Goal: Use online tool/utility: Use online tool/utility

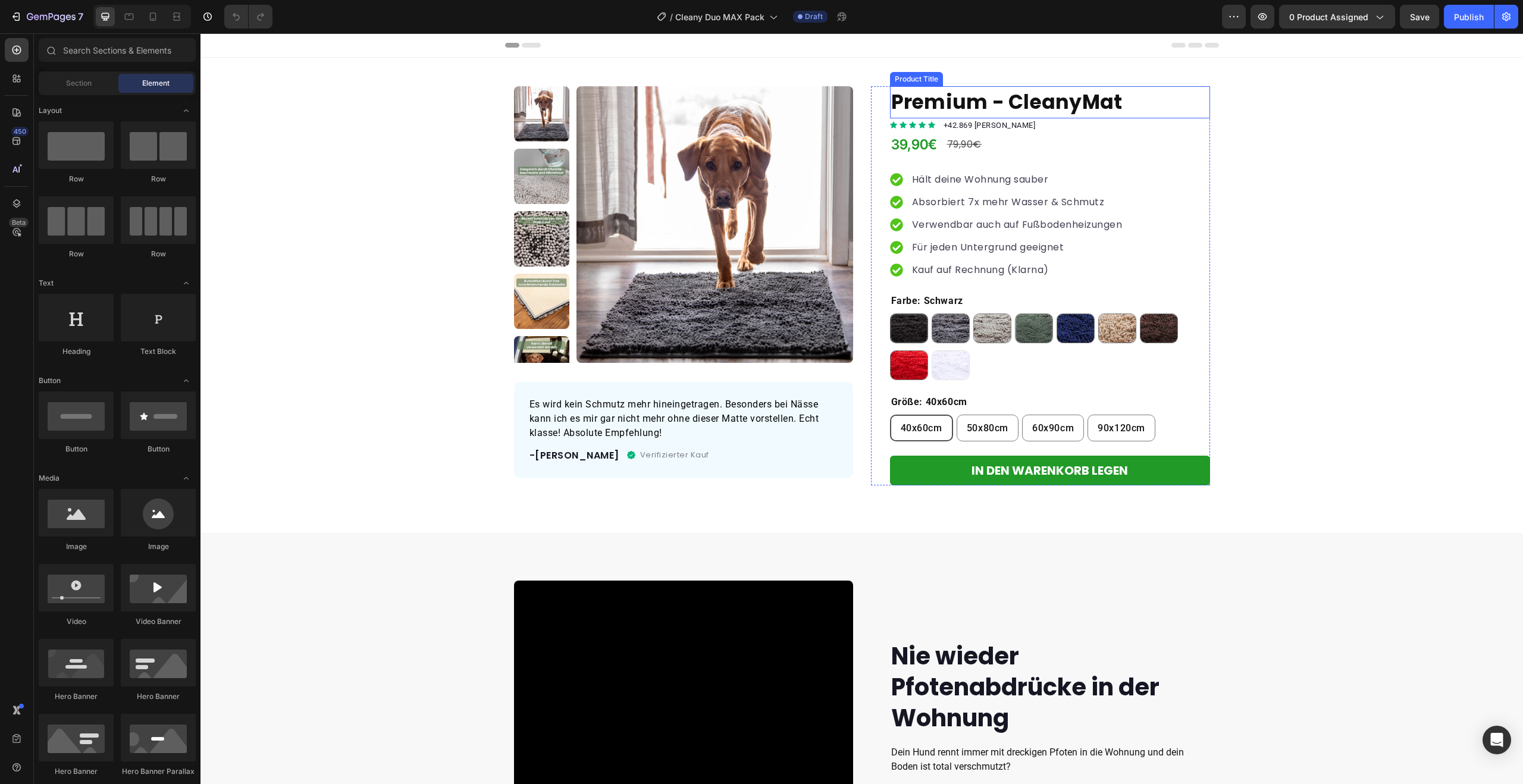
click at [1009, 102] on h1 "Premium - CleanyMat" at bounding box center [1050, 102] width 320 height 32
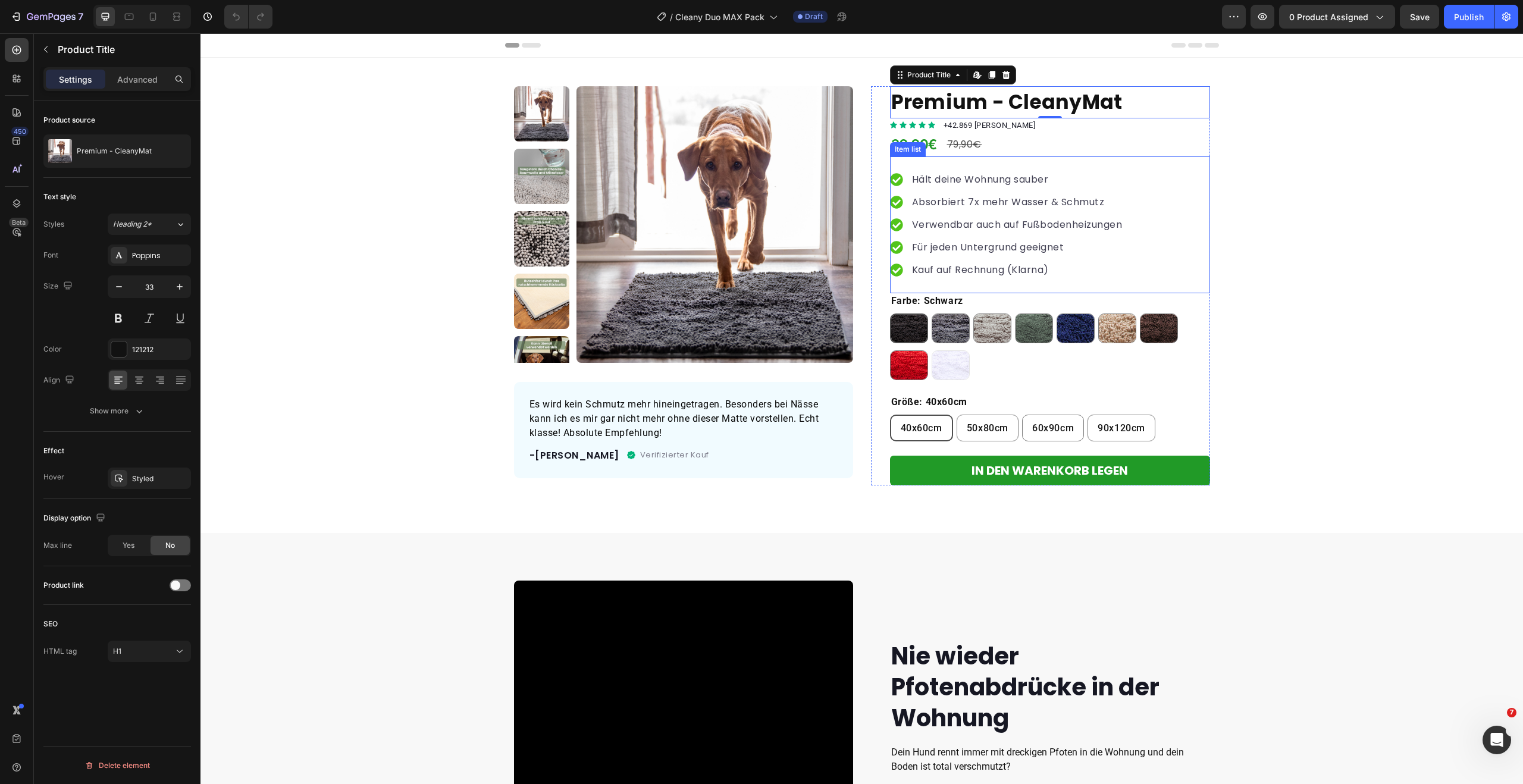
click at [1034, 183] on p "Hält deine Wohnung sauber" at bounding box center [1017, 179] width 211 height 14
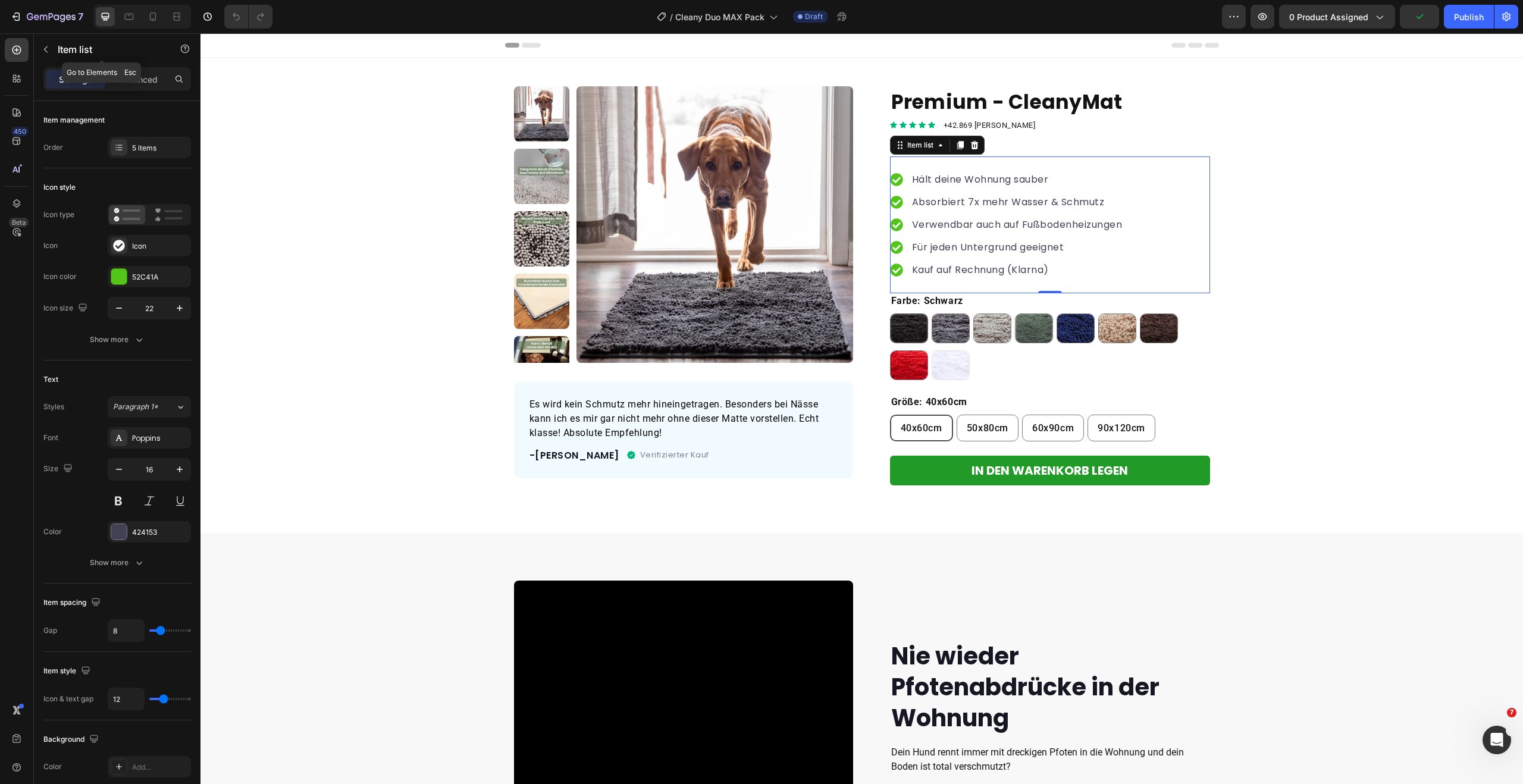
click at [46, 46] on icon "button" at bounding box center [45, 49] width 9 height 9
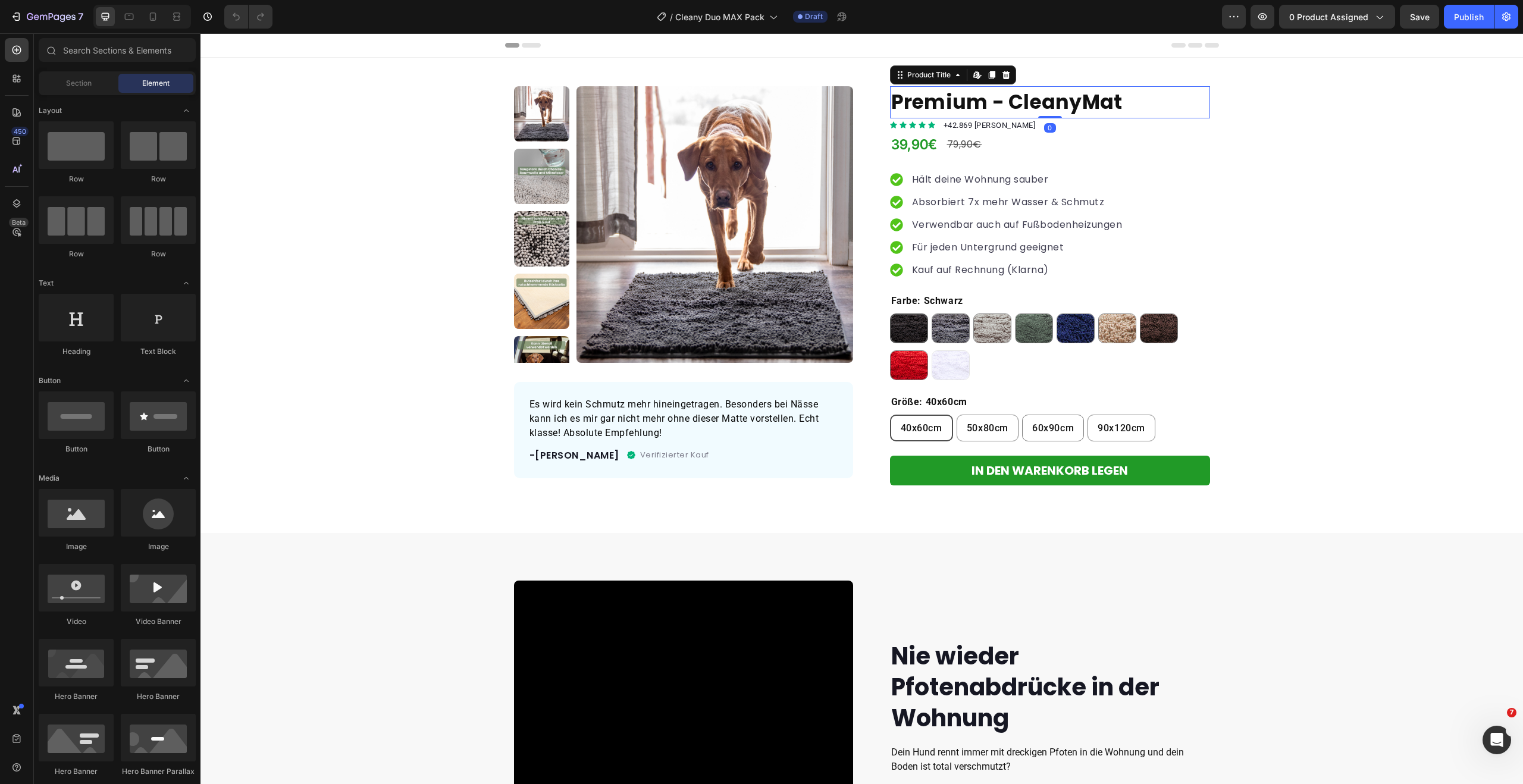
click at [977, 101] on h1 "Premium - CleanyMat" at bounding box center [1050, 102] width 320 height 32
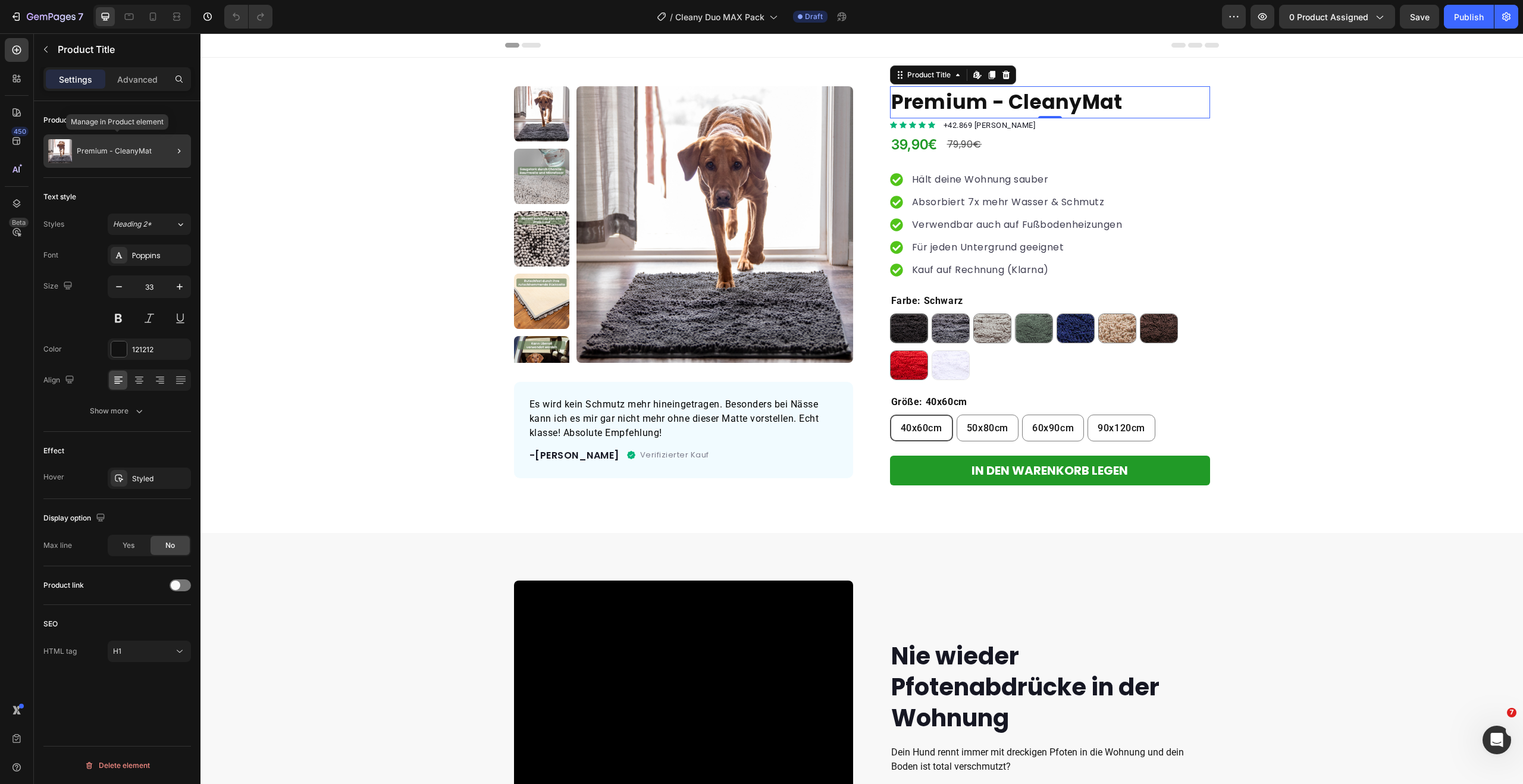
click at [132, 145] on div "Premium - CleanyMat" at bounding box center [117, 151] width 148 height 33
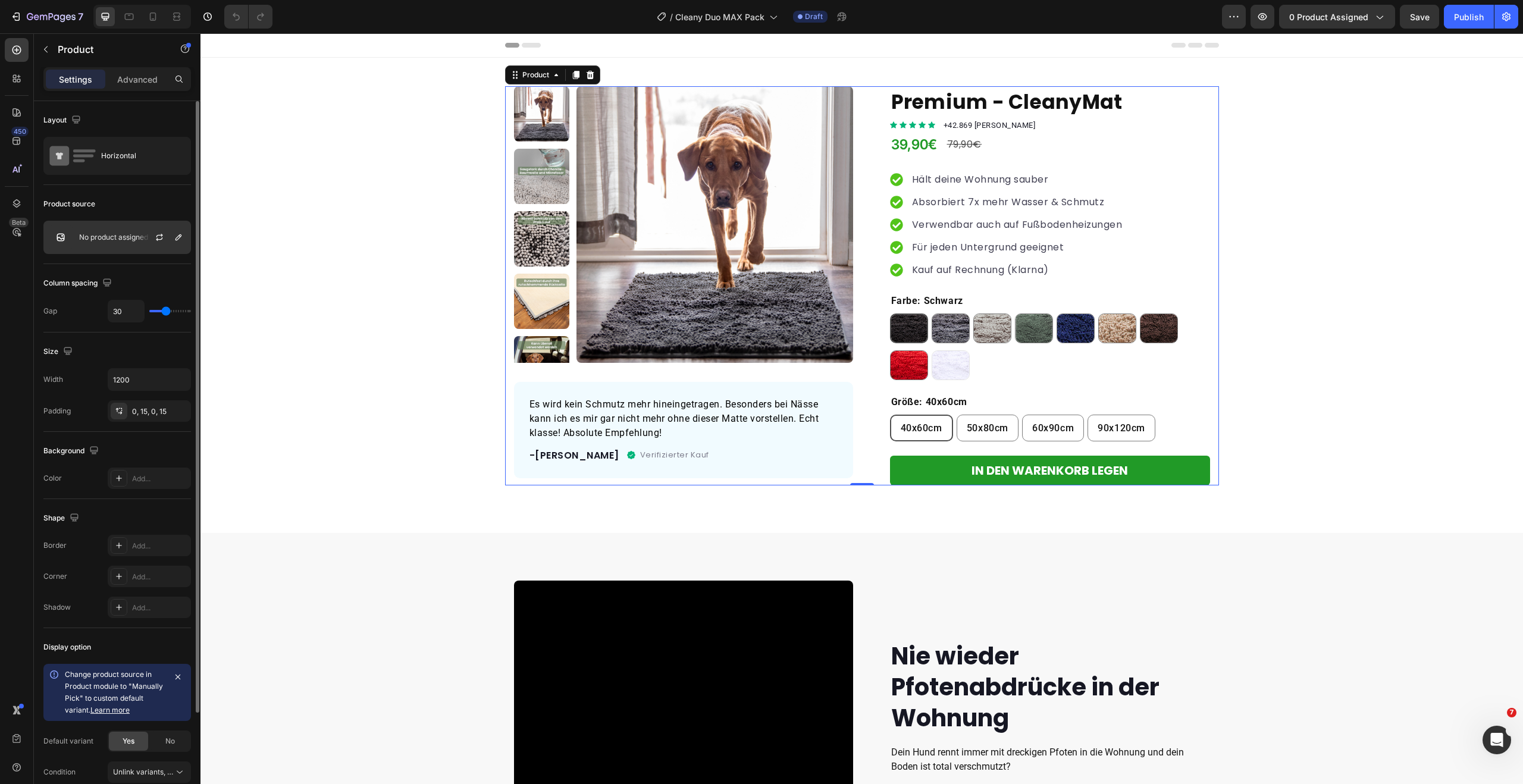
click at [119, 240] on p "No product assigned" at bounding box center [114, 237] width 69 height 8
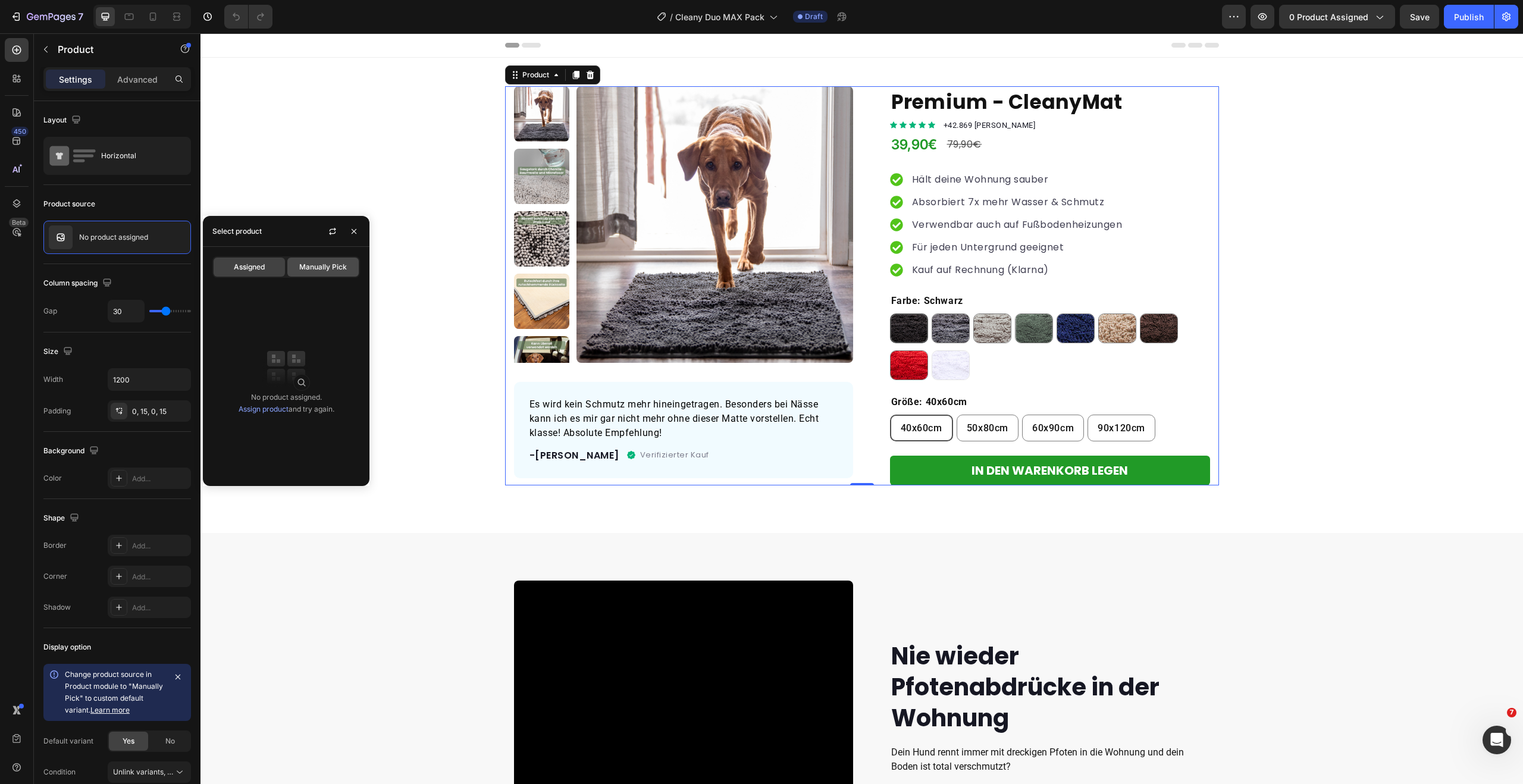
click at [307, 269] on span "Manually Pick" at bounding box center [322, 267] width 48 height 10
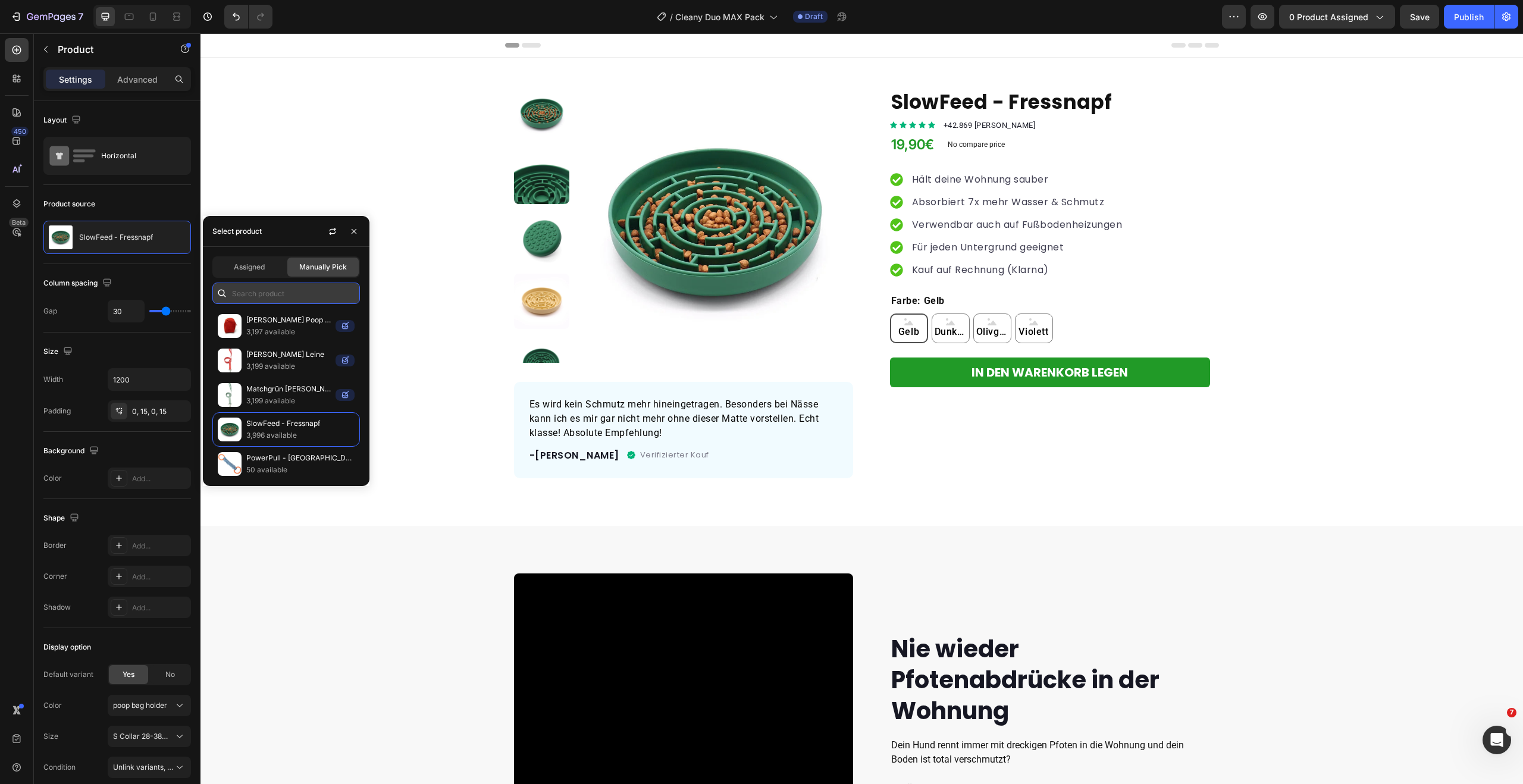
click at [268, 296] on input "text" at bounding box center [286, 293] width 148 height 22
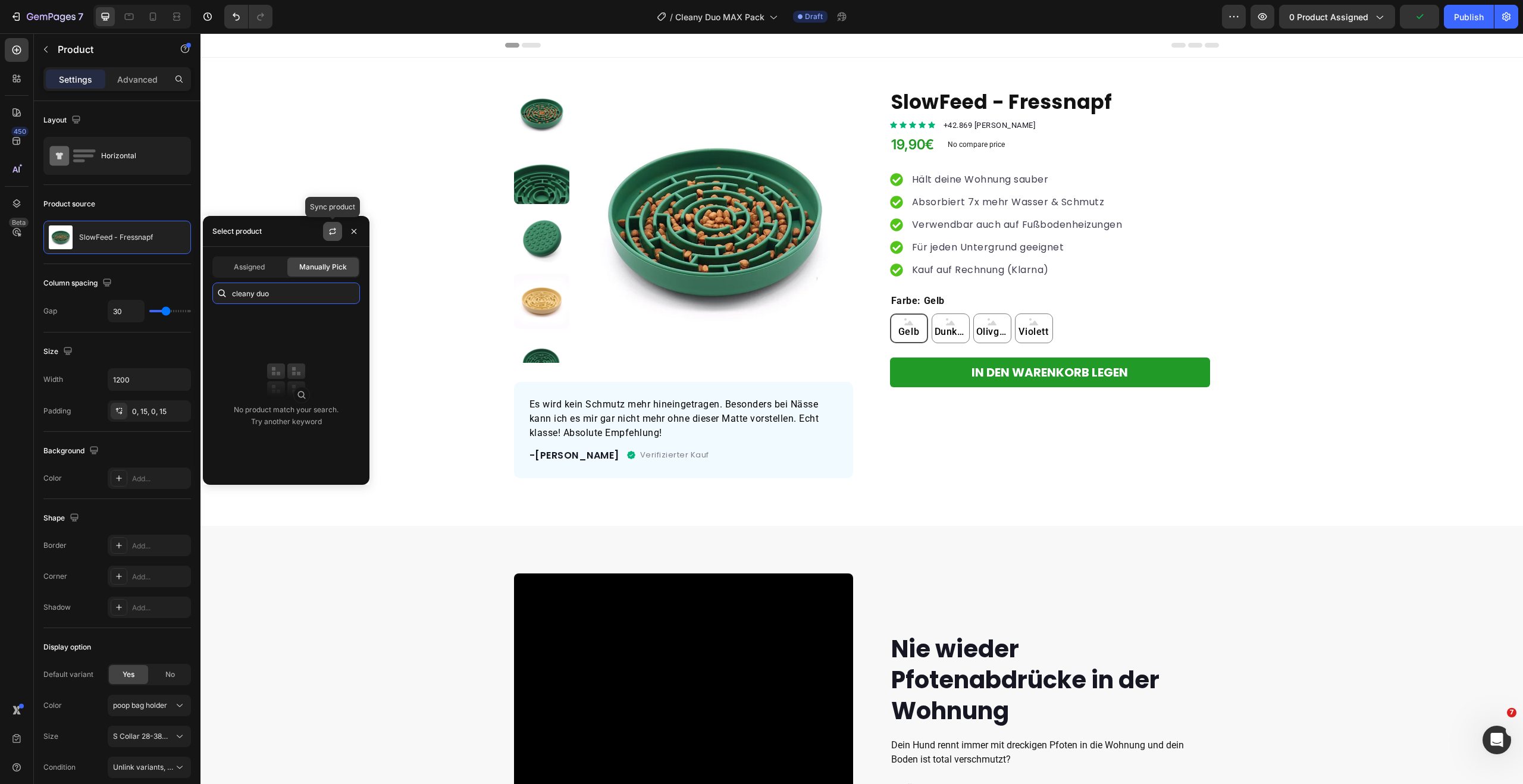
type input "cleany duo"
click at [331, 231] on icon "button" at bounding box center [332, 231] width 9 height 9
click at [258, 265] on span "Assigned" at bounding box center [250, 267] width 31 height 10
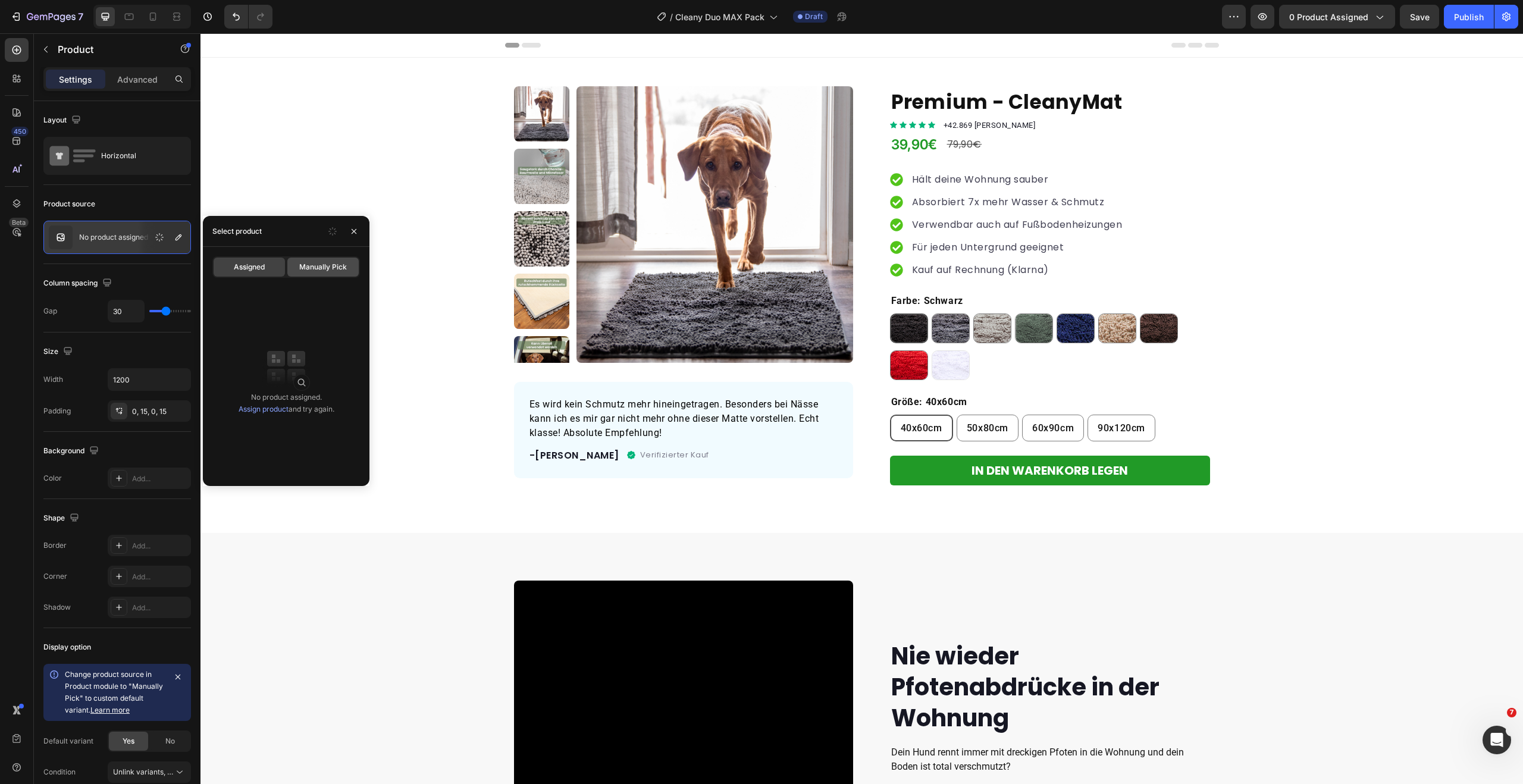
click at [324, 266] on span "Manually Pick" at bounding box center [322, 267] width 48 height 10
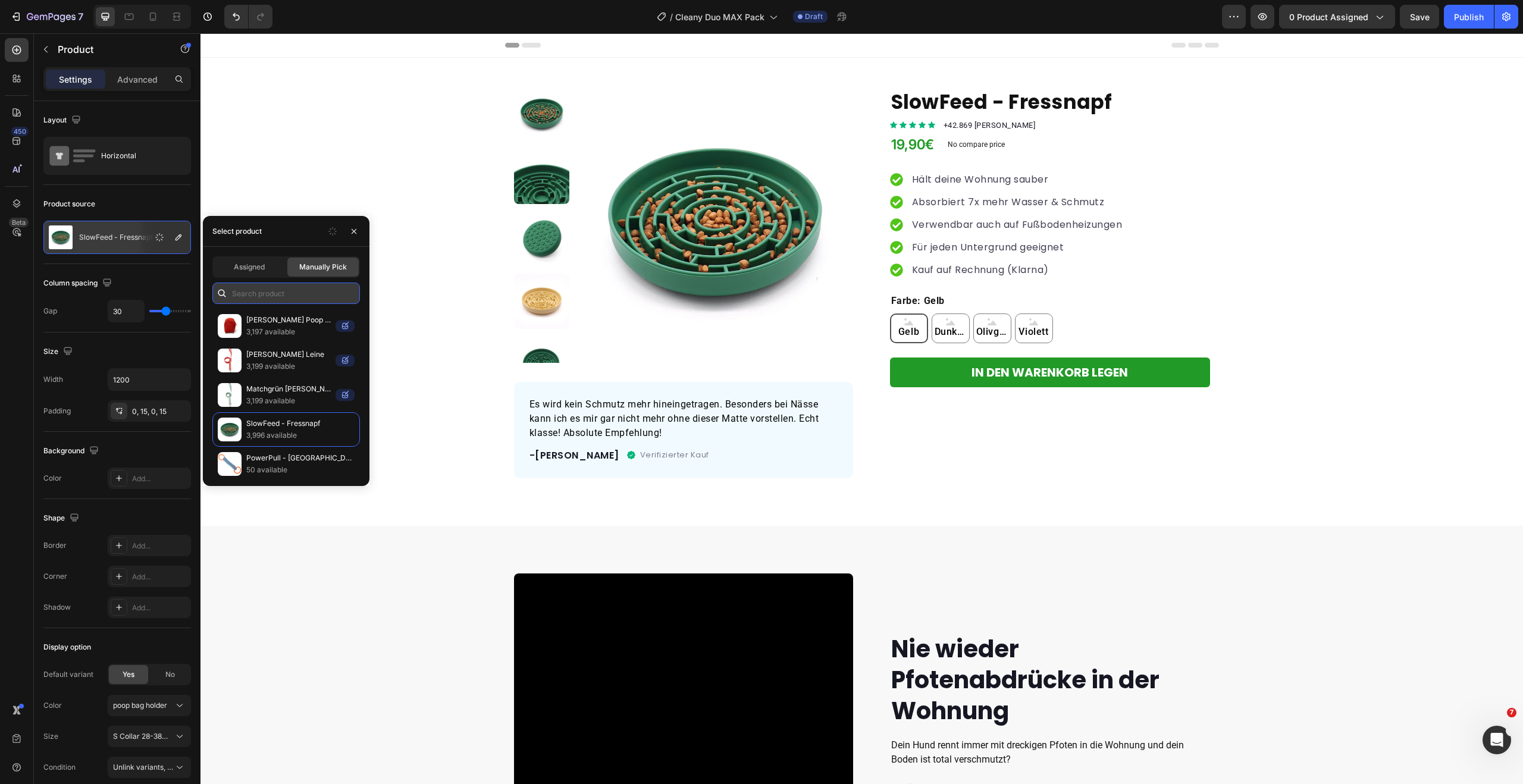
click at [283, 288] on input "text" at bounding box center [286, 293] width 148 height 22
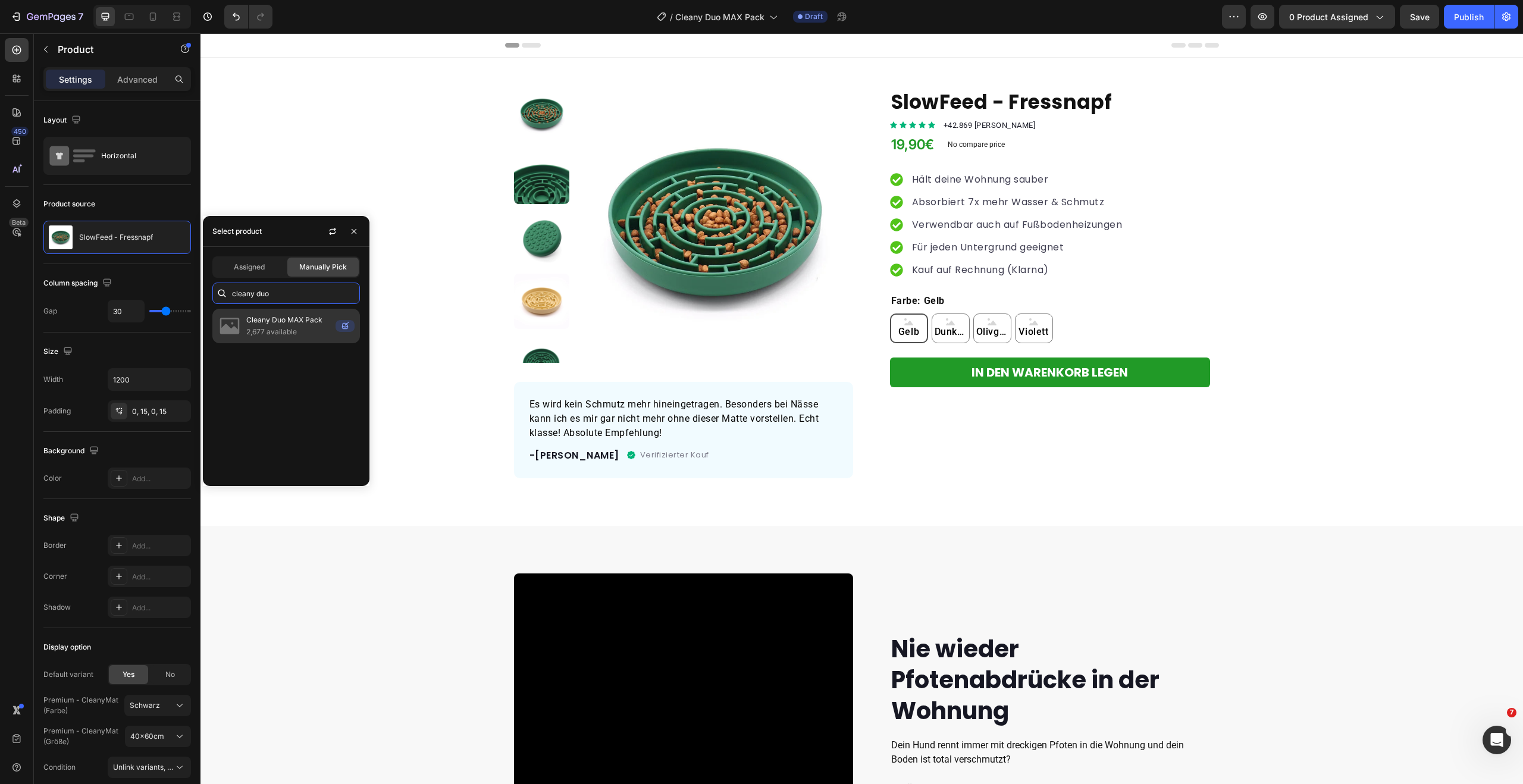
type input "cleany duo"
click at [290, 325] on p "Cleany Duo MAX Pack" at bounding box center [288, 320] width 85 height 12
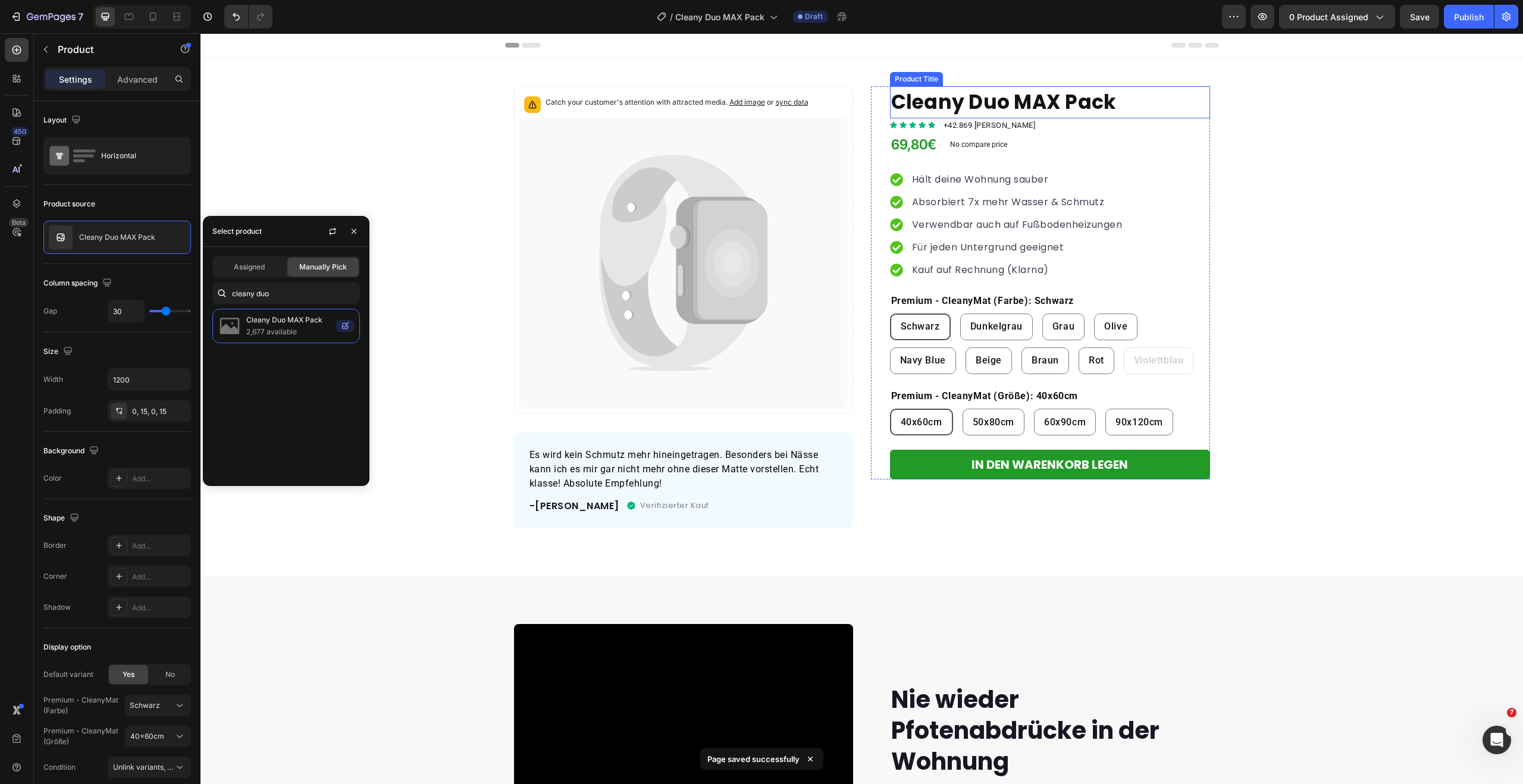
click at [948, 99] on h1 "Cleany Duo MAX Pack" at bounding box center [1050, 102] width 320 height 32
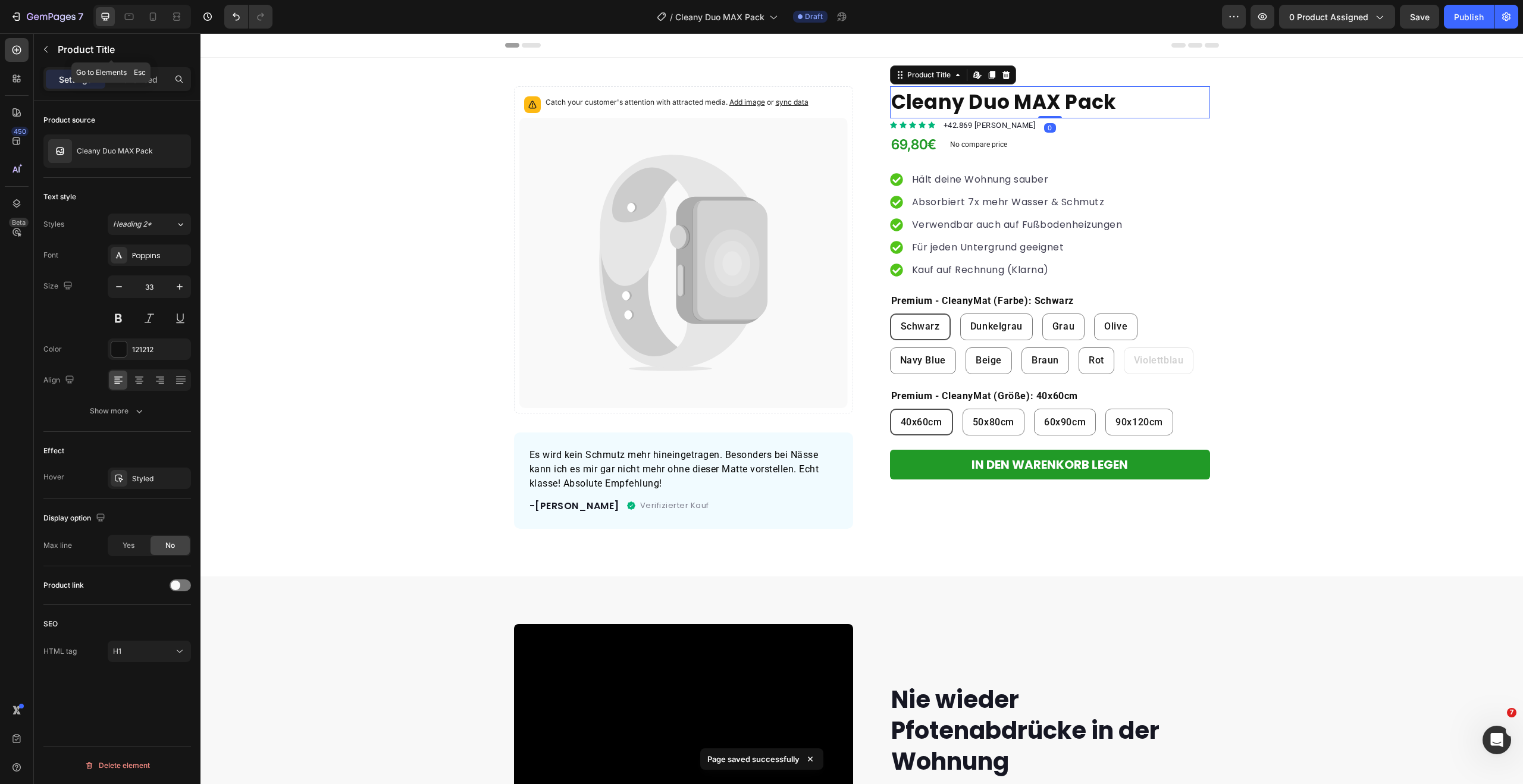
click at [44, 47] on icon "button" at bounding box center [45, 49] width 9 height 9
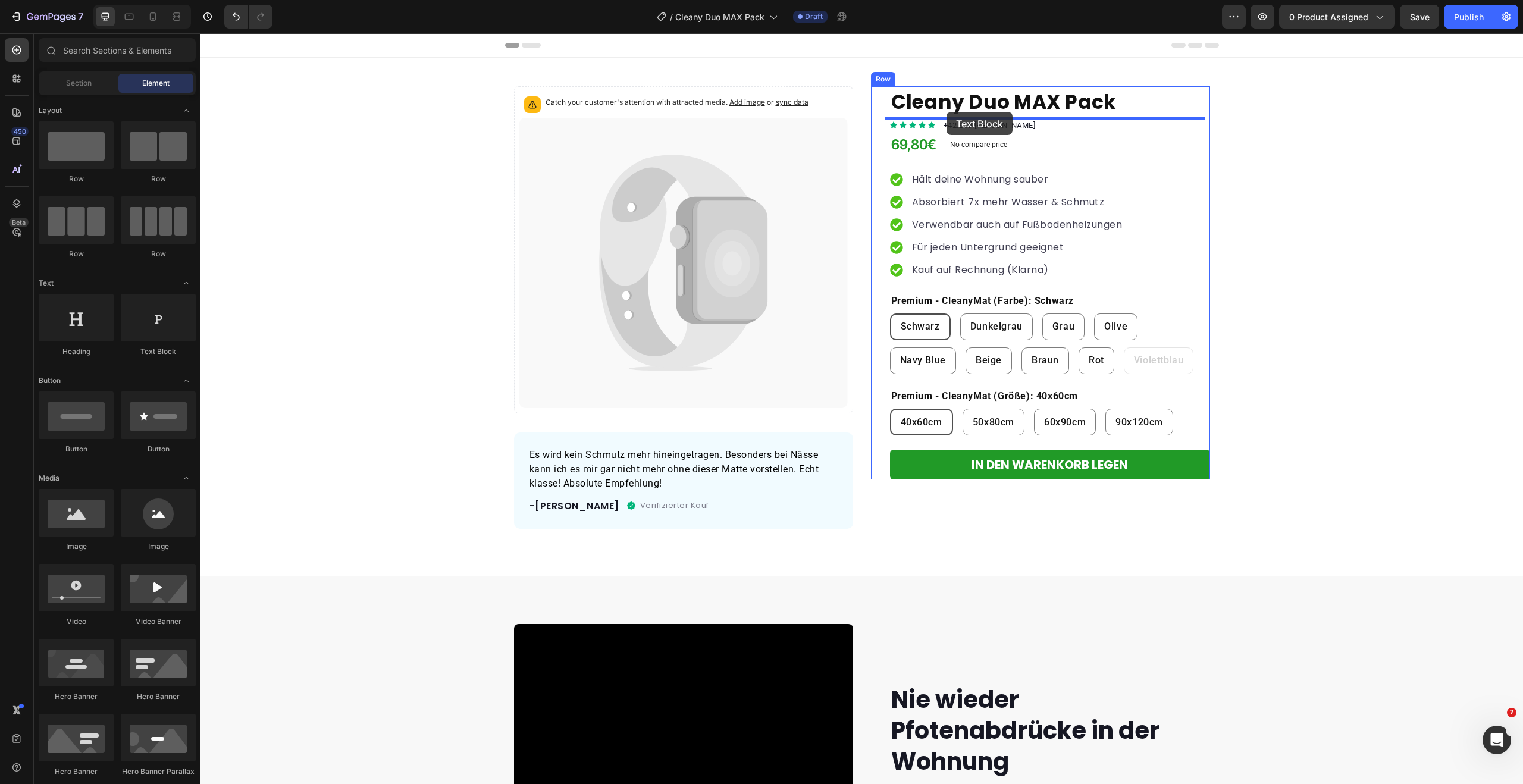
drag, startPoint x: 216, startPoint y: 338, endPoint x: 946, endPoint y: 112, distance: 764.2
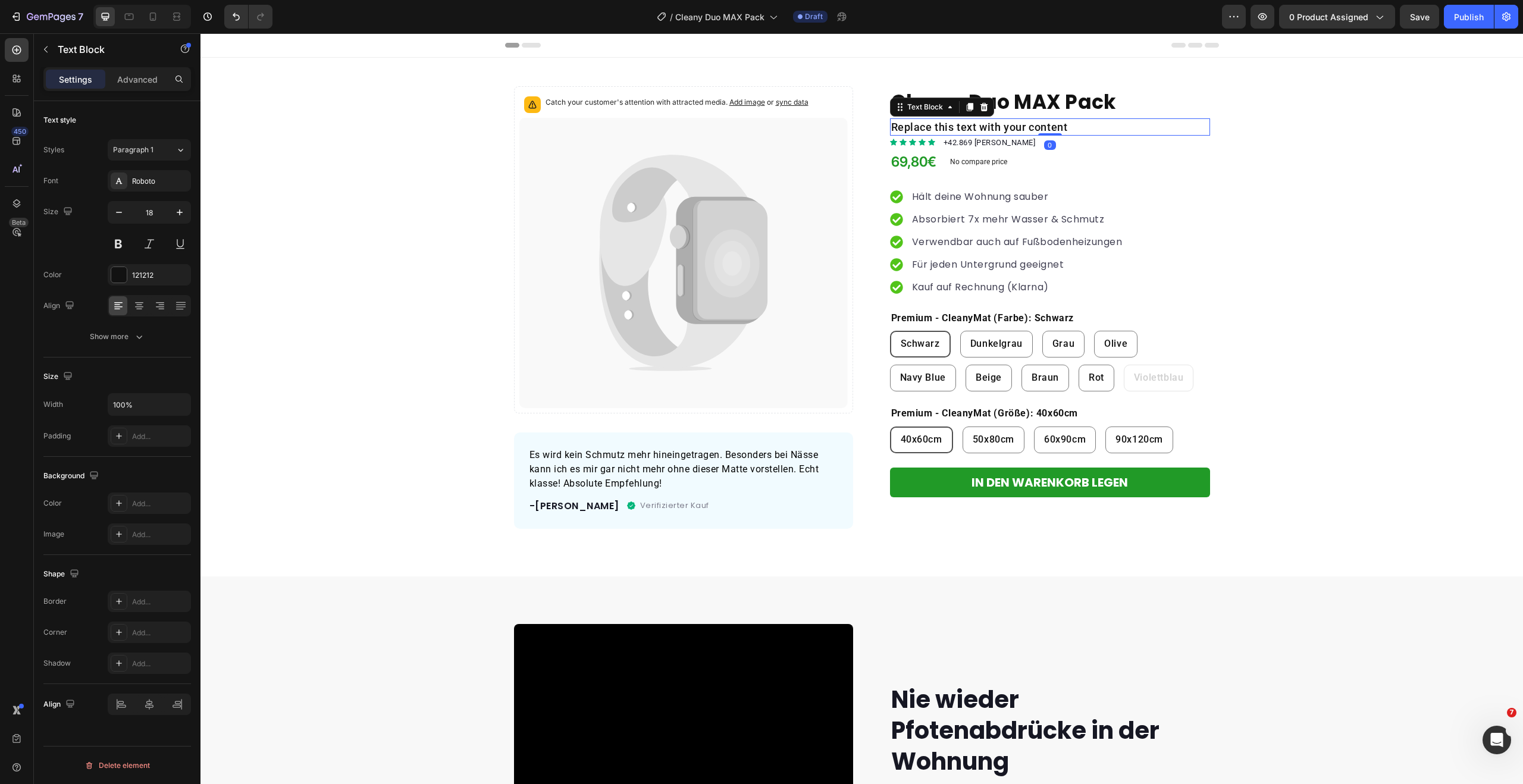
scroll to position [2, 0]
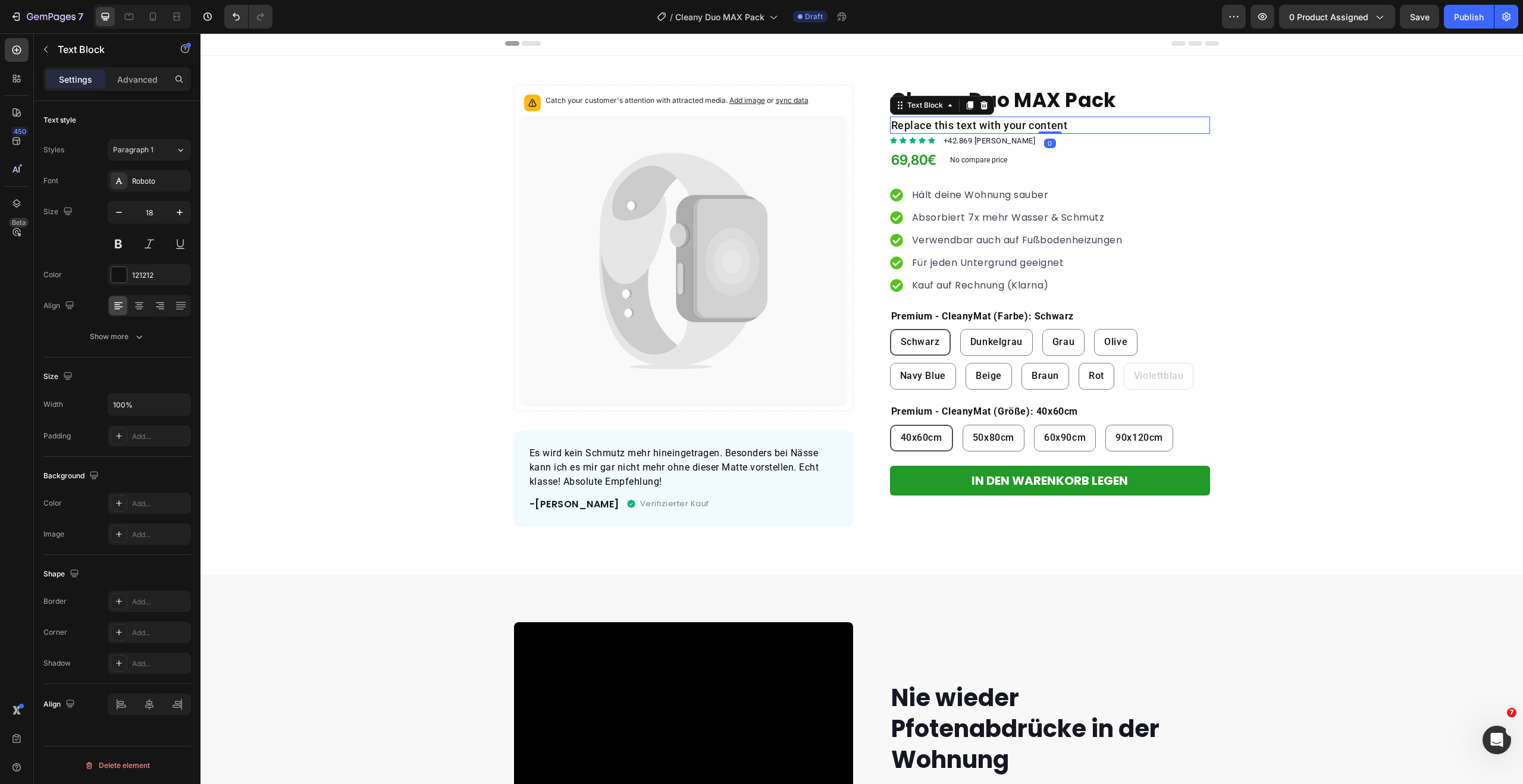
click at [962, 122] on div "Replace this text with your content" at bounding box center [1050, 125] width 320 height 17
click at [962, 122] on p "Replace this text with your content" at bounding box center [1050, 125] width 317 height 15
click at [1001, 124] on p "Replace this text with your content" at bounding box center [1050, 125] width 317 height 15
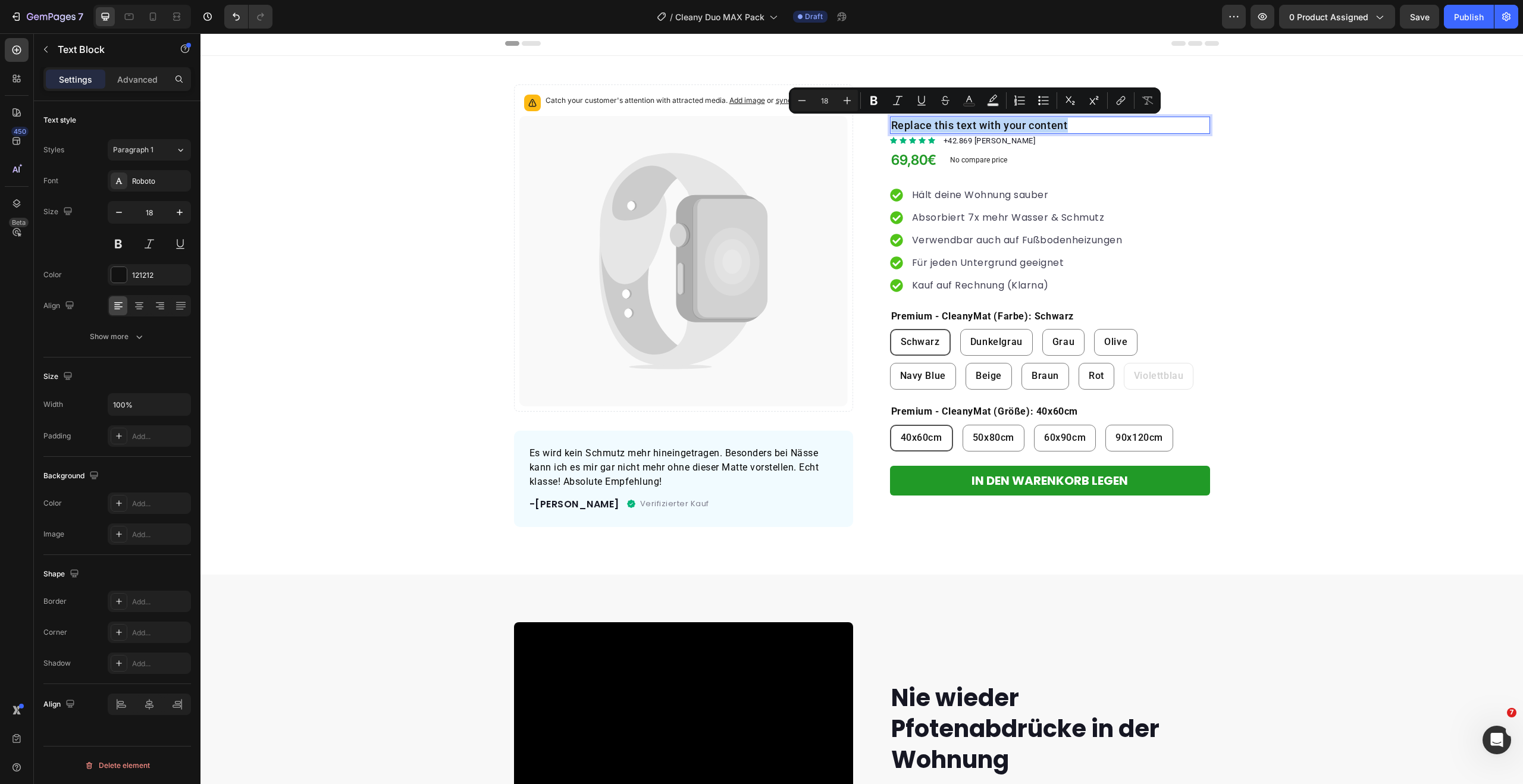
click at [1001, 124] on p "Replace this text with your content" at bounding box center [1050, 125] width 317 height 15
click at [119, 211] on icon "button" at bounding box center [119, 212] width 12 height 12
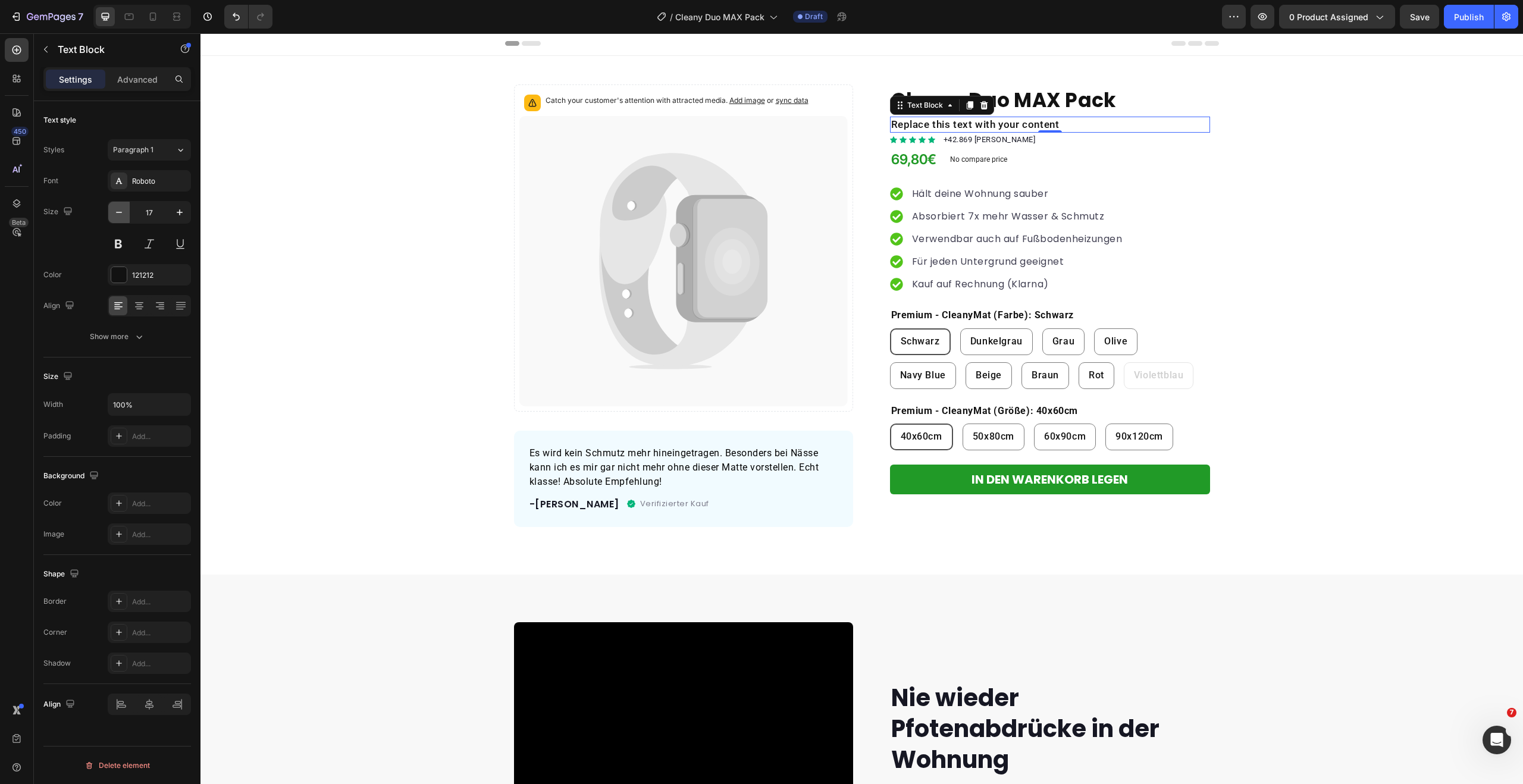
click at [119, 211] on icon "button" at bounding box center [119, 212] width 12 height 12
type input "15"
click at [981, 123] on p "Replace this text with your content" at bounding box center [1050, 124] width 317 height 12
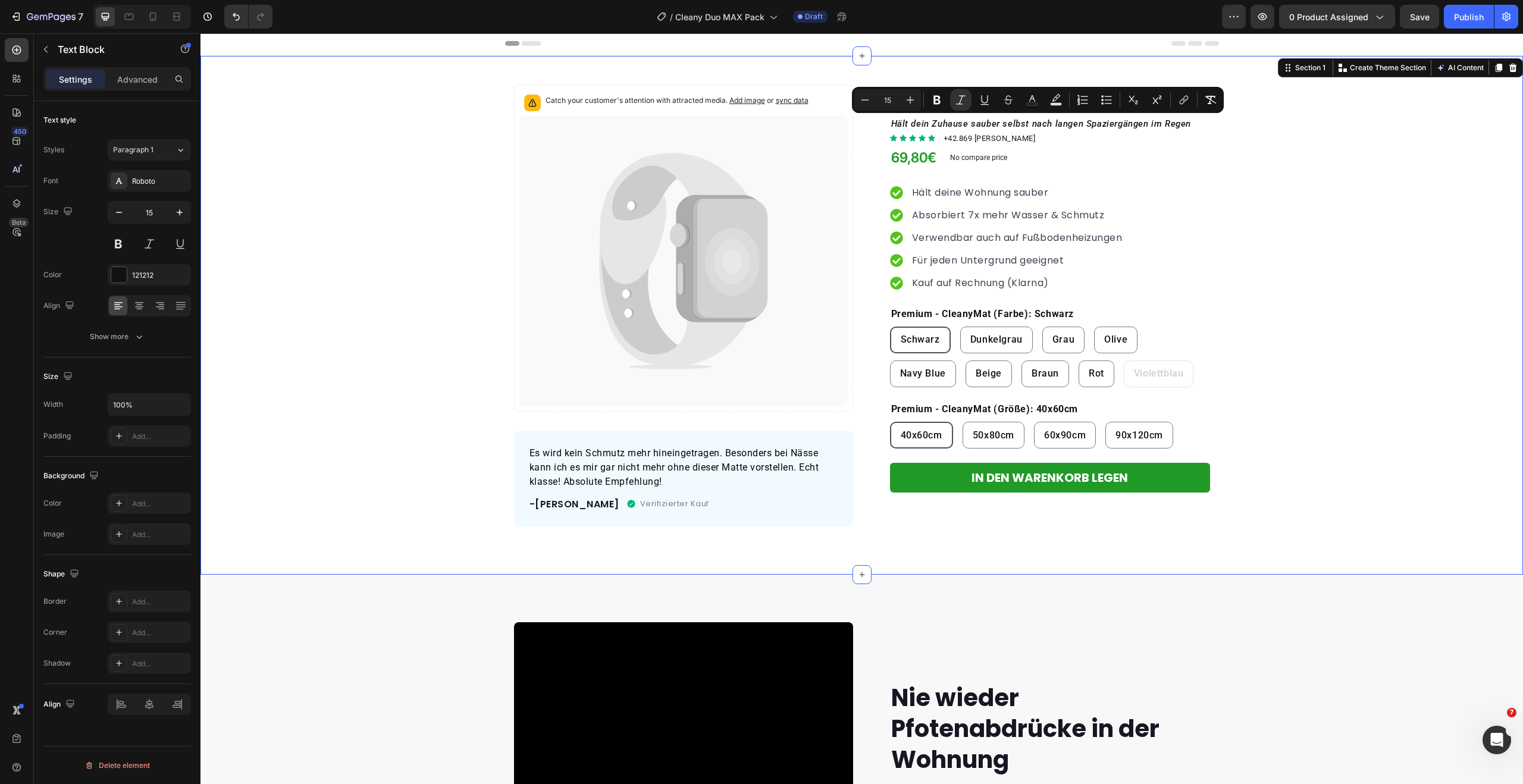
click at [1315, 152] on div "Catch your customer's attention with attracted media. Add image or sync data Pr…" at bounding box center [862, 306] width 1322 height 443
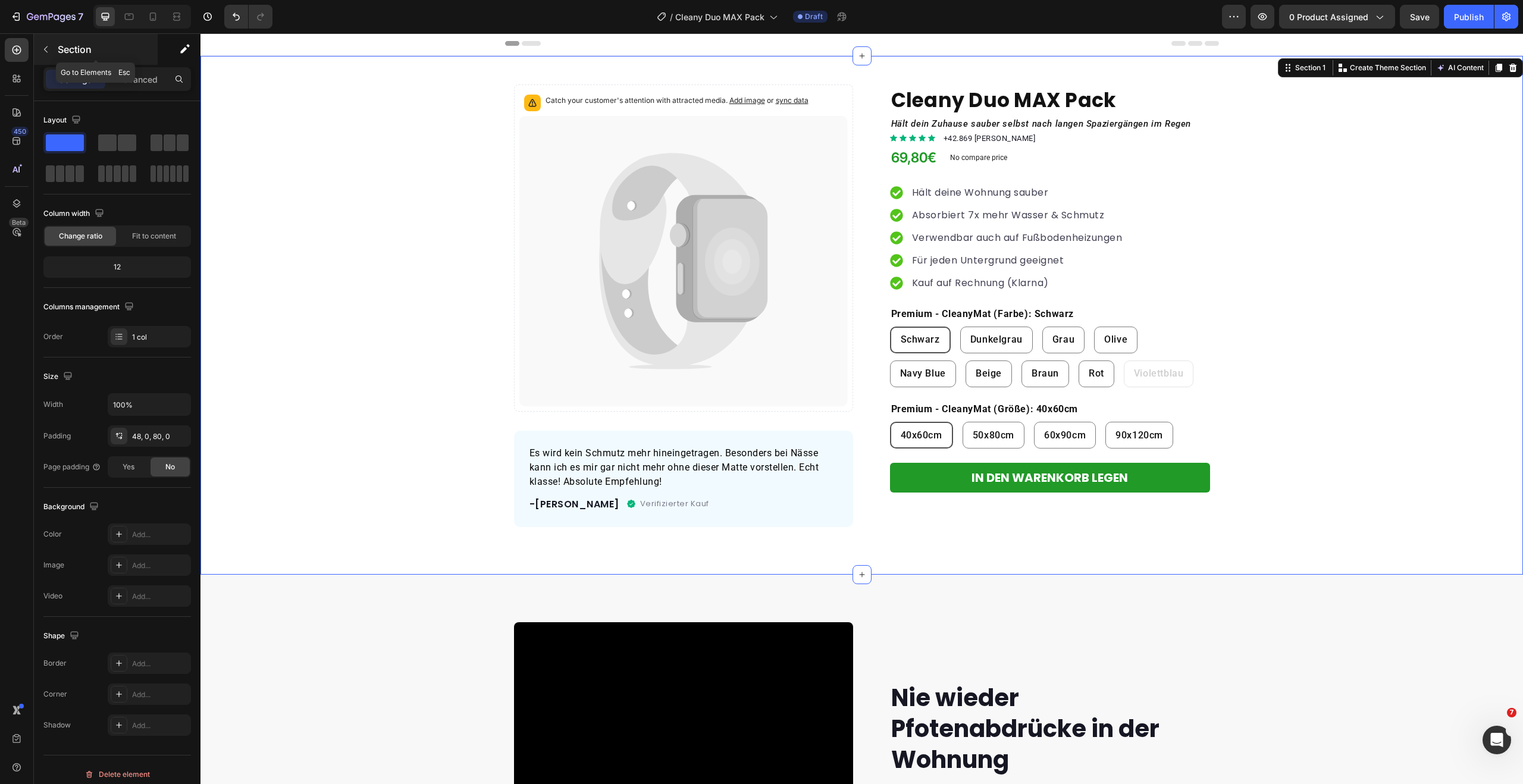
click at [49, 51] on icon "button" at bounding box center [45, 49] width 9 height 9
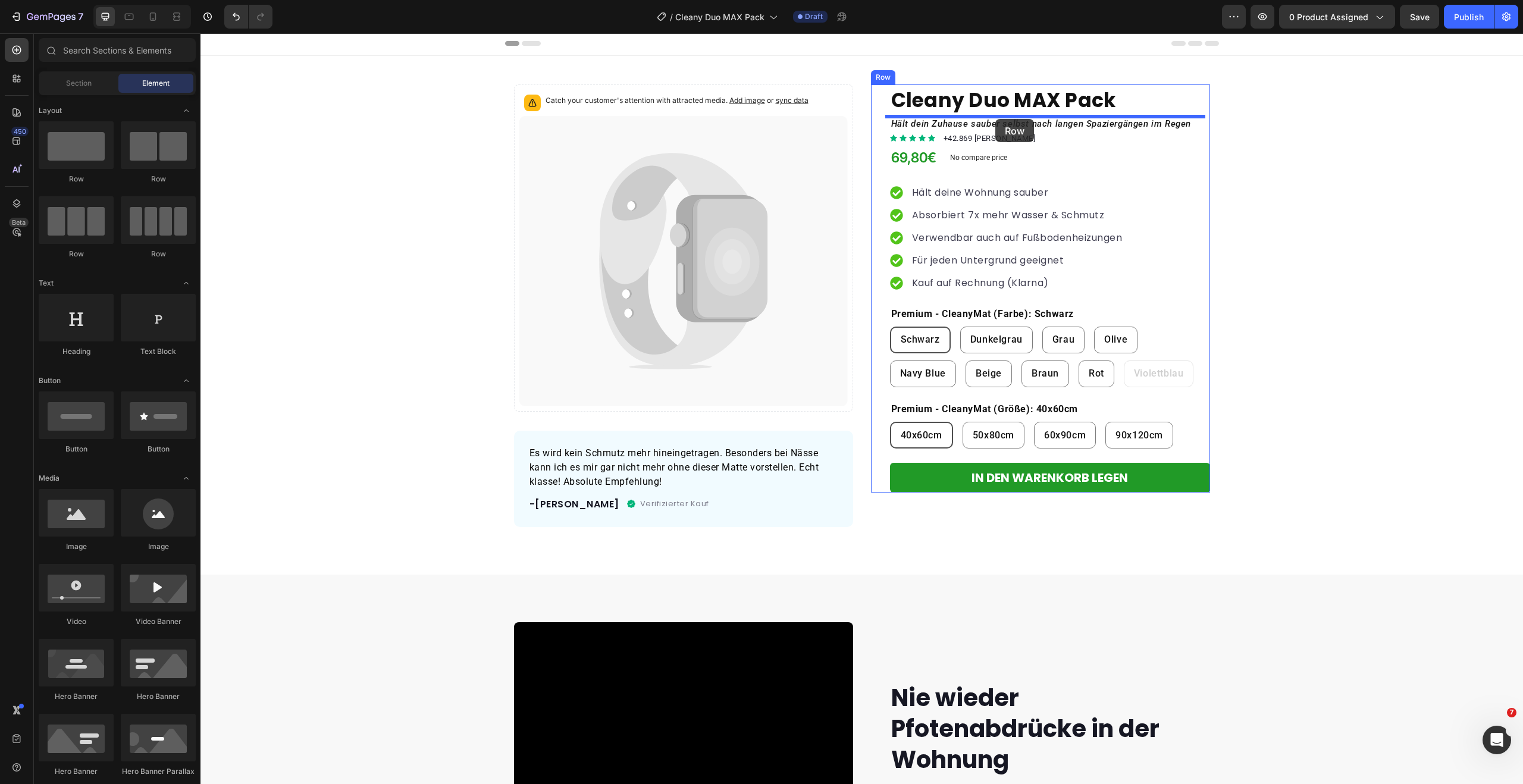
drag, startPoint x: 269, startPoint y: 187, endPoint x: 995, endPoint y: 119, distance: 729.2
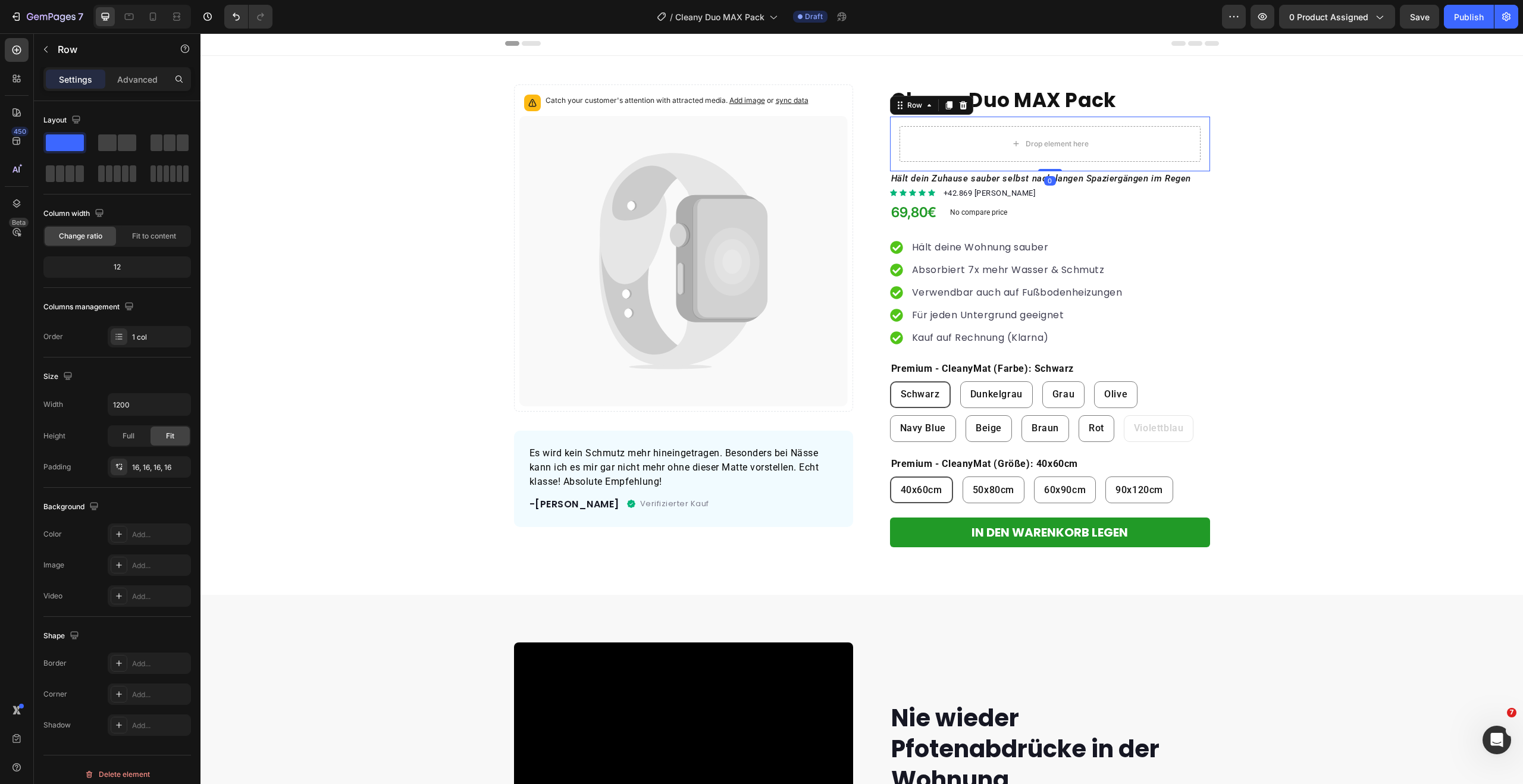
scroll to position [2, 0]
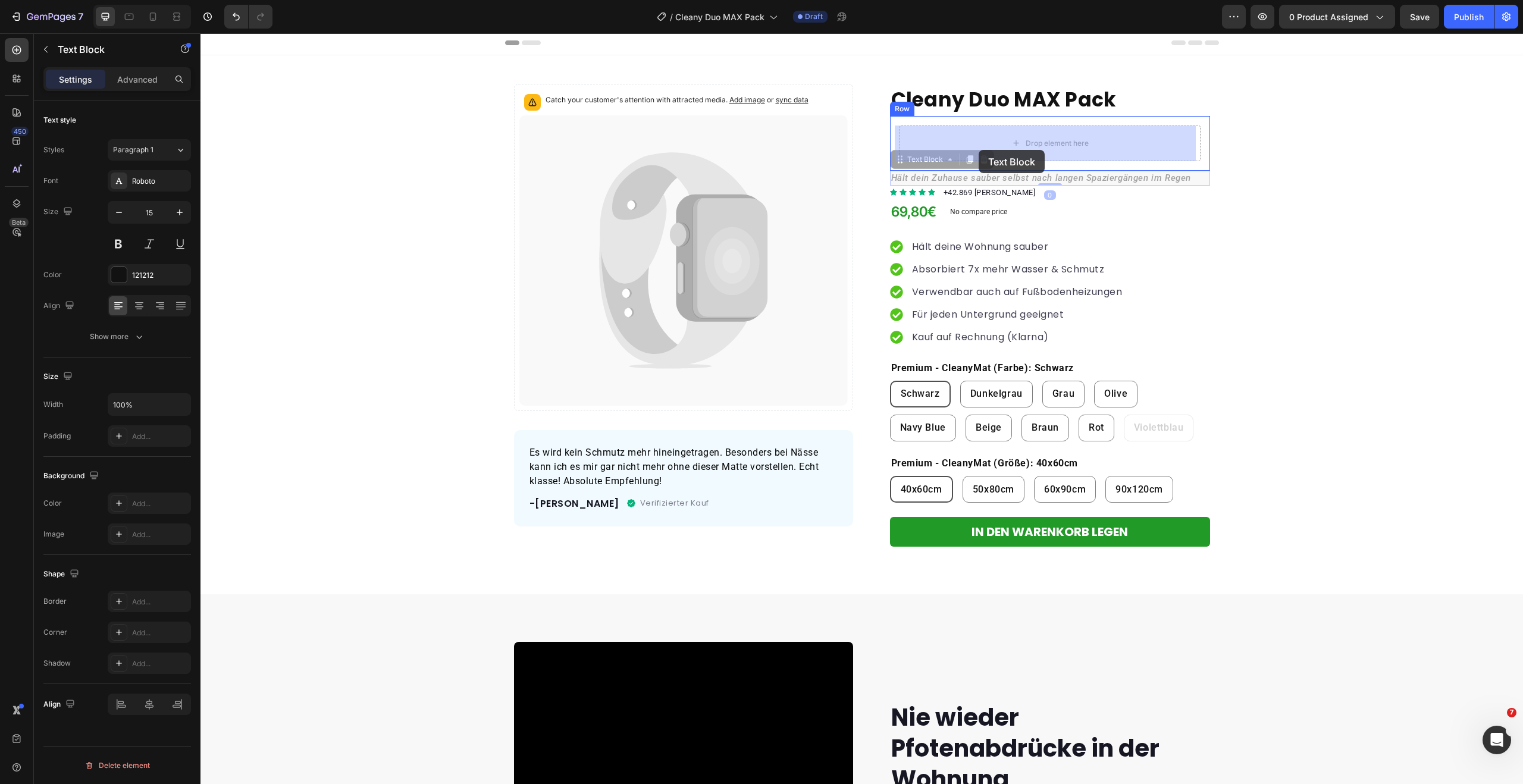
drag, startPoint x: 978, startPoint y: 178, endPoint x: 978, endPoint y: 149, distance: 29.0
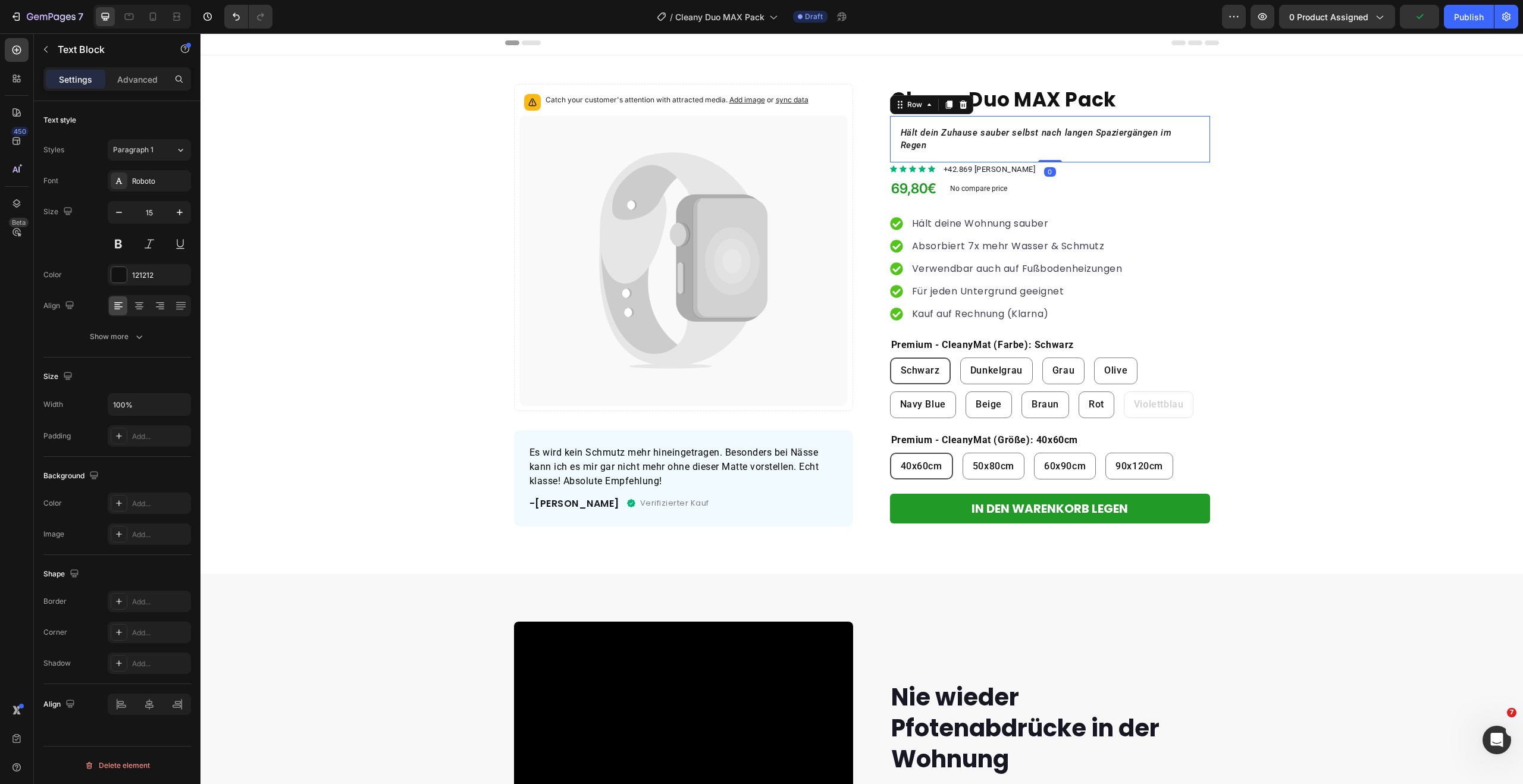
click at [1028, 119] on div "Hält dein Zuhause sauber selbst nach langen Spaziergängen im Regen Text Block R…" at bounding box center [1050, 139] width 320 height 46
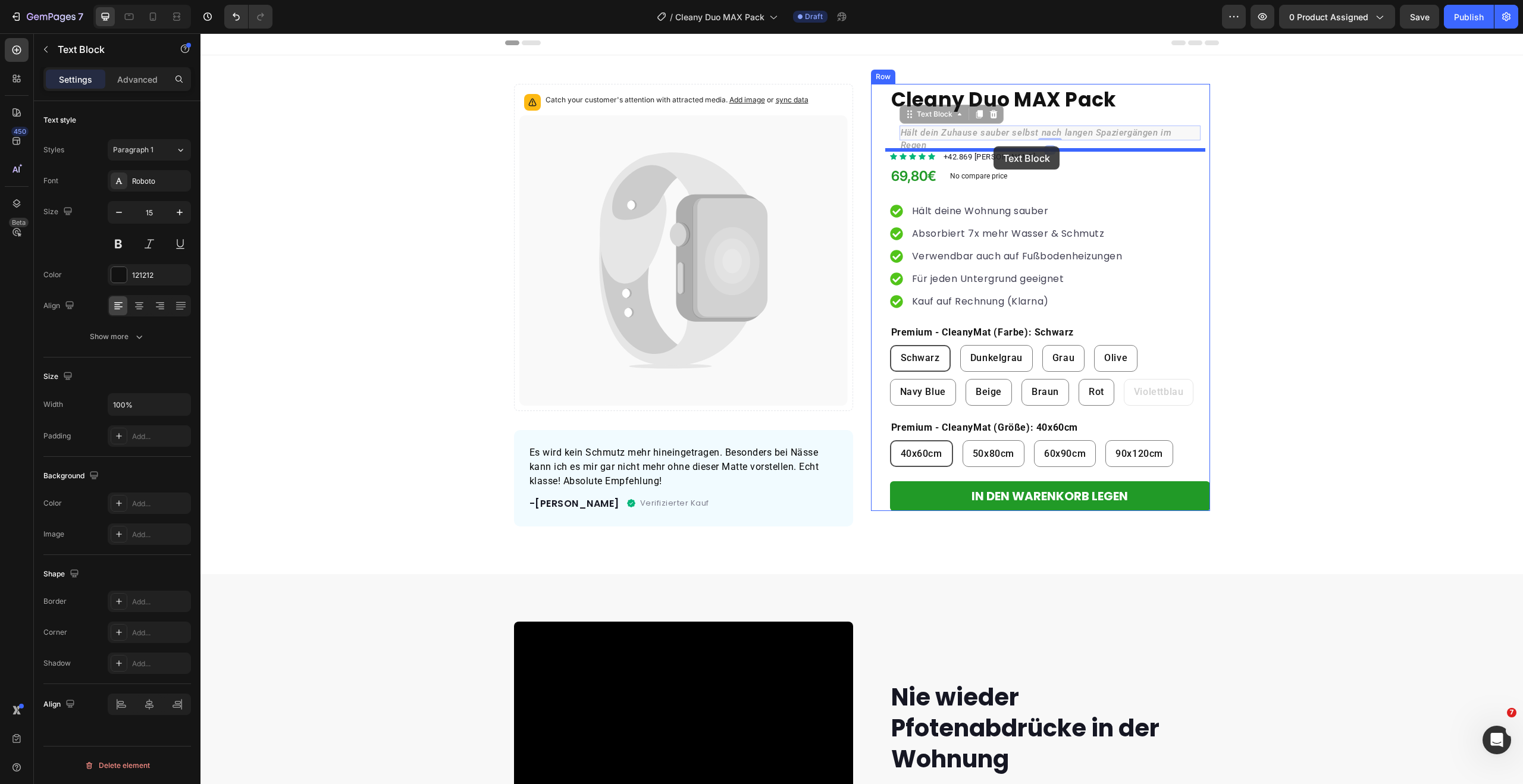
drag, startPoint x: 997, startPoint y: 133, endPoint x: 994, endPoint y: 146, distance: 13.3
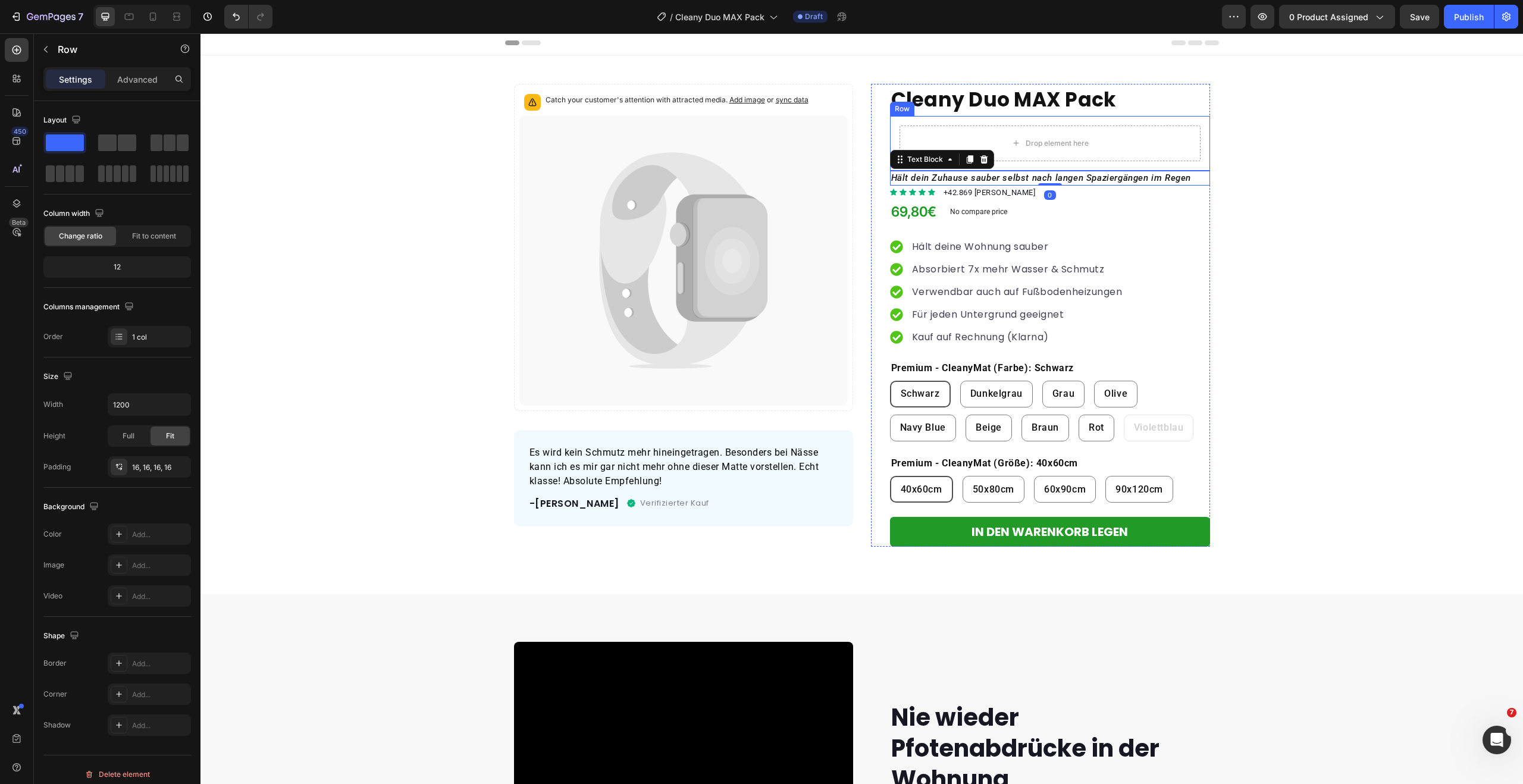
click at [965, 122] on div "Drop element here Row" at bounding box center [1050, 143] width 320 height 55
click at [963, 105] on div at bounding box center [963, 104] width 14 height 14
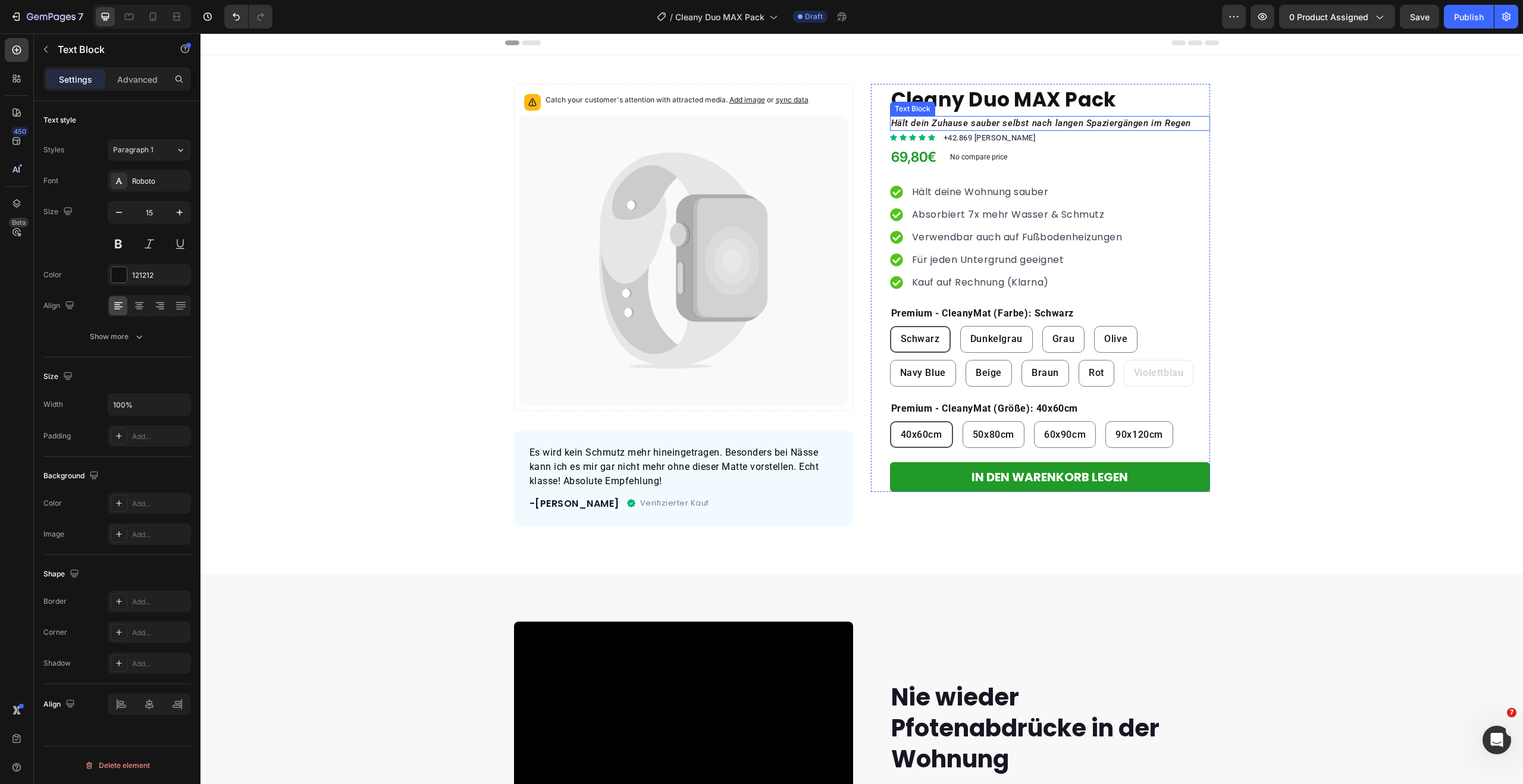
click at [965, 121] on icon "Hält dein Zuhause sauber selbst nach langen Spaziergängen im Regen" at bounding box center [1041, 123] width 300 height 10
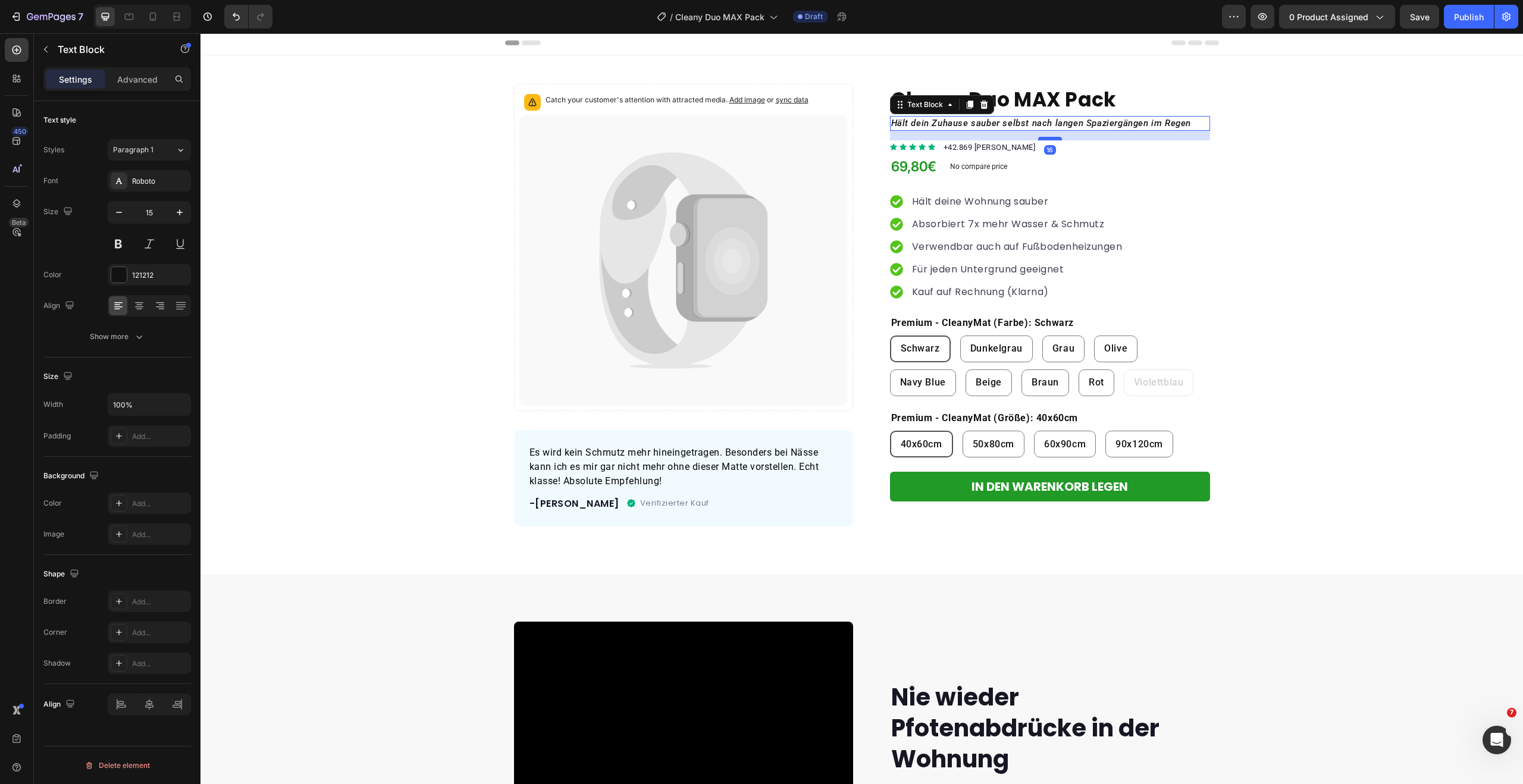
drag, startPoint x: 1046, startPoint y: 128, endPoint x: 1046, endPoint y: 138, distance: 10.0
click at [1046, 138] on div at bounding box center [1050, 139] width 24 height 4
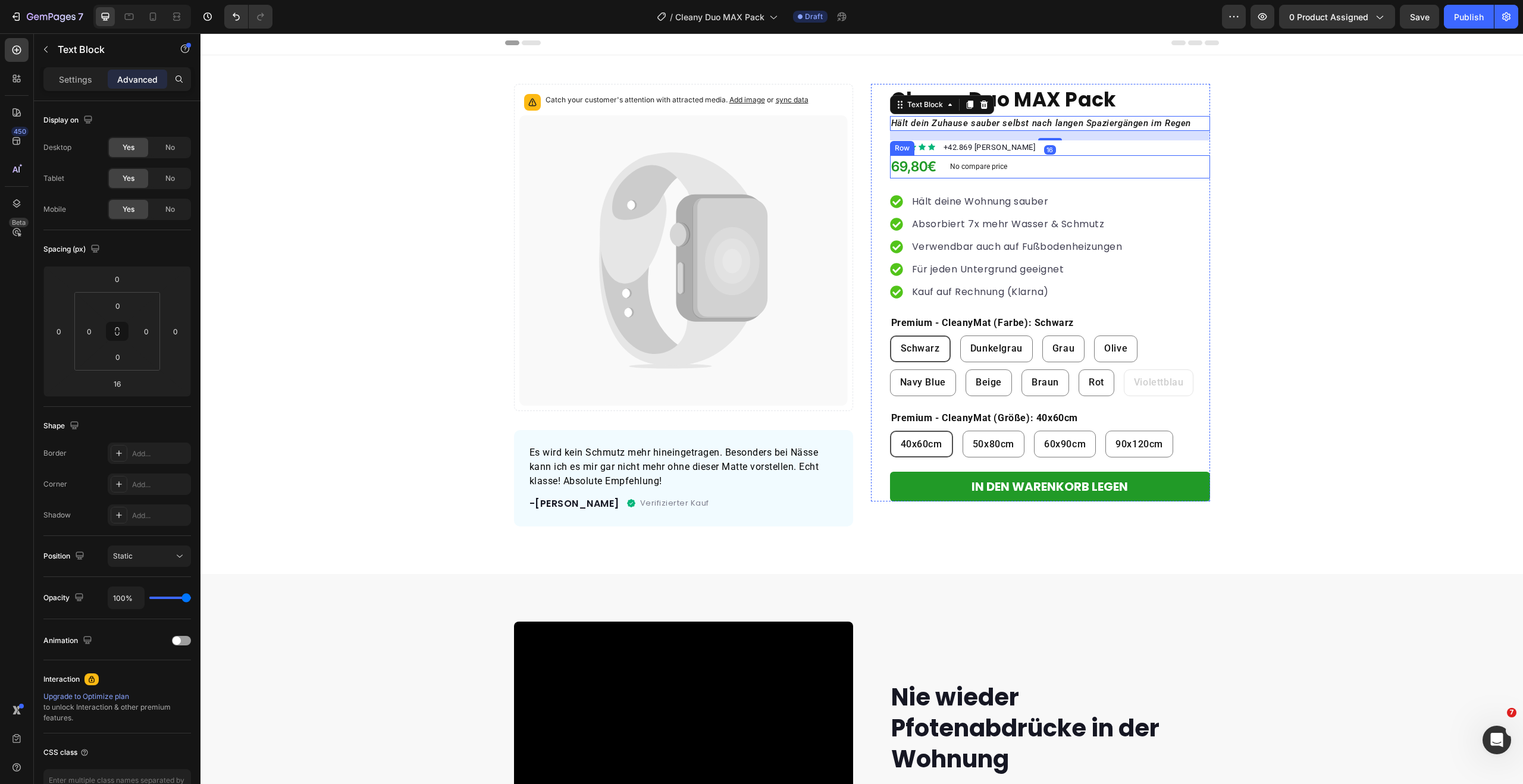
click at [1201, 169] on div "69,80€ Price Price No compare price Product Price Row" at bounding box center [1050, 167] width 320 height 23
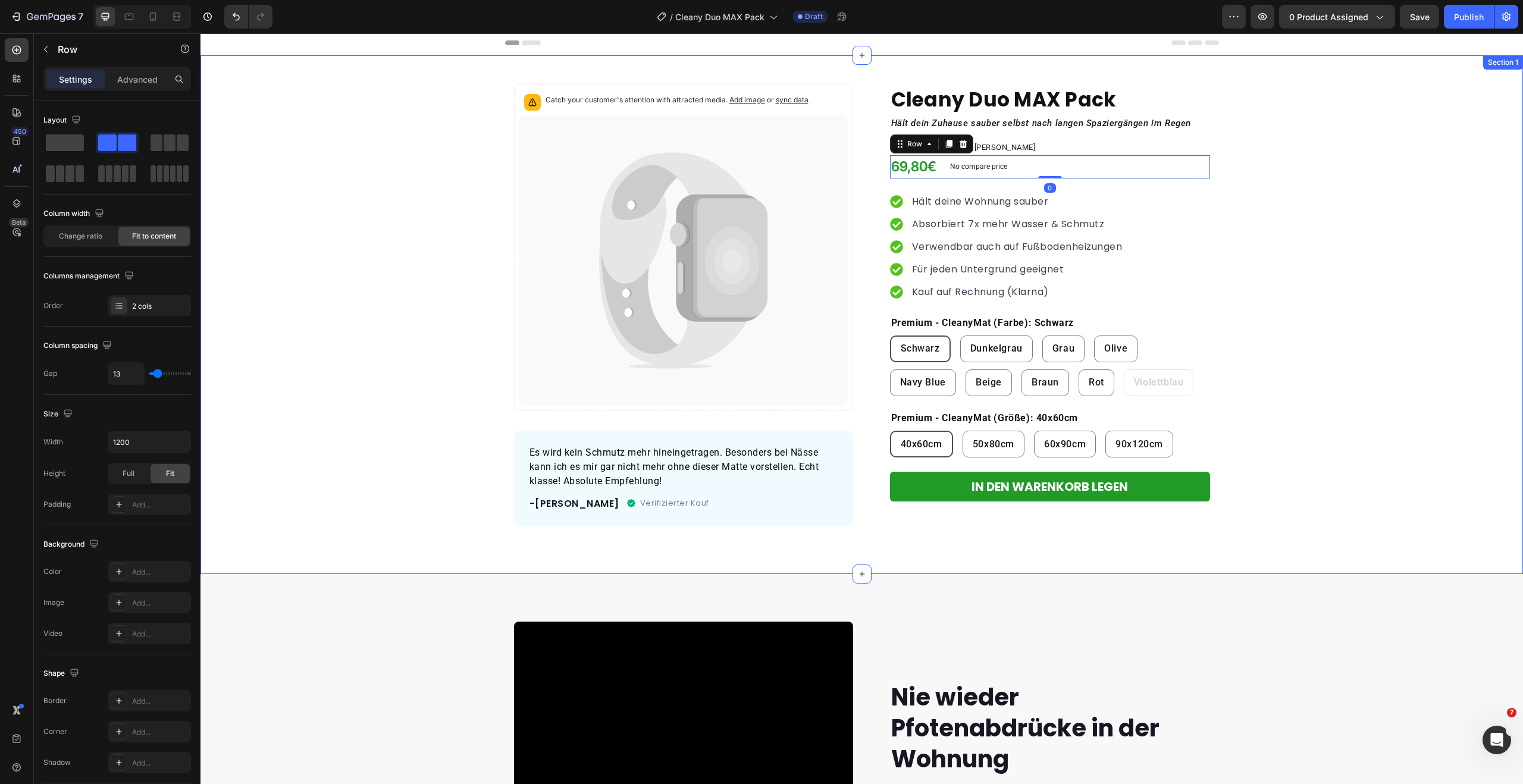
click at [1273, 171] on div "Catch your customer's attention with attracted media. Add image or sync data Pr…" at bounding box center [862, 305] width 1322 height 443
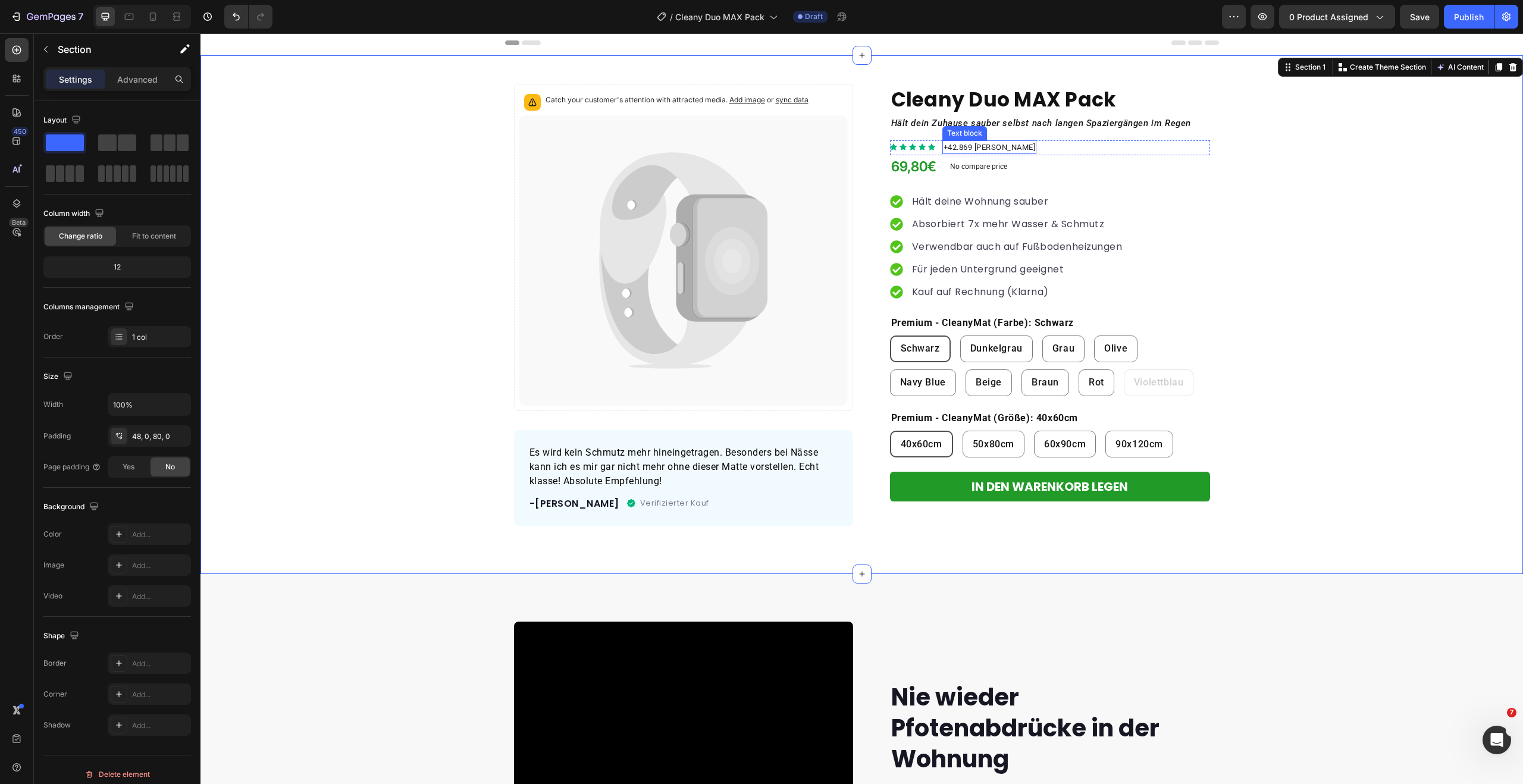
click at [963, 150] on p "+42.869 [PERSON_NAME]" at bounding box center [989, 147] width 92 height 12
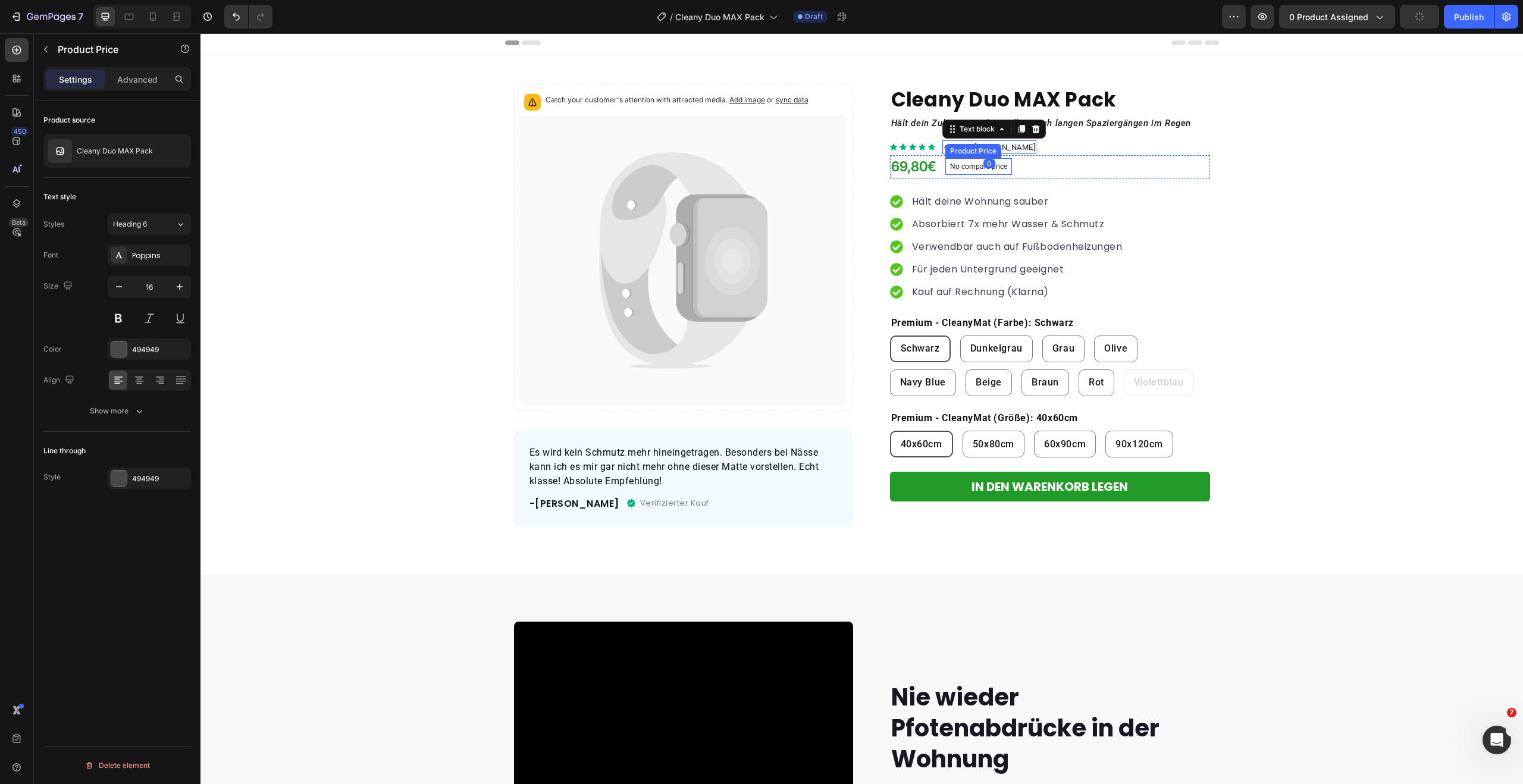
click at [950, 167] on p "No compare price" at bounding box center [978, 167] width 57 height 7
click at [955, 205] on p "Hält deine Wohnung sauber" at bounding box center [1017, 201] width 211 height 14
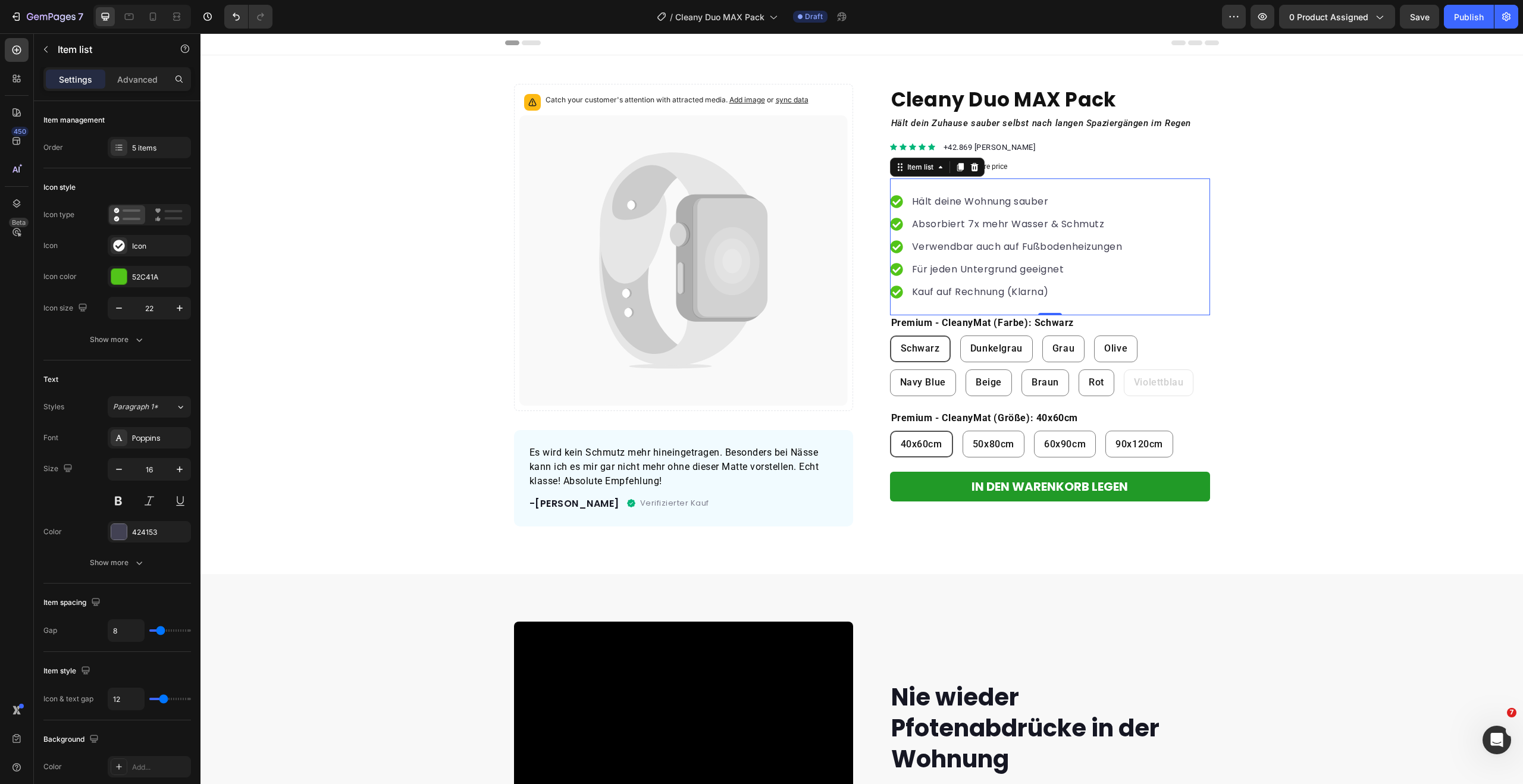
click at [965, 198] on p "Hält deine Wohnung sauber" at bounding box center [1017, 201] width 211 height 14
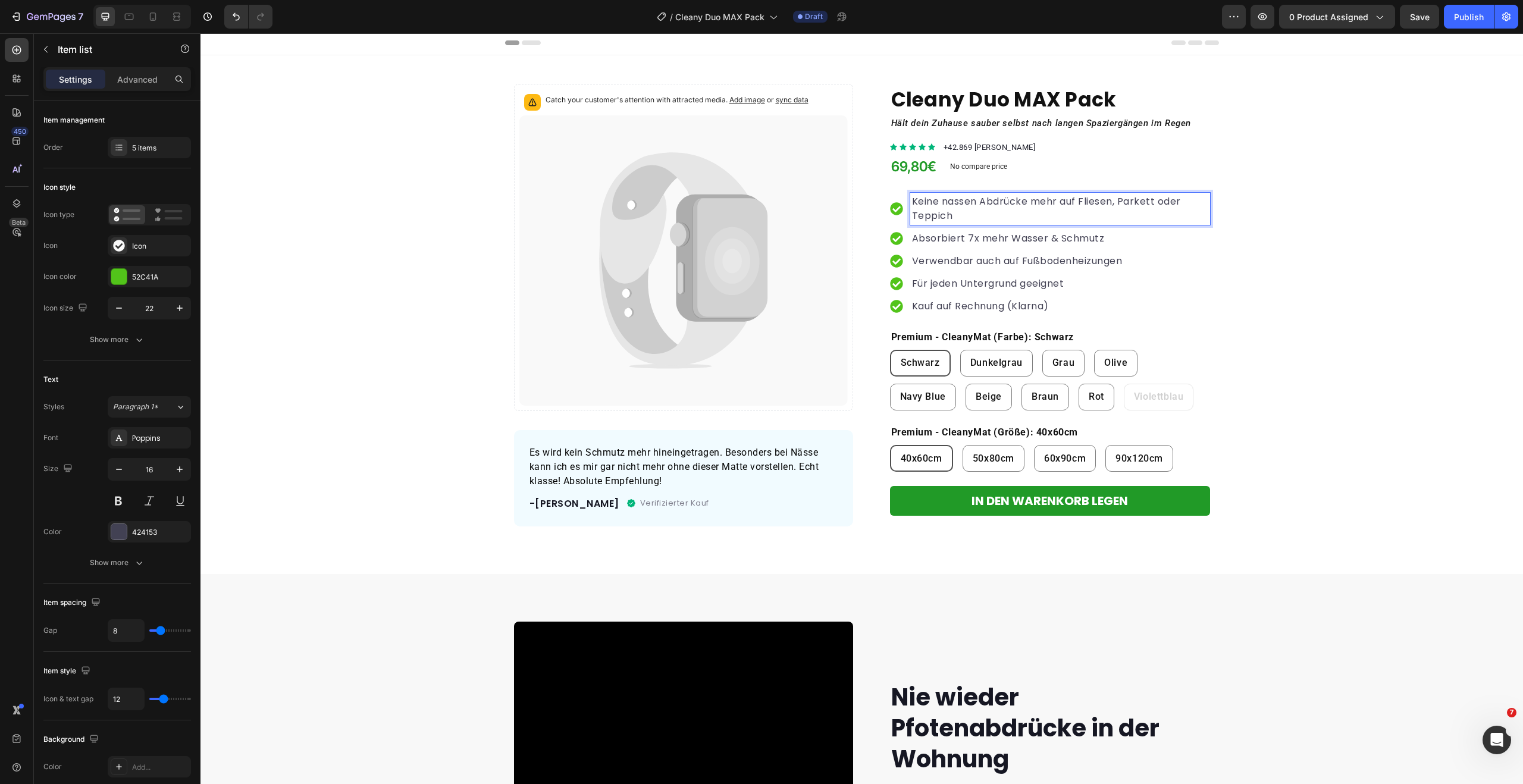
click at [983, 232] on p "Absorbiert 7x mehr Wasser & Schmutz" at bounding box center [1060, 238] width 296 height 14
click at [1007, 231] on p "Absorbiert 7x mehr Wasser & Schmutz" at bounding box center [1060, 238] width 296 height 14
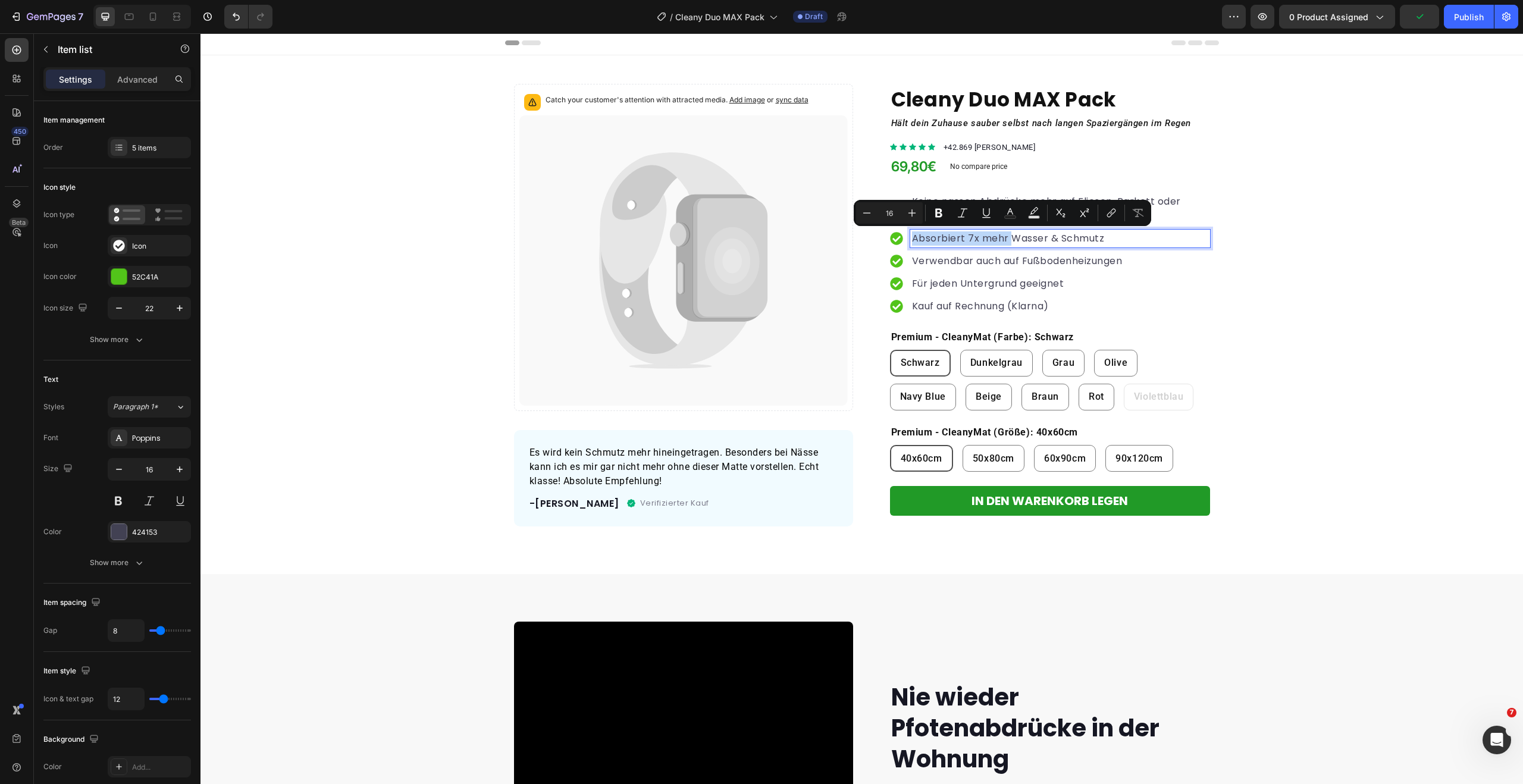
click at [1007, 231] on p "Absorbiert 7x mehr Wasser & Schmutz" at bounding box center [1060, 238] width 296 height 14
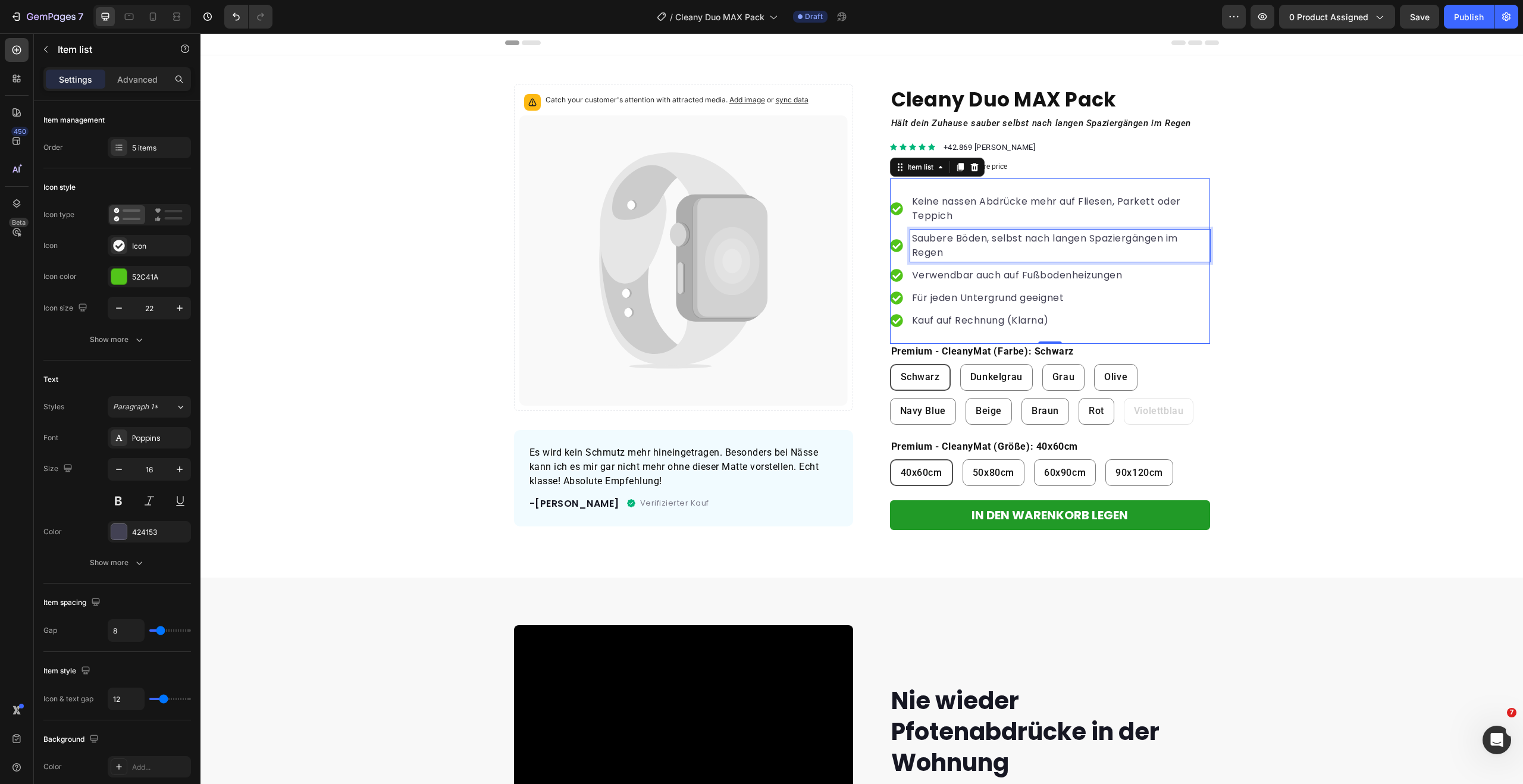
click at [948, 272] on p "Verwendbar auch auf Fußbodenheizungen" at bounding box center [1060, 275] width 296 height 14
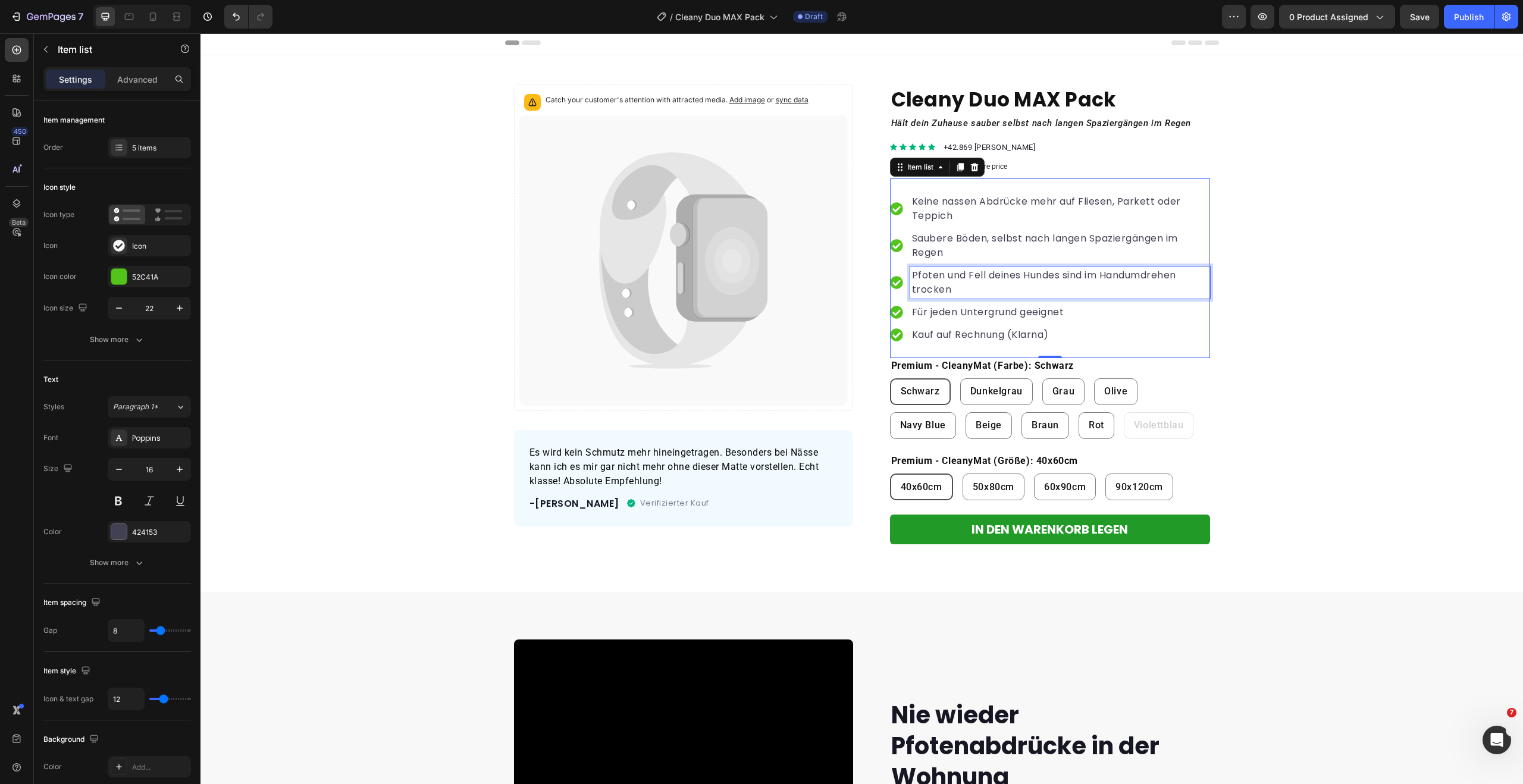
click at [980, 314] on p "Für jeden Untergrund geeignet" at bounding box center [1060, 312] width 296 height 14
click at [996, 337] on p "Kauf auf Rechnung (Klarna)" at bounding box center [1060, 335] width 296 height 14
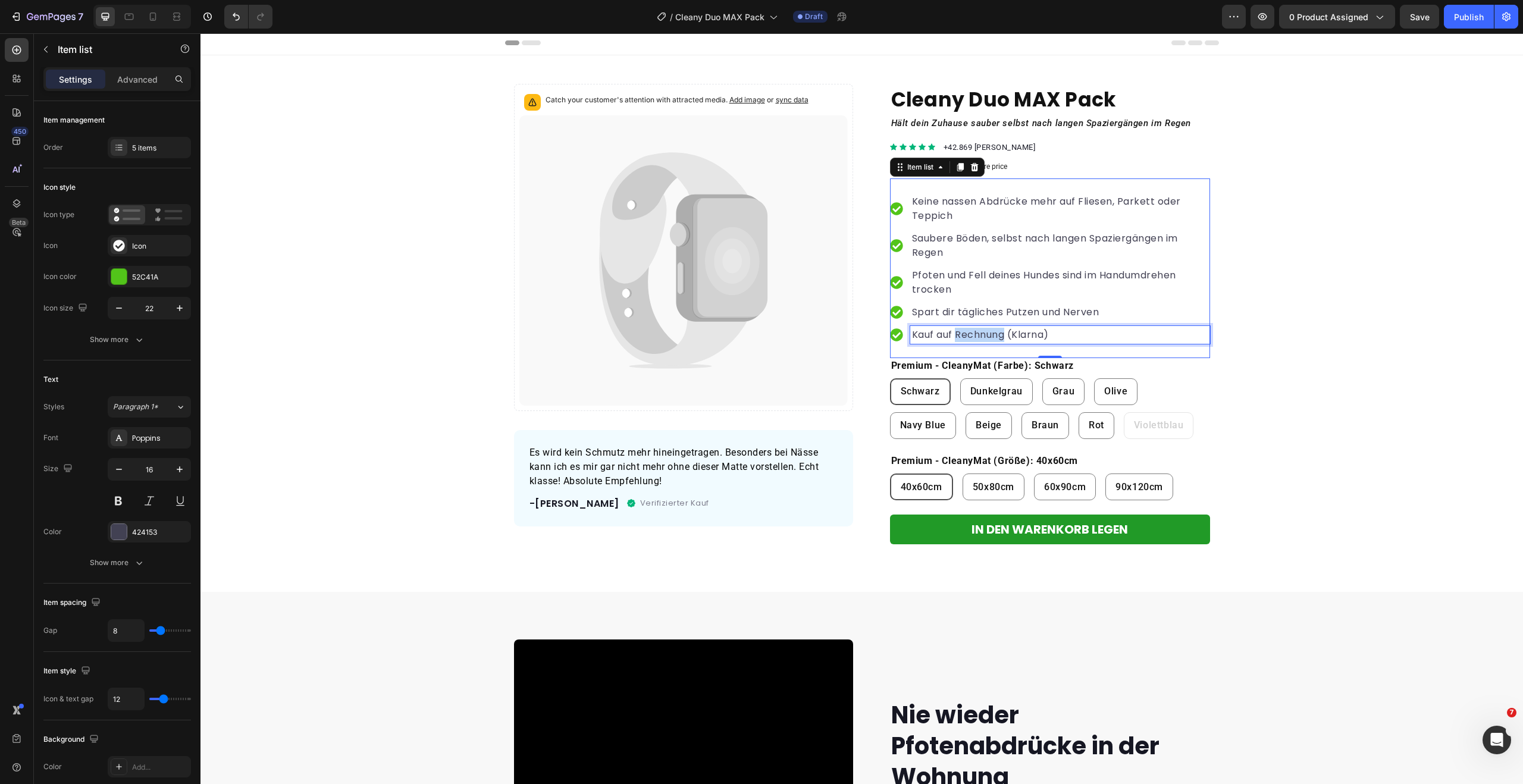
click at [996, 337] on p "Kauf auf Rechnung (Klarna)" at bounding box center [1060, 335] width 296 height 14
click at [557, 477] on span "Es wird kein Schmutz mehr hineingetragen. Besonders bei Nässe kann ich es mir g…" at bounding box center [674, 466] width 290 height 40
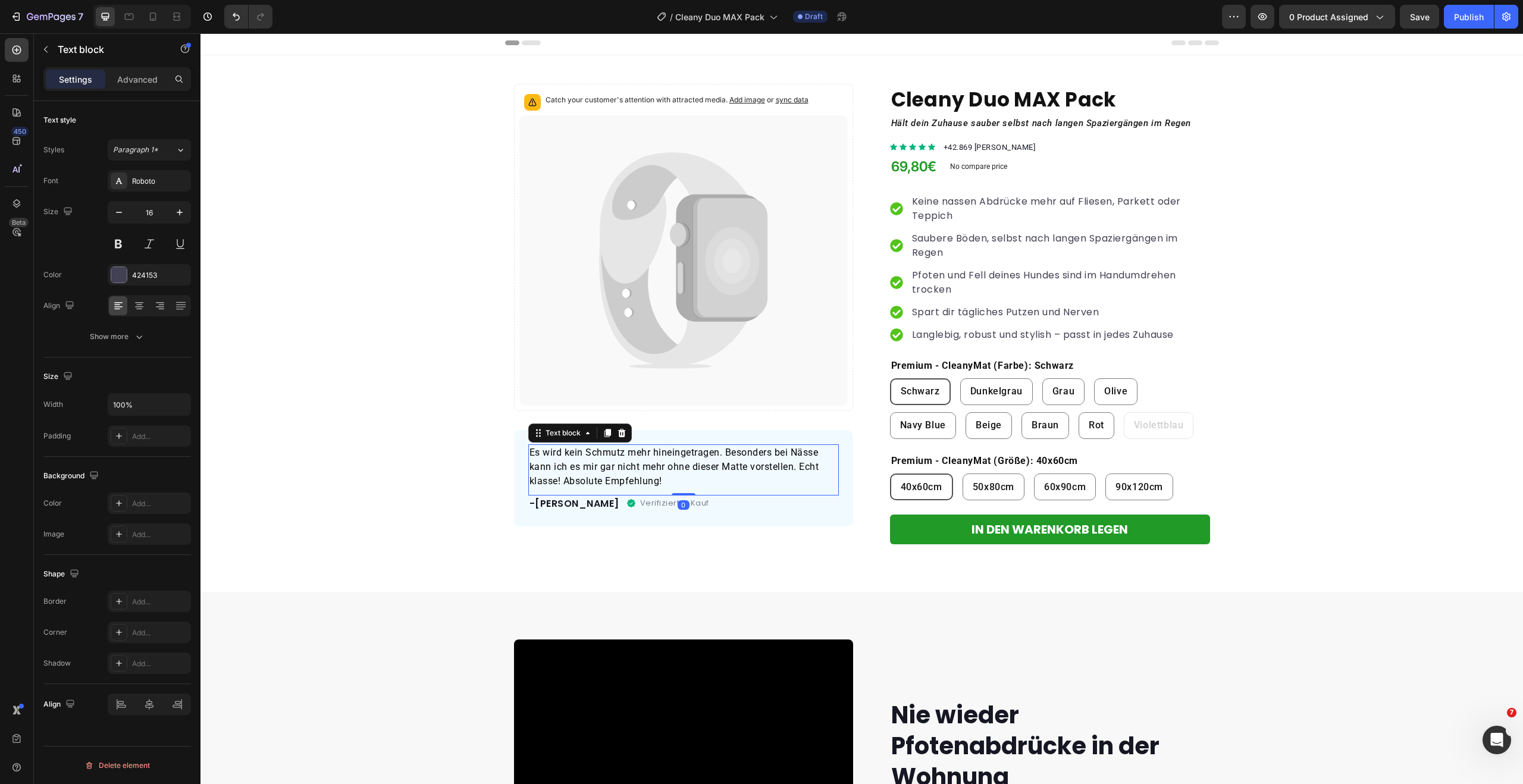
click at [747, 460] on p "Es wird kein Schmutz mehr hineingetragen. Besonders bei Nässe kann ich es mir g…" at bounding box center [683, 466] width 308 height 43
click at [737, 468] on span "Es wird kein Schmutz mehr hineingetragen. Besonders bei Nässe kann ich es mir g…" at bounding box center [674, 466] width 290 height 40
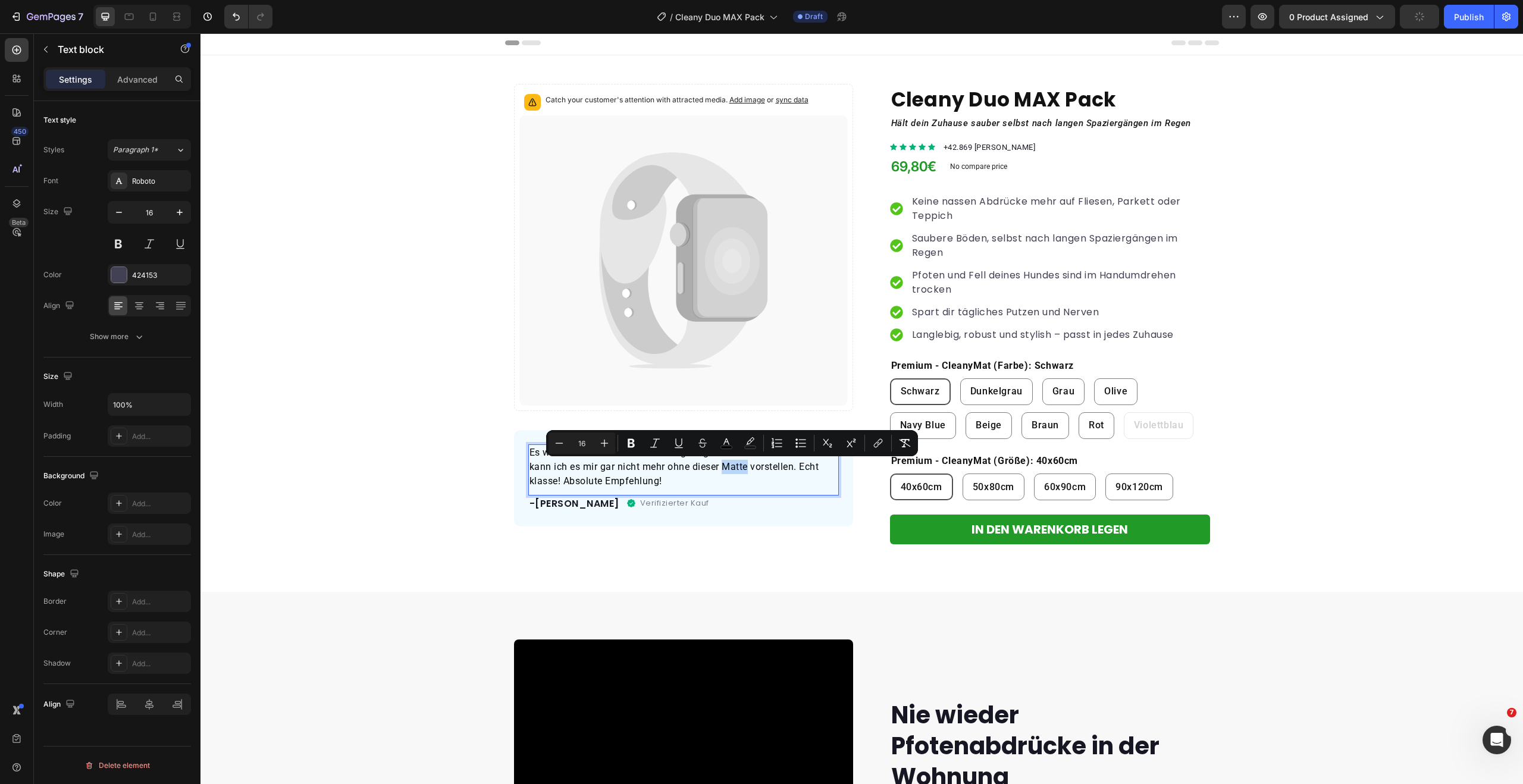
click at [744, 469] on span "Es wird kein Schmutz mehr hineingetragen. Besonders bei Nässe kann ich es mir g…" at bounding box center [674, 466] width 290 height 40
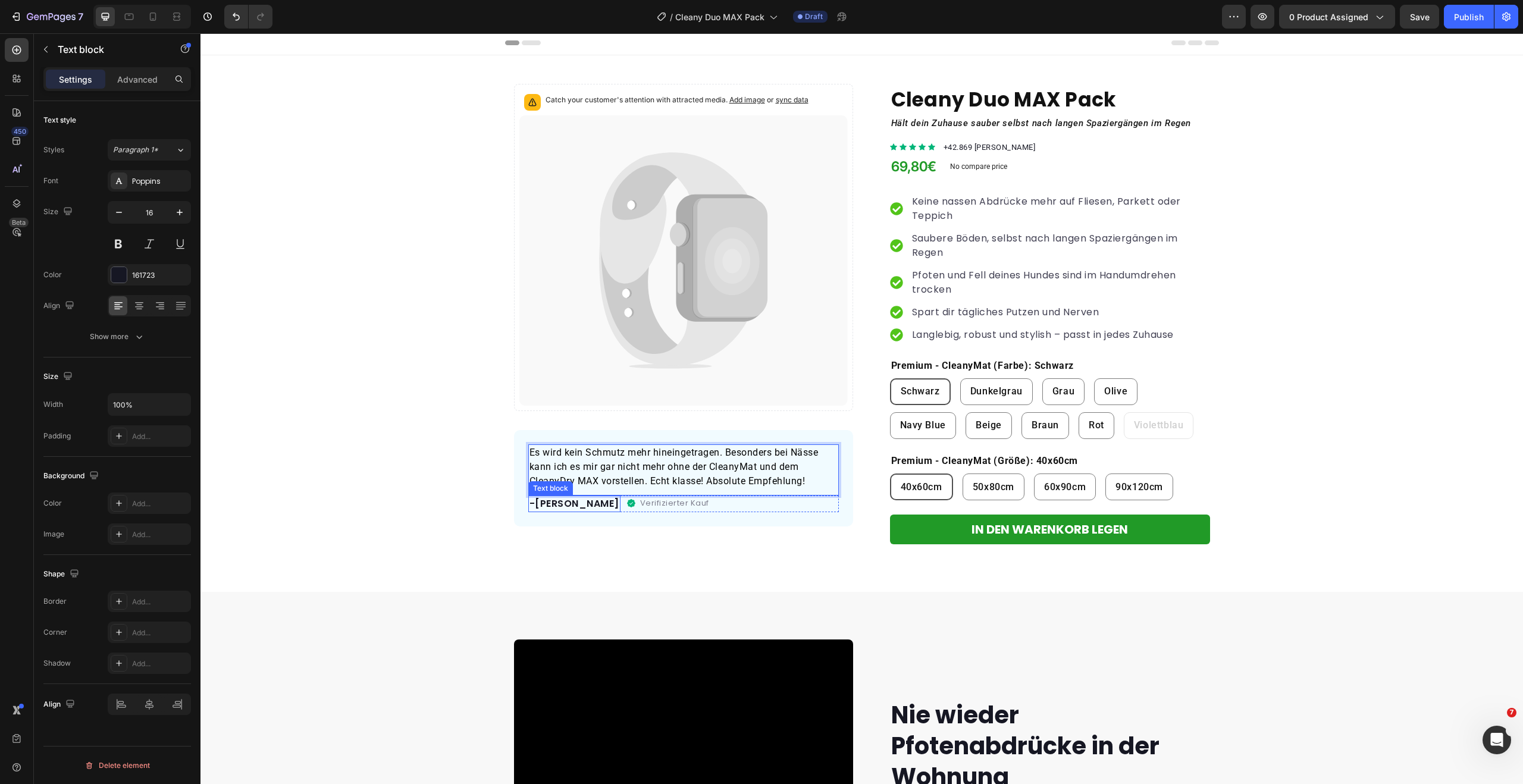
click at [567, 504] on p "-[PERSON_NAME]" at bounding box center [574, 503] width 90 height 14
click at [1311, 452] on div "Catch your customer's attention with attracted media. Add image or sync data Pr…" at bounding box center [862, 314] width 1322 height 461
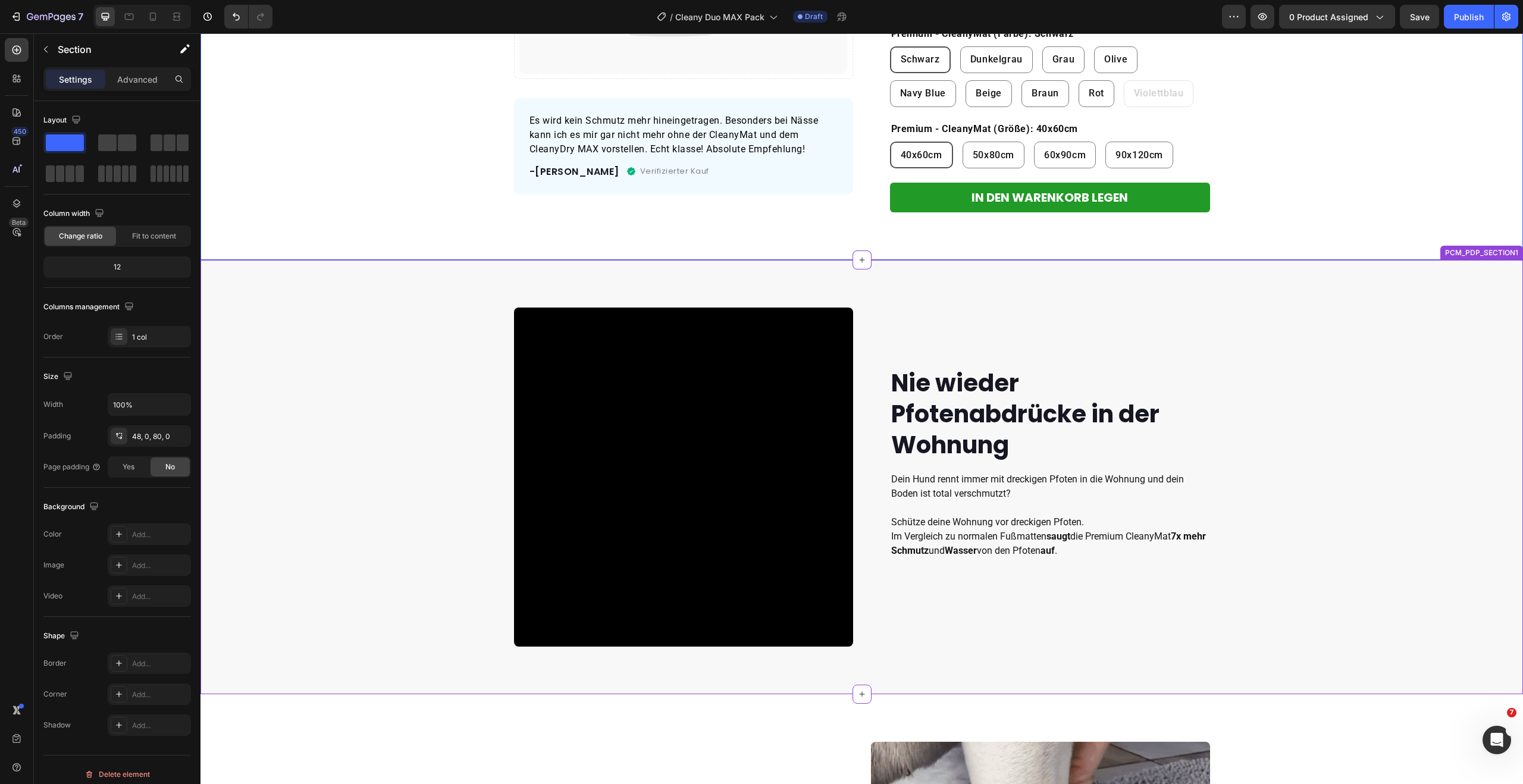
scroll to position [426, 0]
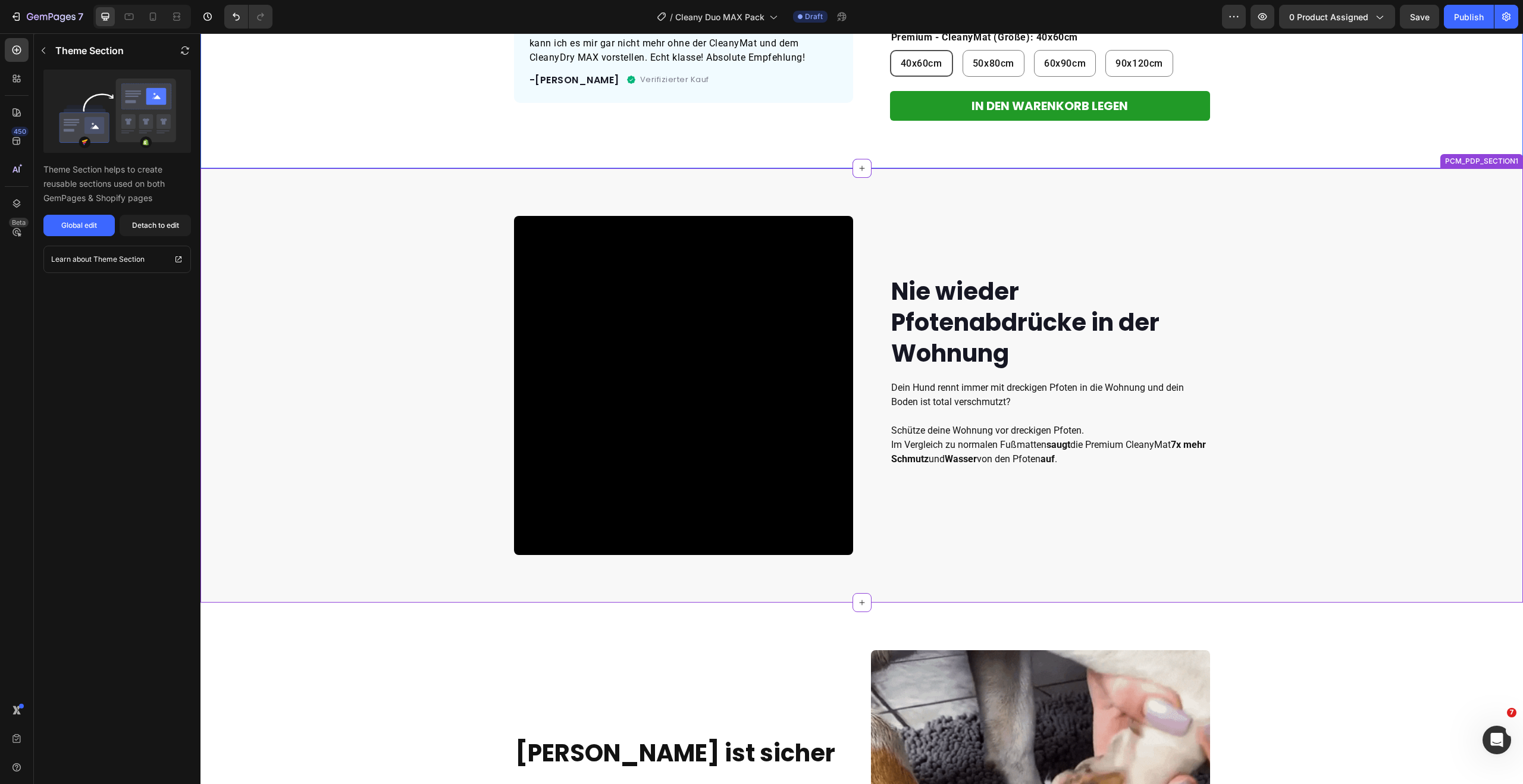
click at [976, 394] on p "Dein Hund rennt immer mit dreckigen Pfoten in die Wohnung und dein Boden ist to…" at bounding box center [1050, 394] width 317 height 28
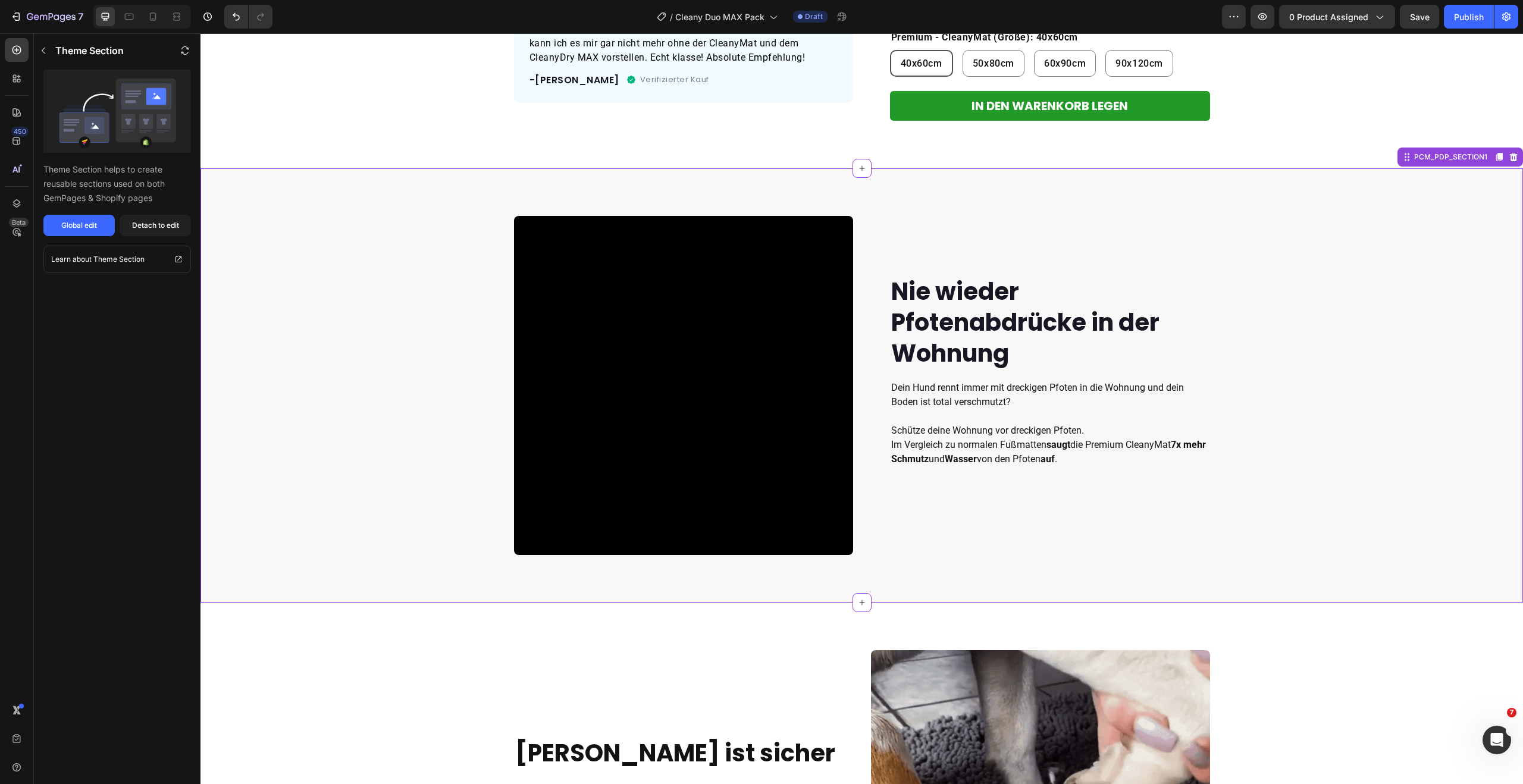
click at [977, 394] on p "Dein Hund rennt immer mit dreckigen Pfoten in die Wohnung und dein Boden ist to…" at bounding box center [1050, 394] width 317 height 28
click at [969, 400] on p "Dein Hund rennt immer mit dreckigen Pfoten in die Wohnung und dein Boden ist to…" at bounding box center [1050, 394] width 317 height 28
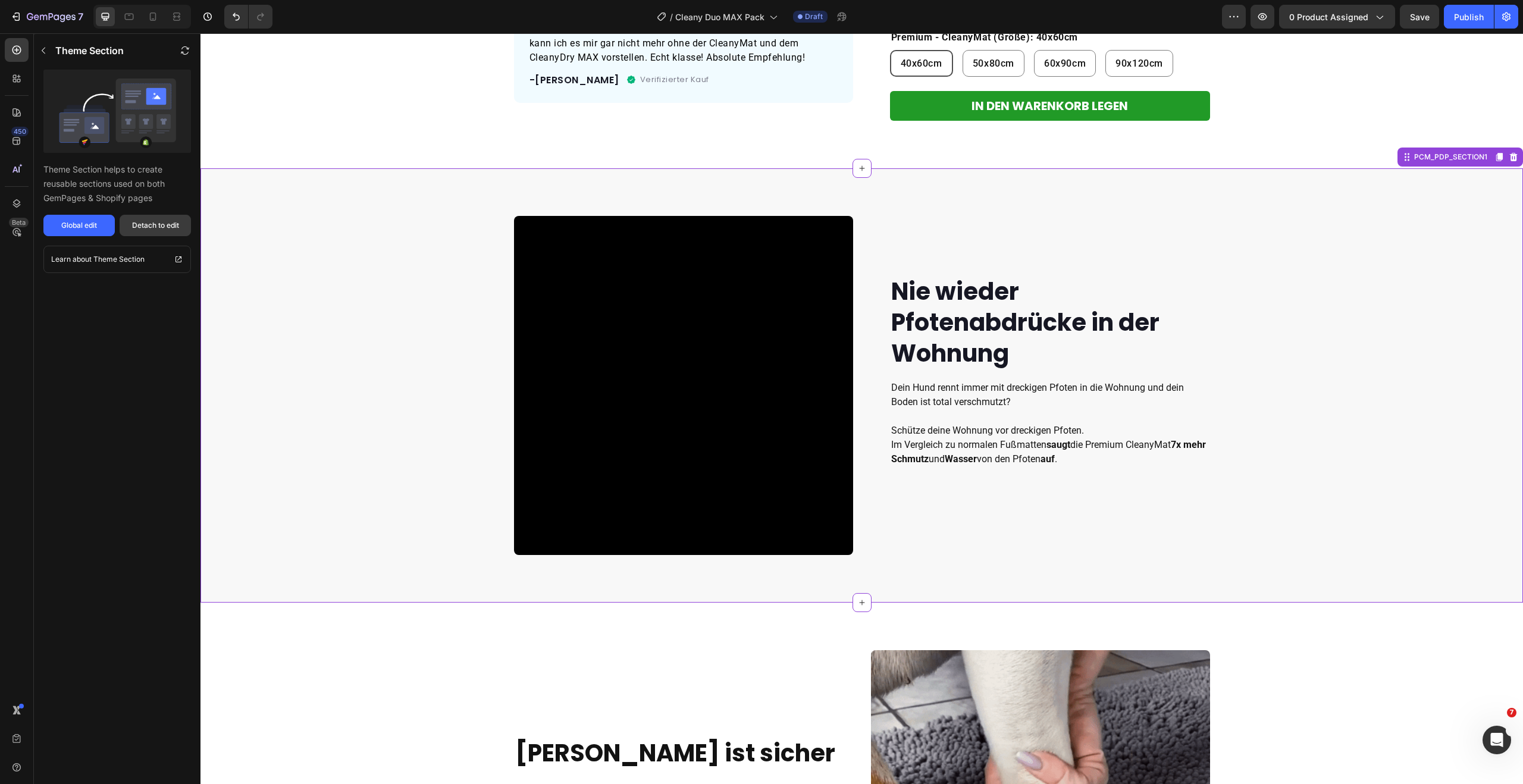
click at [154, 227] on div "Detach to edit" at bounding box center [156, 225] width 47 height 10
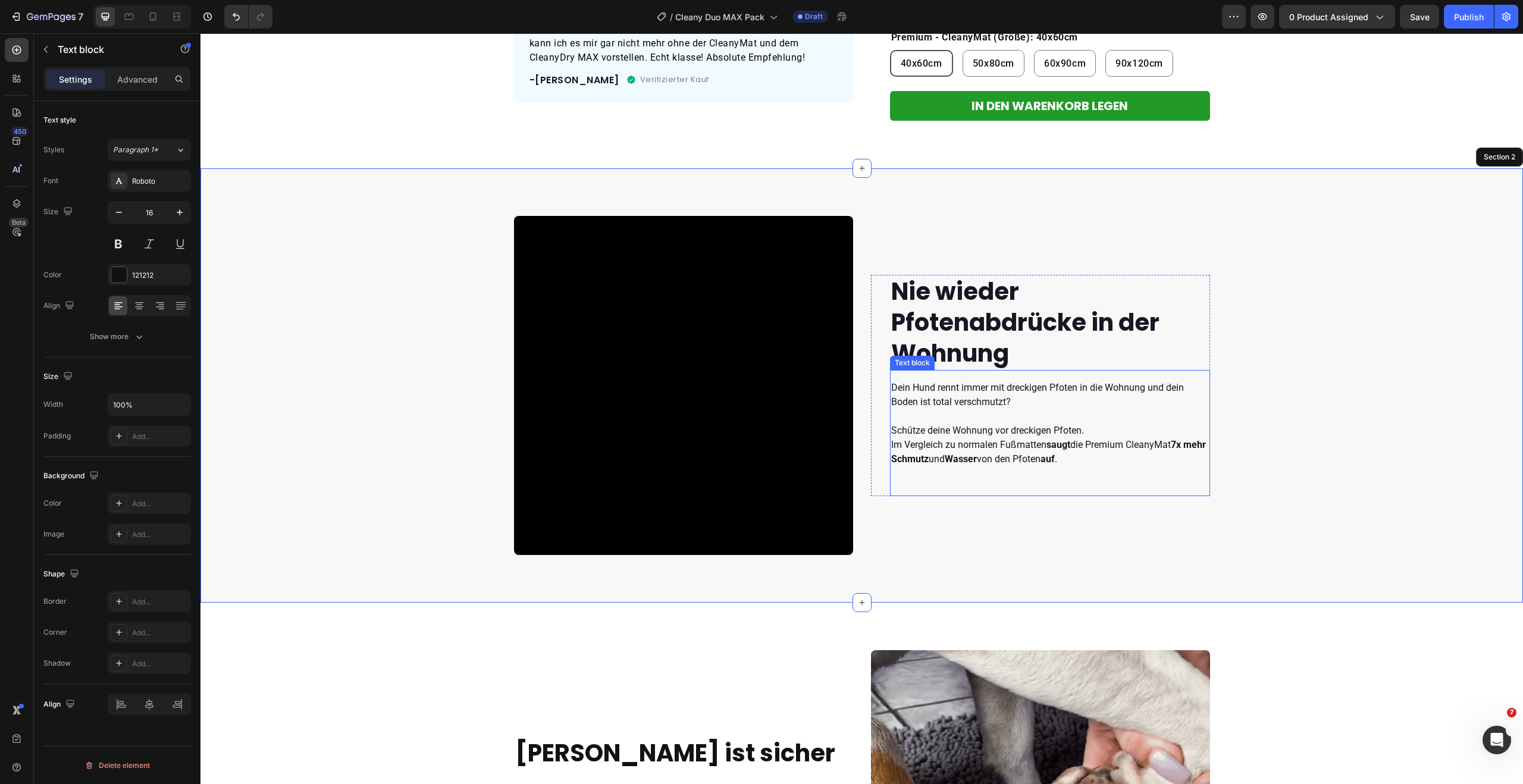
click at [935, 417] on p at bounding box center [1050, 416] width 317 height 14
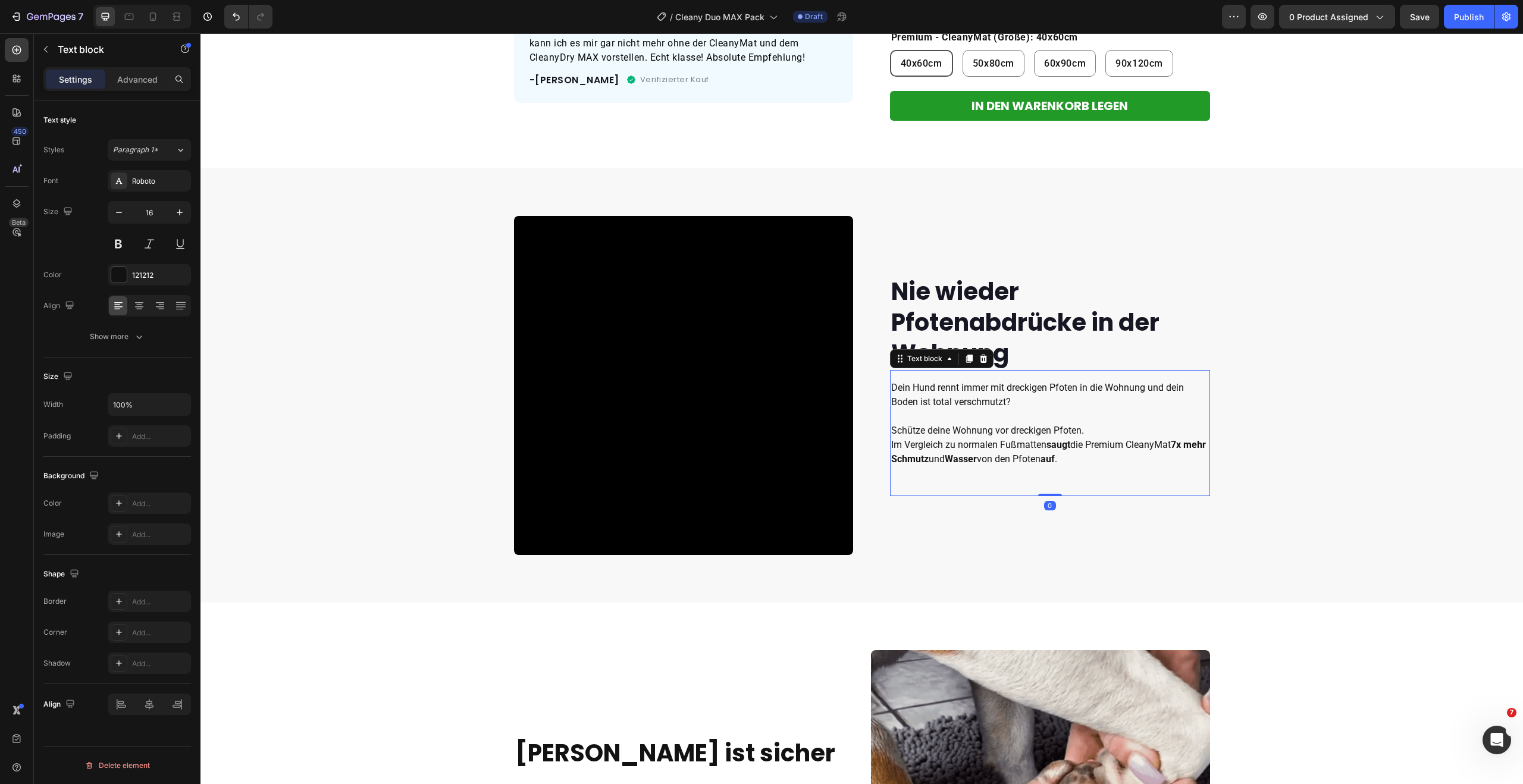
click at [1097, 457] on p "Schütze deine Wohnung vor dreckigen Pfoten. Im Vergleich zu normalen Fußmatten …" at bounding box center [1050, 444] width 317 height 43
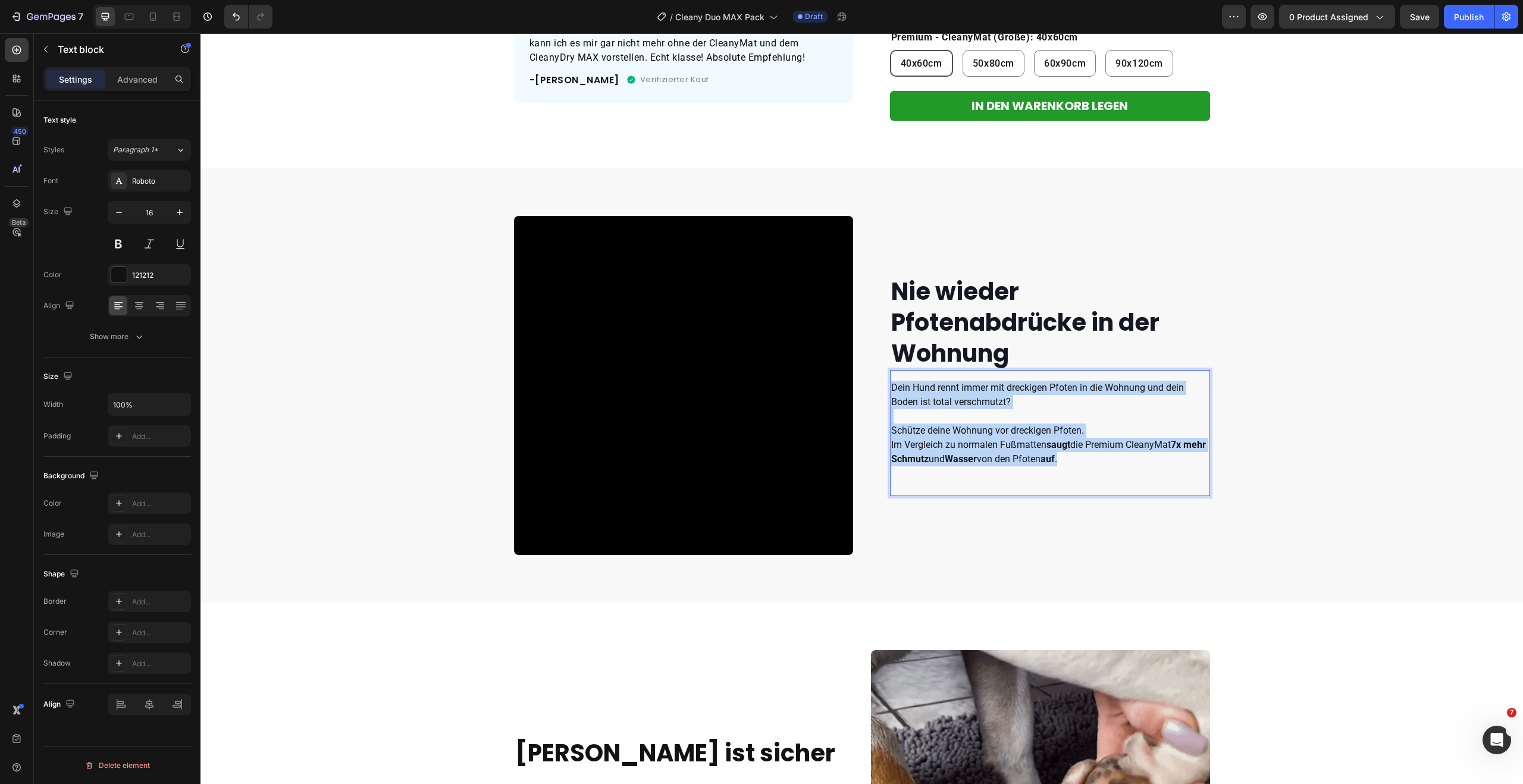
drag, startPoint x: 1092, startPoint y: 458, endPoint x: 888, endPoint y: 390, distance: 215.0
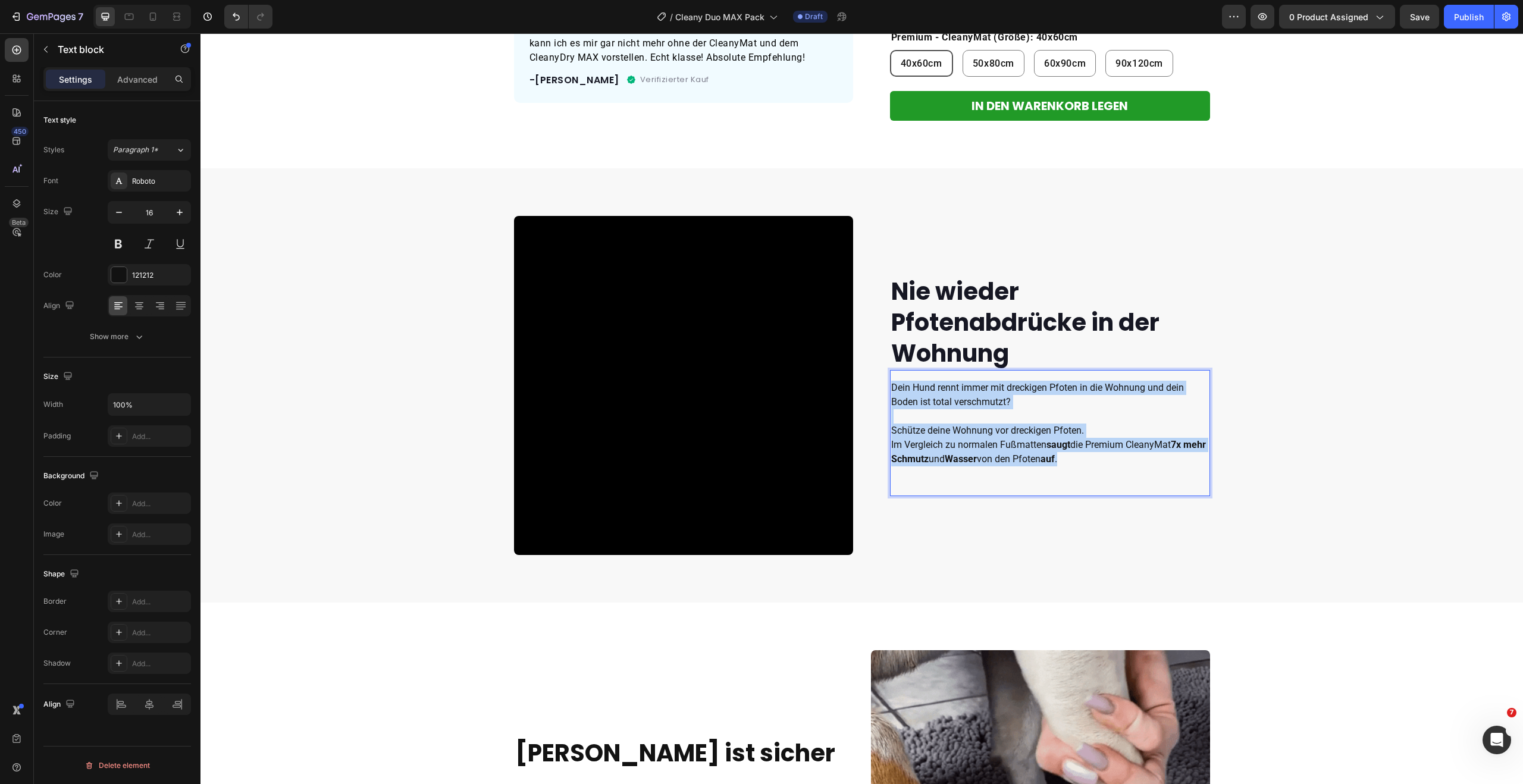
click at [890, 390] on div "Dein Hund rennt immer mit dreckigen Pfoten in die Wohnung und dein Boden ist to…" at bounding box center [1050, 423] width 320 height 88
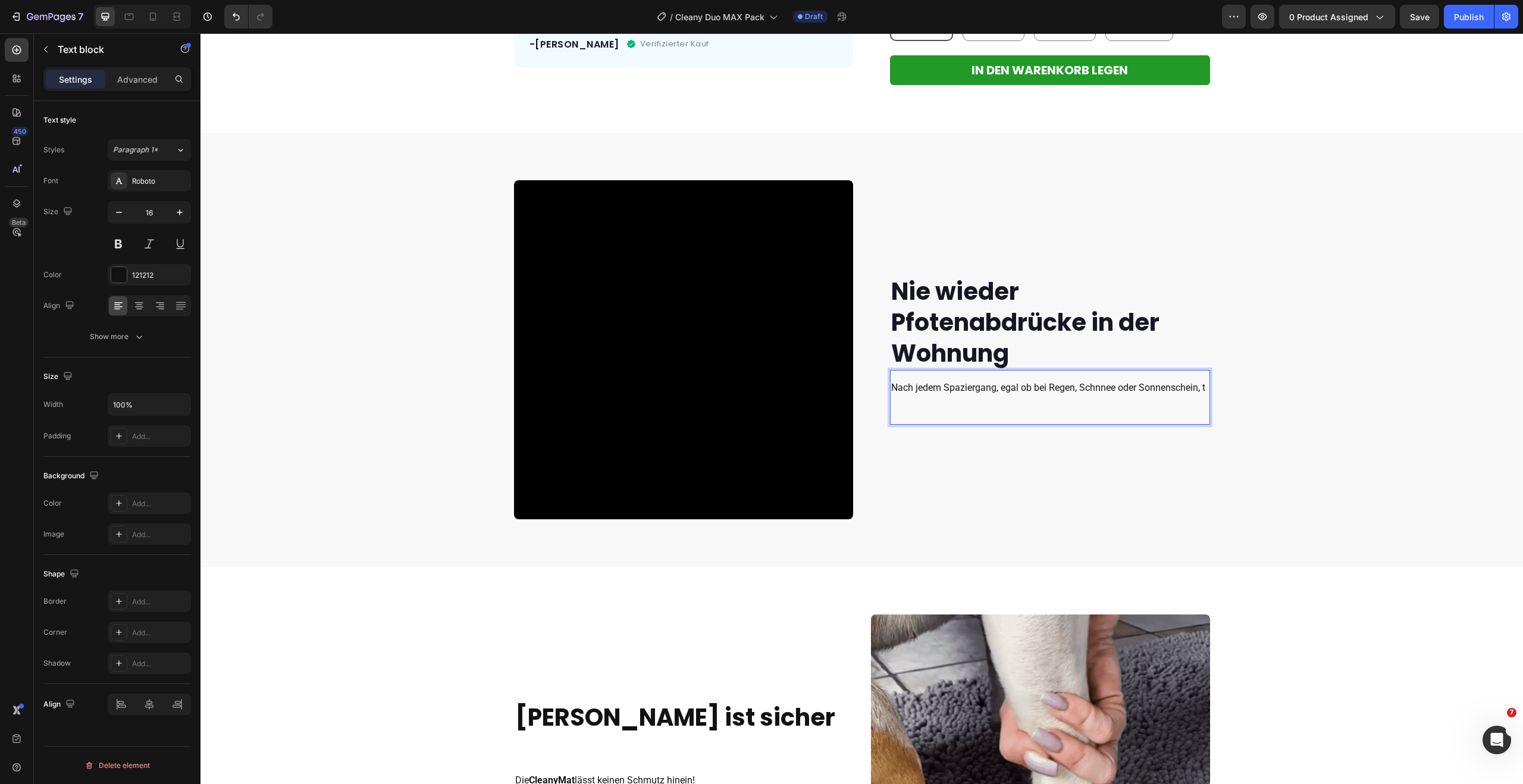
scroll to position [454, 0]
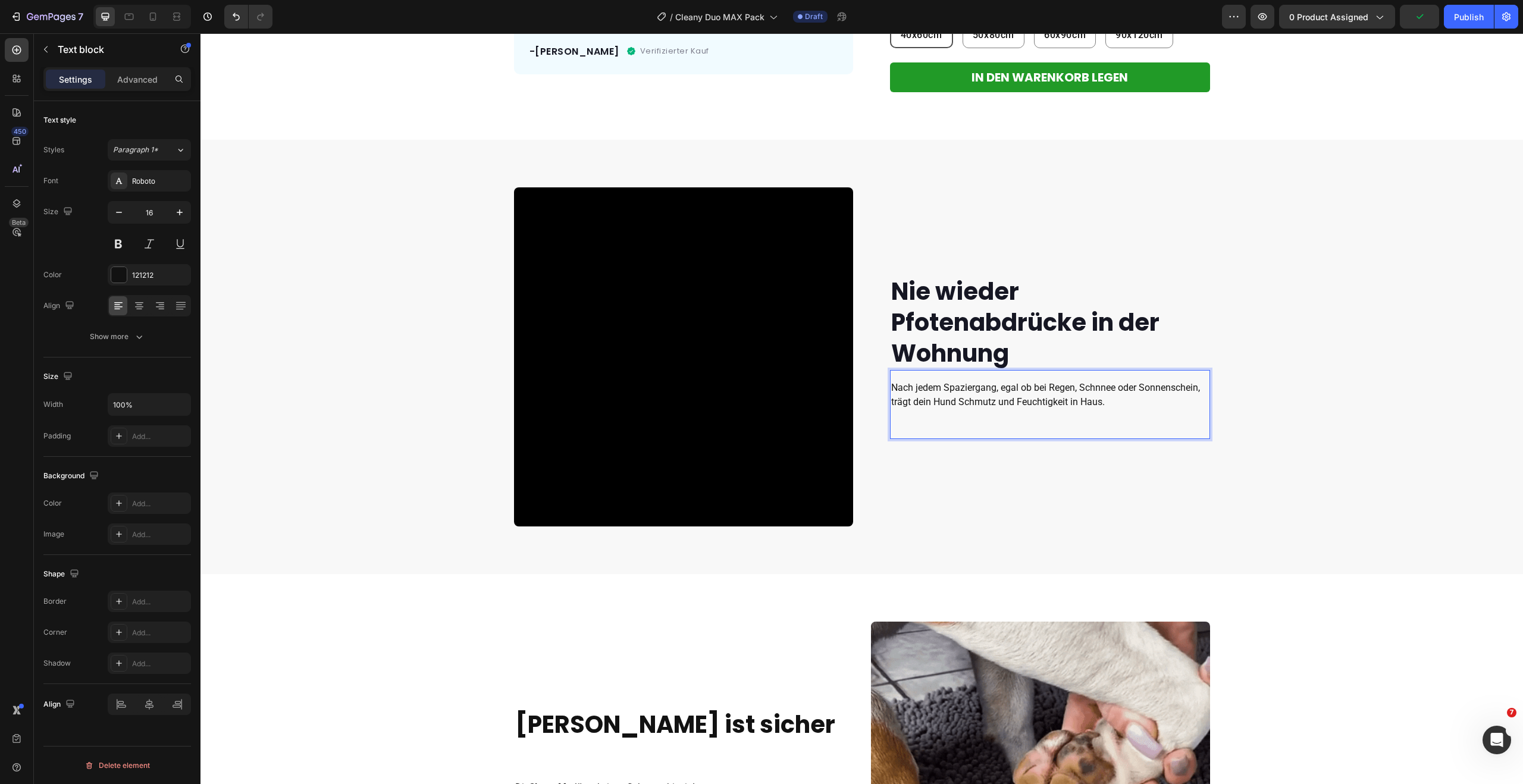
click at [1103, 386] on p "Nach jedem Spaziergang, egal ob bei Regen, Schnnee oder Sonnenschein, trägt dei…" at bounding box center [1050, 394] width 317 height 28
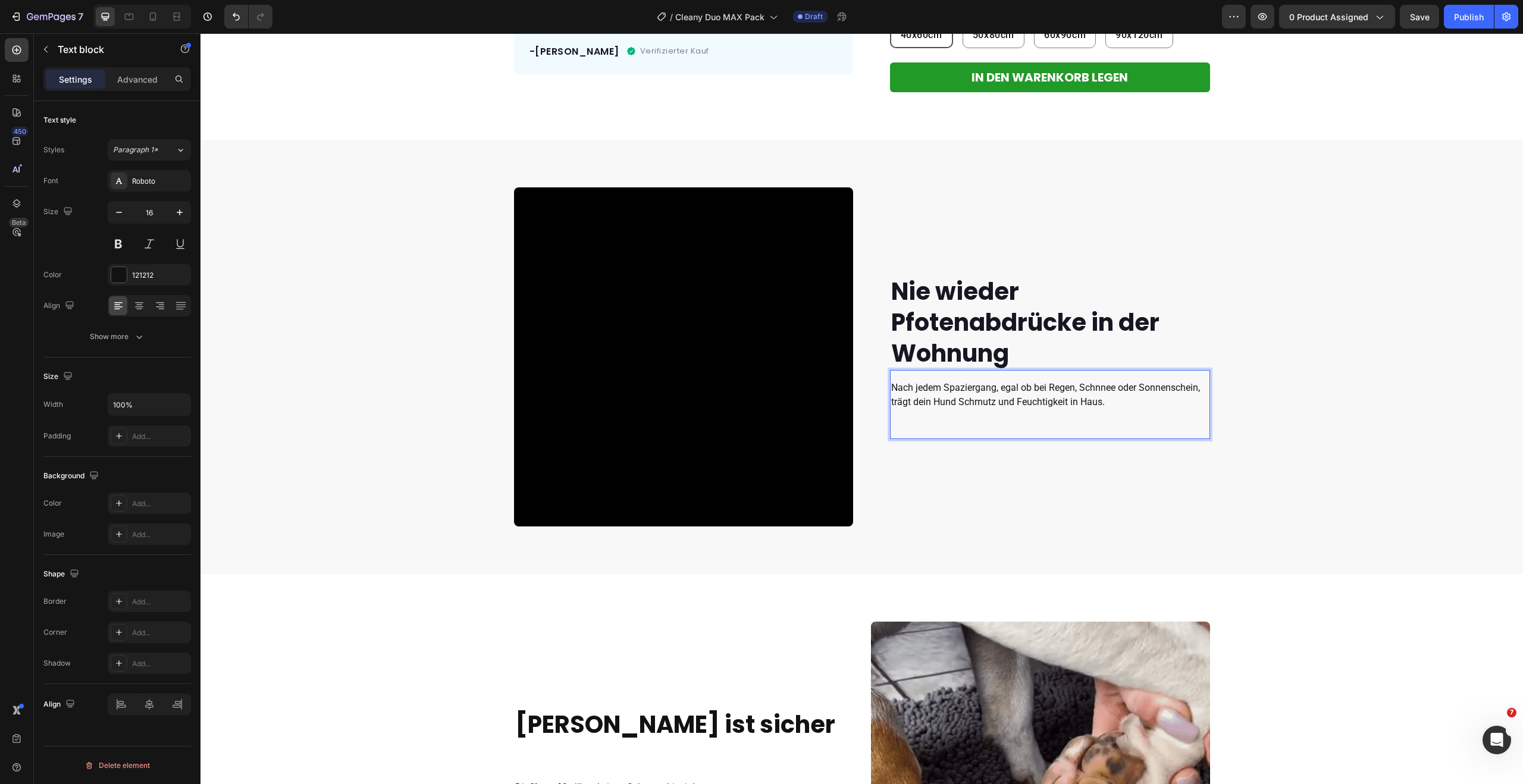
click at [201, 33] on lt-span "Schnee" at bounding box center [201, 33] width 0 height 0
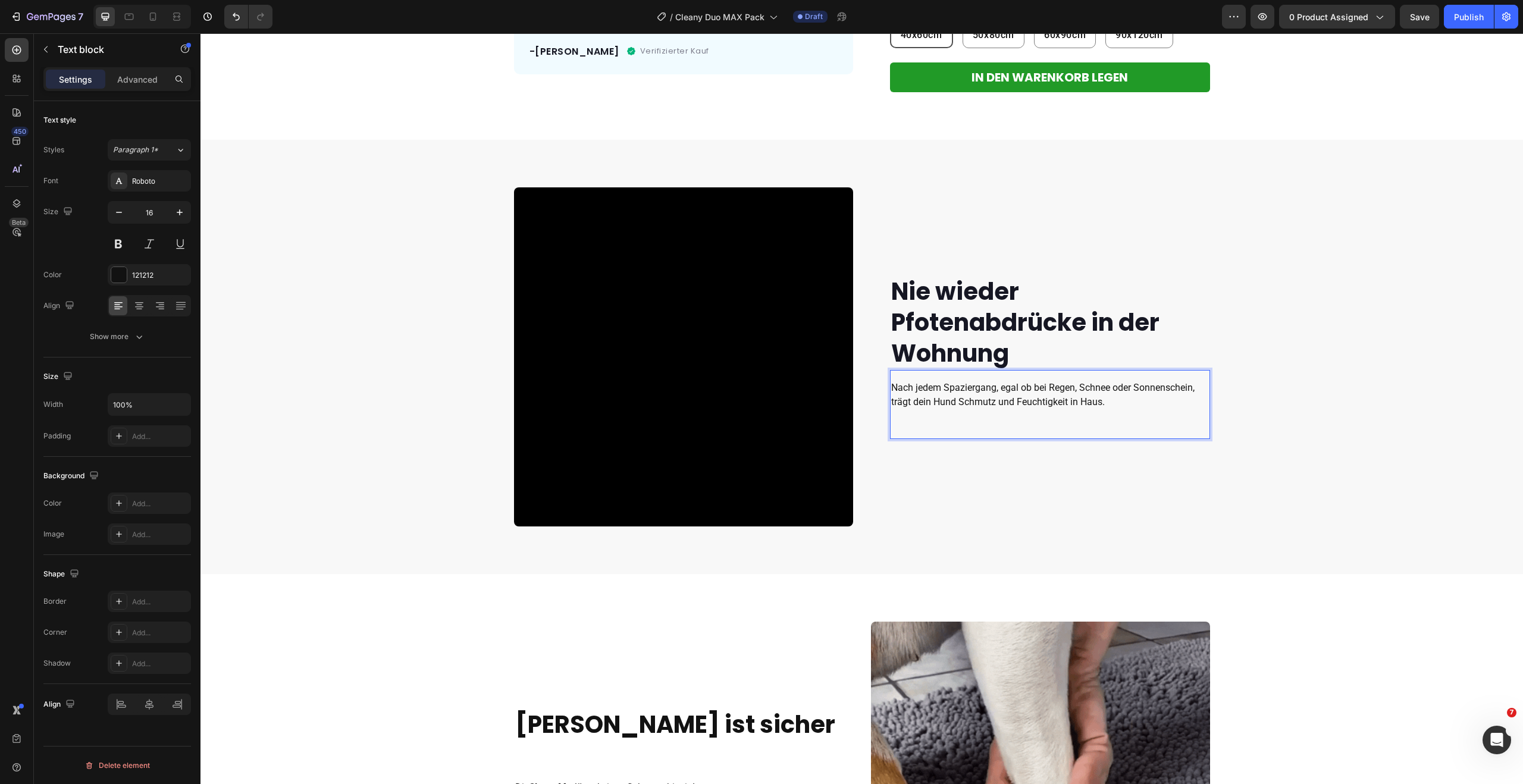
click at [1110, 404] on p "Nach jedem Spaziergang, egal ob bei Regen, Schnee oder Sonnenschein, trägt dein…" at bounding box center [1050, 394] width 317 height 28
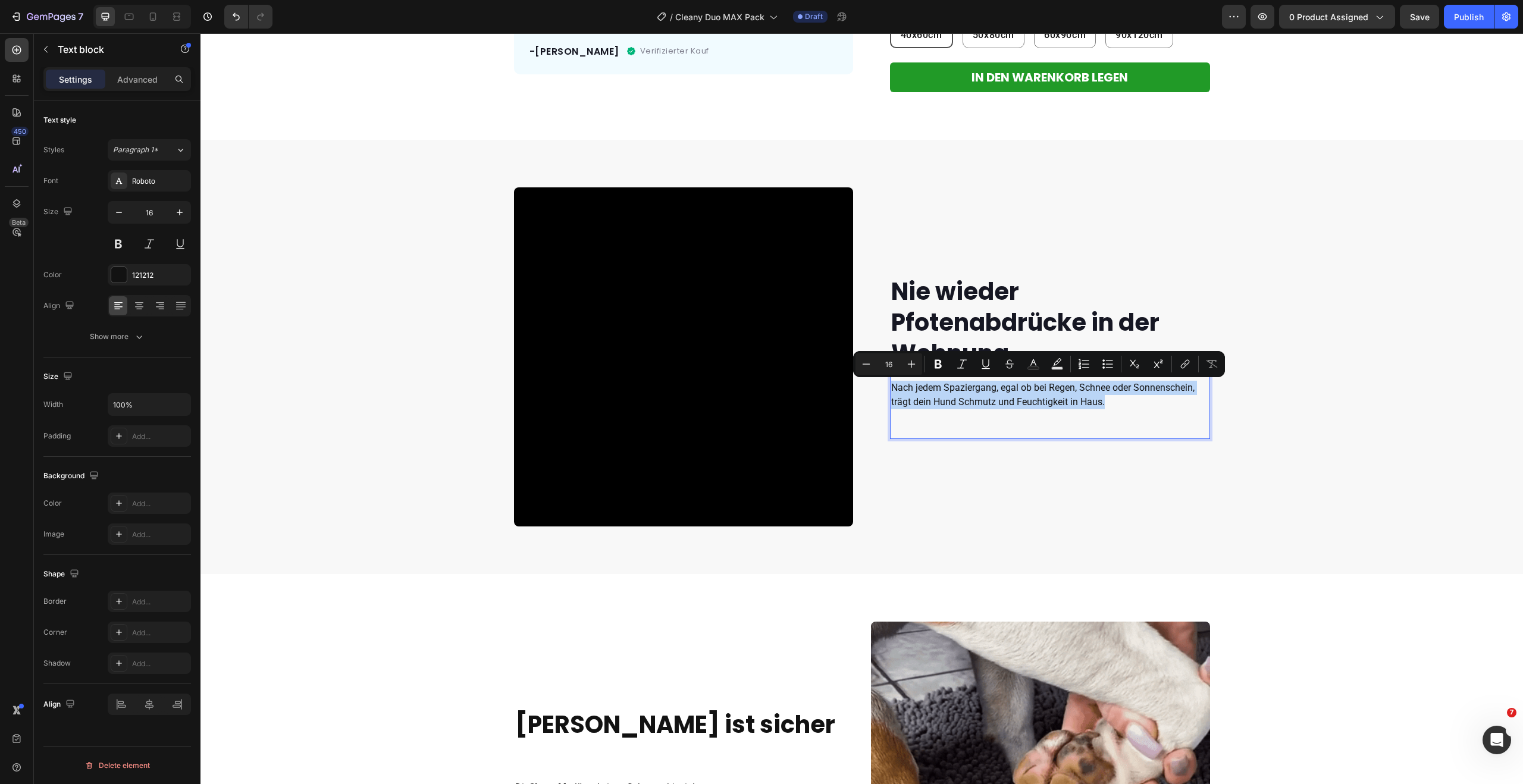
copy p "Nach jedem Spaziergang, egal ob bei Regen, Schnee oder Sonnenschein, trägt dein…"
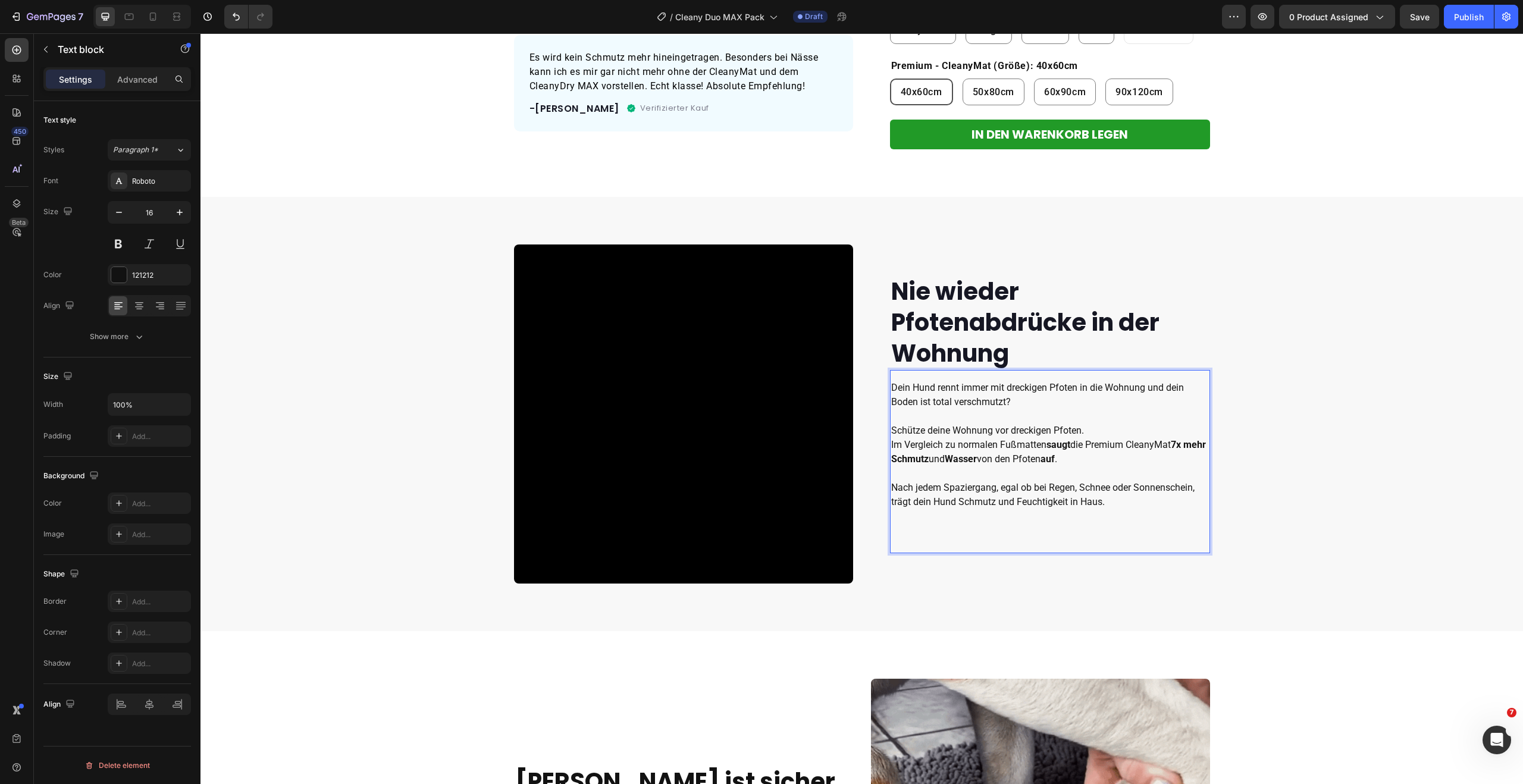
scroll to position [390, 0]
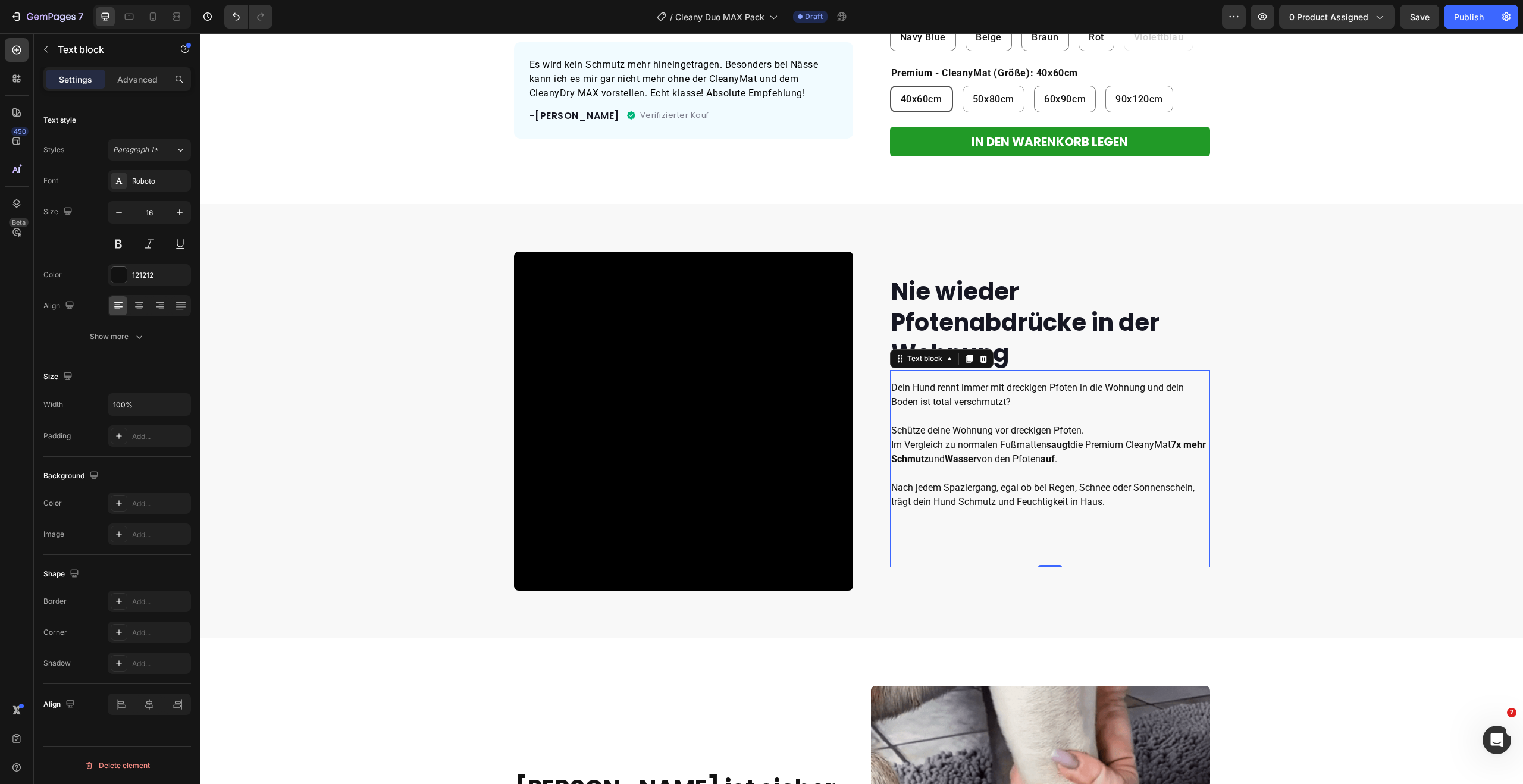
click at [1035, 488] on p "Schütze deine Wohnung vor dreckigen Pfoten. Im Vergleich zu normalen Fußmatten …" at bounding box center [1050, 480] width 317 height 114
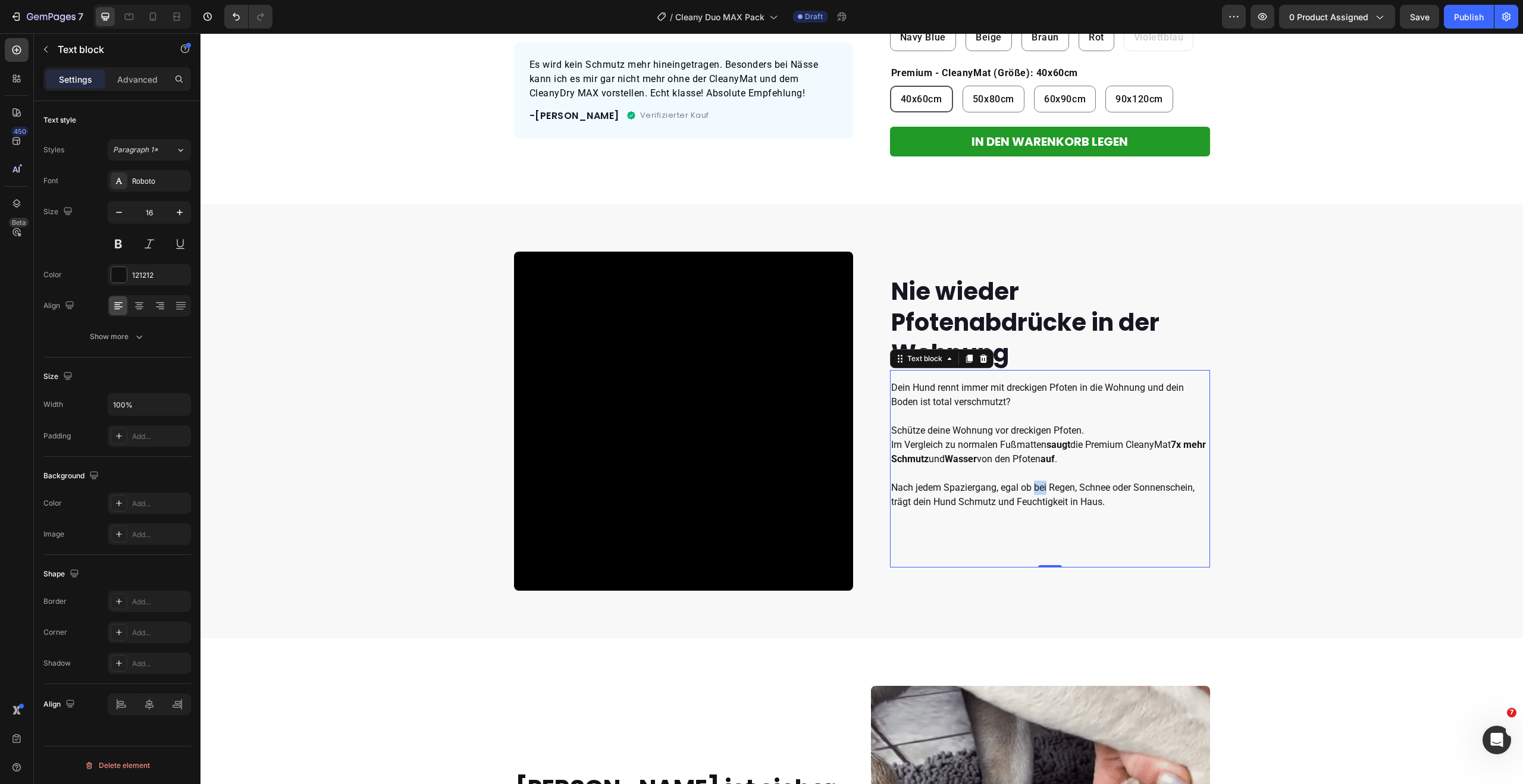
click at [1035, 488] on p "Schütze deine Wohnung vor dreckigen Pfoten. Im Vergleich zu normalen Fußmatten …" at bounding box center [1050, 480] width 317 height 114
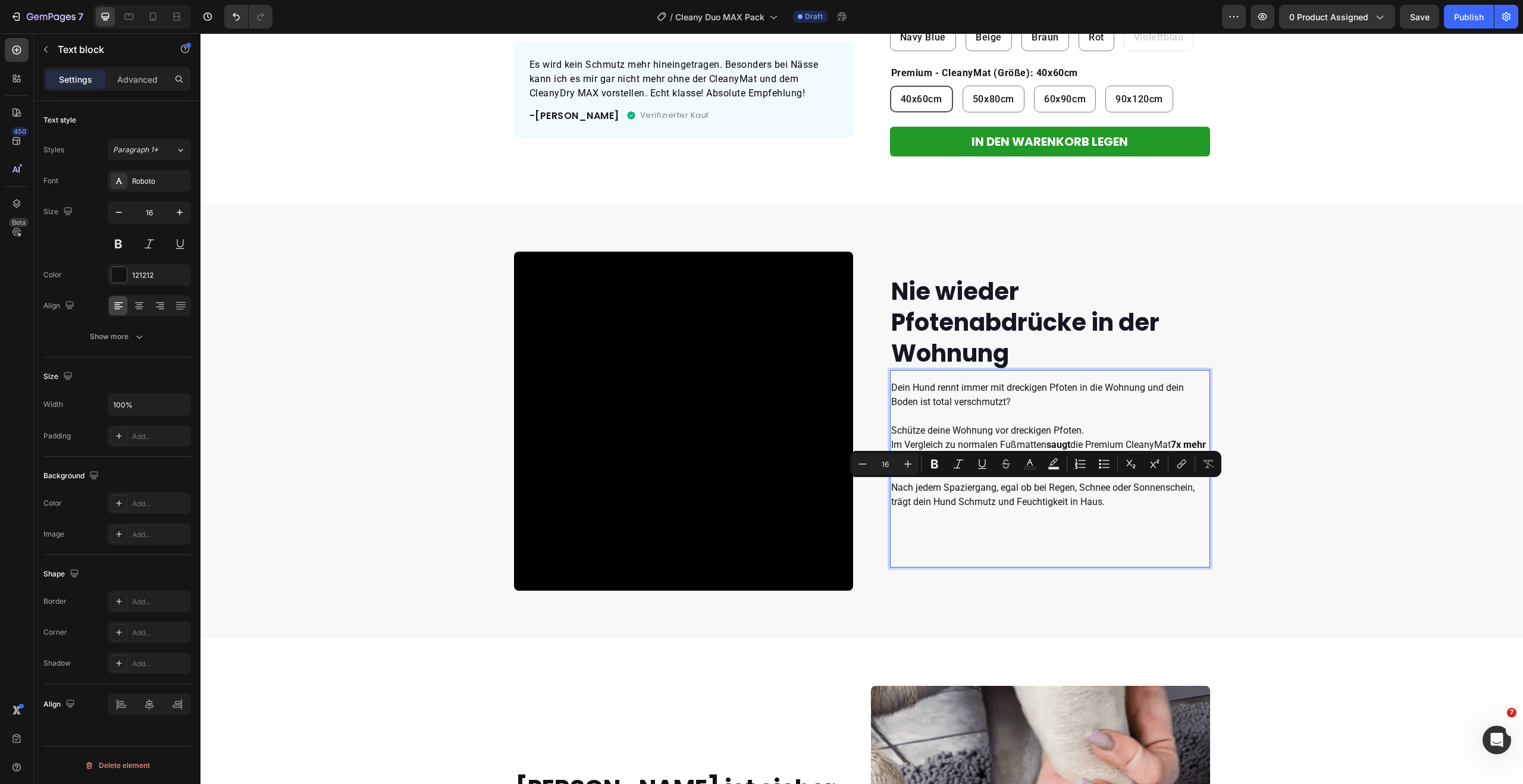
drag, startPoint x: 1039, startPoint y: 511, endPoint x: 1104, endPoint y: 509, distance: 65.0
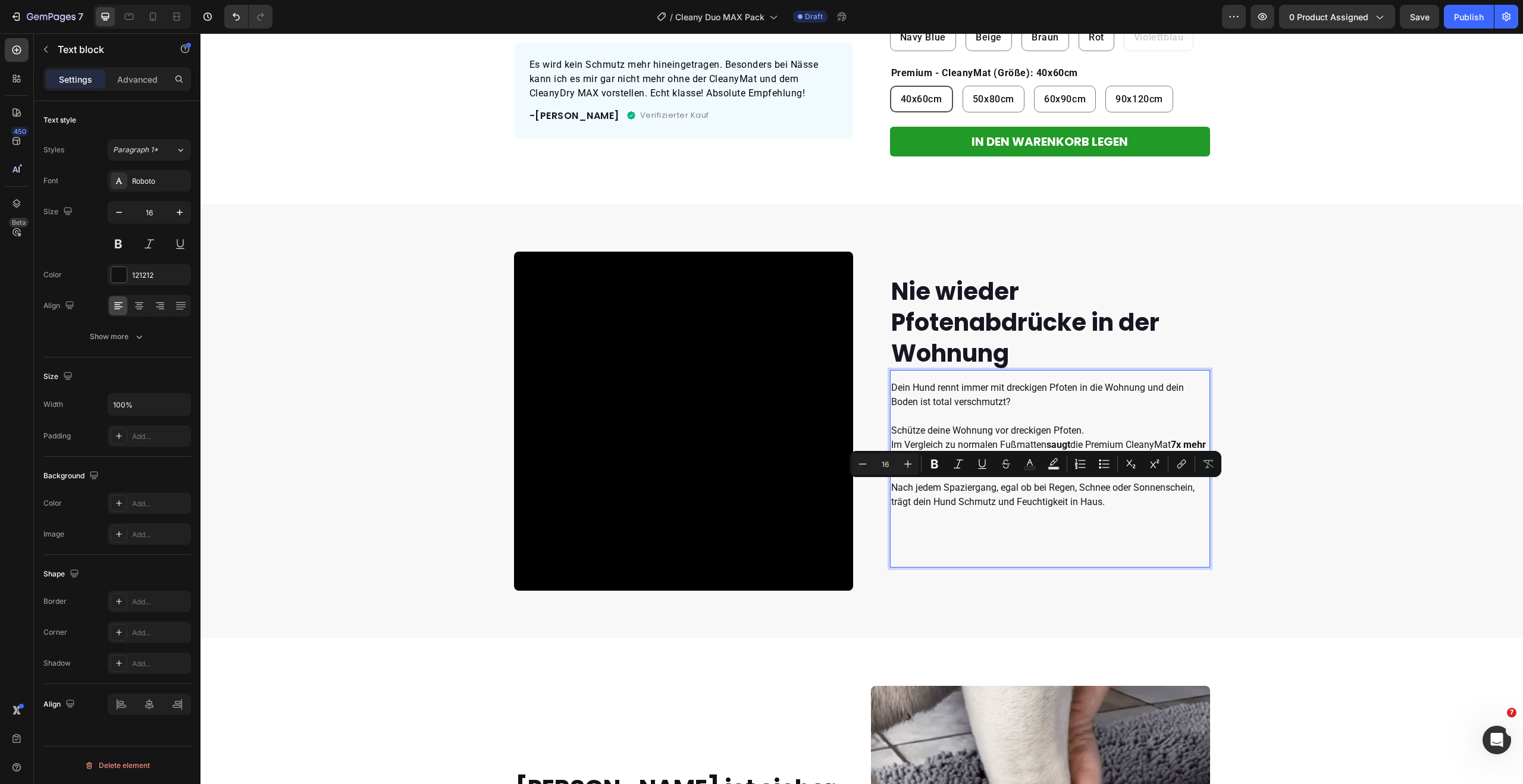
click at [1039, 511] on p "Schütze deine Wohnung vor dreckigen Pfoten. Im Vergleich zu normalen Fußmatten …" at bounding box center [1050, 480] width 317 height 114
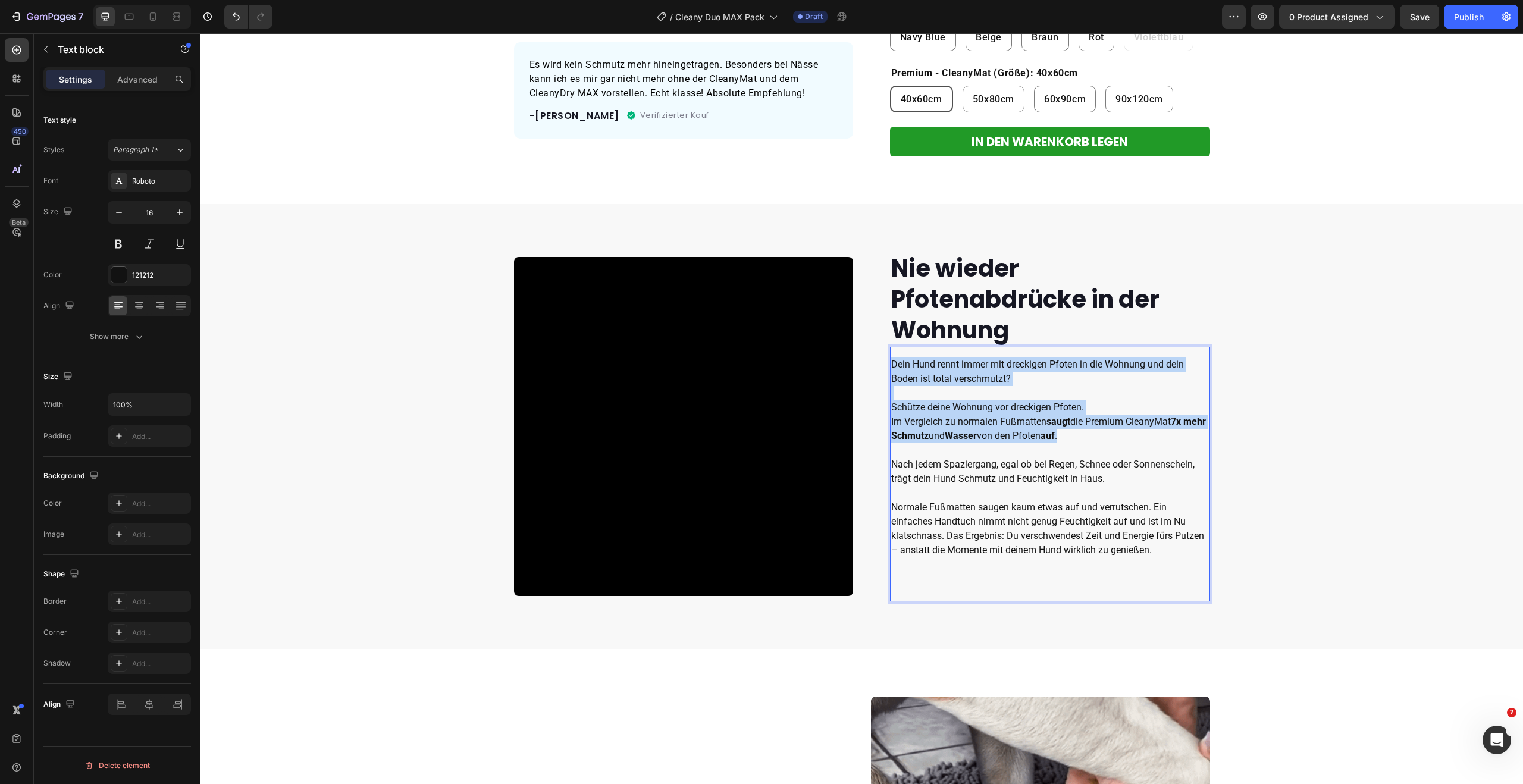
drag, startPoint x: 997, startPoint y: 416, endPoint x: 887, endPoint y: 361, distance: 123.0
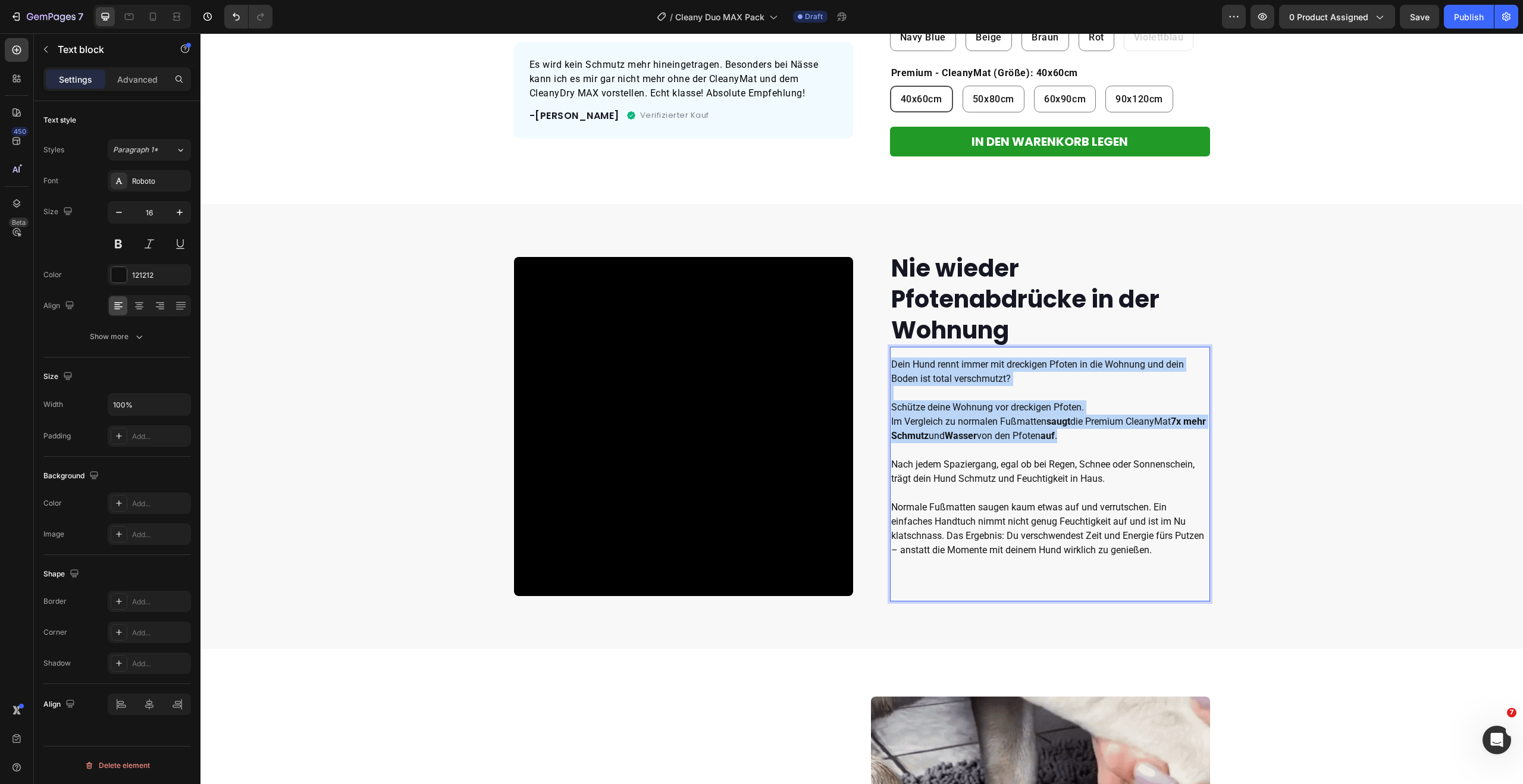
click at [890, 361] on div "Dein Hund rennt immer mit dreckigen Pfoten in die Wohnung und dein Boden ist to…" at bounding box center [1050, 464] width 320 height 217
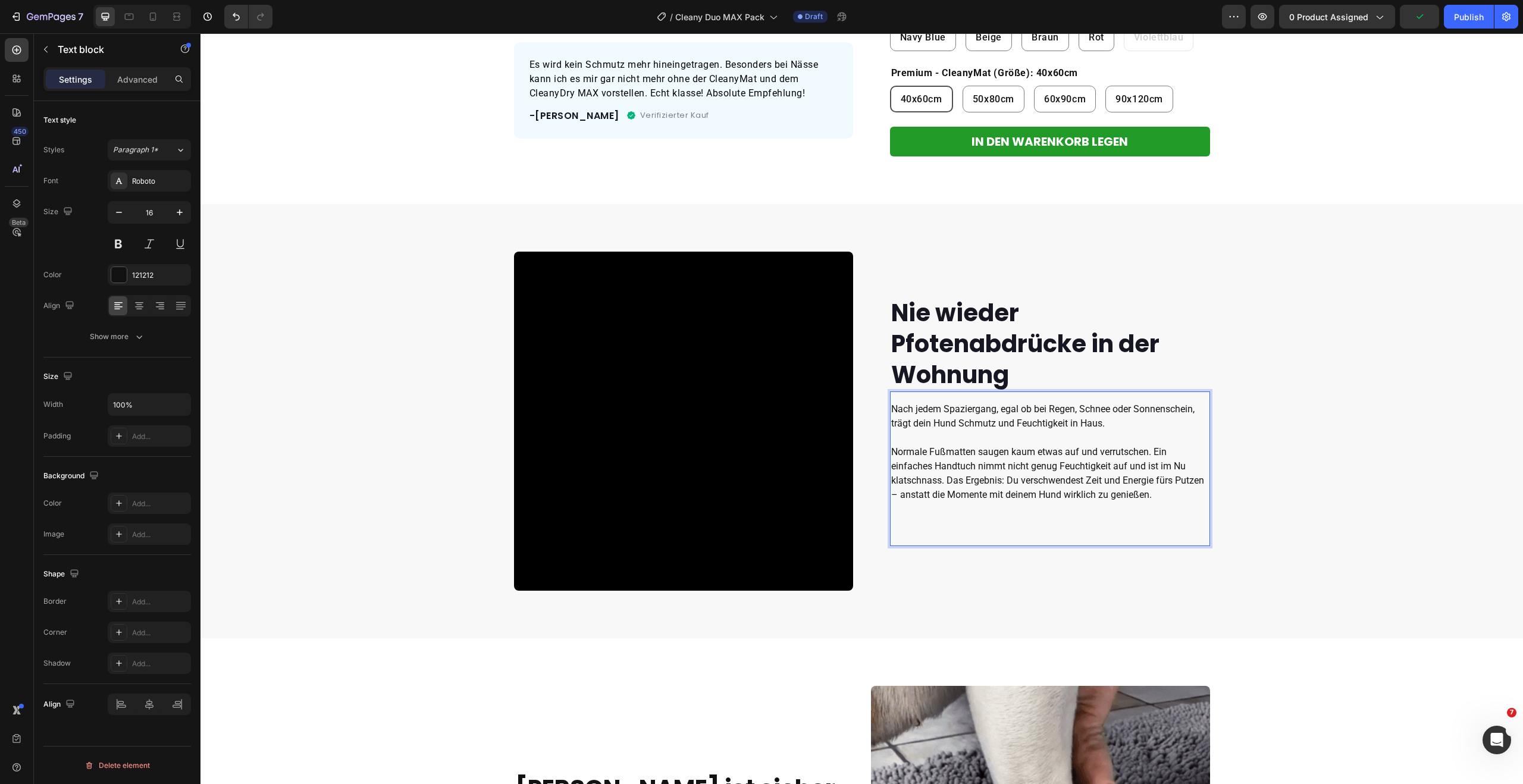
click at [976, 417] on p "Nach jedem Spaziergang, egal ob bei Regen, Schnee oder Sonnenschein, trägt dein…" at bounding box center [1050, 423] width 317 height 43
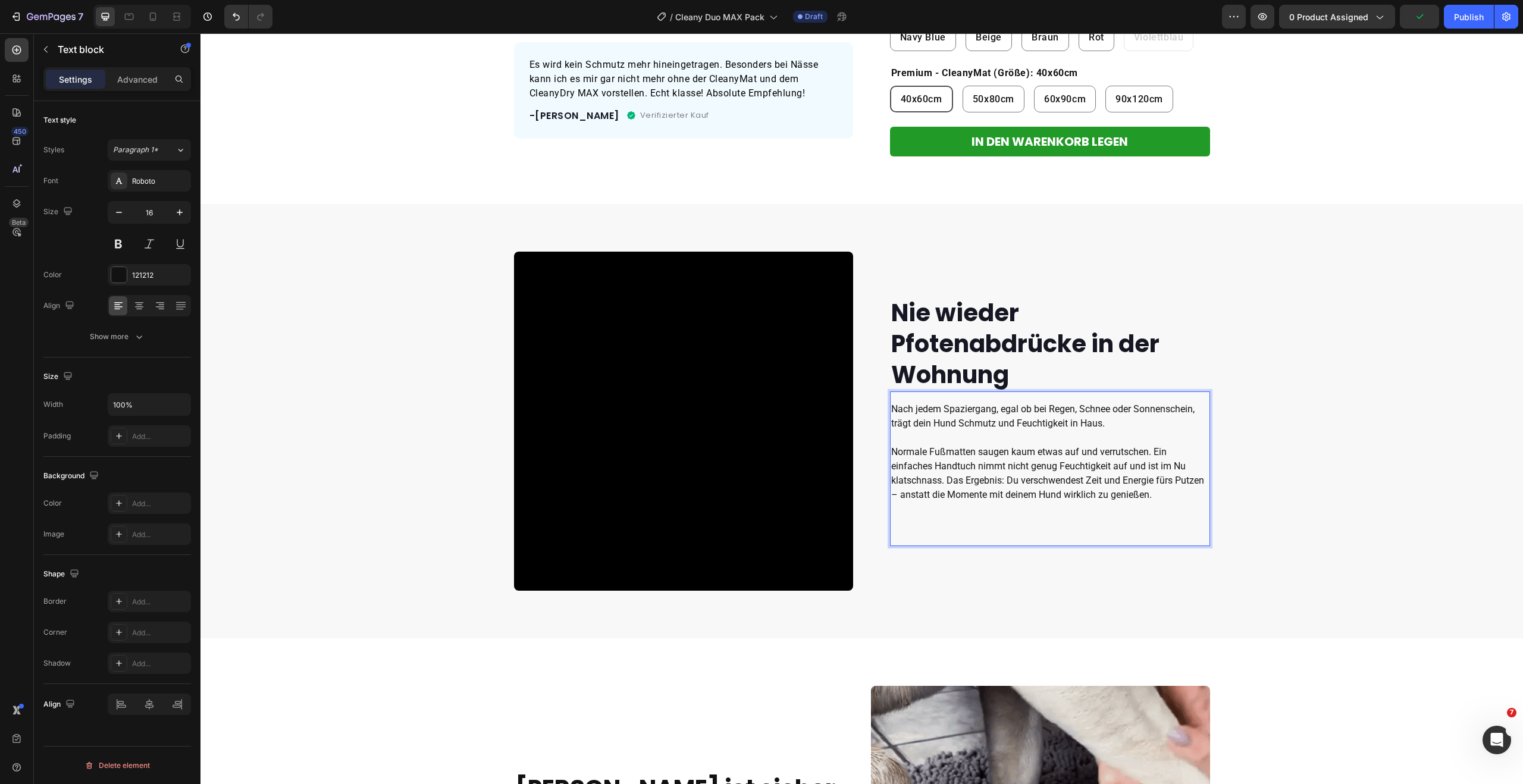
click at [928, 415] on p "Nach jedem Spaziergang, egal ob bei Regen, Schnee oder Sonnenschein, trägt dein…" at bounding box center [1050, 423] width 317 height 43
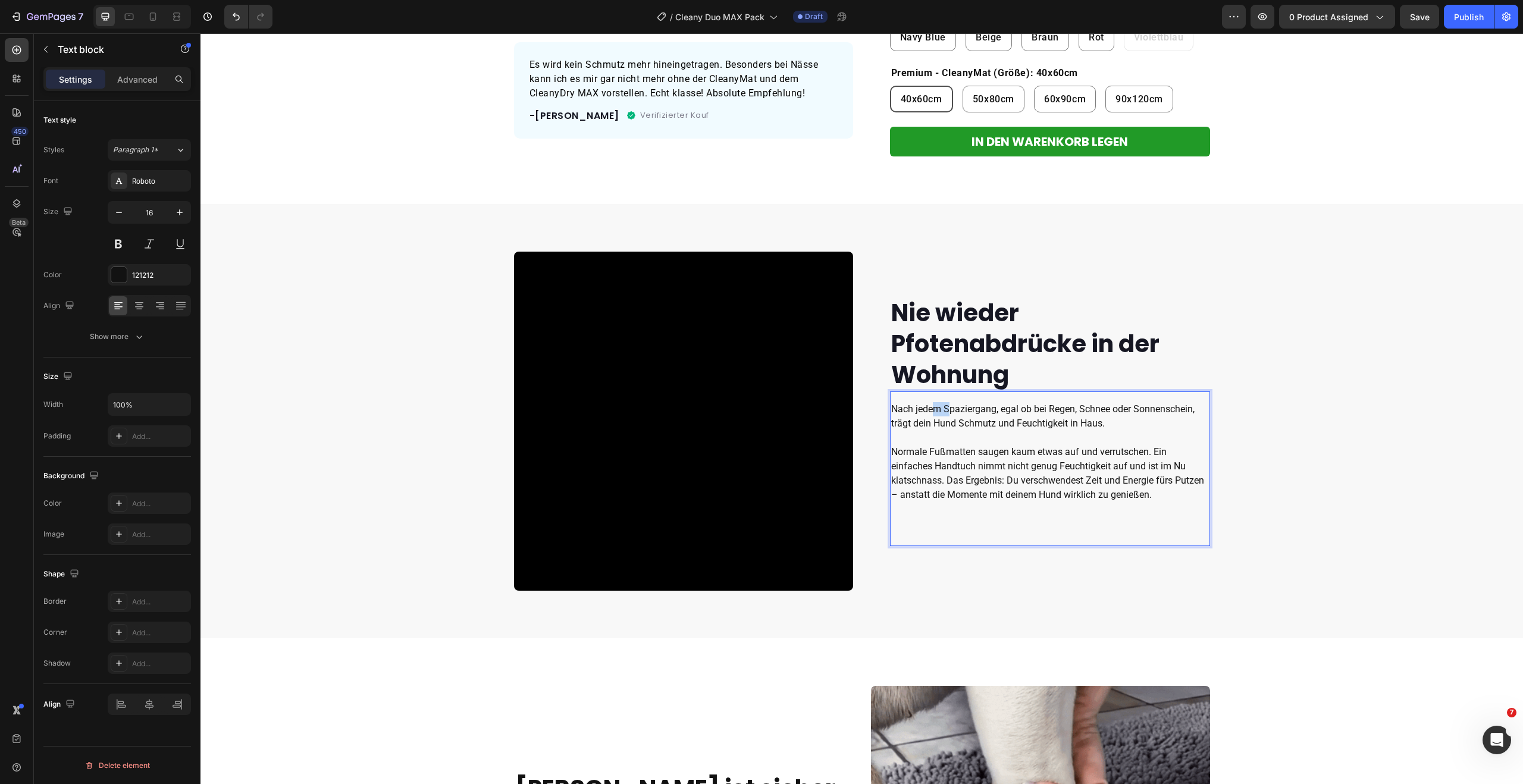
drag, startPoint x: 930, startPoint y: 411, endPoint x: 946, endPoint y: 412, distance: 16.0
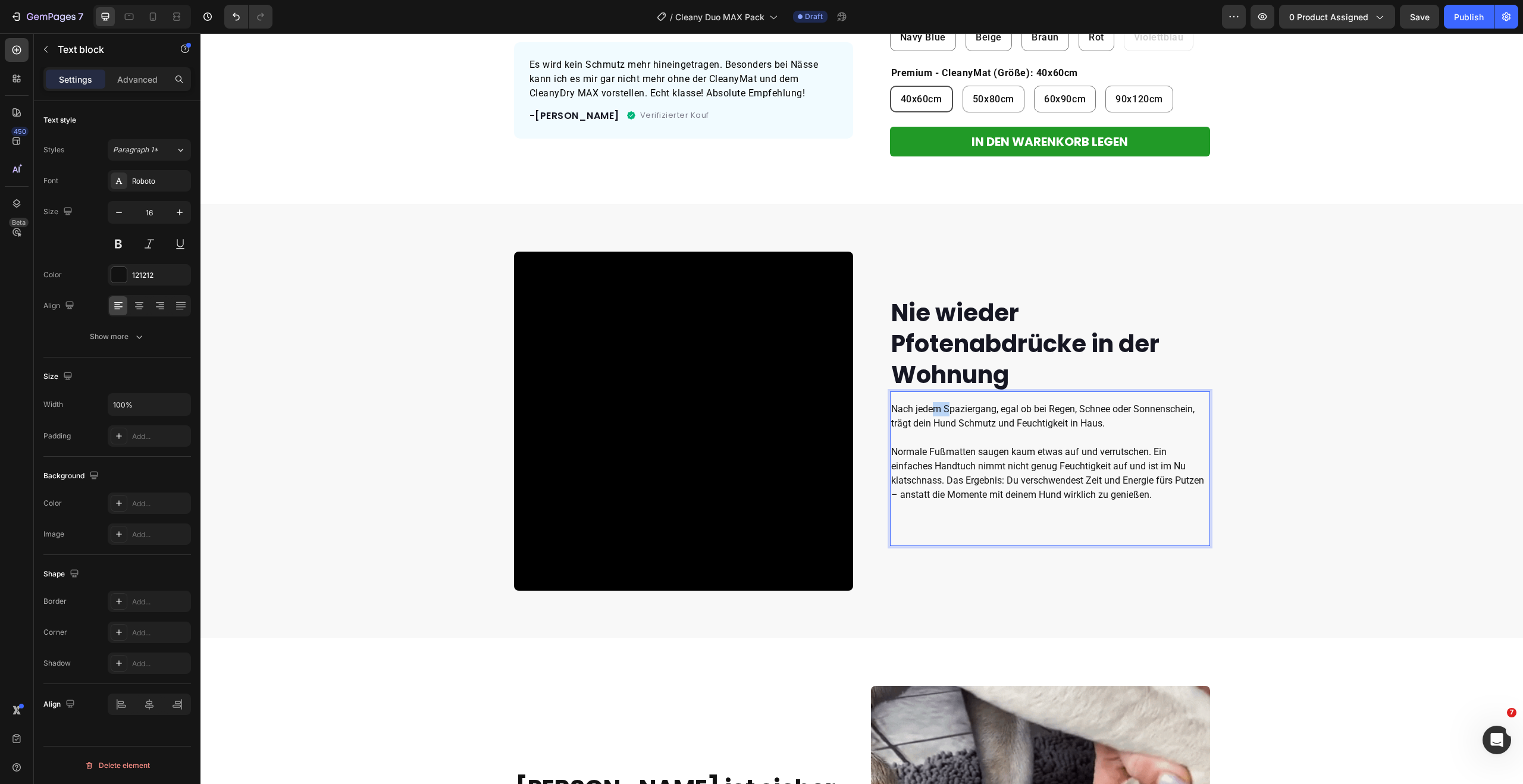
click at [946, 412] on p "Nach jedem Spaziergang, egal ob bei Regen, Schnee oder Sonnenschein, trägt dein…" at bounding box center [1050, 423] width 317 height 43
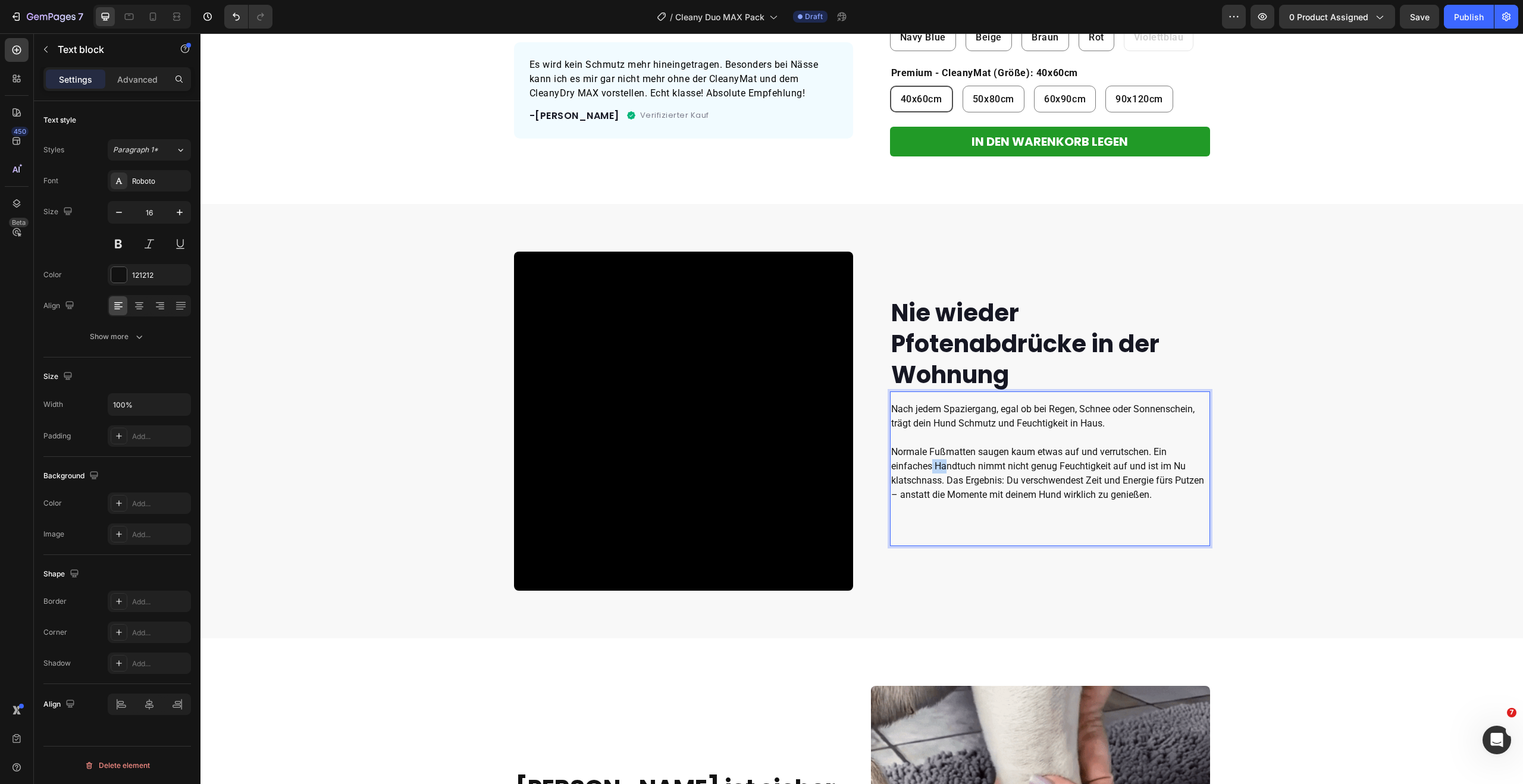
click at [945, 462] on p "Normale Fußmatten saugen kaum etwas auf und verrutschen. Ein einfaches Handtuch…" at bounding box center [1050, 480] width 317 height 72
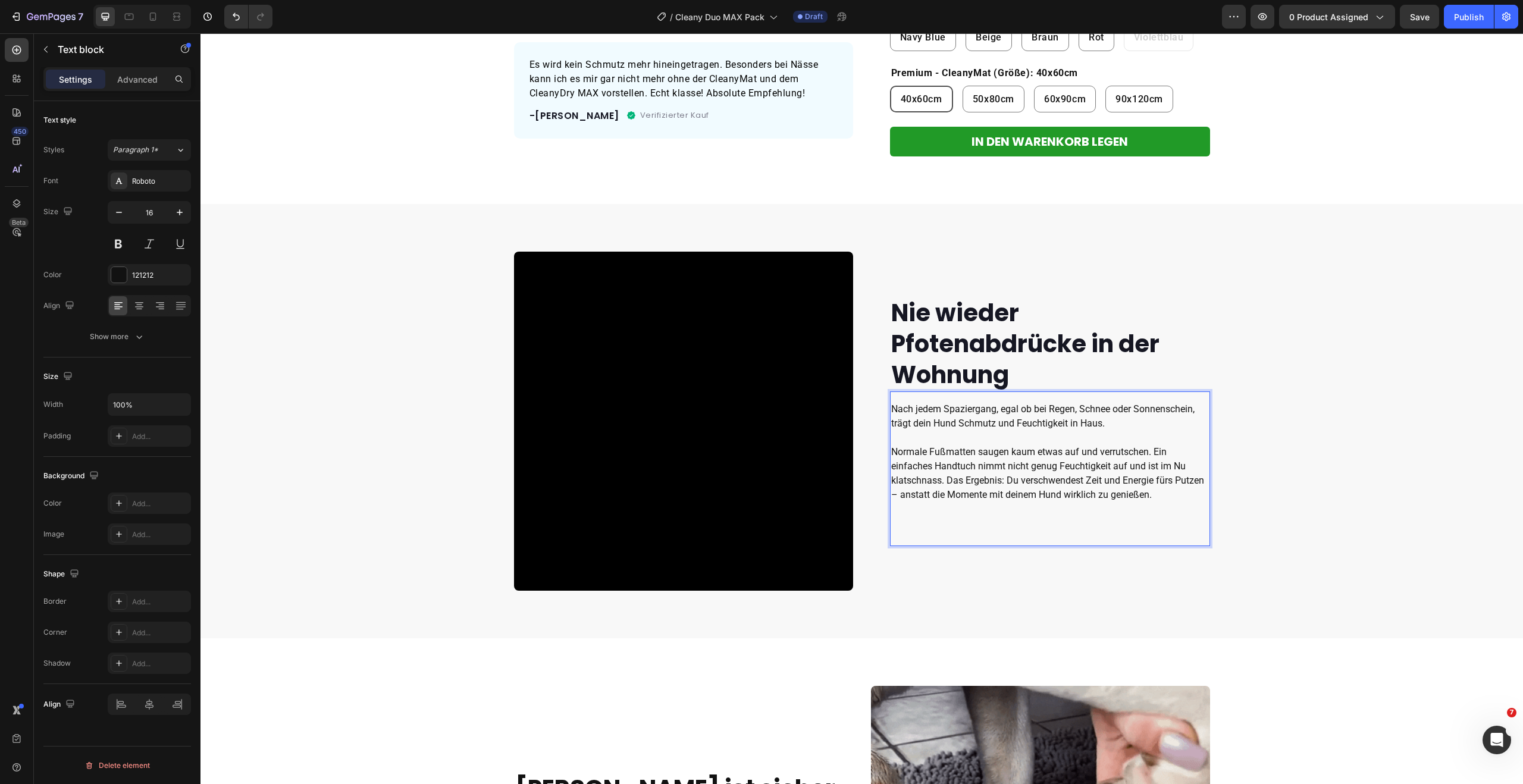
click at [971, 483] on p "Normale Fußmatten saugen kaum etwas auf und verrutschen. Ein einfaches Handtuch…" at bounding box center [1050, 480] width 317 height 72
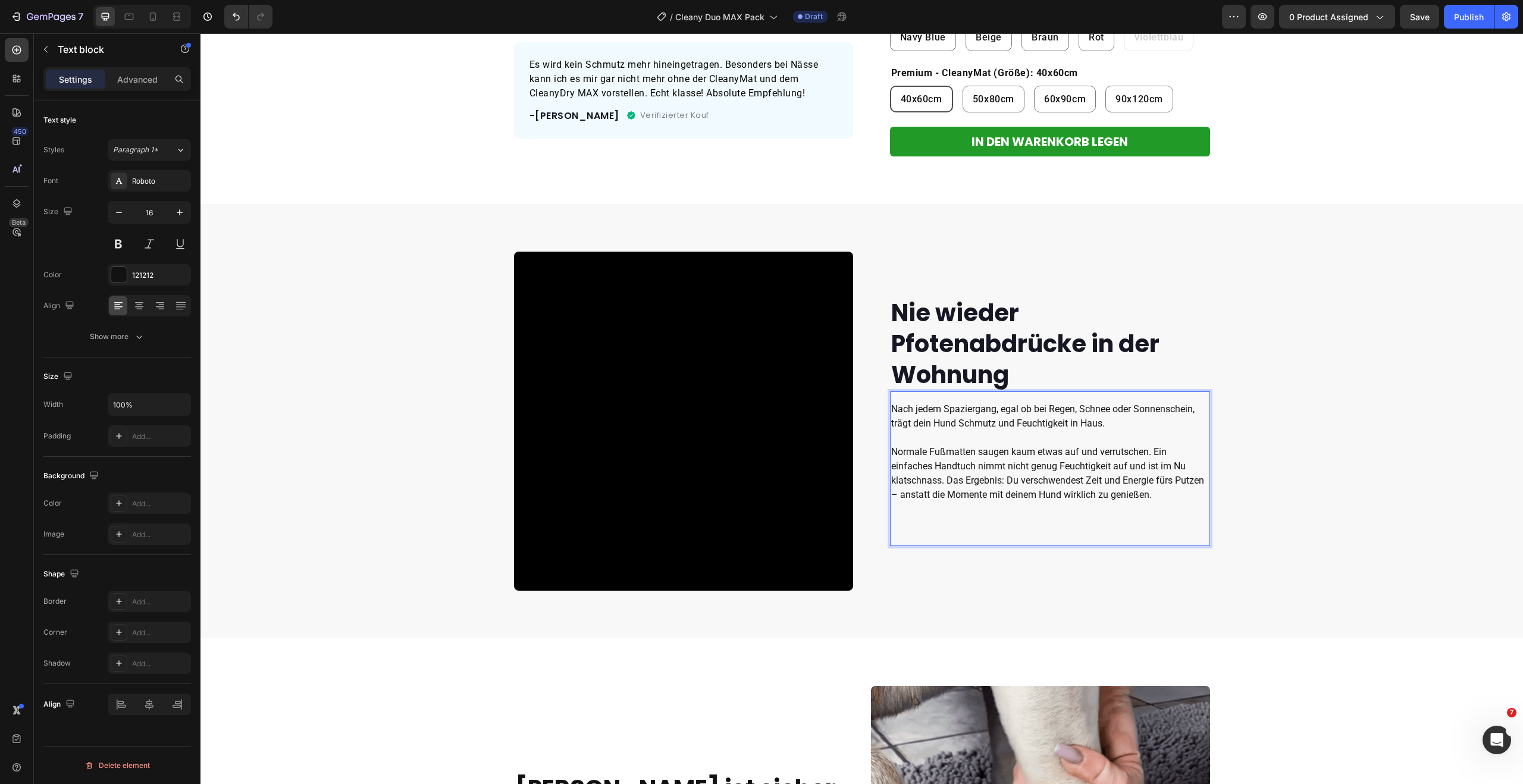
click at [1108, 424] on p "Nach jedem Spaziergang, egal ob bei Regen, Schnee oder Sonnenschein, trägt dein…" at bounding box center [1050, 423] width 317 height 43
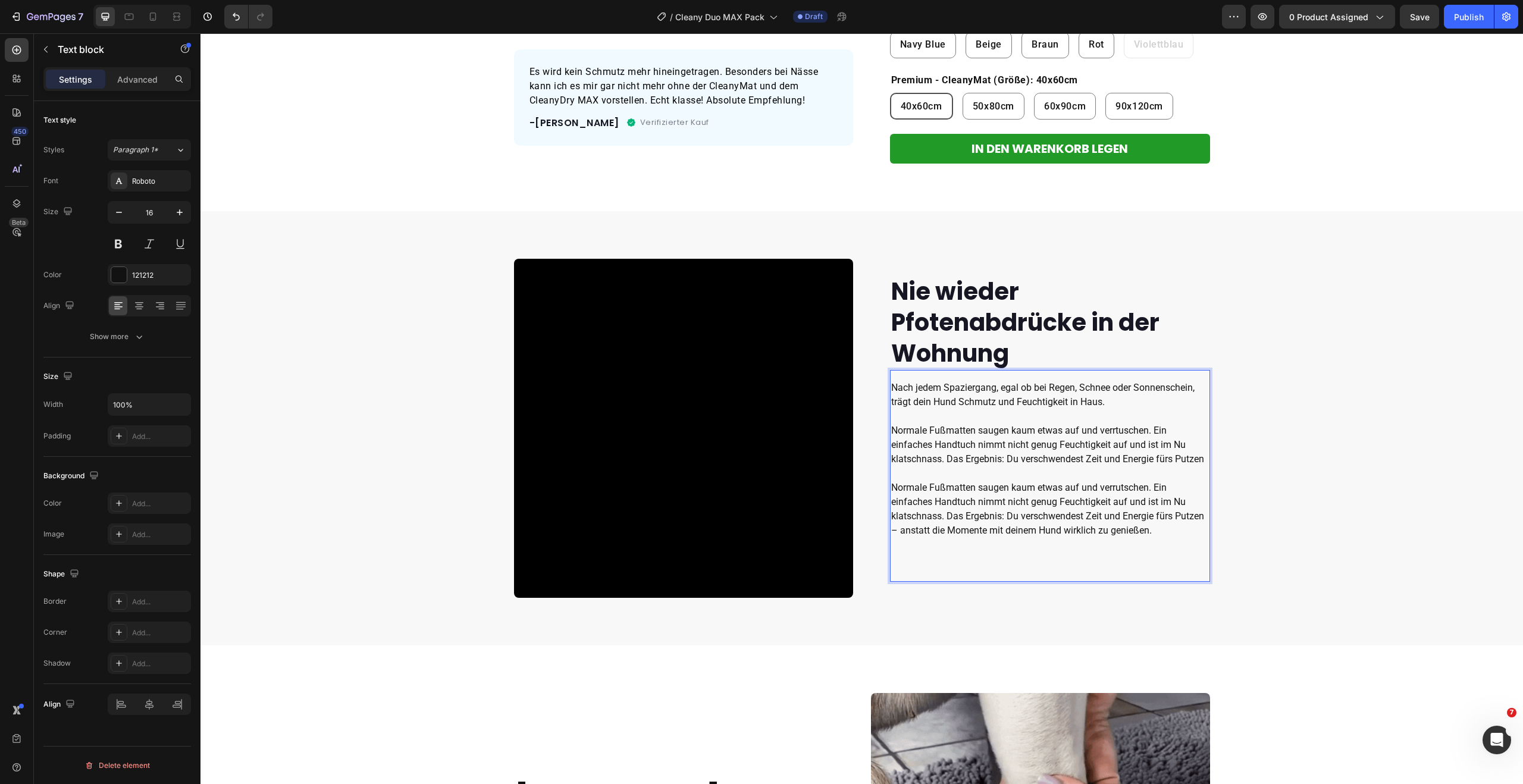
scroll to position [376, 0]
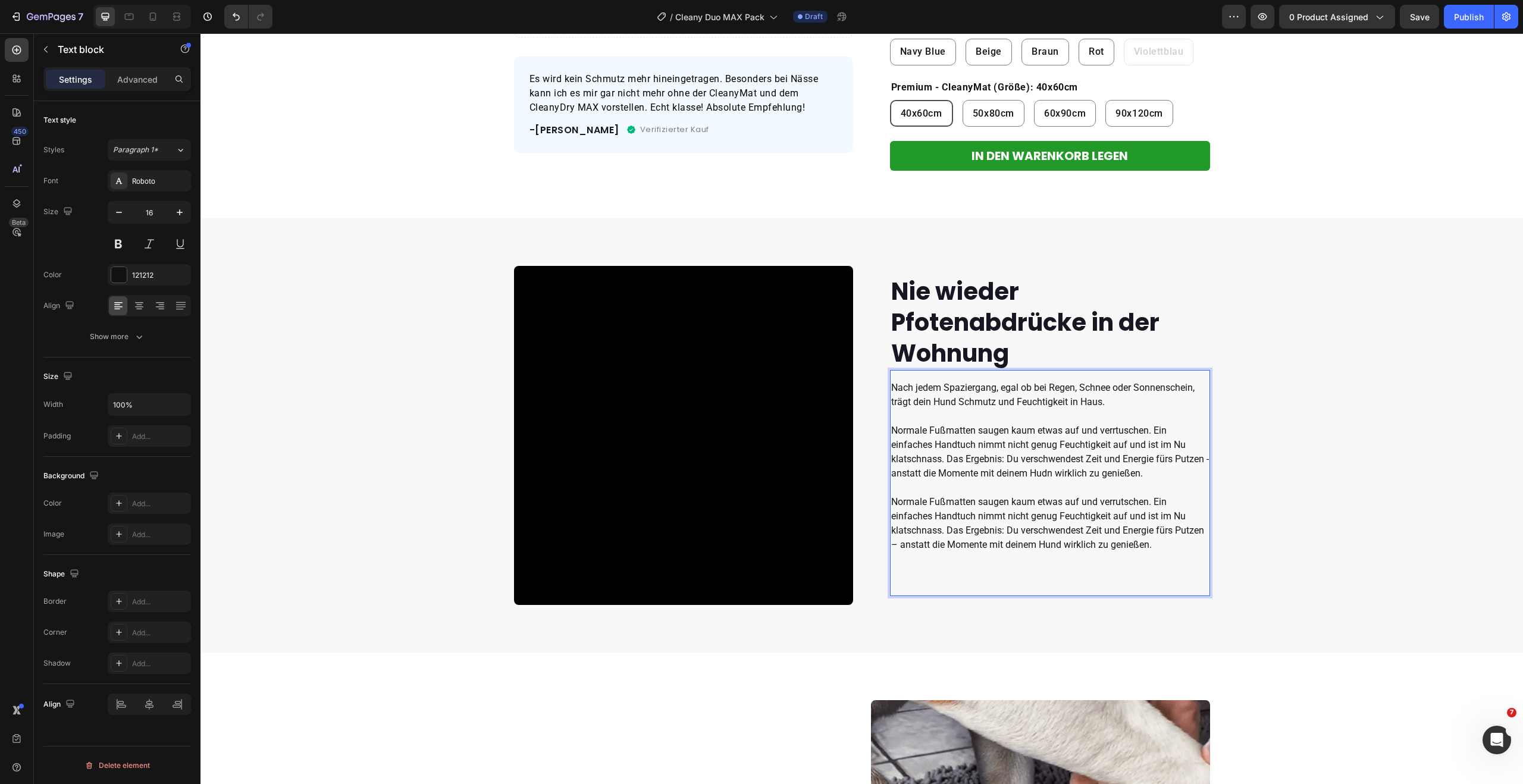
click at [942, 461] on p "⁠⁠⁠⁠⁠⁠⁠Normale Fußmatten saugen kaum etwas auf und verrtuschen. Ein einfaches H…" at bounding box center [1050, 459] width 317 height 72
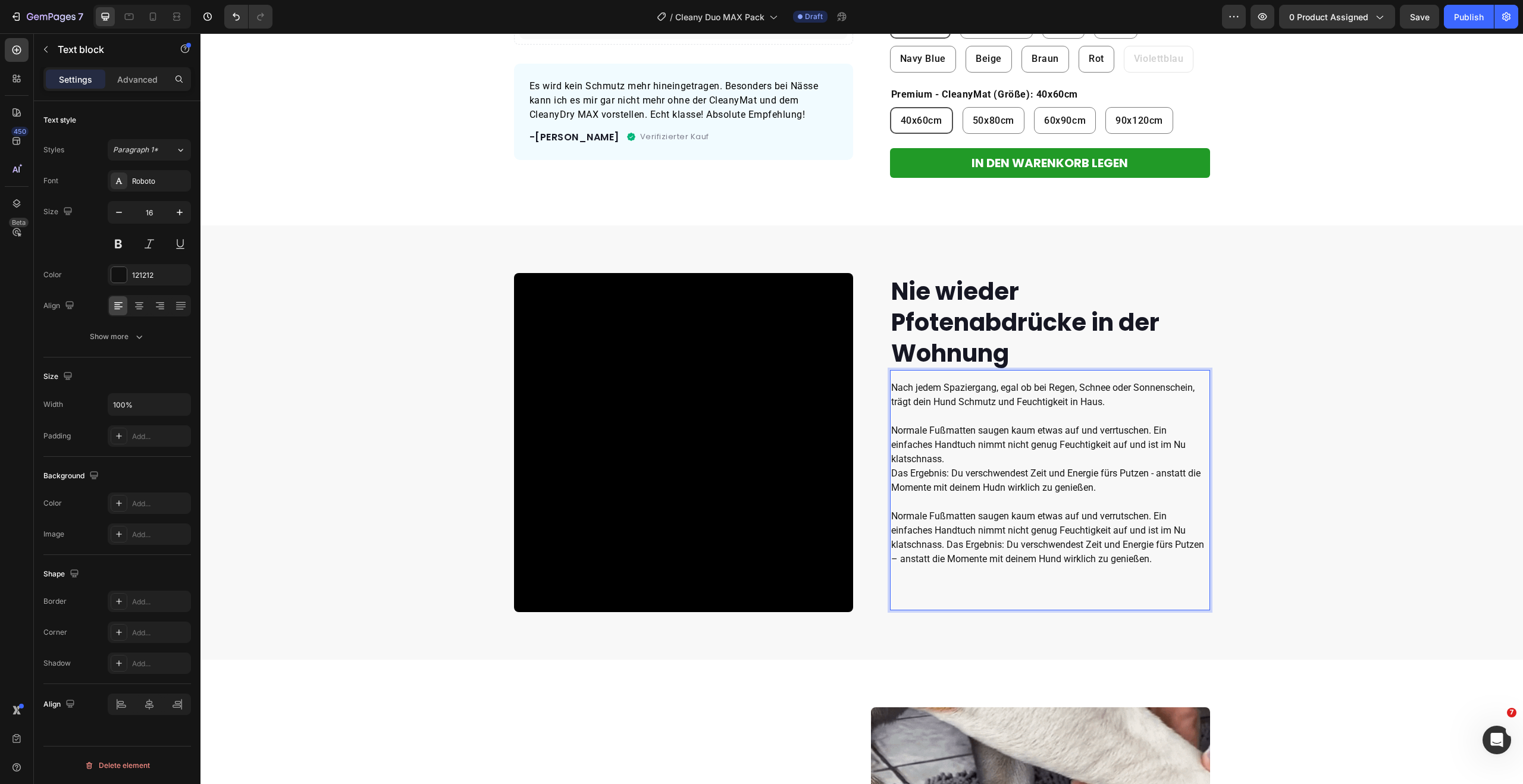
scroll to position [367, 0]
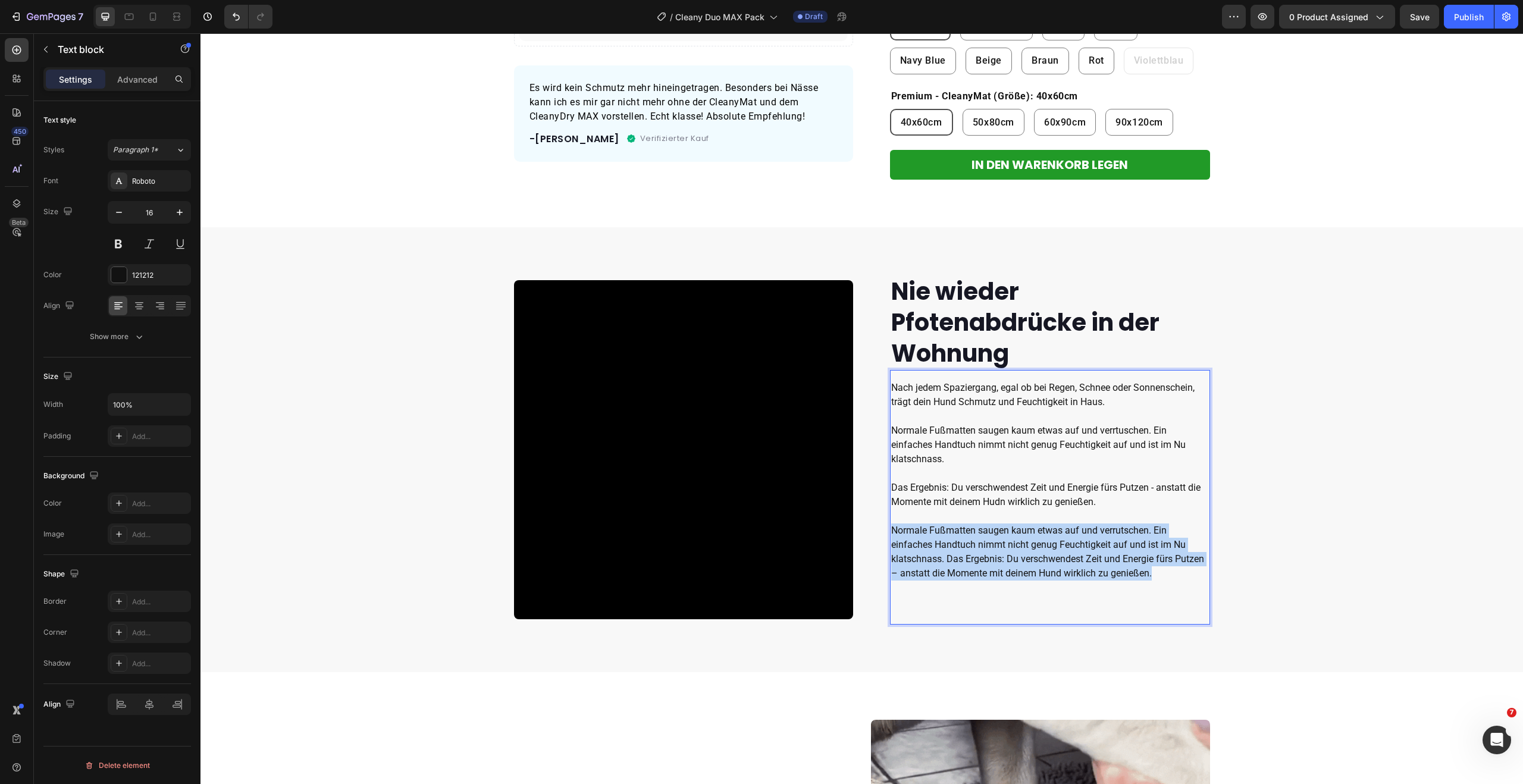
drag, startPoint x: 1131, startPoint y: 572, endPoint x: 879, endPoint y: 529, distance: 255.6
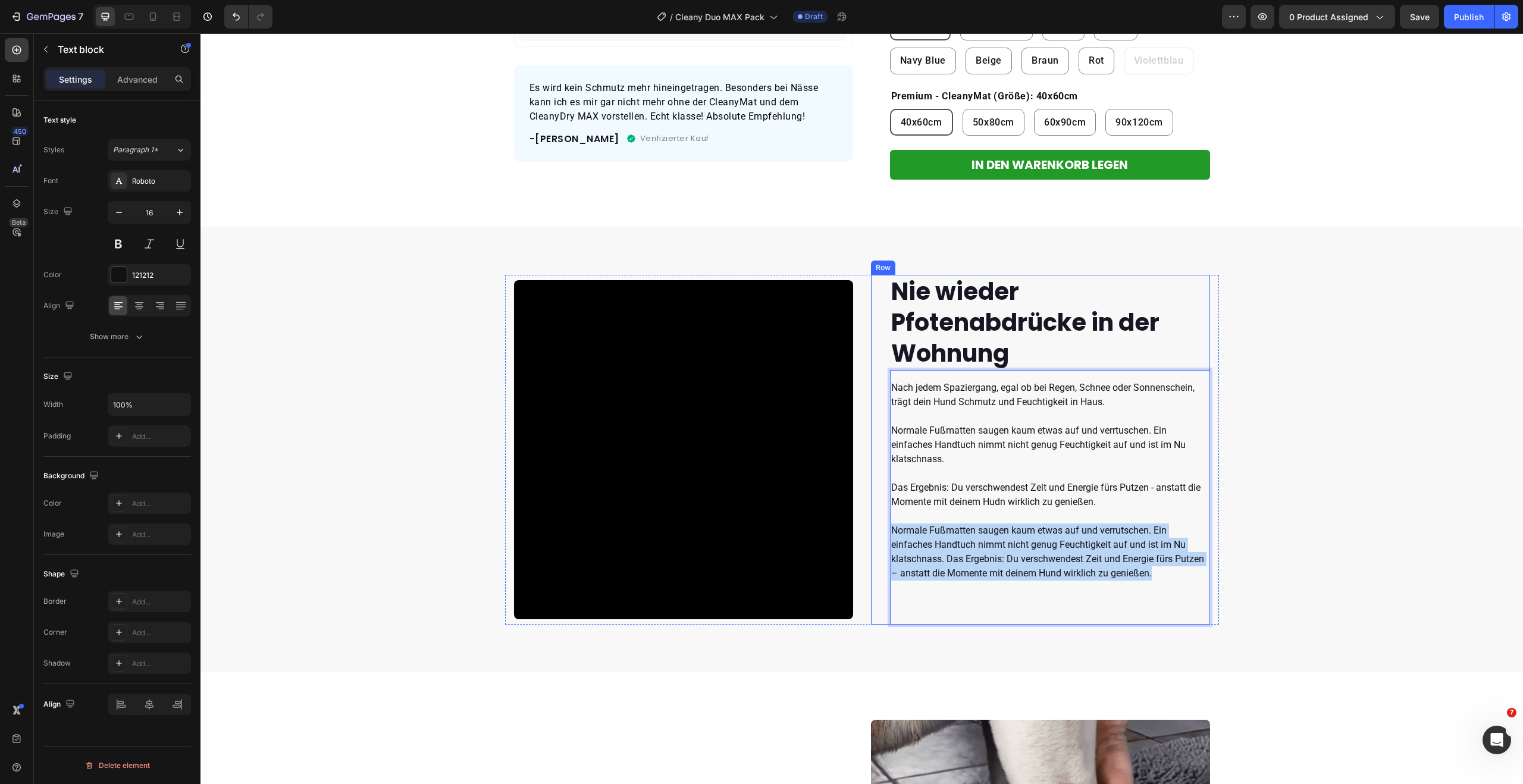
click at [878, 530] on div "Nie wieder Pfotenabdrücke in der Wohnung Heading Nach jedem Spaziergang, egal o…" at bounding box center [1040, 449] width 339 height 349
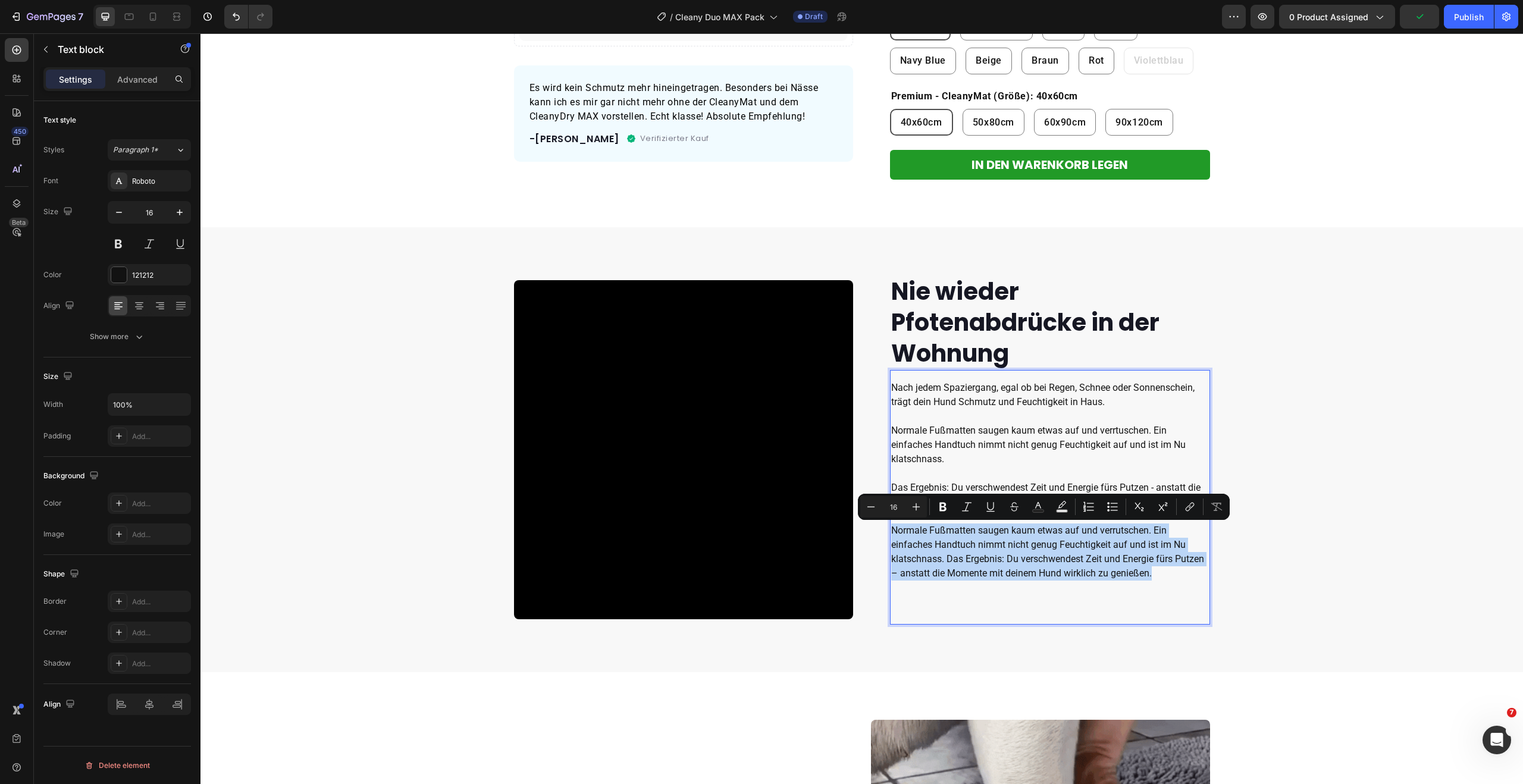
click at [1049, 558] on p "Normale Fußmatten saugen kaum etwas auf und verrutschen. Ein einfaches Handtuch…" at bounding box center [1050, 559] width 317 height 72
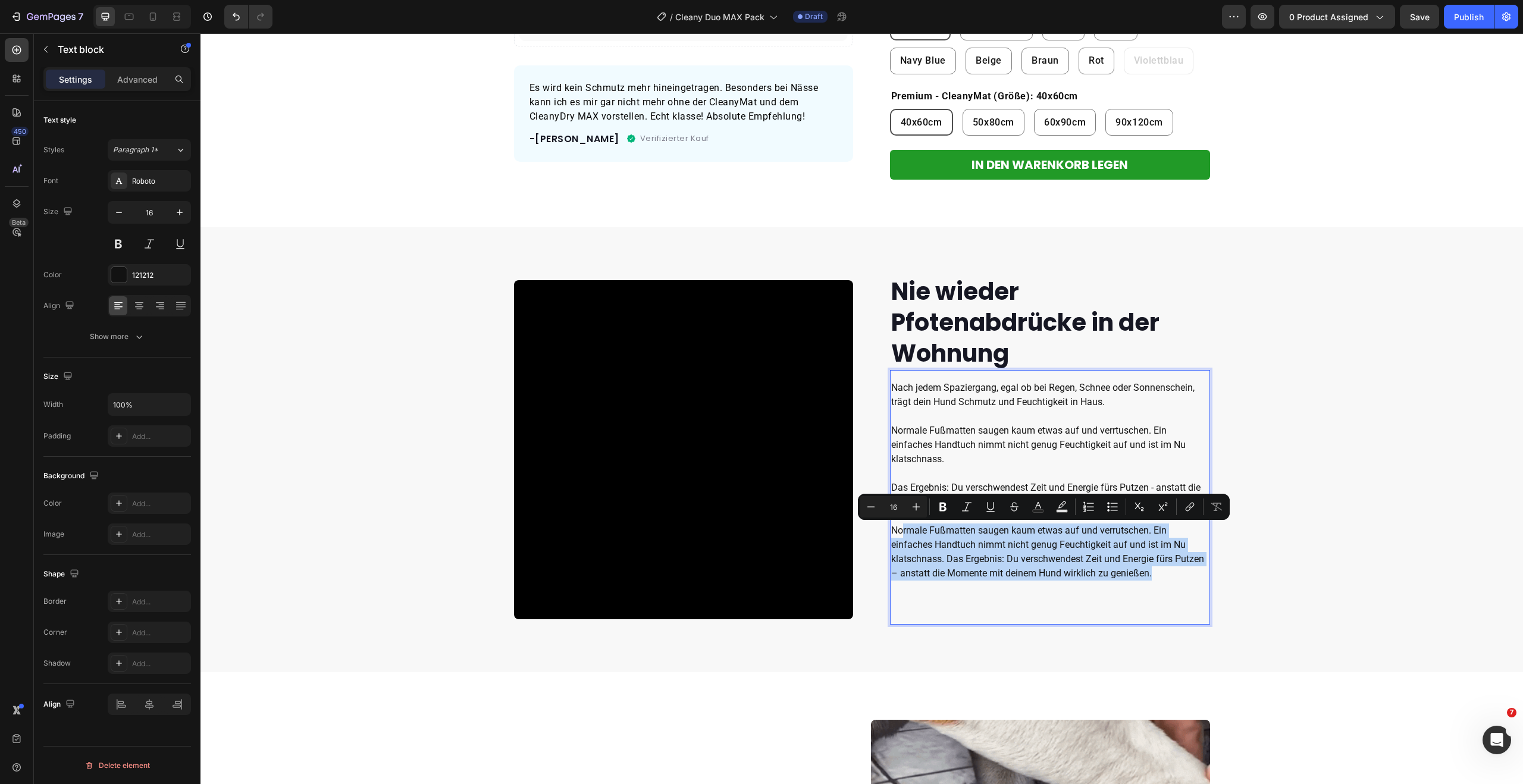
drag, startPoint x: 1154, startPoint y: 573, endPoint x: 898, endPoint y: 538, distance: 258.4
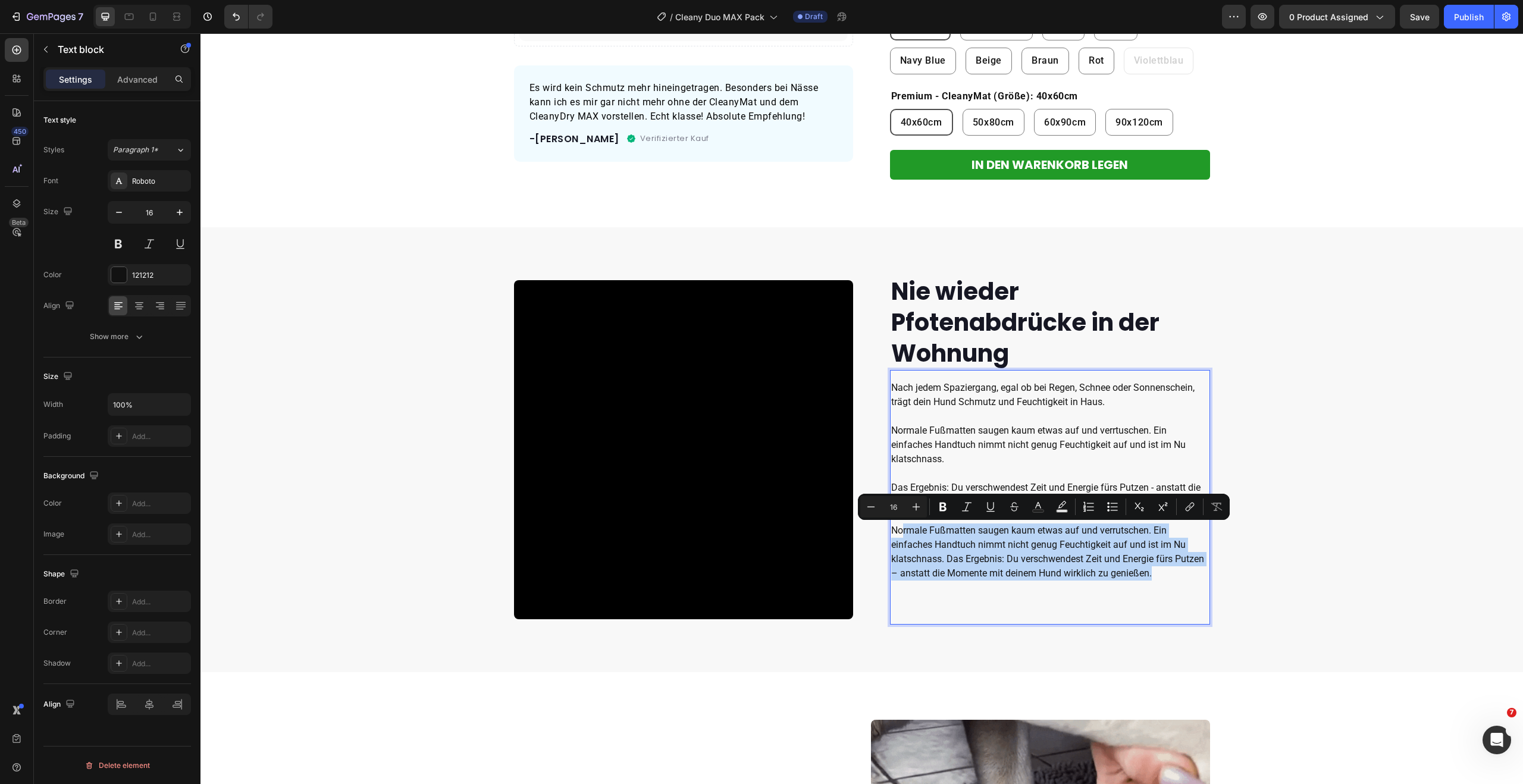
click at [898, 538] on p "Normale Fußmatten saugen kaum etwas auf und verrutschen. Ein einfaches Handtuch…" at bounding box center [1050, 559] width 317 height 72
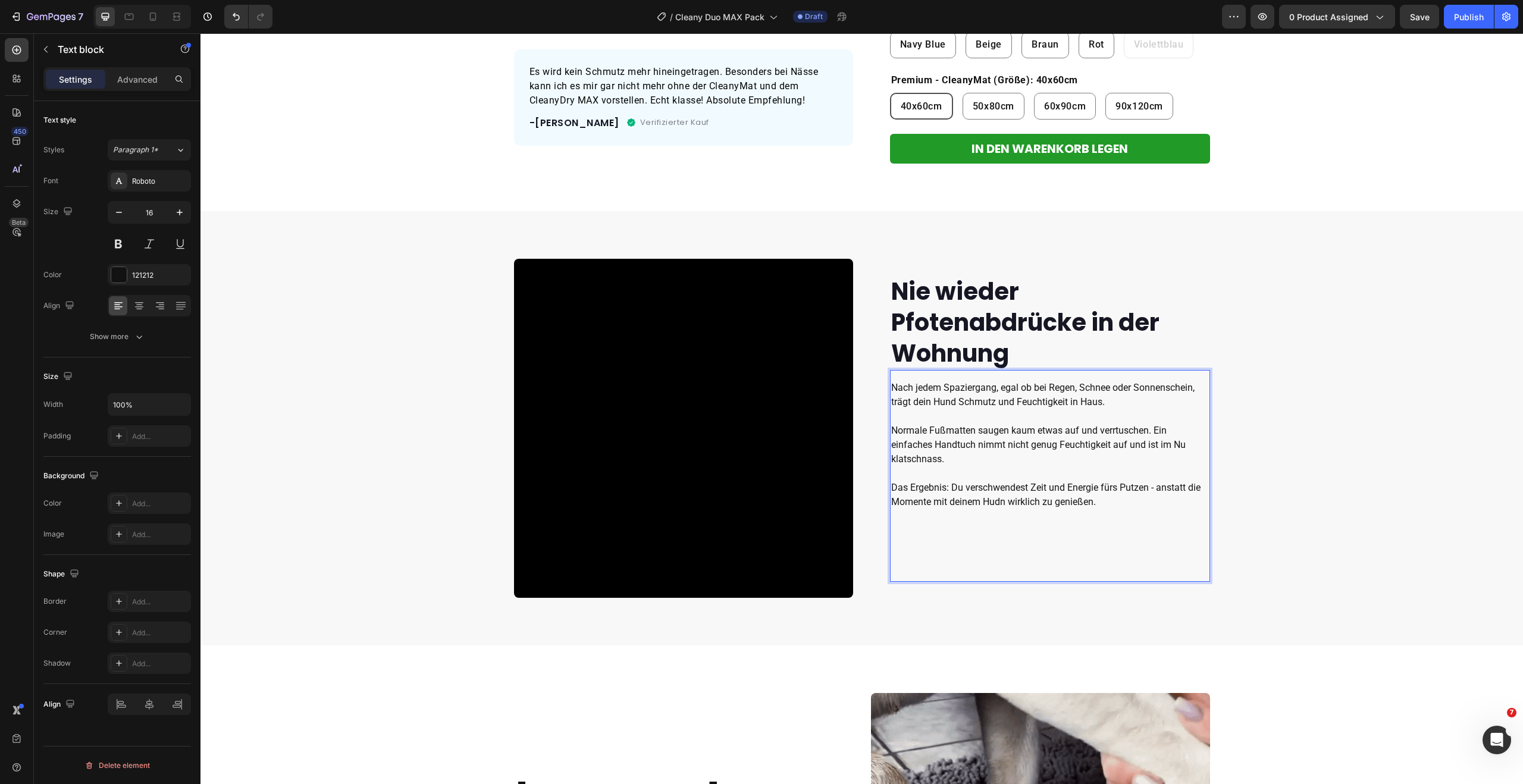
scroll to position [390, 0]
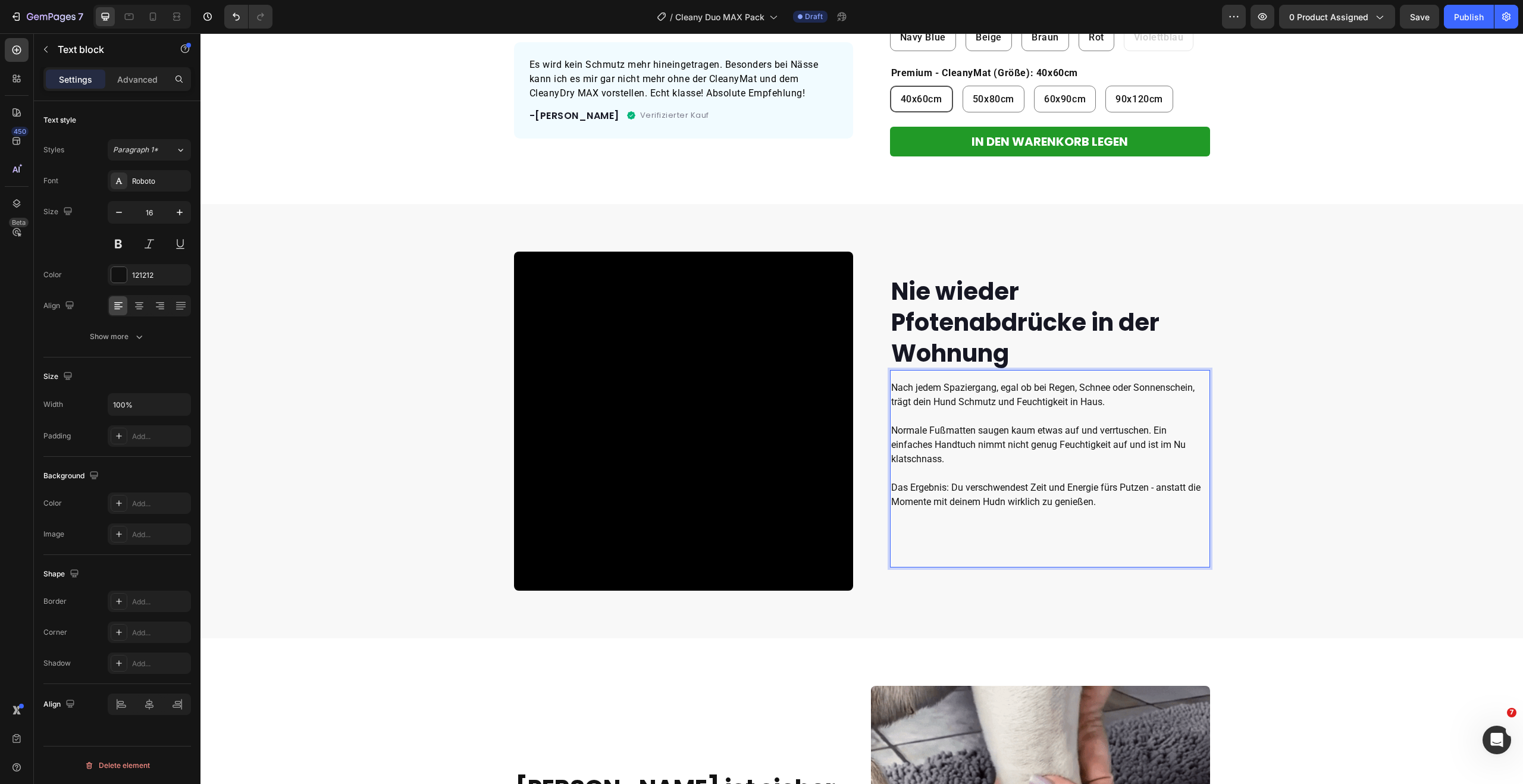
click at [894, 544] on div "Nach jedem Spaziergang, egal ob bei Regen, Schnee oder Sonnenschein, trägt dein…" at bounding box center [1050, 469] width 320 height 198
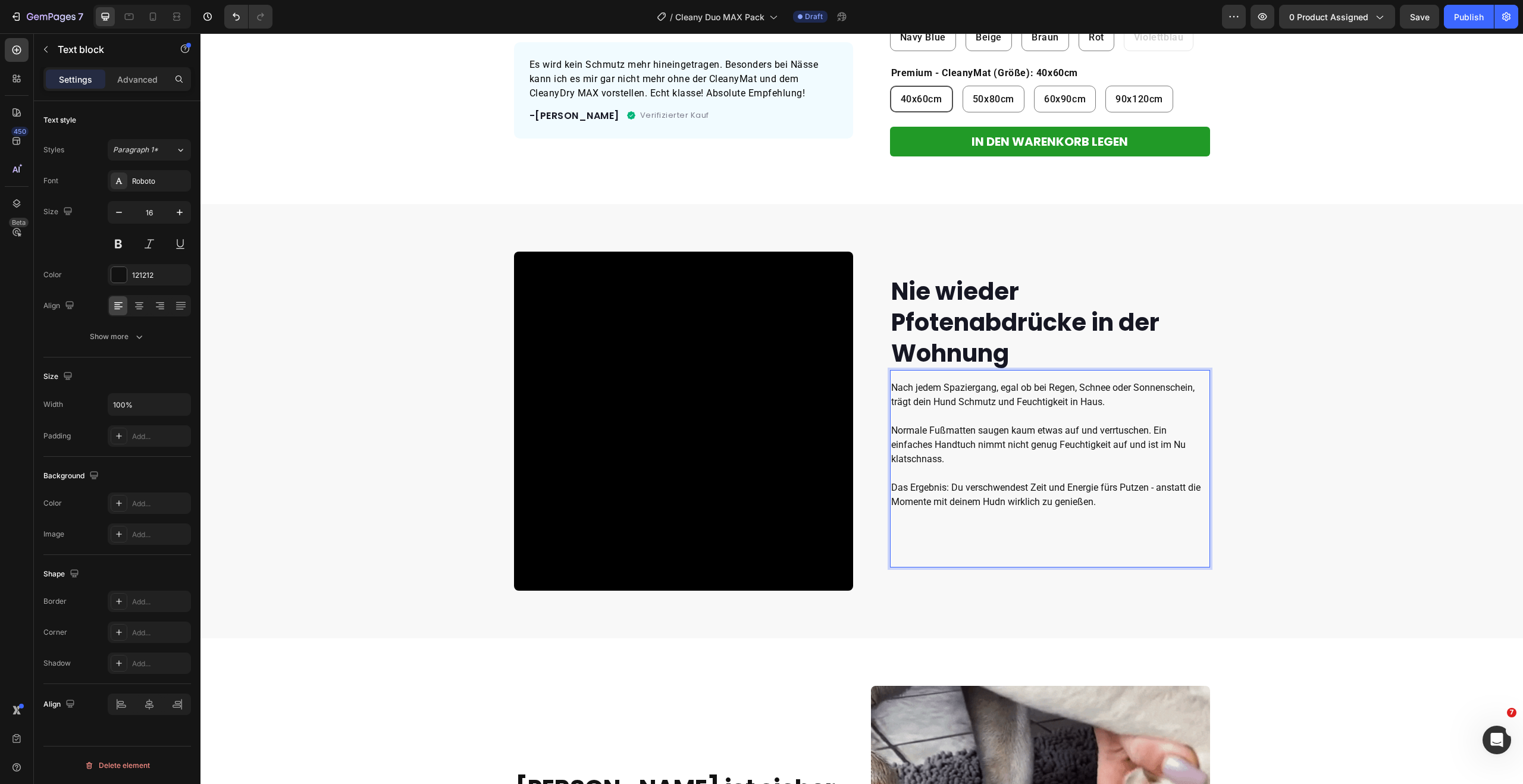
click at [900, 503] on p "Normale Fußmatten saugen kaum etwas auf und verrtuschen. Ein einfaches Handtuch…" at bounding box center [1050, 480] width 317 height 114
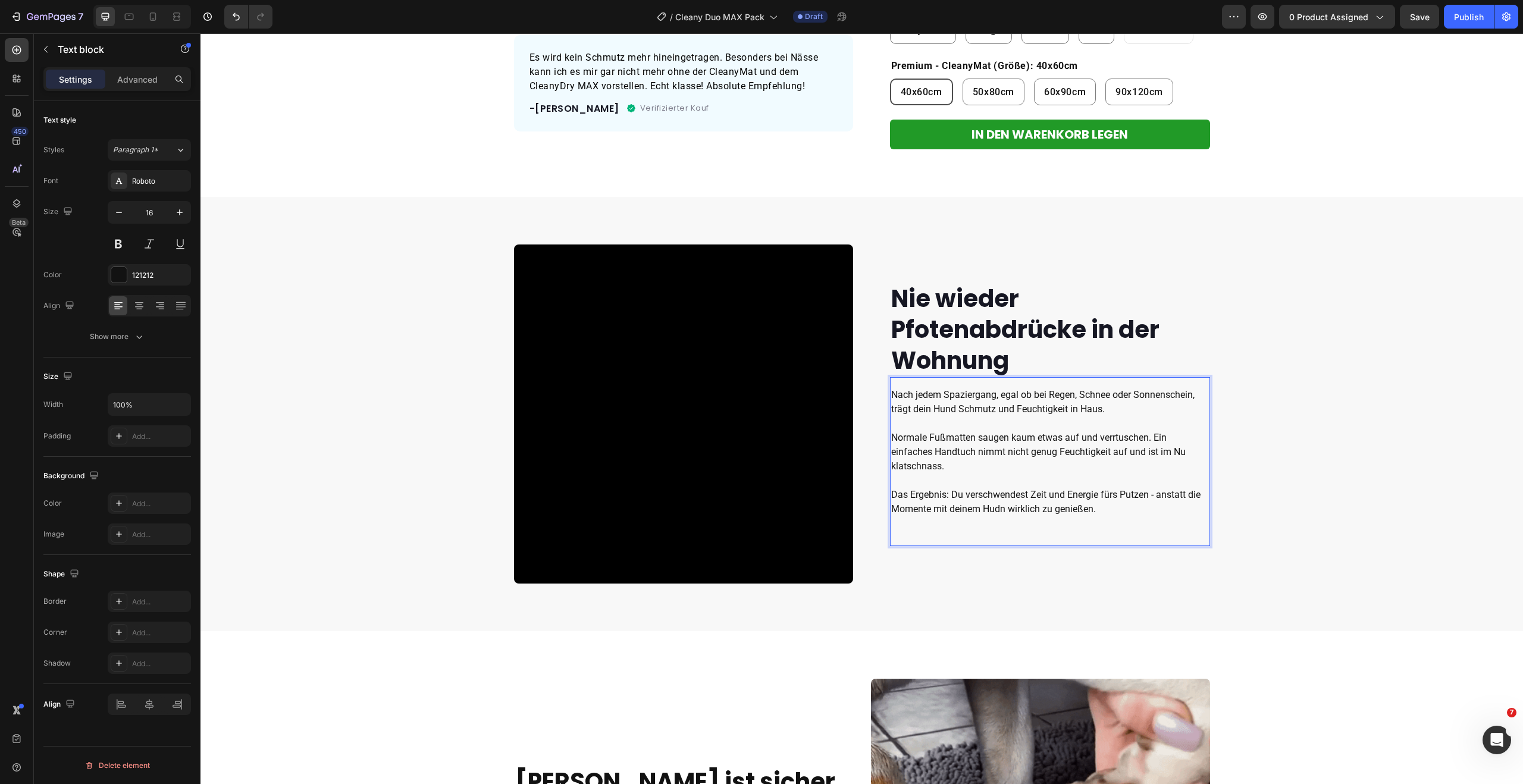
scroll to position [404, 0]
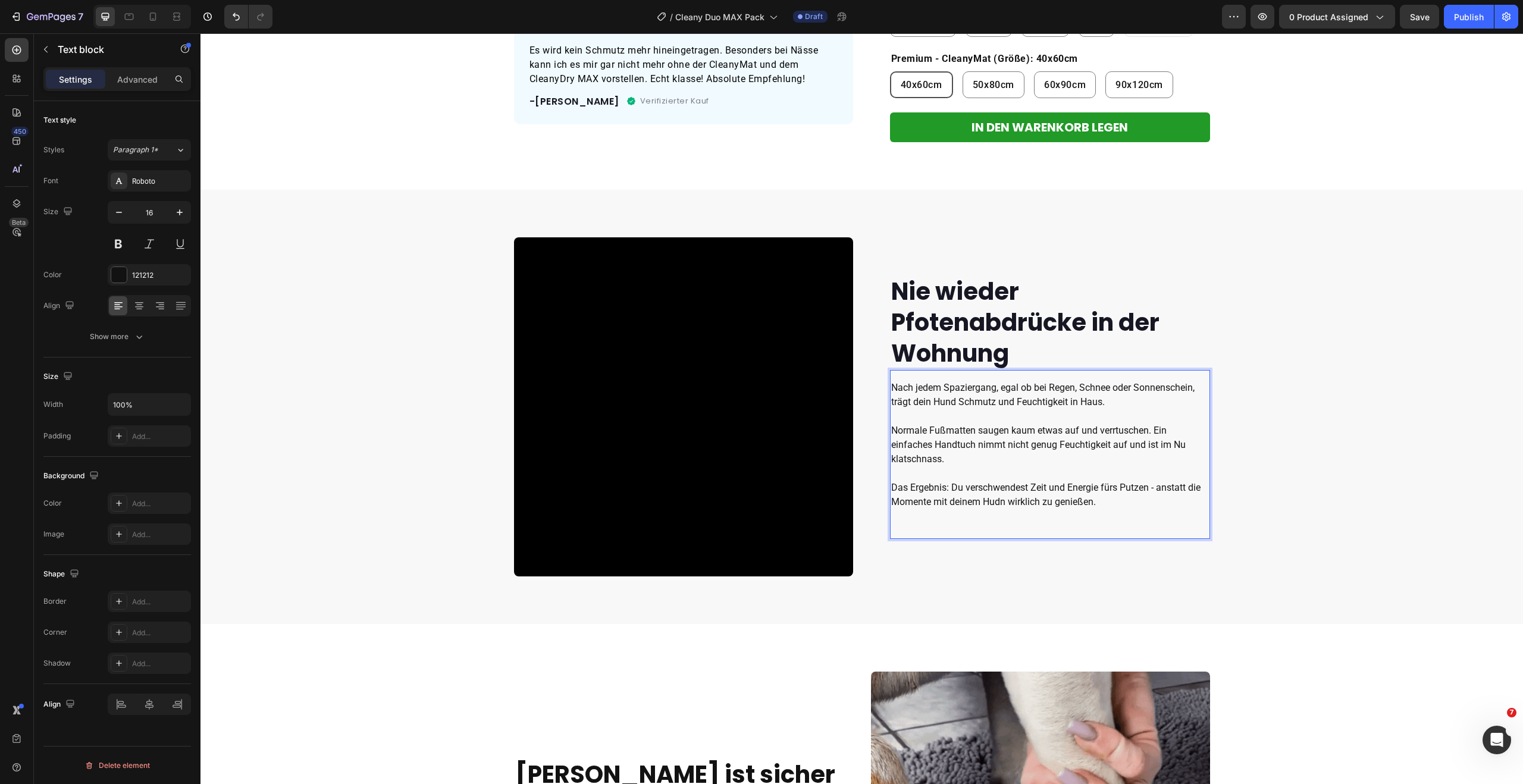
click at [998, 503] on p "Normale Fußmatten saugen kaum etwas auf und verrtuschen. Ein einfaches Handtuch…" at bounding box center [1050, 466] width 317 height 86
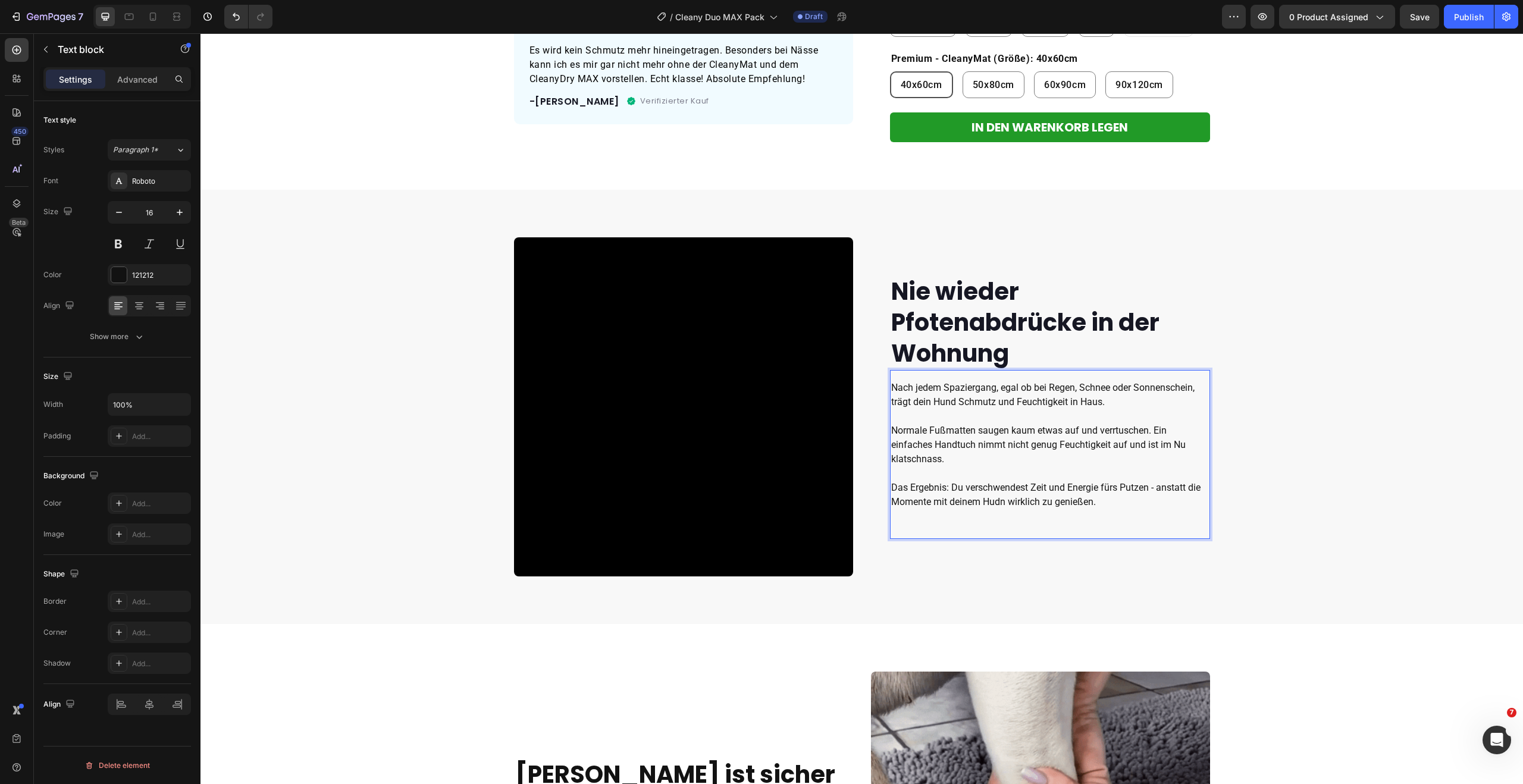
click at [201, 33] on lt-span "Hund" at bounding box center [201, 33] width 0 height 0
click at [1112, 429] on p "Normale Fußmatten saugen kaum etwas auf und verrtuschen. Ein einfaches Handtuch…" at bounding box center [1050, 466] width 317 height 86
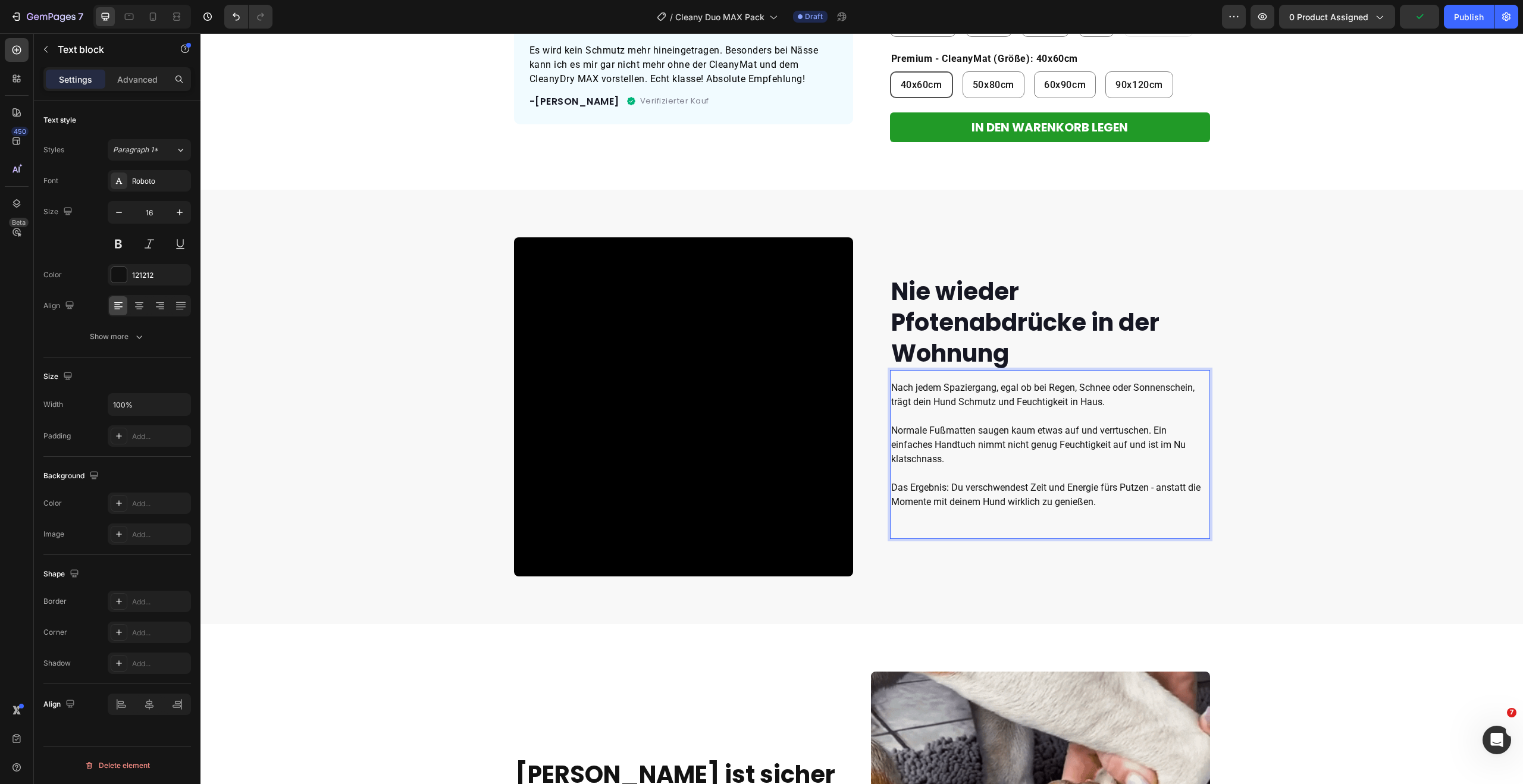
click at [201, 33] on lt-span "verrutschen" at bounding box center [201, 33] width 0 height 0
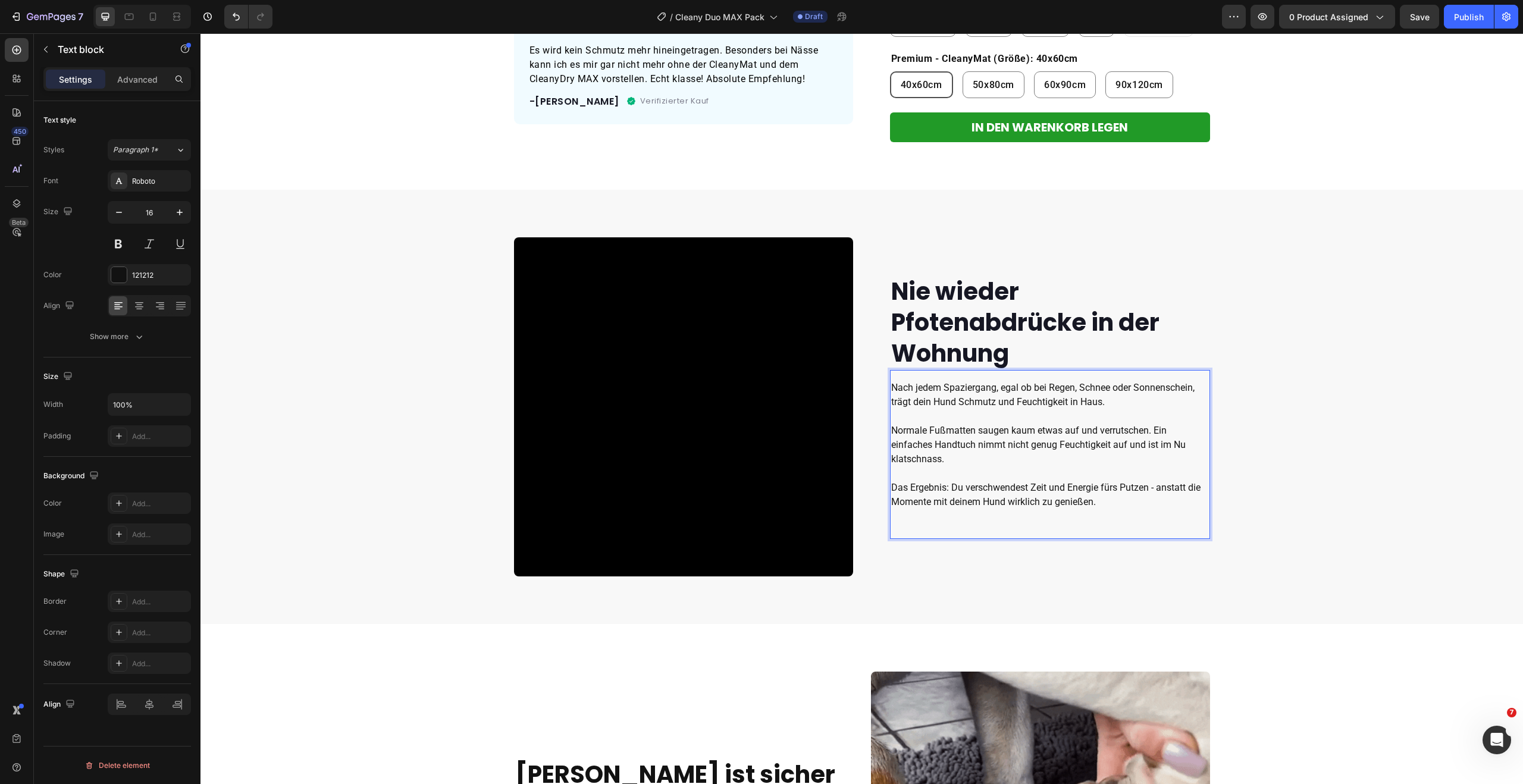
click at [1103, 499] on p "Normale Fußmatten saugen kaum etwas auf und verrutschen. Ein einfaches Handtuch…" at bounding box center [1050, 466] width 317 height 86
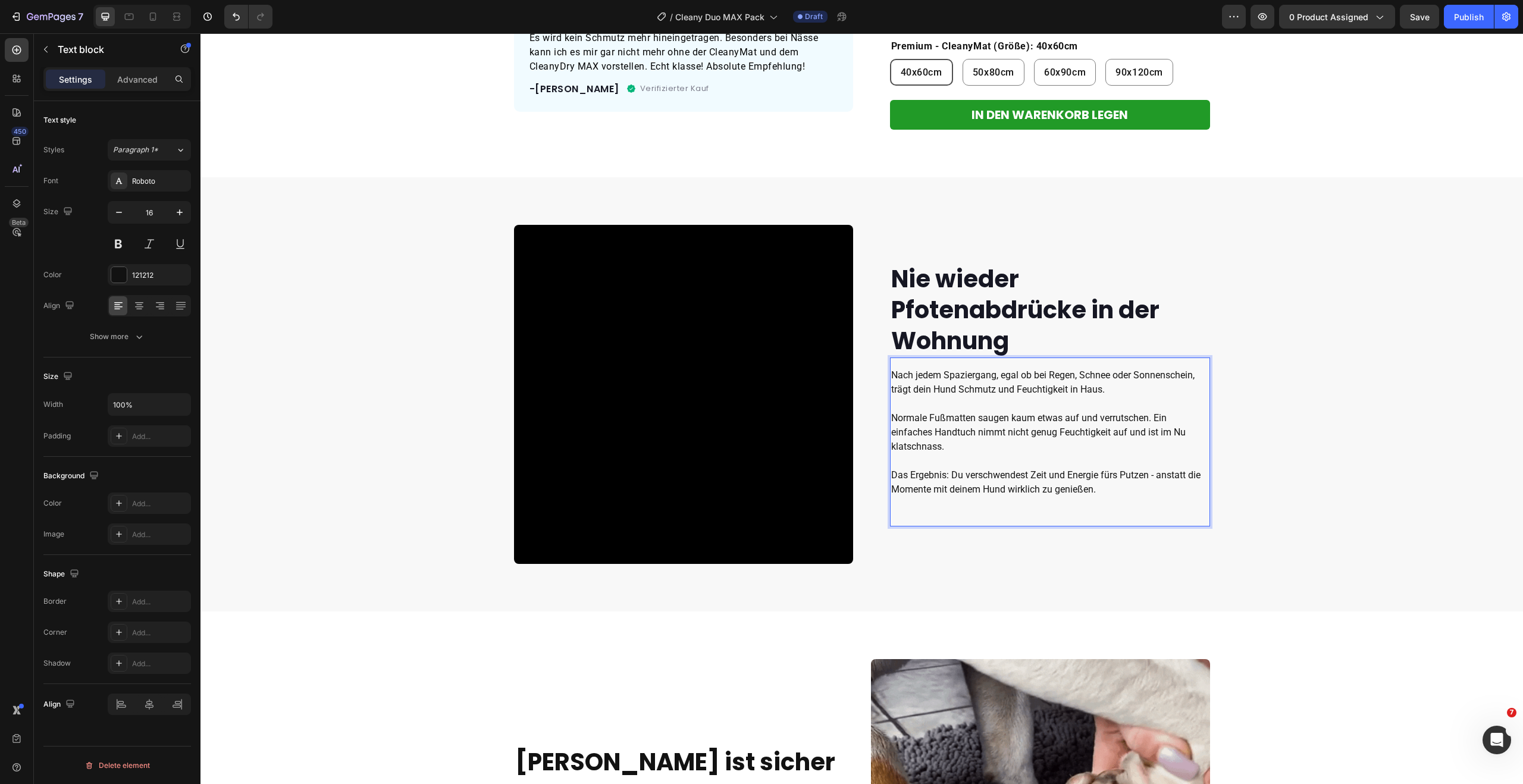
scroll to position [417, 0]
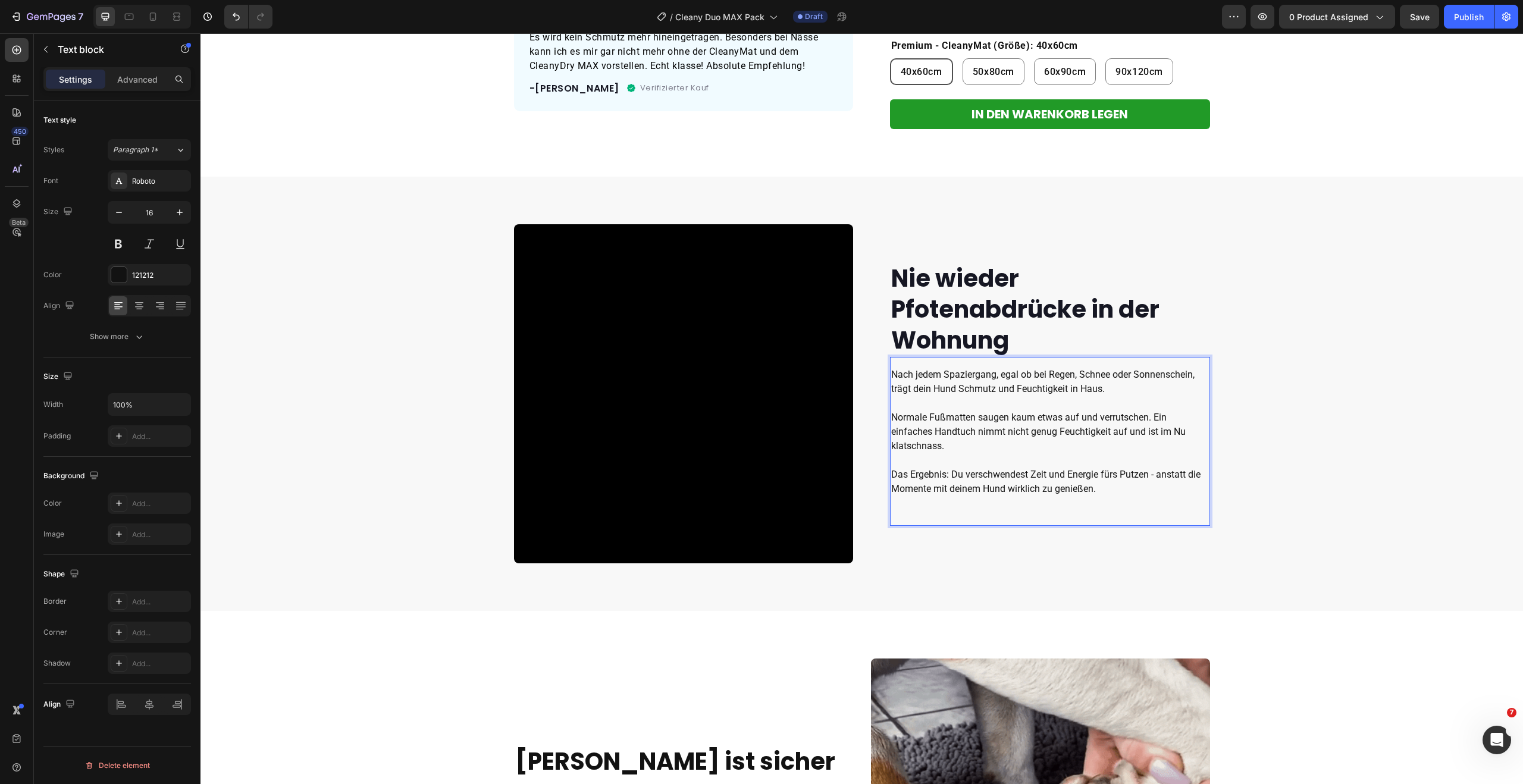
click at [898, 390] on p "Nach jedem Spaziergang, egal ob bei Regen, Schnee oder Sonnenschein, trägt dein…" at bounding box center [1050, 382] width 317 height 28
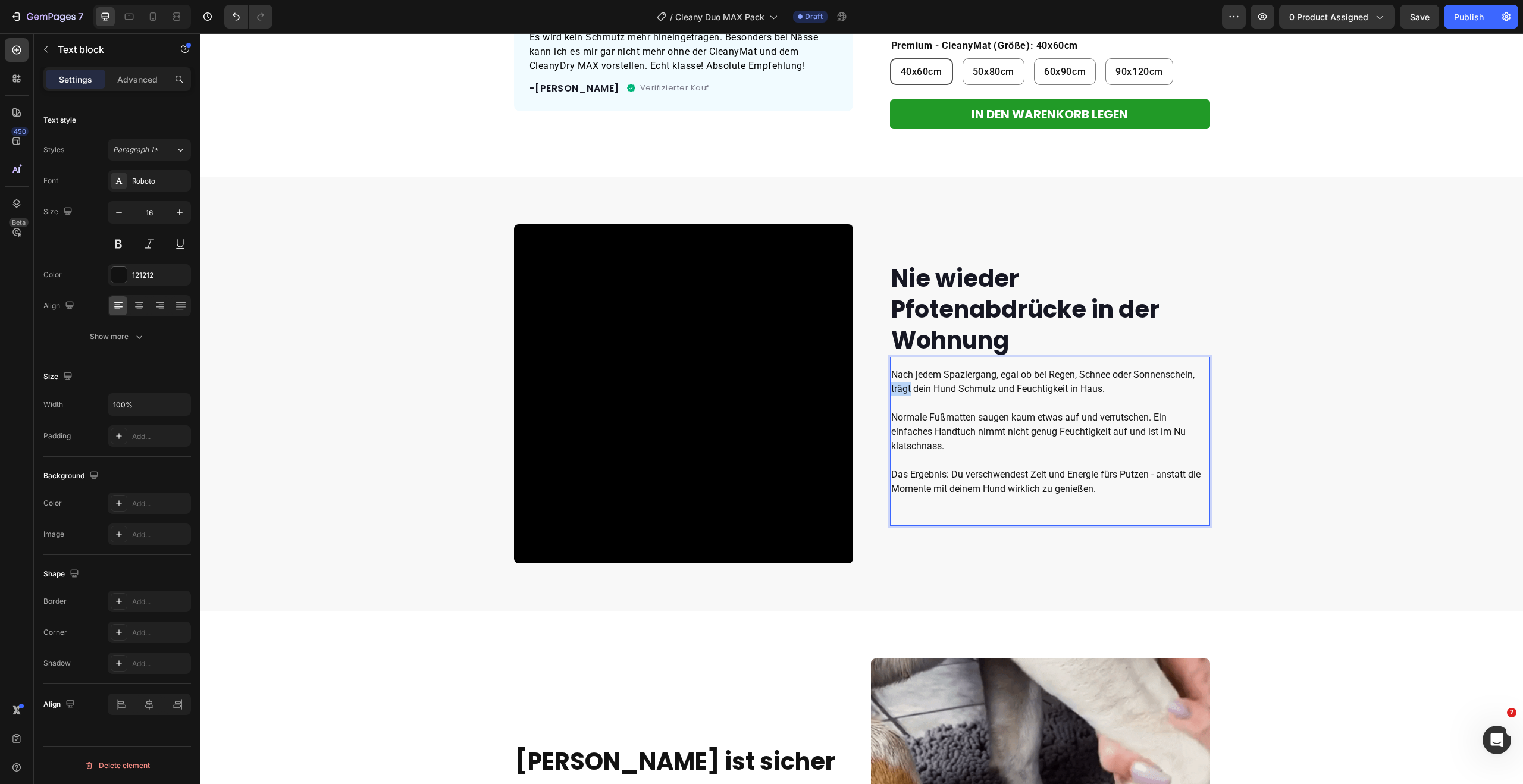
click at [898, 390] on p "Nach jedem Spaziergang, egal ob bei Regen, Schnee oder Sonnenschein, trägt dein…" at bounding box center [1050, 382] width 317 height 28
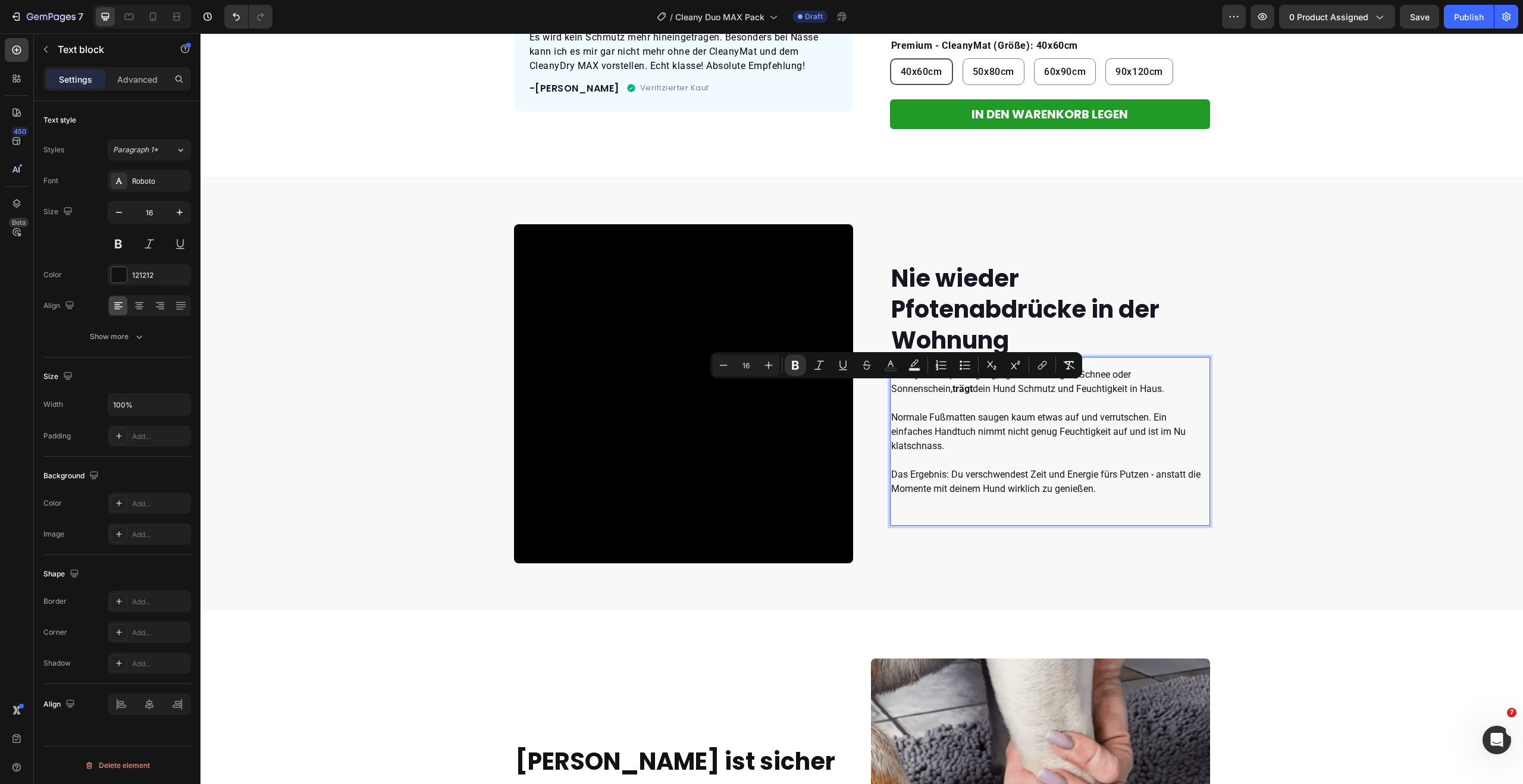
click at [921, 390] on p "Nach jedem Spaziergang, egal ob bei Regen, Schnee oder Sonnenschein, trägt dein…" at bounding box center [1050, 382] width 317 height 28
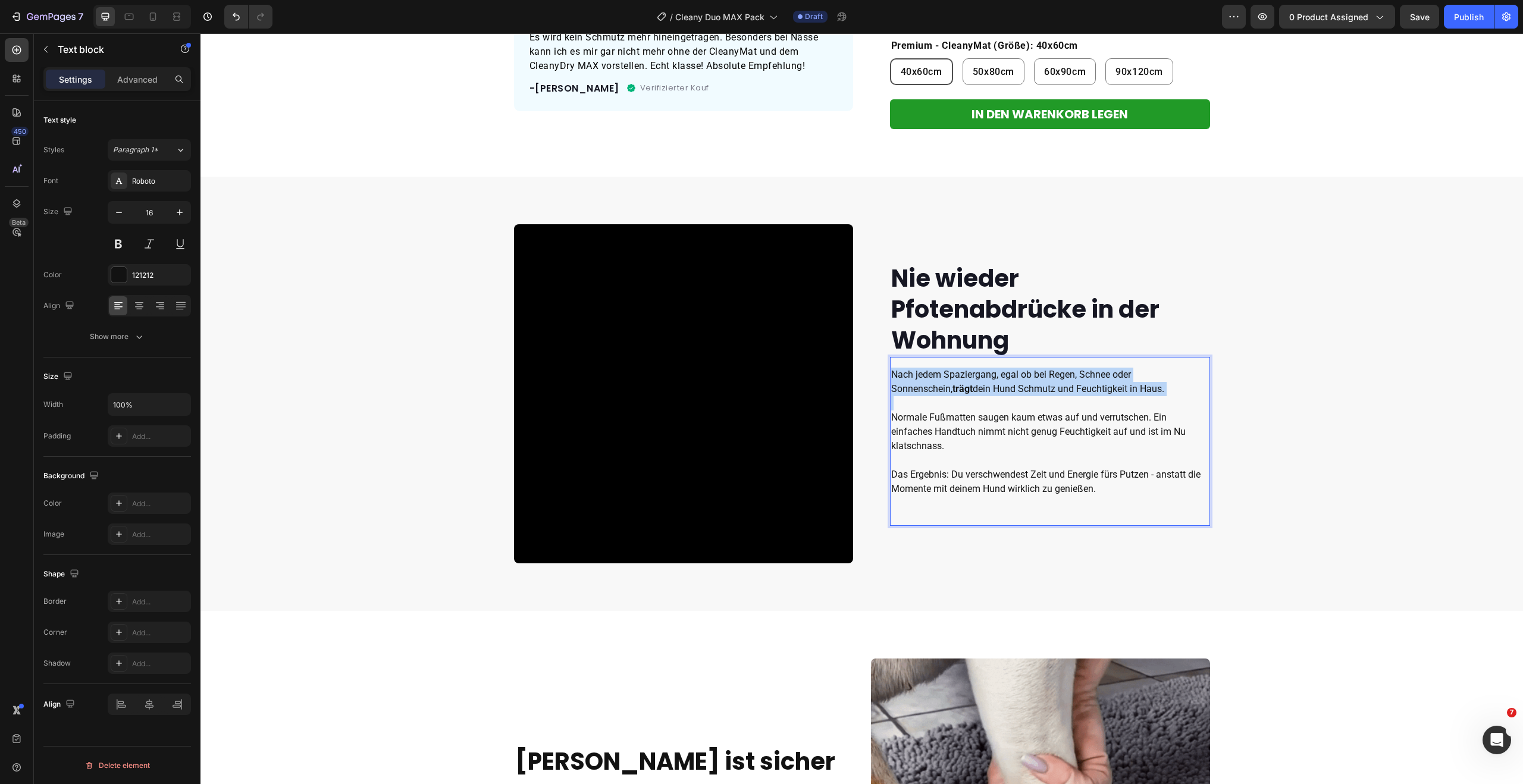
click at [921, 390] on p "Nach jedem Spaziergang, egal ob bei Regen, Schnee oder Sonnenschein, trägt dein…" at bounding box center [1050, 382] width 317 height 28
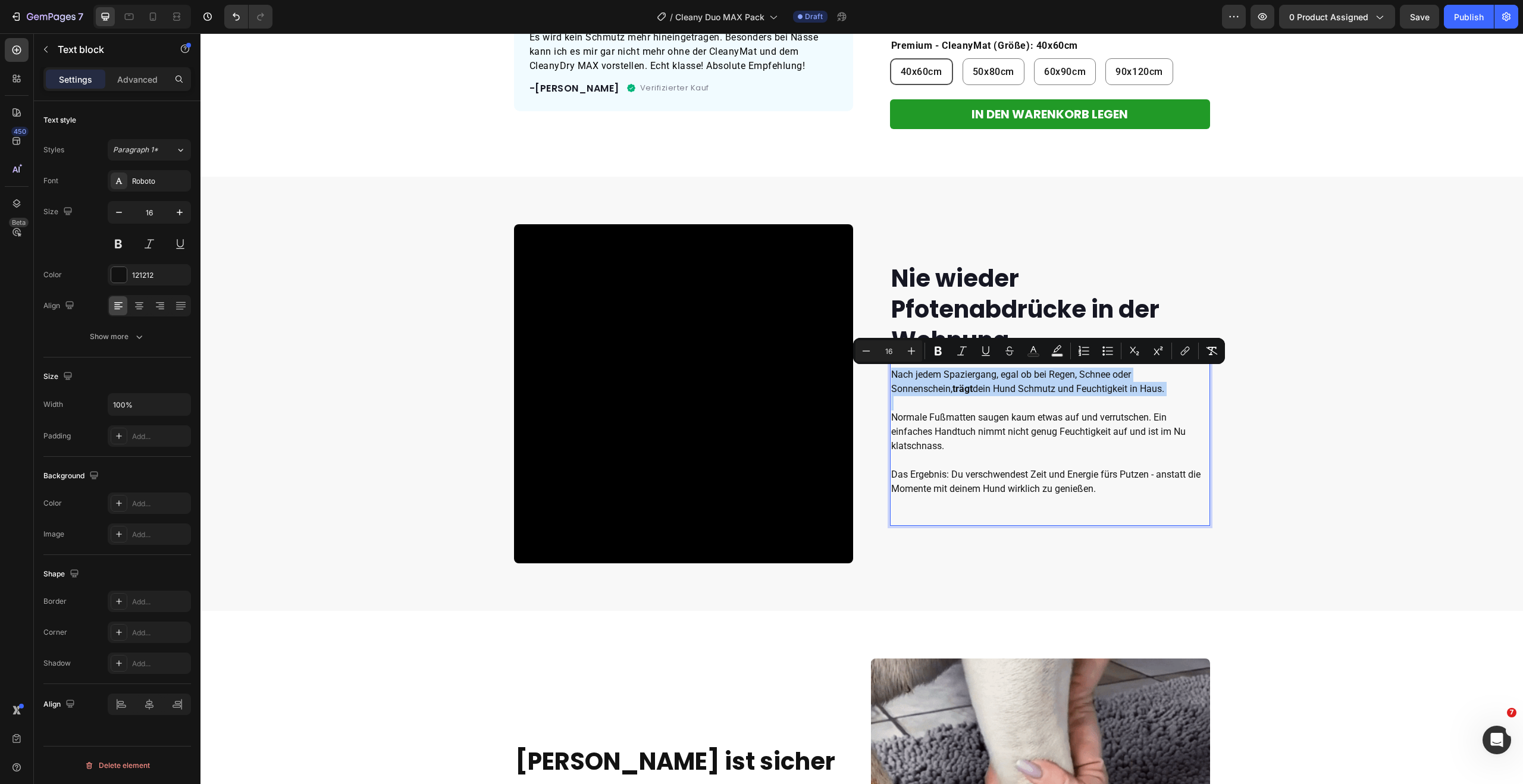
drag, startPoint x: 923, startPoint y: 390, endPoint x: 930, endPoint y: 390, distance: 7.0
click at [923, 390] on p "Nach jedem Spaziergang, egal ob bei Regen, Schnee oder Sonnenschein, trägt dein…" at bounding box center [1050, 382] width 317 height 28
click at [1062, 394] on p "Nach jedem Spaziergang, egal ob bei Regen, Schnee oder Sonnenschein, trägt dein…" at bounding box center [1050, 382] width 317 height 28
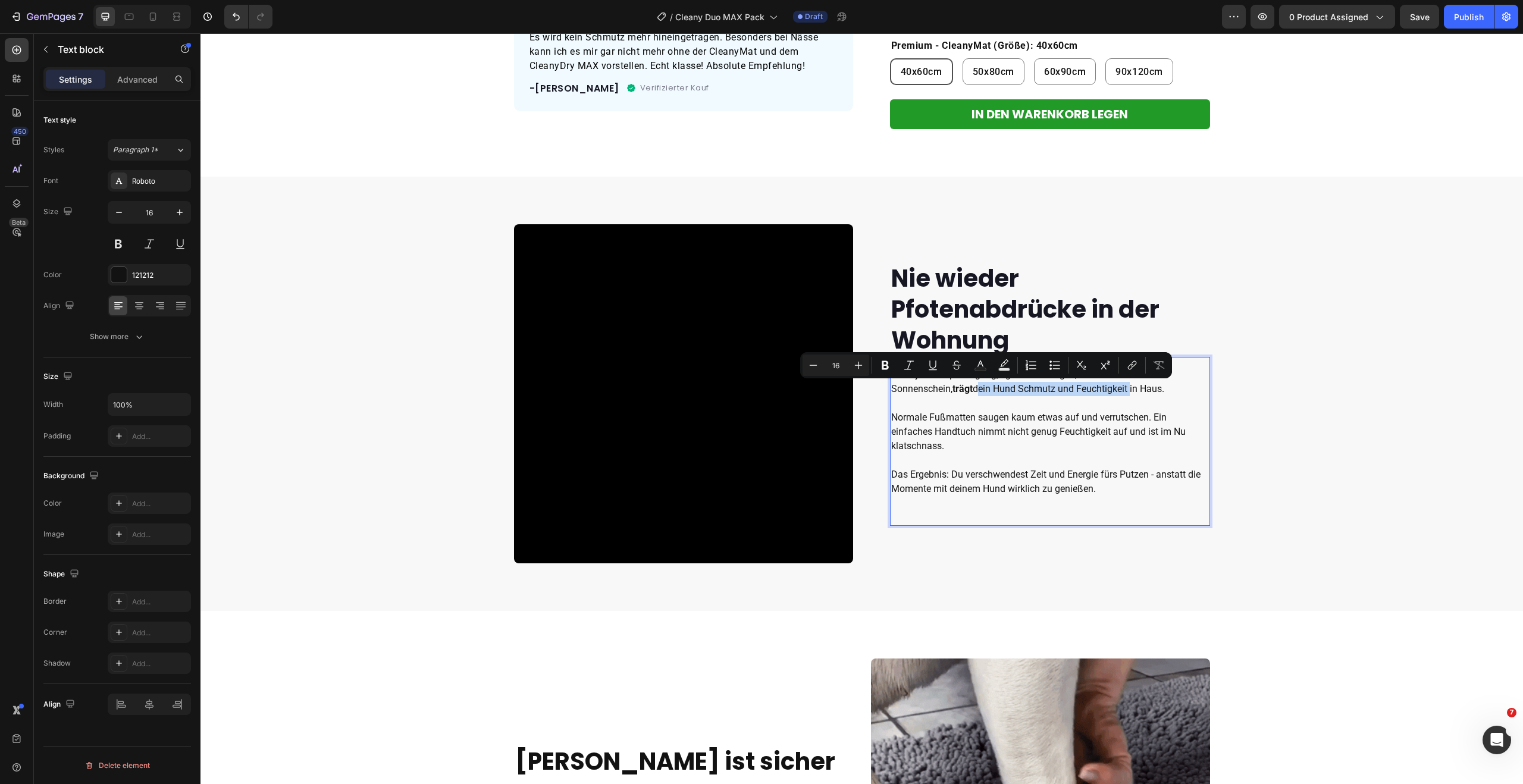
drag, startPoint x: 1014, startPoint y: 390, endPoint x: 909, endPoint y: 389, distance: 105.0
click at [909, 389] on p "Nach jedem Spaziergang, egal ob bei Regen, Schnee oder Sonnenschein, trägt dein…" at bounding box center [1050, 382] width 317 height 28
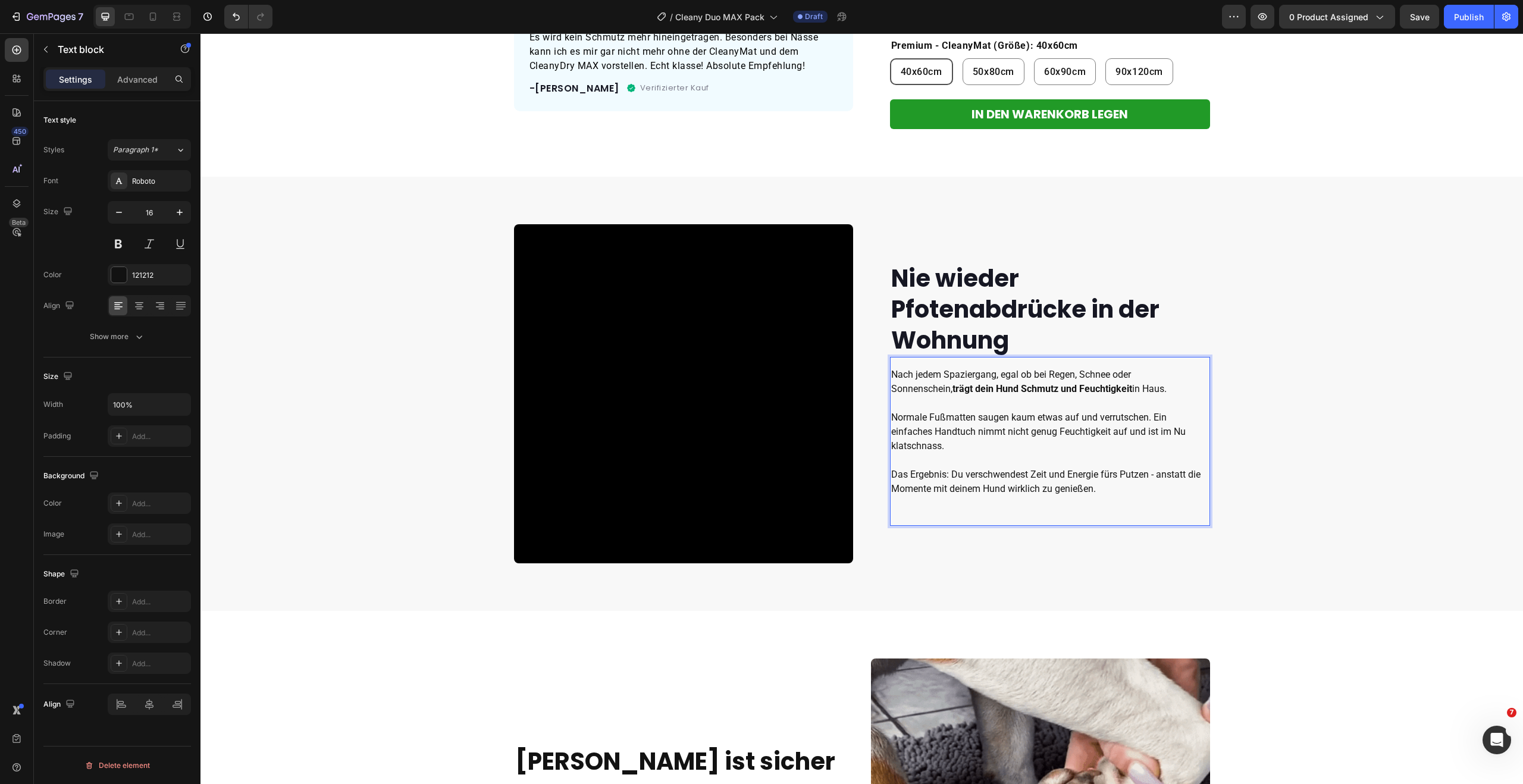
click at [931, 421] on p "Normale Fußmatten saugen kaum etwas auf und verrutschen. Ein einfaches Handtuch…" at bounding box center [1050, 453] width 317 height 86
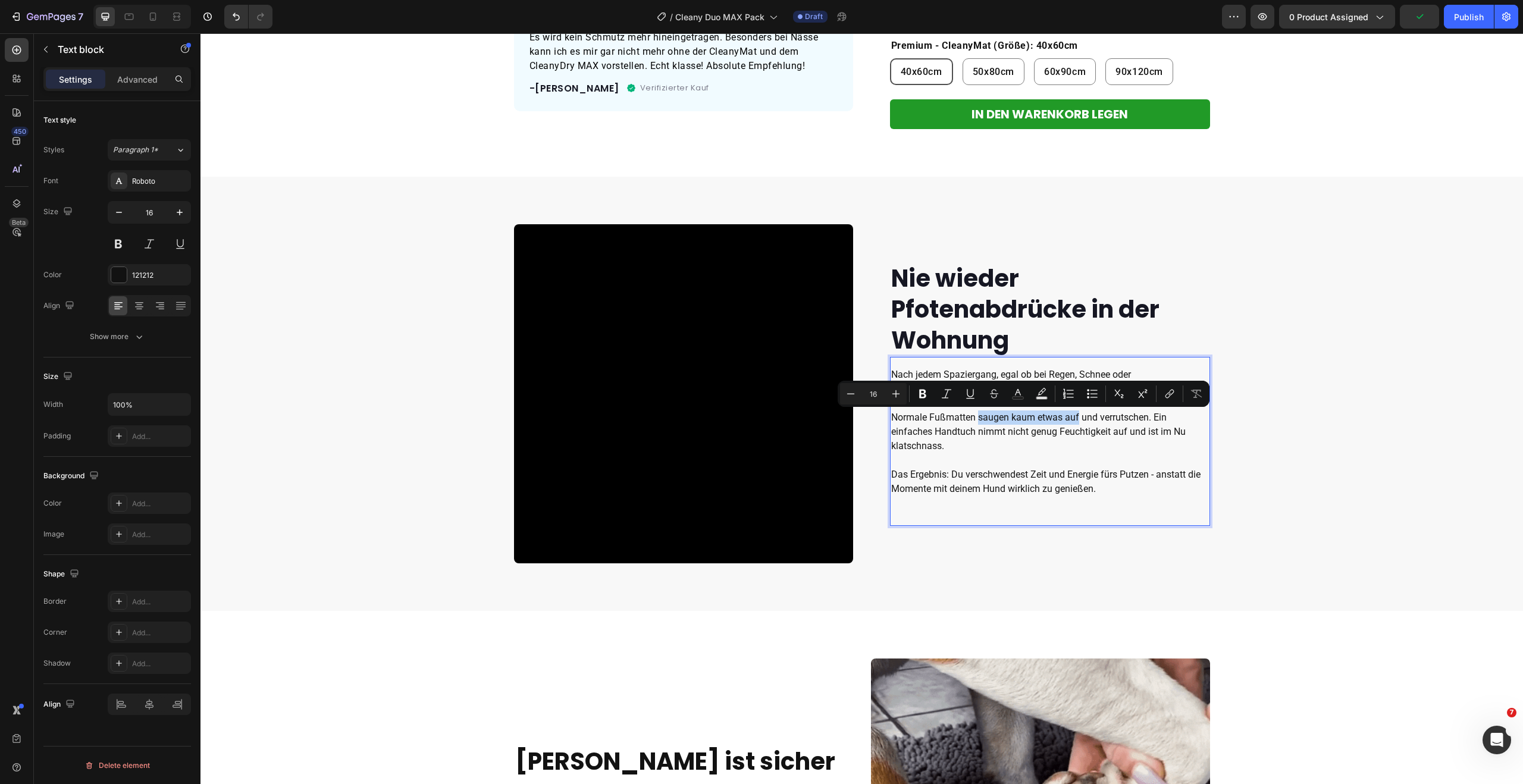
drag, startPoint x: 975, startPoint y: 419, endPoint x: 1075, endPoint y: 421, distance: 100.0
click at [1075, 421] on p "Normale Fußmatten saugen kaum etwas auf und verrutschen. Ein einfaches Handtuch…" at bounding box center [1050, 453] width 317 height 86
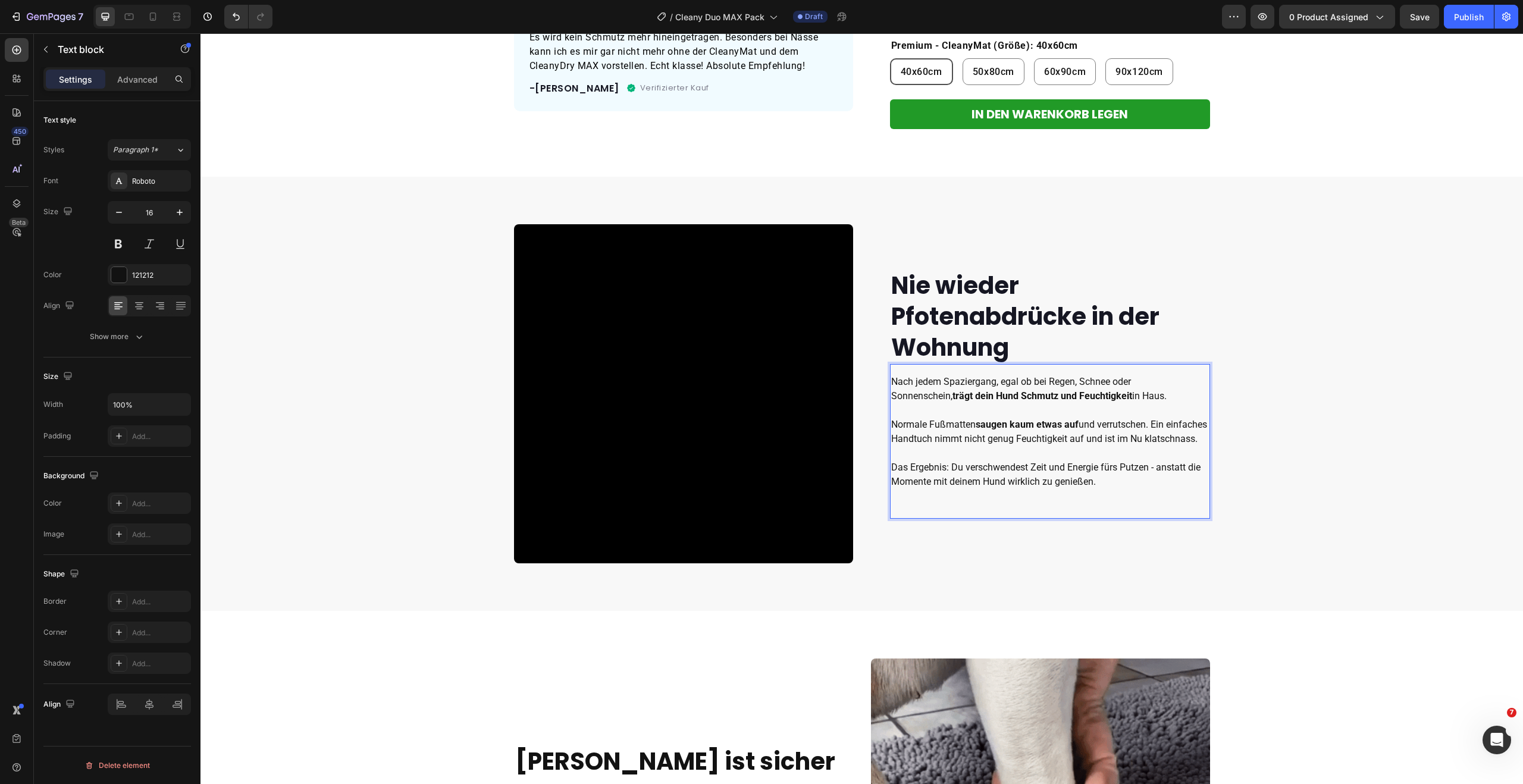
click at [1119, 419] on p "Normale Fußmatten saugen kaum etwas auf und verrutschen. Ein einfaches Handtuch…" at bounding box center [1050, 453] width 317 height 72
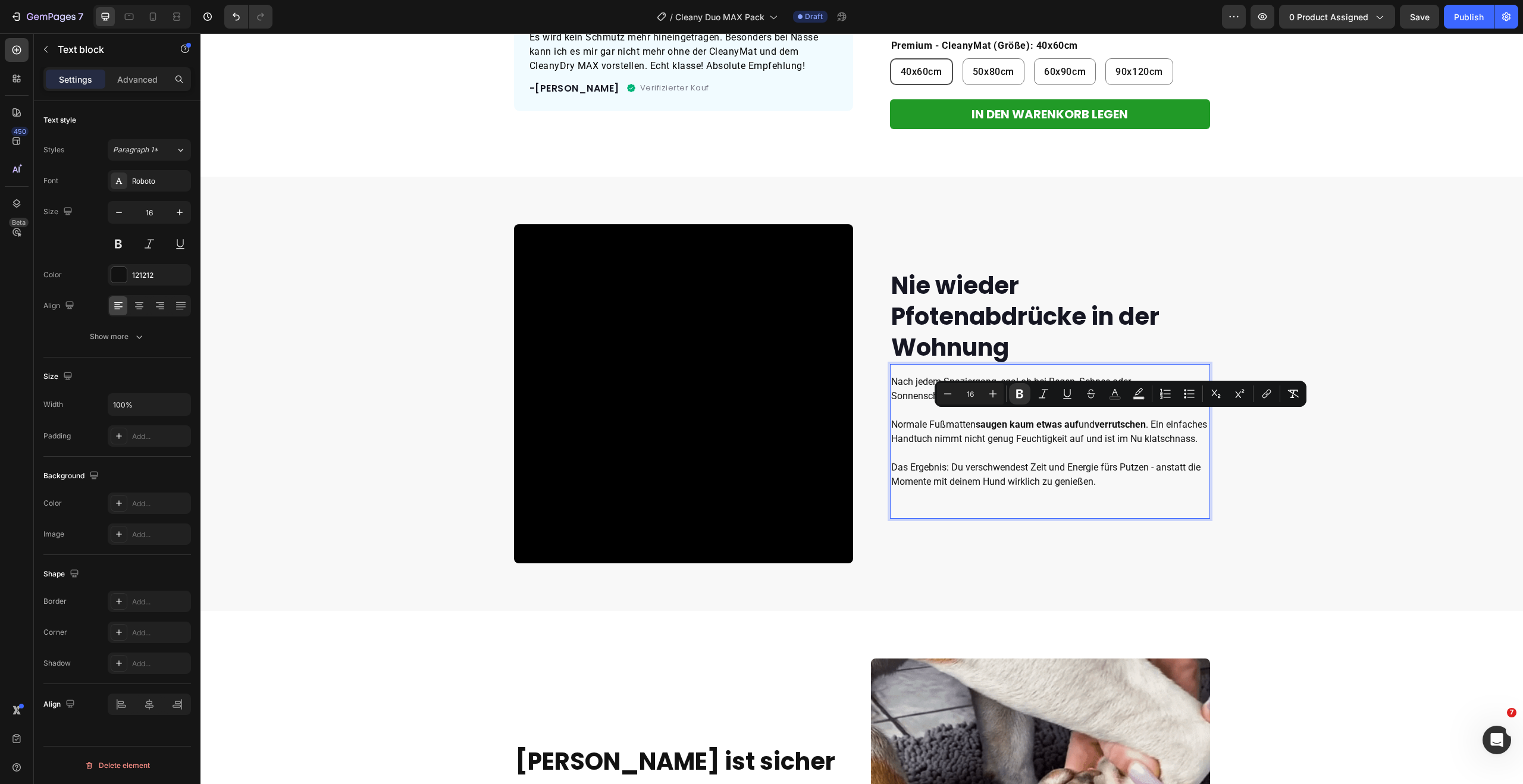
drag, startPoint x: 954, startPoint y: 430, endPoint x: 1007, endPoint y: 430, distance: 53.0
click at [954, 430] on p "Normale Fußmatten saugen kaum etwas auf und verrutschen . Ein einfaches Handtuc…" at bounding box center [1050, 453] width 317 height 72
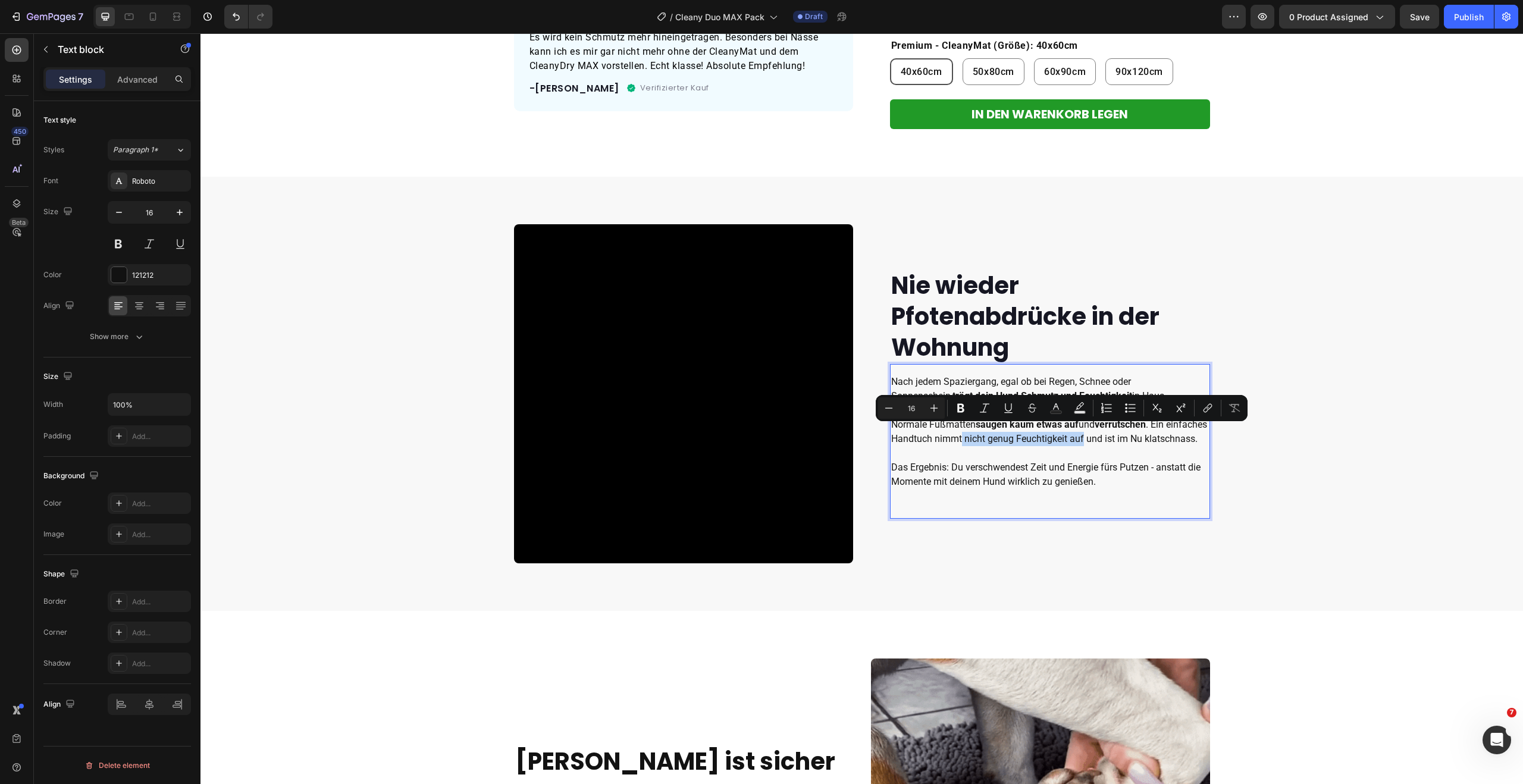
drag, startPoint x: 1059, startPoint y: 433, endPoint x: 1122, endPoint y: 435, distance: 63.0
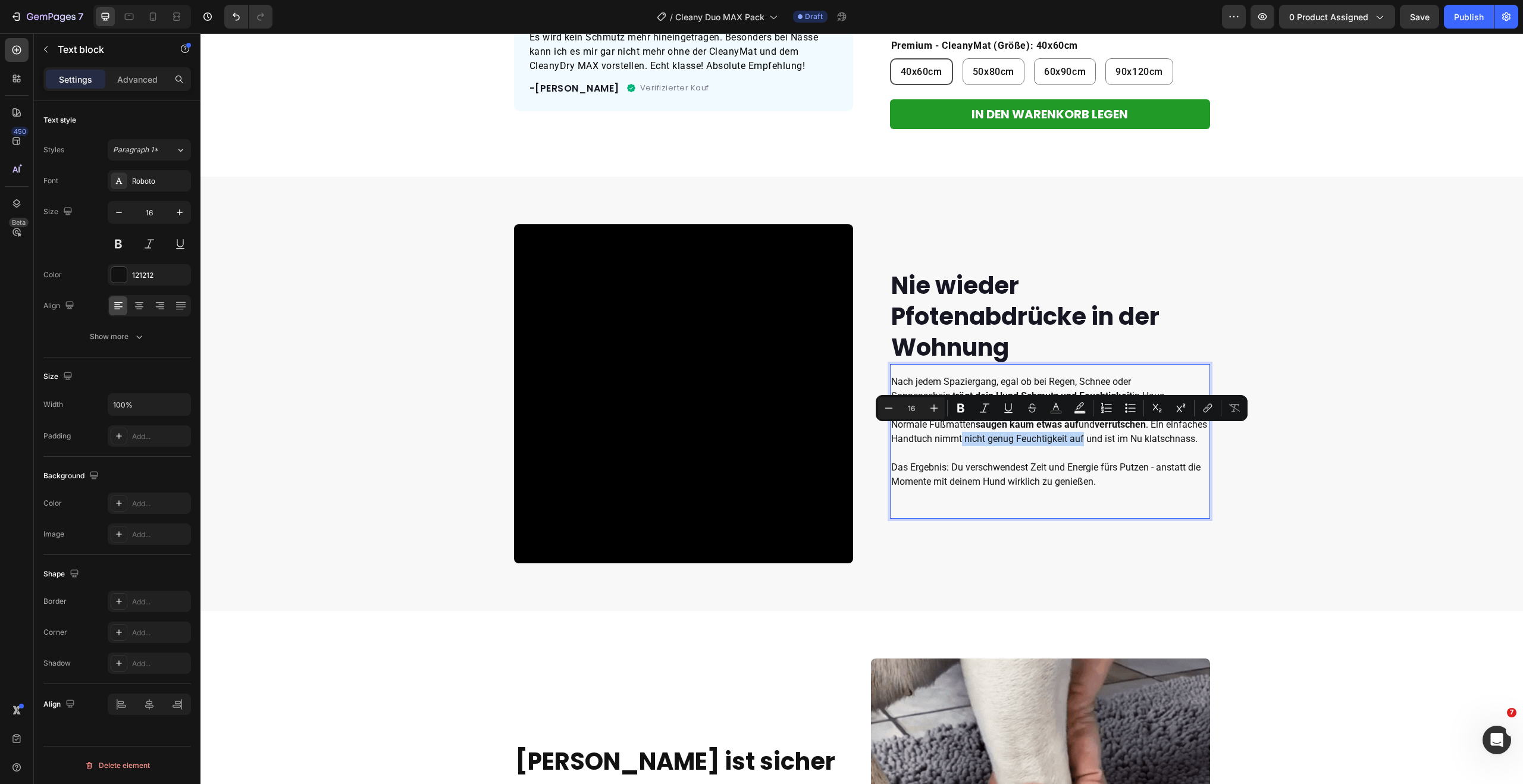
click at [1122, 435] on p "Normale Fußmatten saugen kaum etwas auf und verrutschen . Ein einfaches Handtuc…" at bounding box center [1050, 453] width 317 height 72
drag, startPoint x: 1175, startPoint y: 433, endPoint x: 1013, endPoint y: 434, distance: 162.0
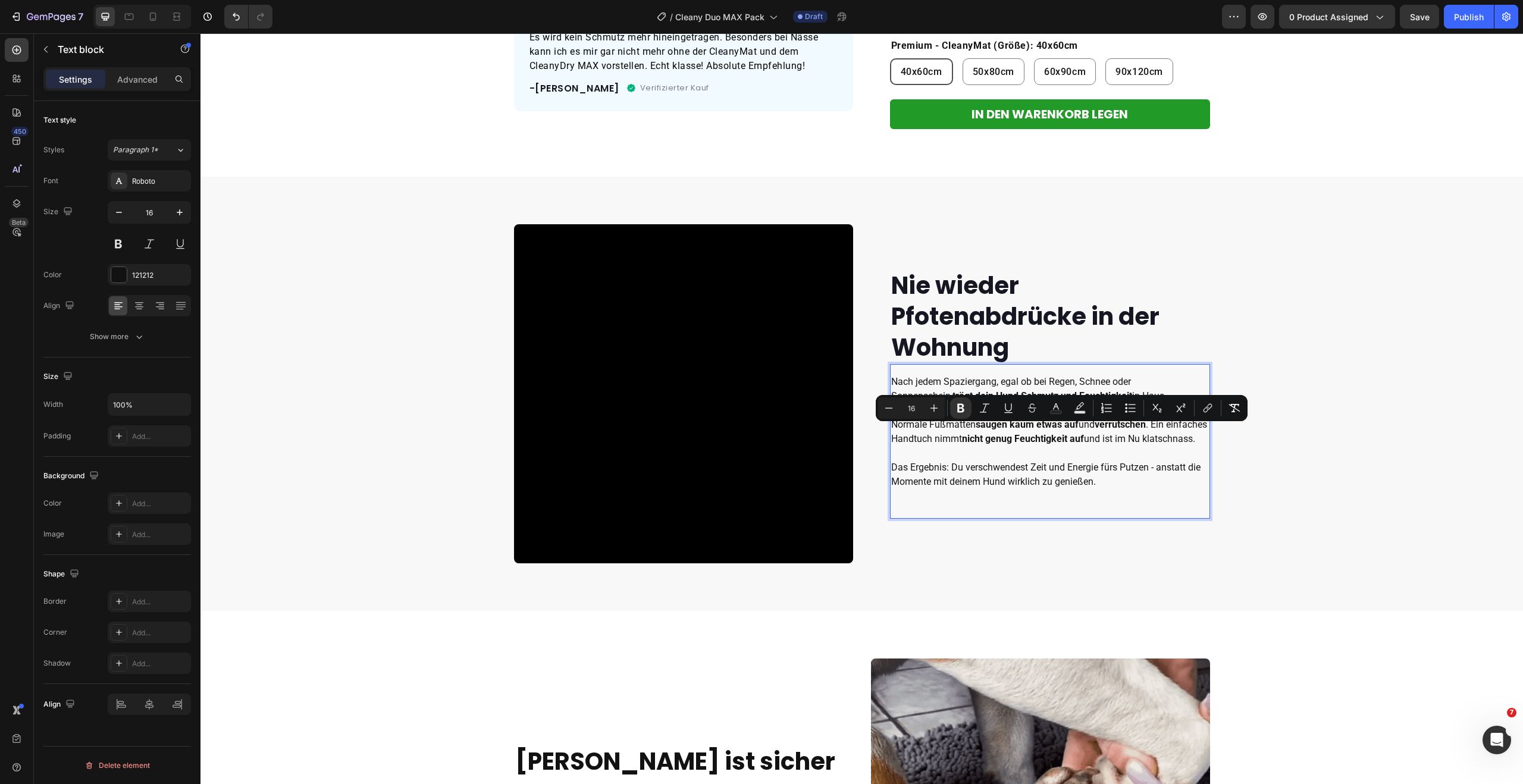
click at [1175, 433] on p "Normale Fußmatten saugen kaum etwas auf und verrutschen . Ein einfaches Handtuc…" at bounding box center [1050, 453] width 317 height 72
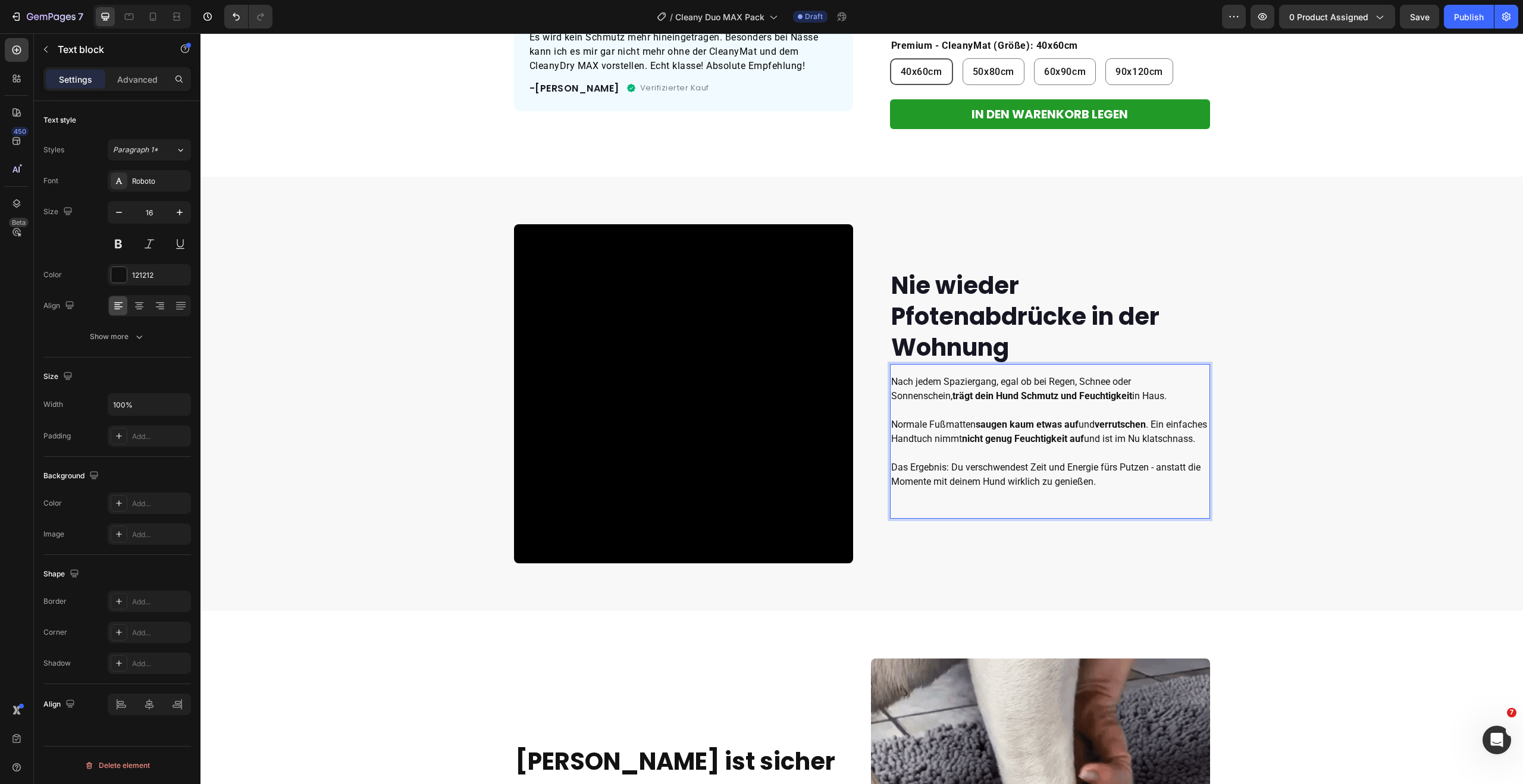
click at [928, 475] on p "Normale Fußmatten saugen kaum etwas auf und verrutschen . Ein einfaches Handtuc…" at bounding box center [1050, 453] width 317 height 72
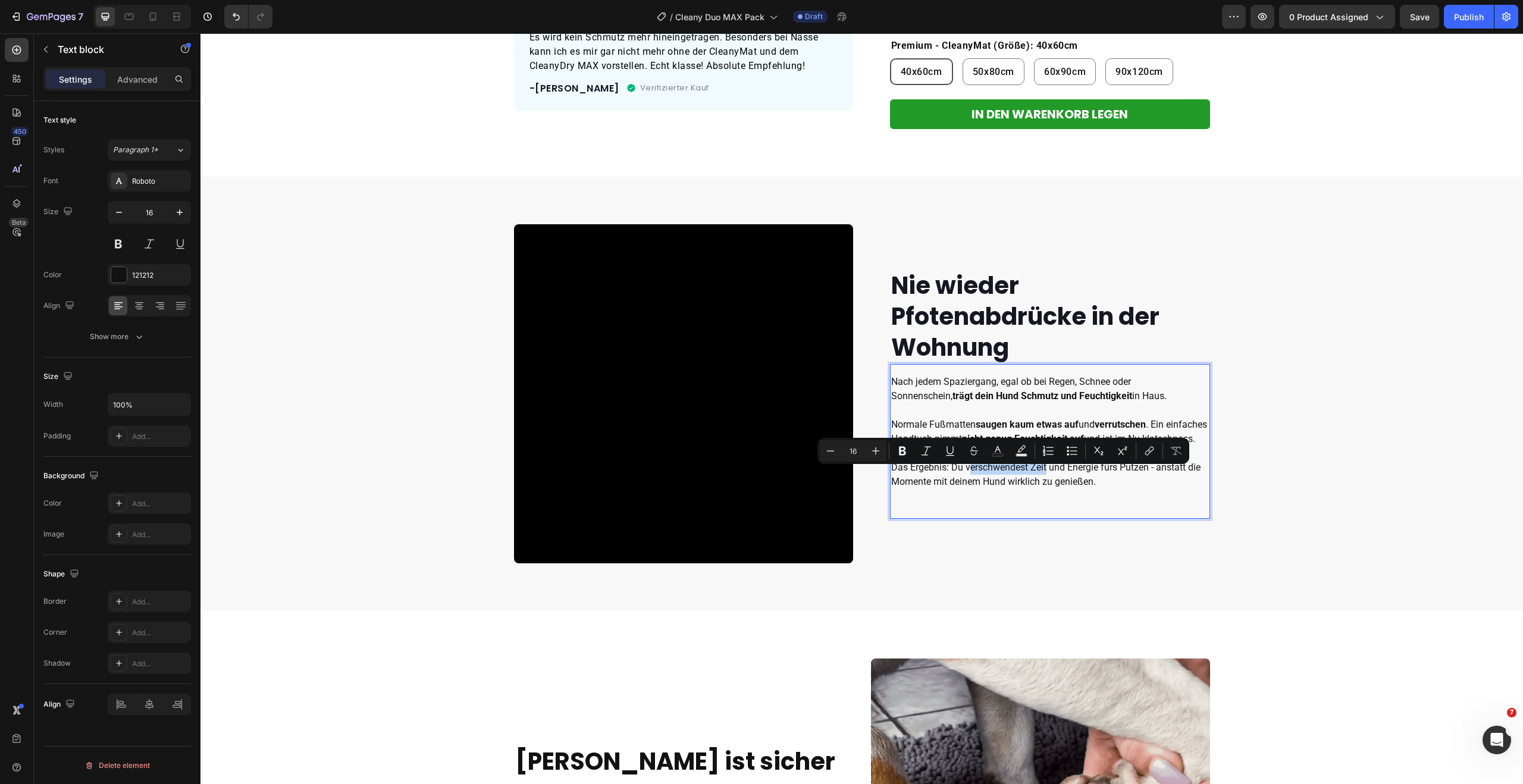
drag, startPoint x: 963, startPoint y: 475, endPoint x: 1043, endPoint y: 477, distance: 80.0
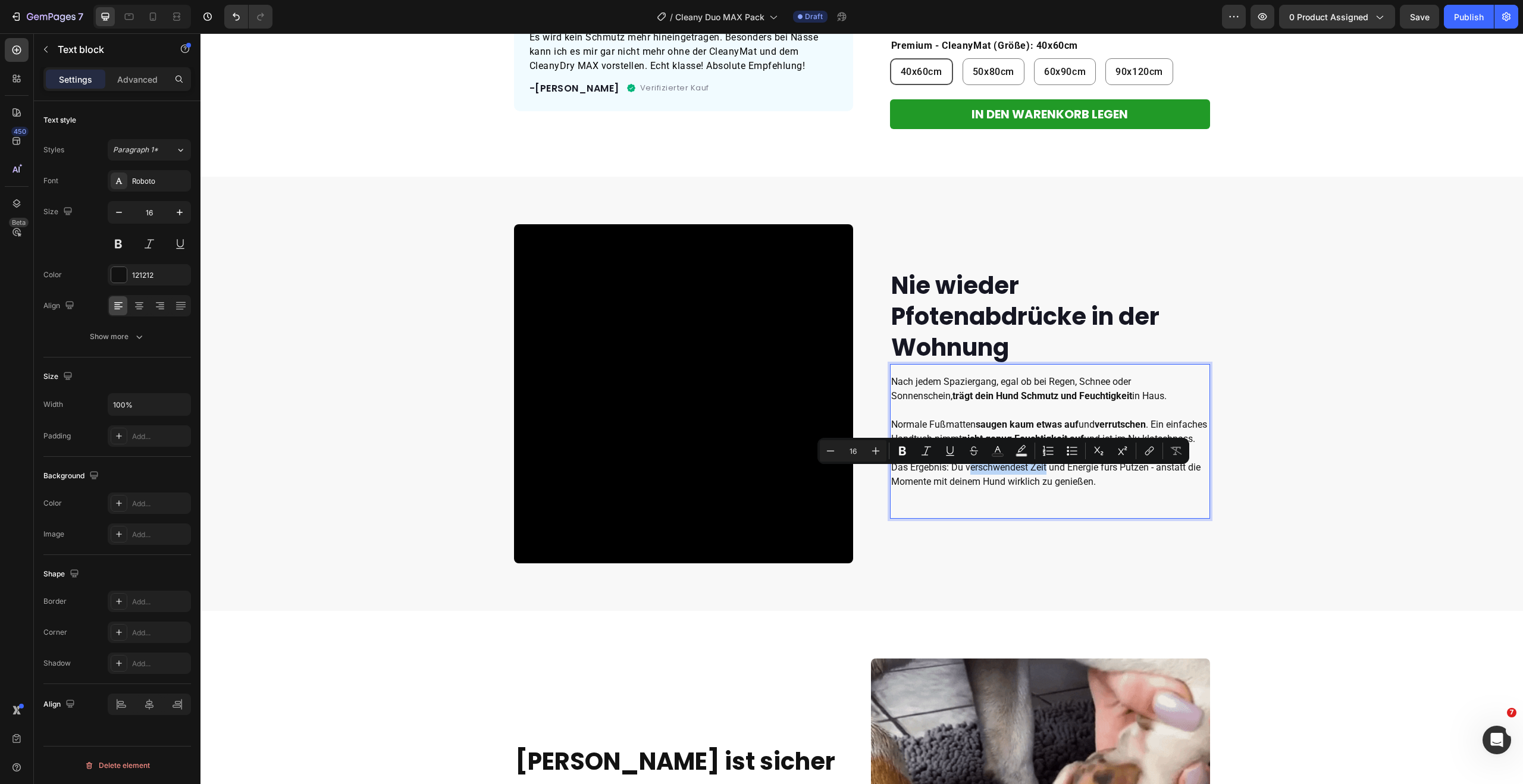
click at [1043, 477] on p "Normale Fußmatten saugen kaum etwas auf und verrutschen . Ein einfaches Handtuc…" at bounding box center [1050, 453] width 317 height 72
click at [962, 475] on p "Normale Fußmatten saugen kaum etwas auf und verrutschen . Ein einfaches Handtuc…" at bounding box center [1050, 453] width 317 height 72
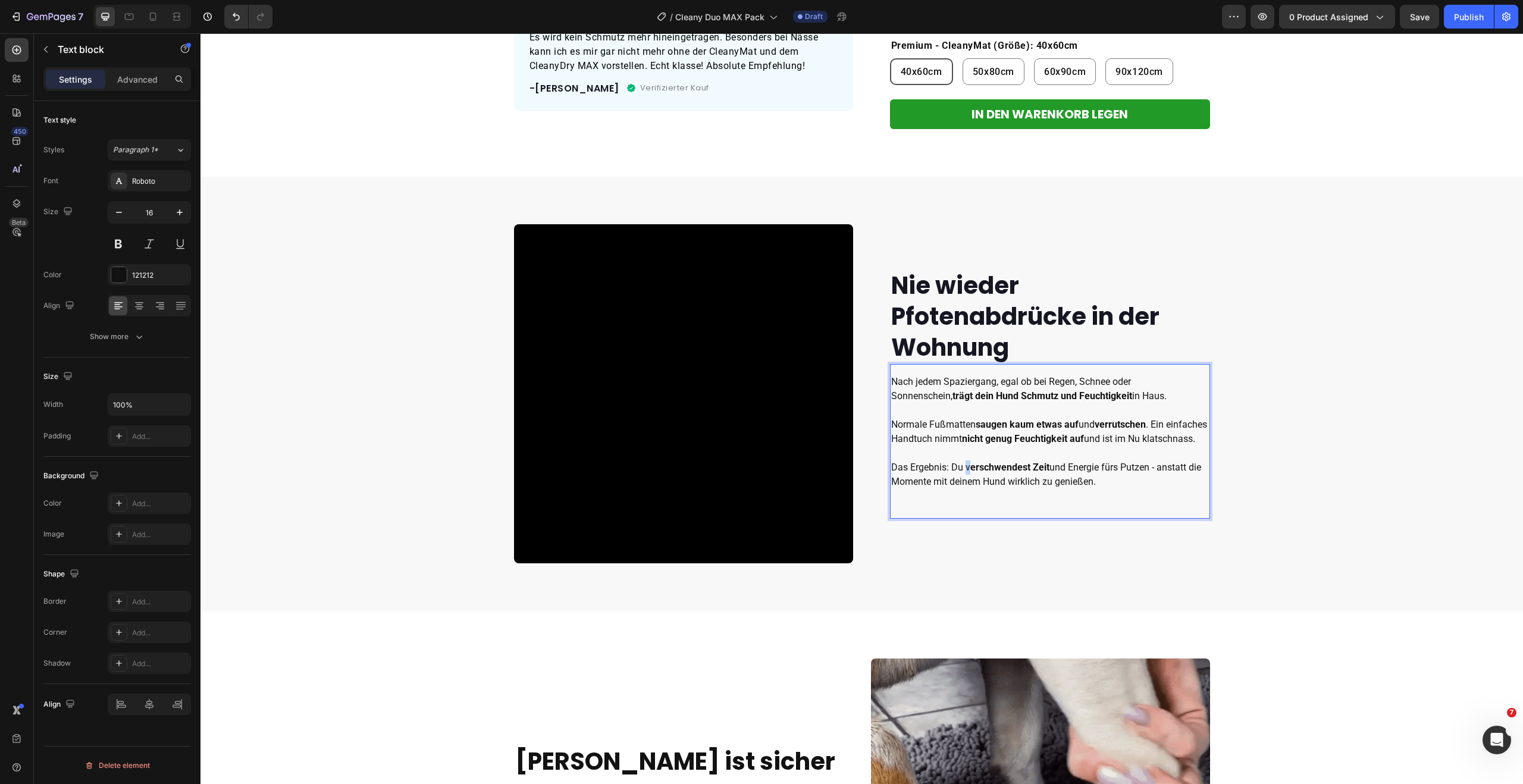
click at [961, 475] on p "Normale Fußmatten saugen kaum etwas auf und verrutschen . Ein einfaches Handtuc…" at bounding box center [1050, 453] width 317 height 72
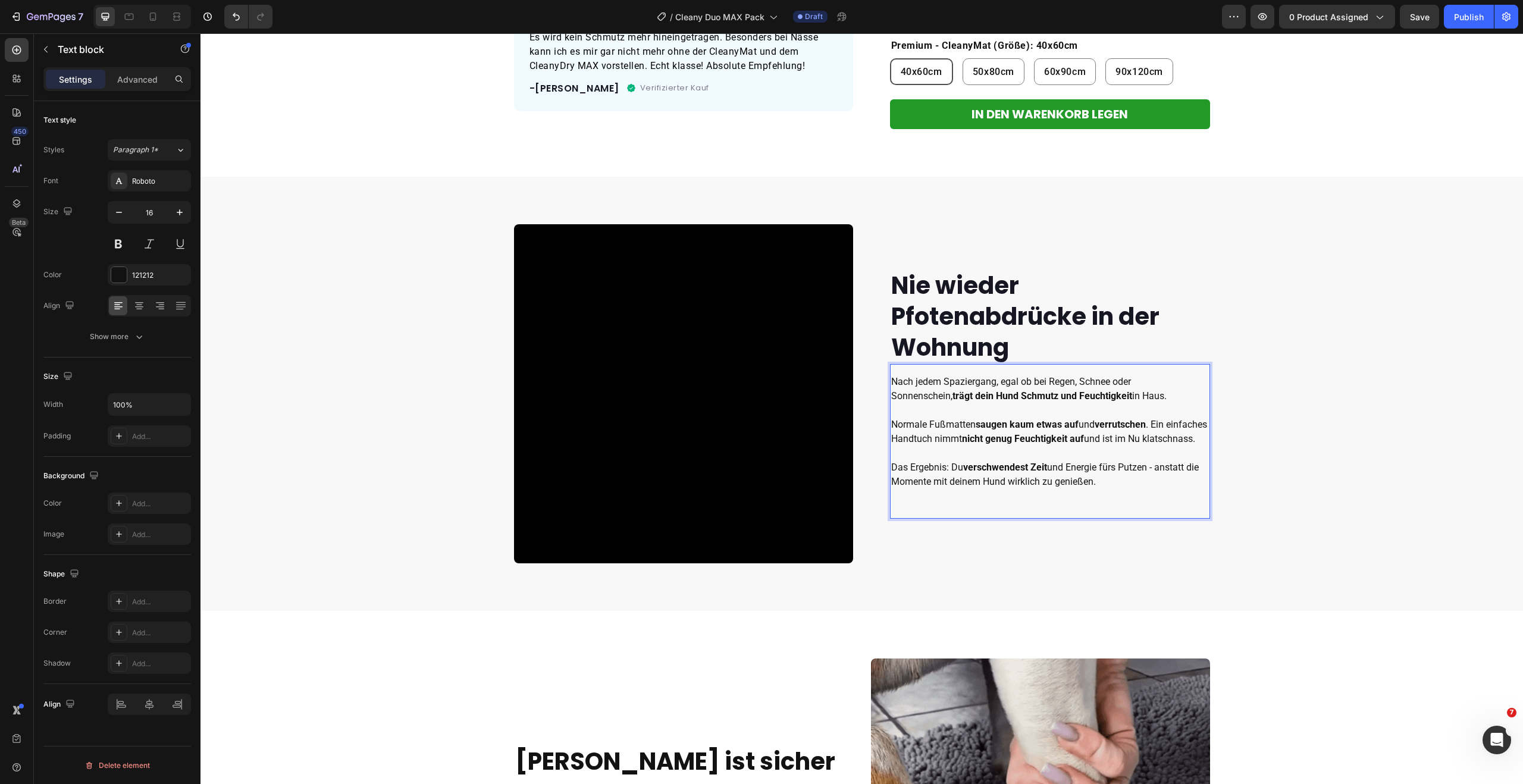
click at [1069, 473] on p "Normale Fußmatten saugen kaum etwas auf und verrutschen . Ein einfaches Handtuc…" at bounding box center [1050, 453] width 317 height 72
drag, startPoint x: 1067, startPoint y: 475, endPoint x: 1144, endPoint y: 477, distance: 77.0
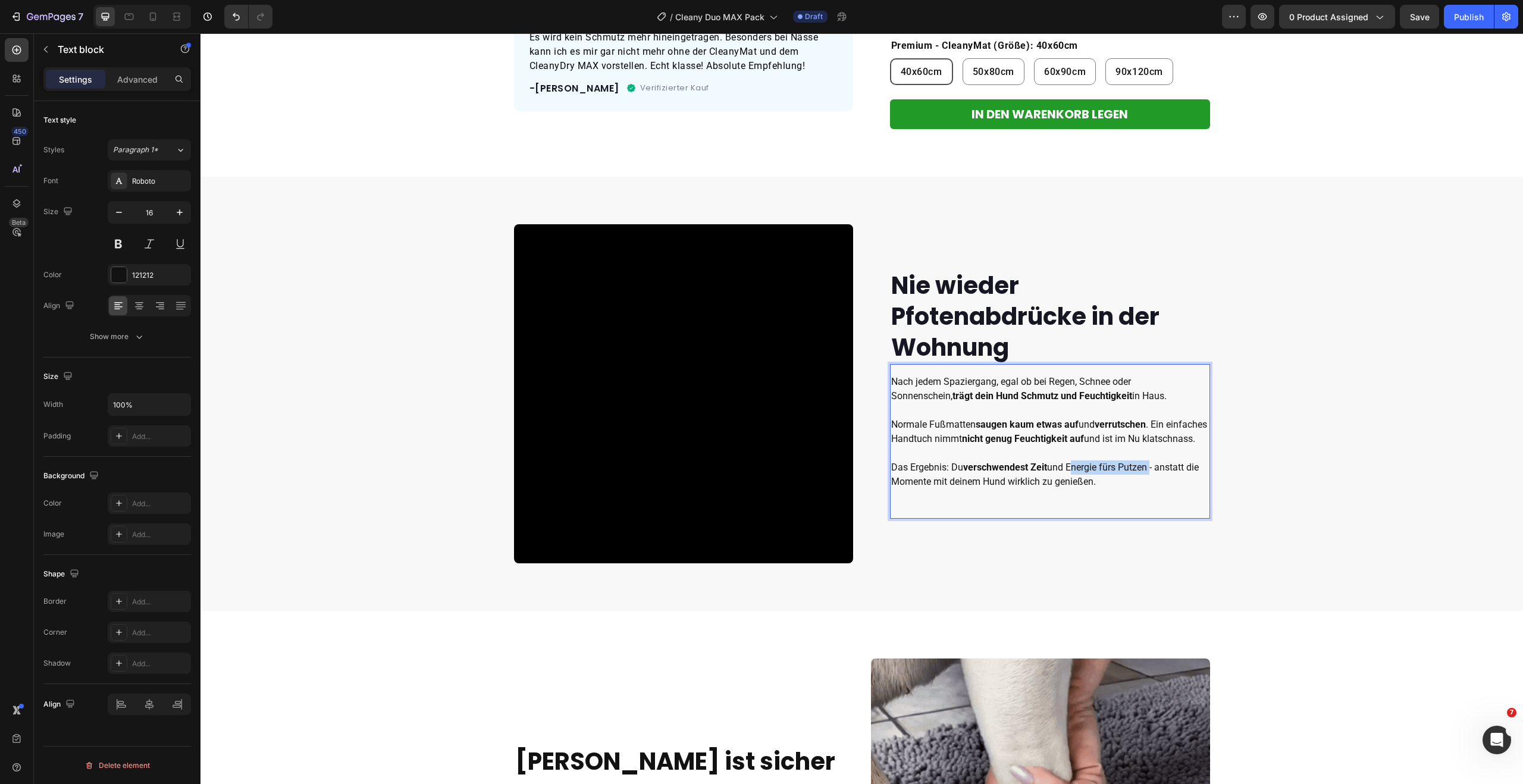
click at [1144, 477] on p "Normale Fußmatten saugen kaum etwas auf und verrutschen . Ein einfaches Handtuc…" at bounding box center [1050, 453] width 317 height 72
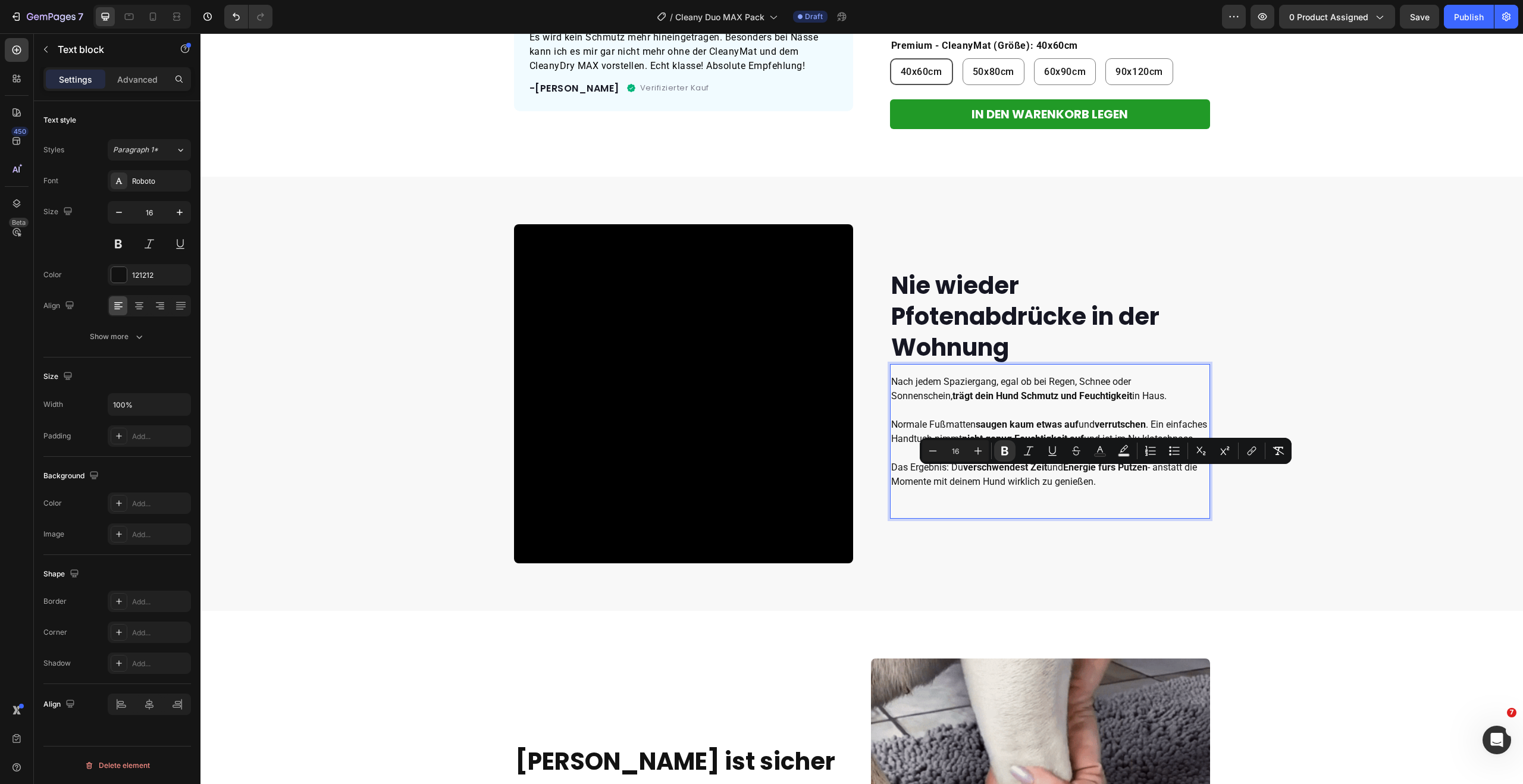
click at [1010, 485] on p "Normale Fußmatten saugen kaum etwas auf und verrutschen . Ein einfaches Handtuc…" at bounding box center [1050, 453] width 317 height 72
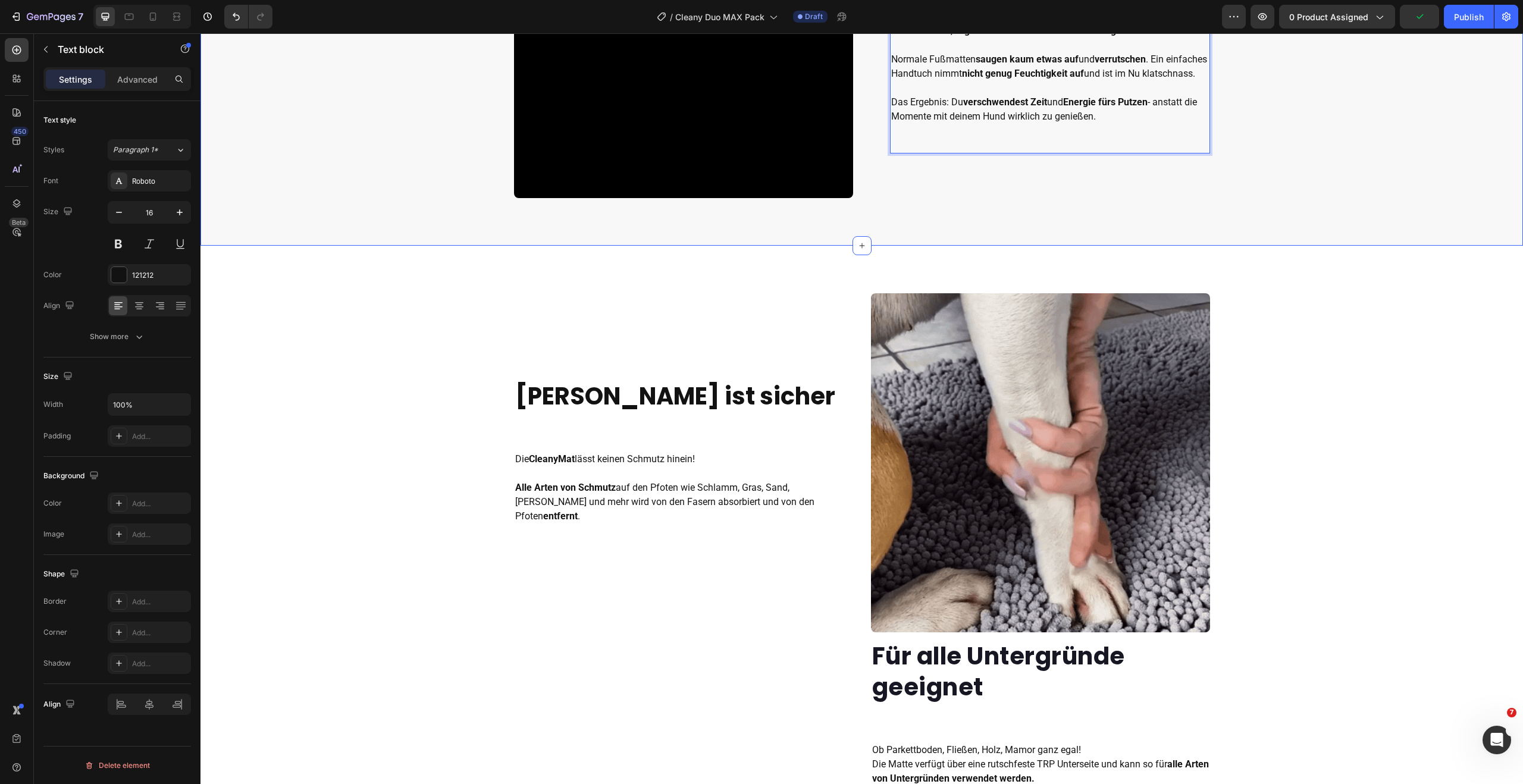
scroll to position [785, 0]
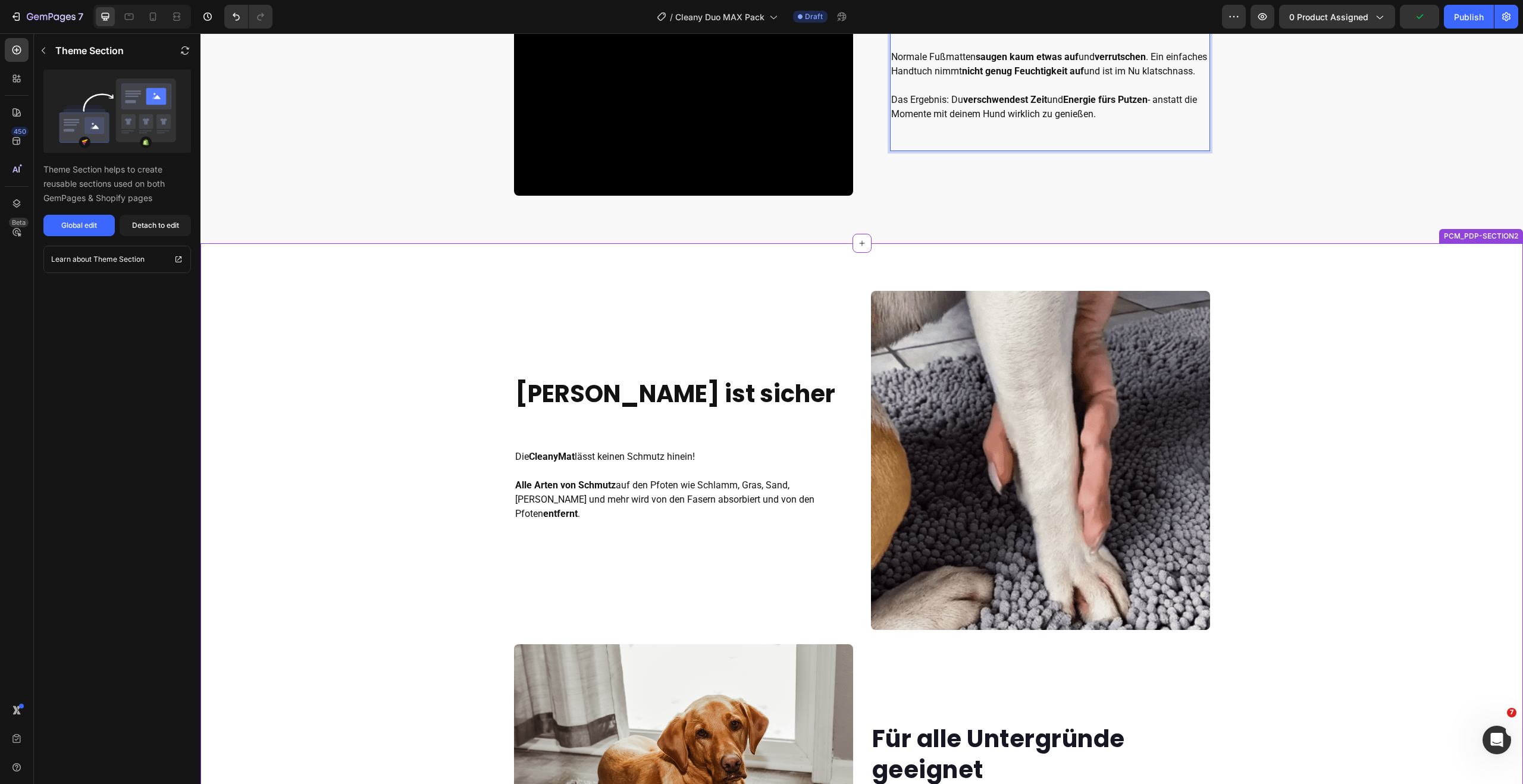
click at [550, 405] on strong "[PERSON_NAME] ist sicher" at bounding box center [675, 394] width 320 height 33
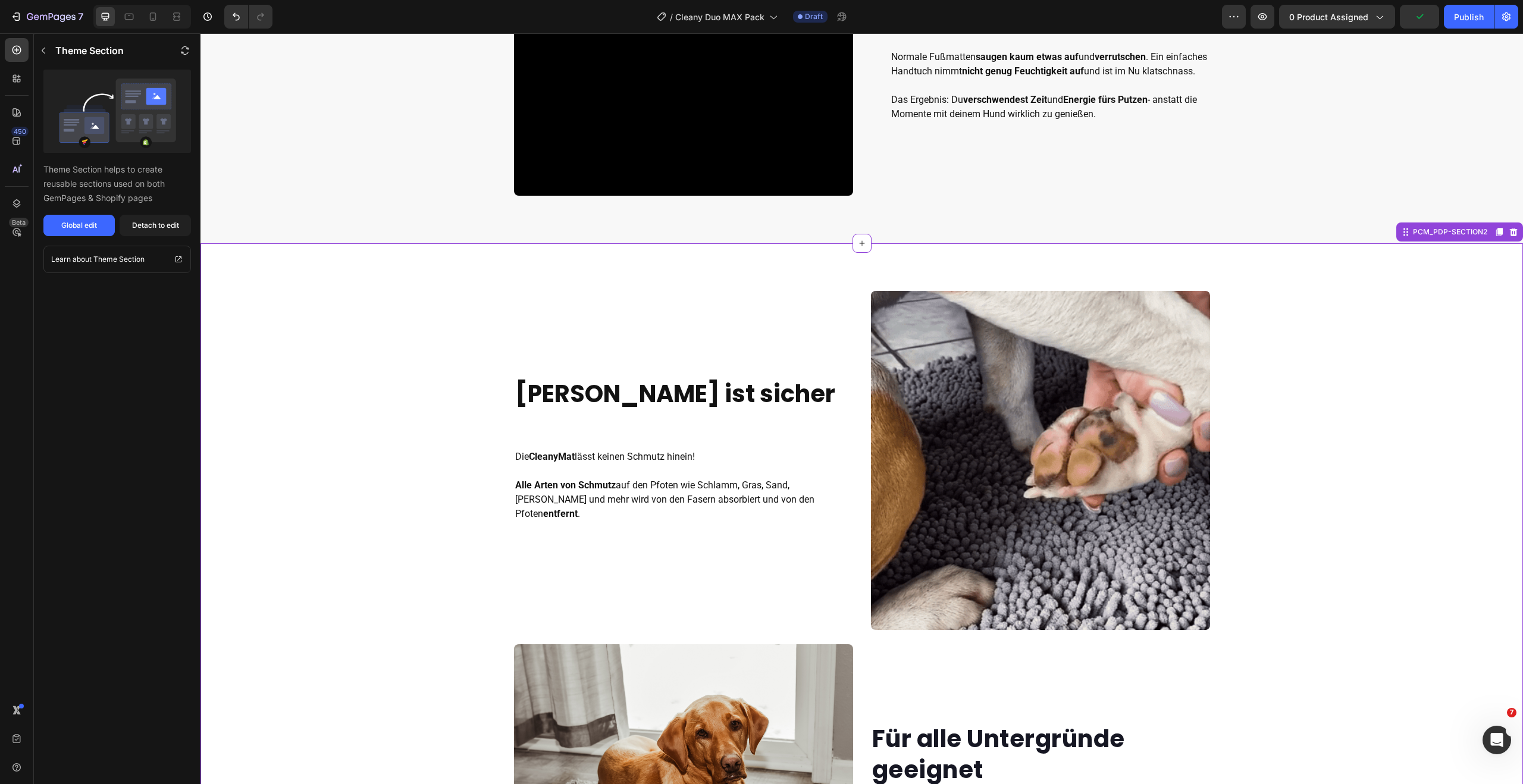
click at [575, 404] on strong "[PERSON_NAME] ist sicher" at bounding box center [675, 394] width 320 height 33
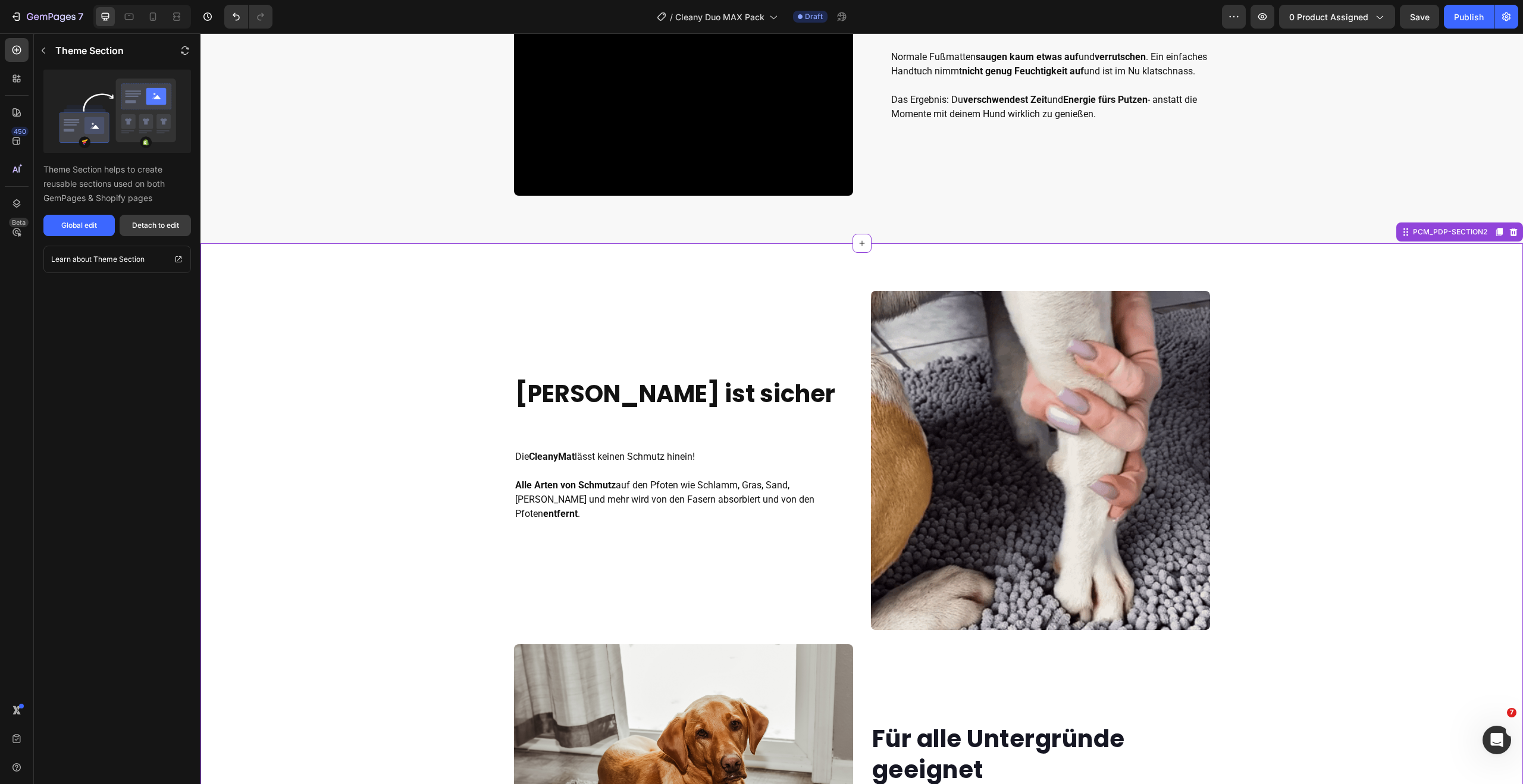
click at [165, 225] on div "Detach to edit" at bounding box center [156, 225] width 47 height 10
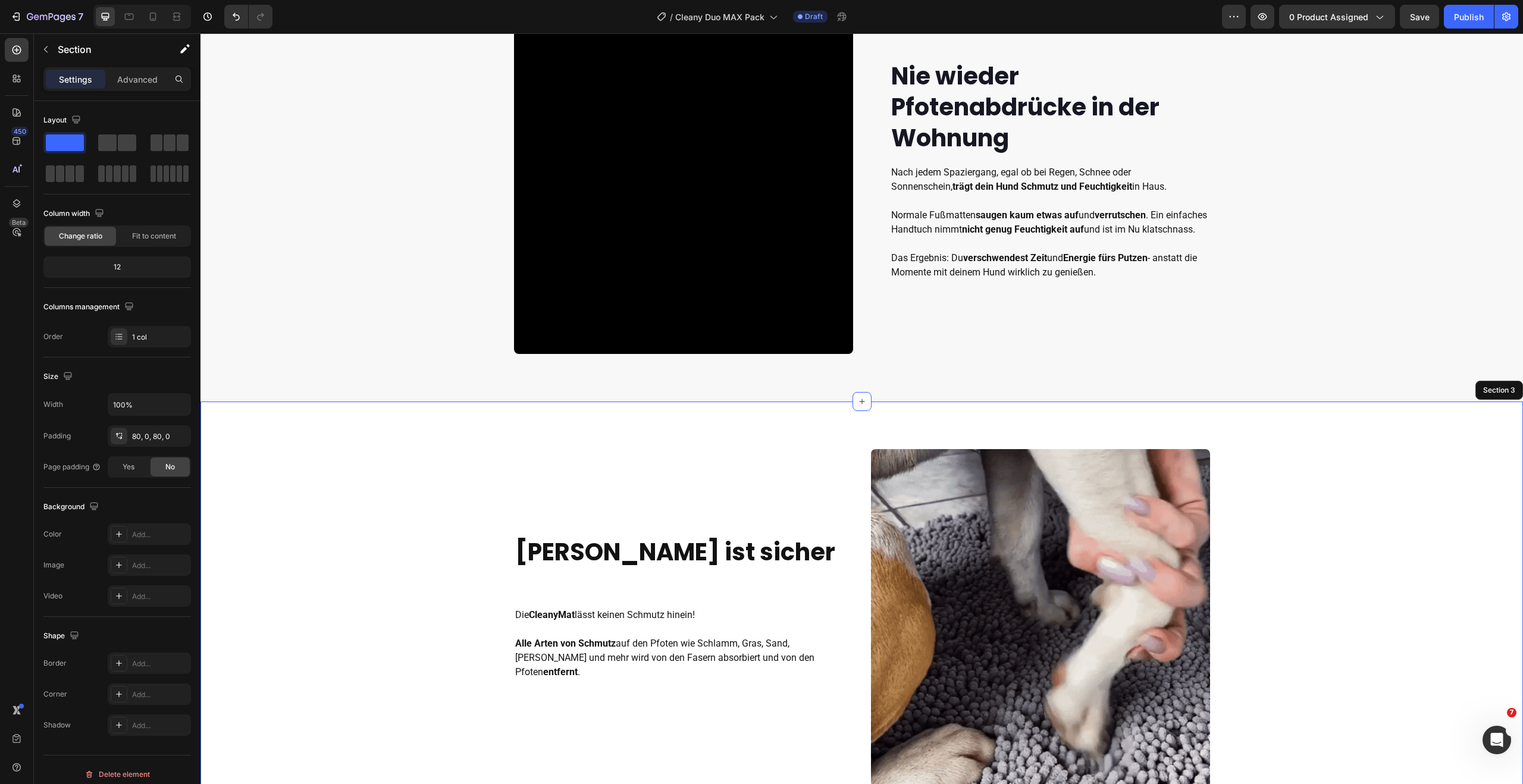
scroll to position [562, 0]
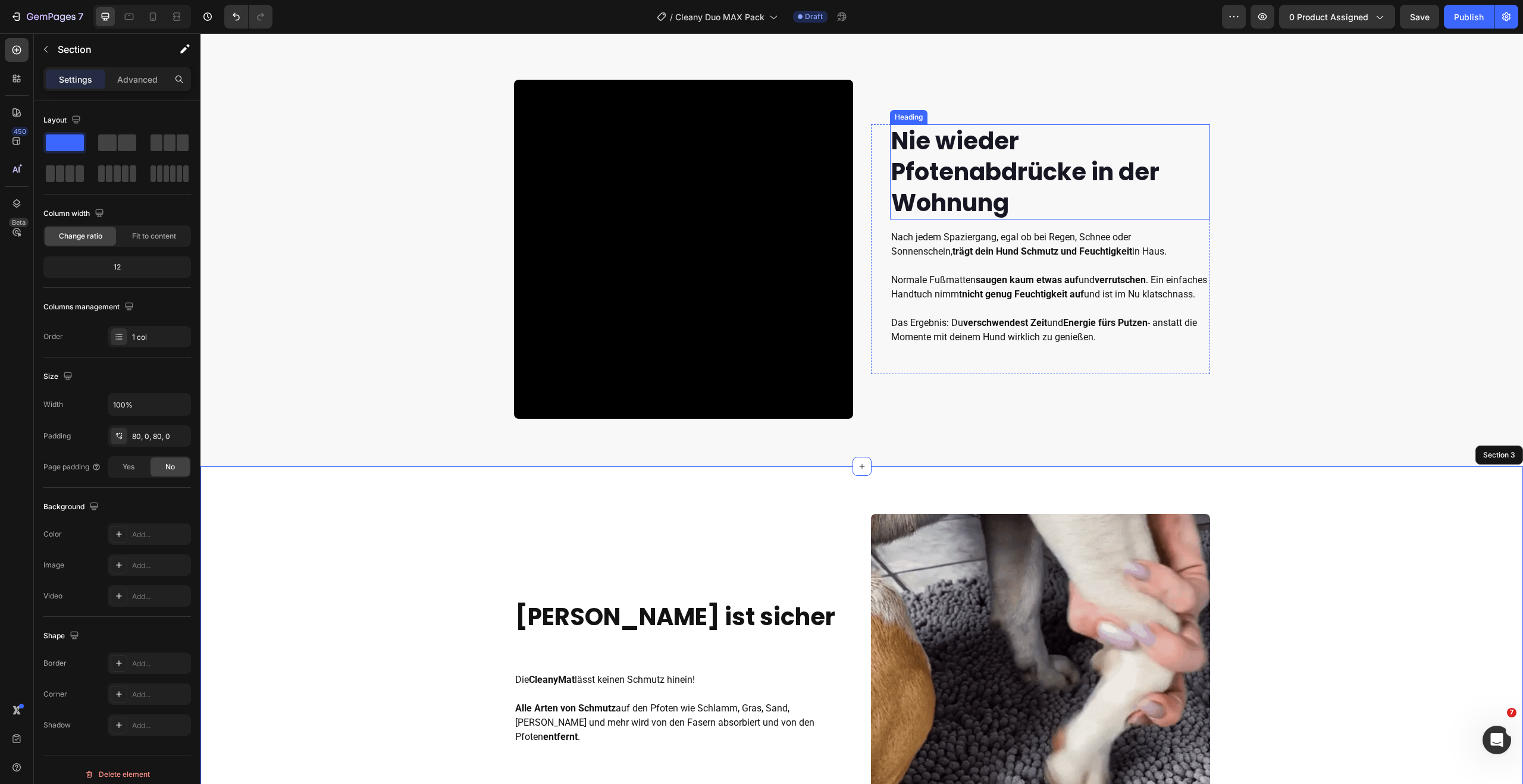
click at [951, 178] on strong "Nie wieder Pfotenabdrücke in der Wohnung" at bounding box center [1025, 172] width 268 height 95
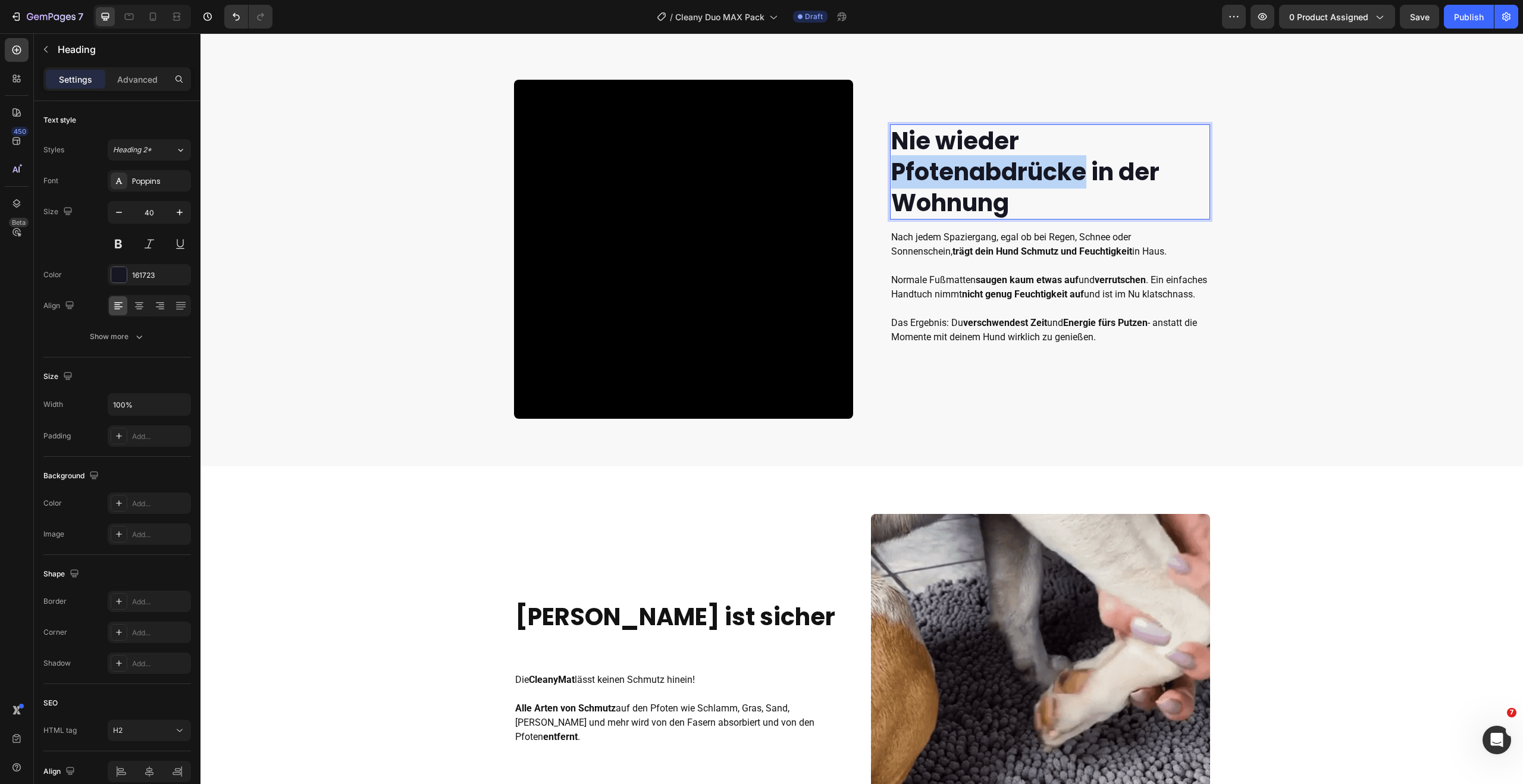
click at [1021, 174] on strong "Nie wieder Pfotenabdrücke in der Wohnung" at bounding box center [1025, 172] width 268 height 95
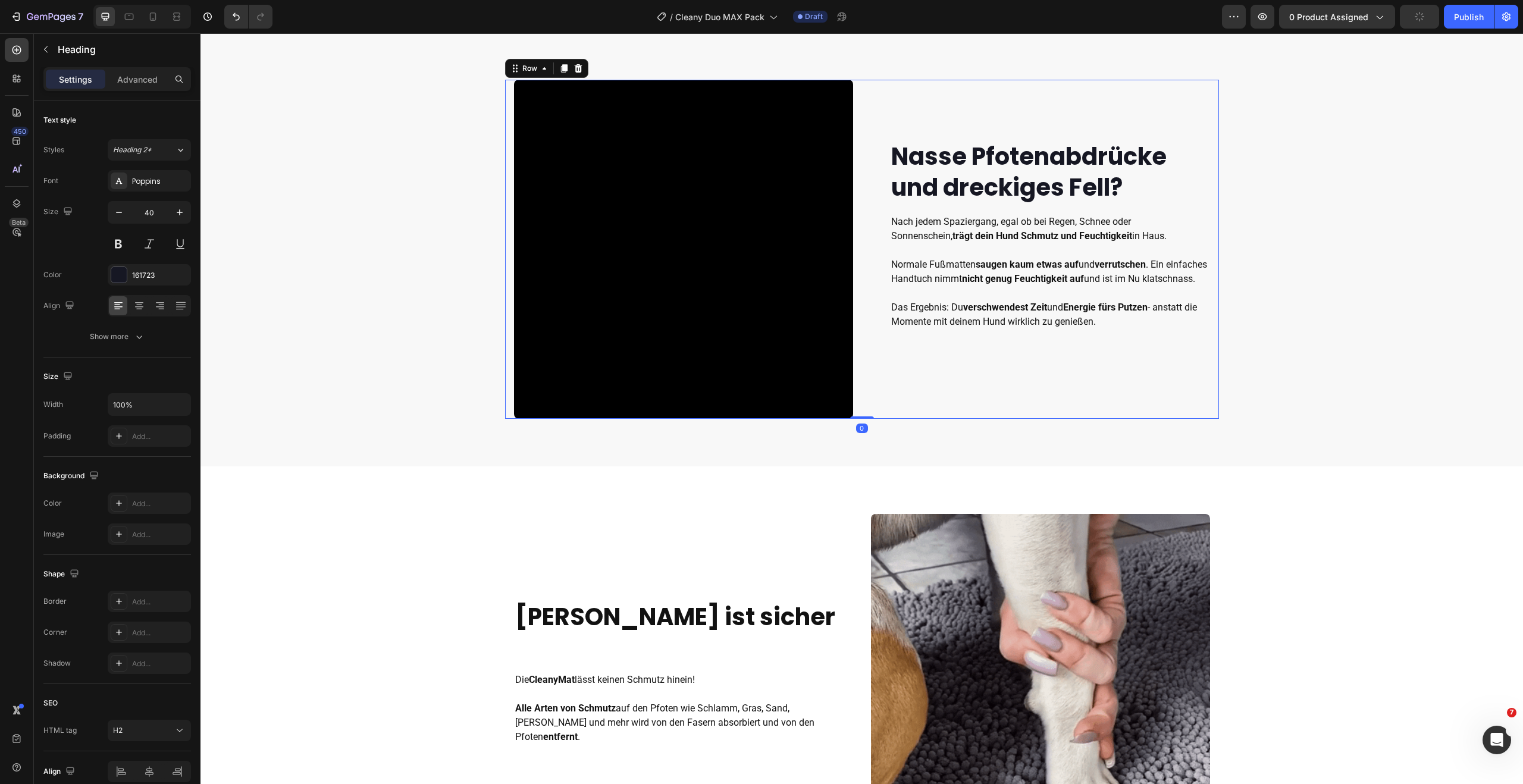
click at [986, 406] on div "⁠⁠⁠⁠⁠⁠⁠ Nasse Pfotenabdrücke und dreckiges Fell? Heading Nach jedem Spaziergang…" at bounding box center [1040, 249] width 339 height 339
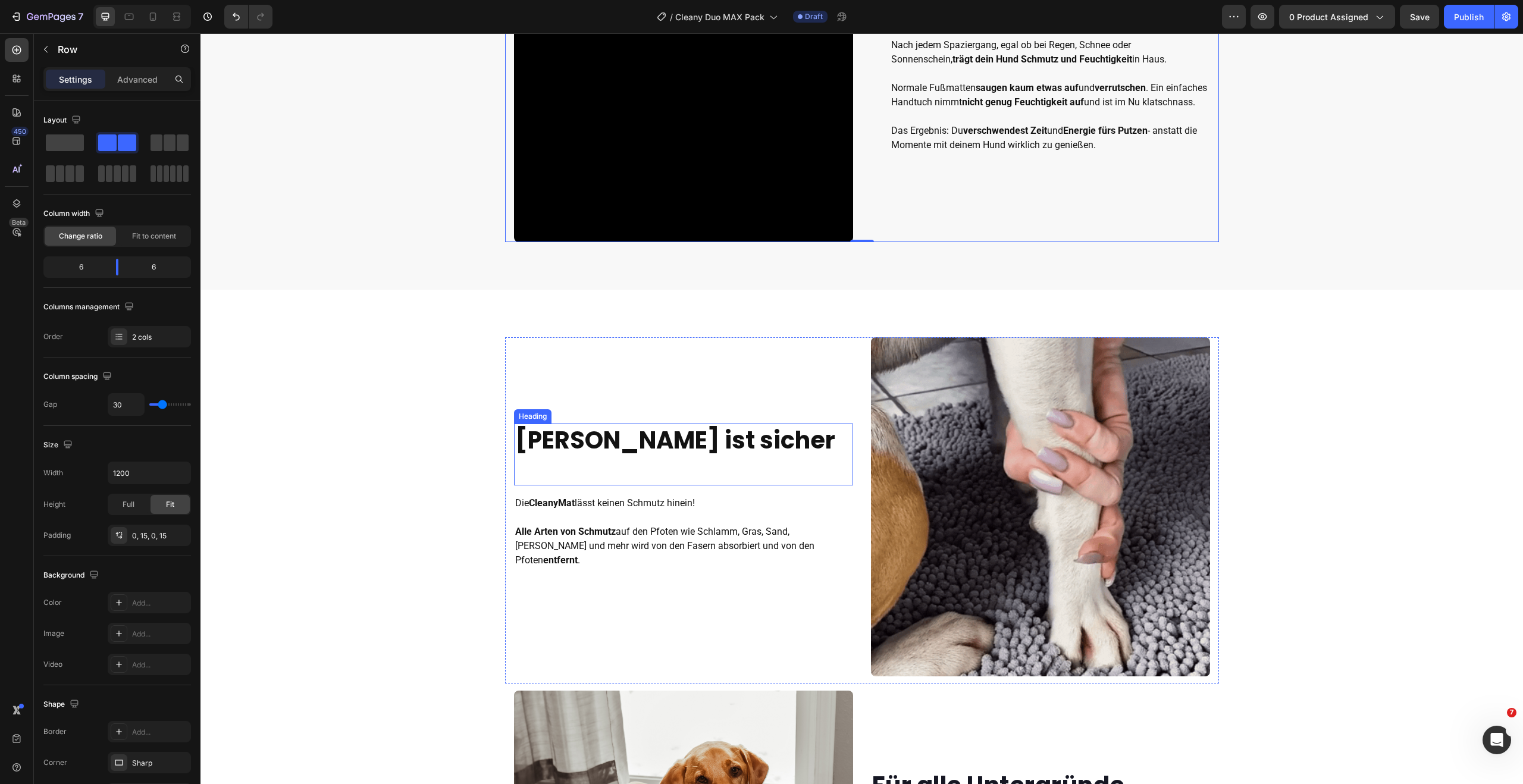
scroll to position [740, 0]
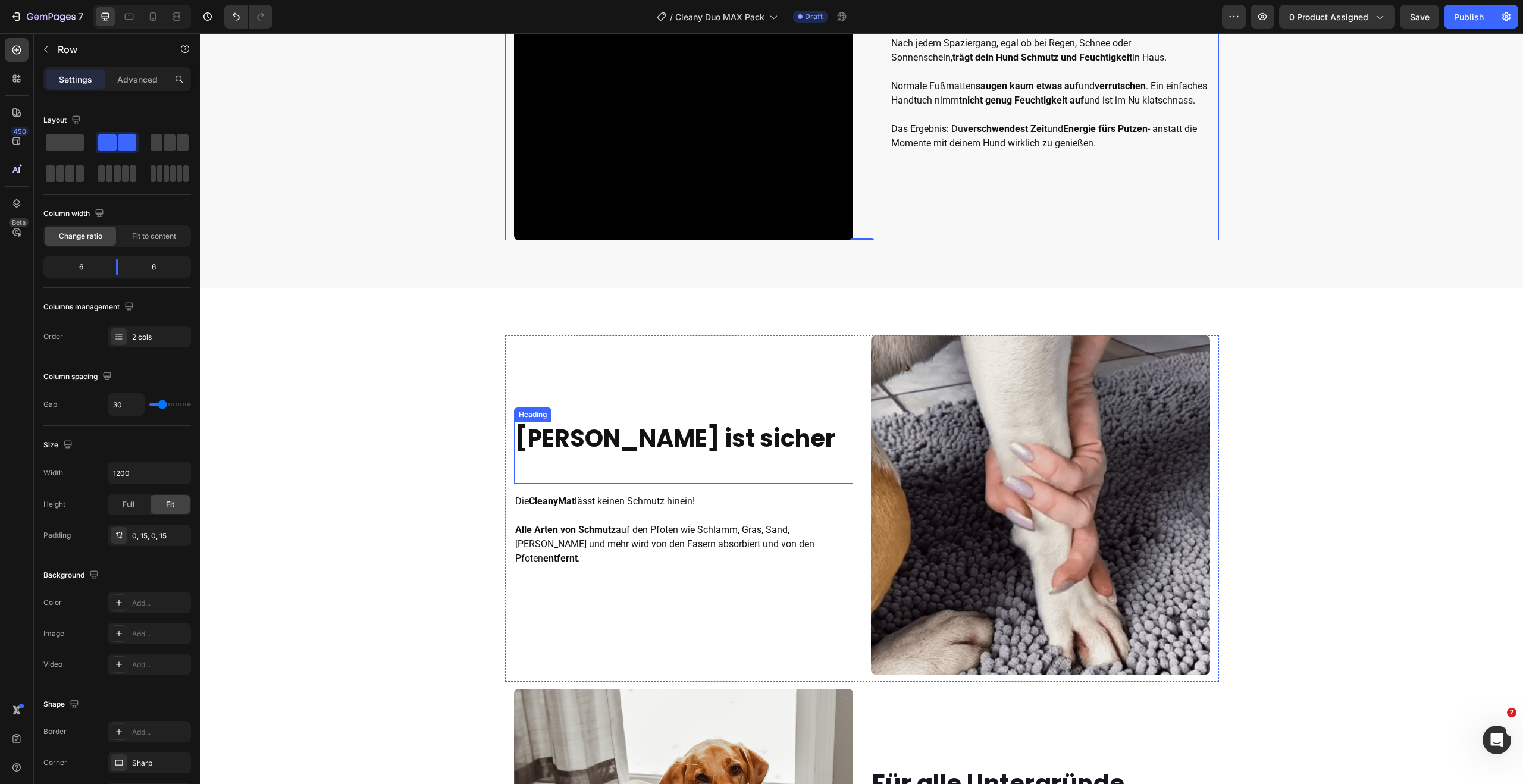
click at [640, 449] on strong "[PERSON_NAME] ist sicher" at bounding box center [675, 438] width 320 height 33
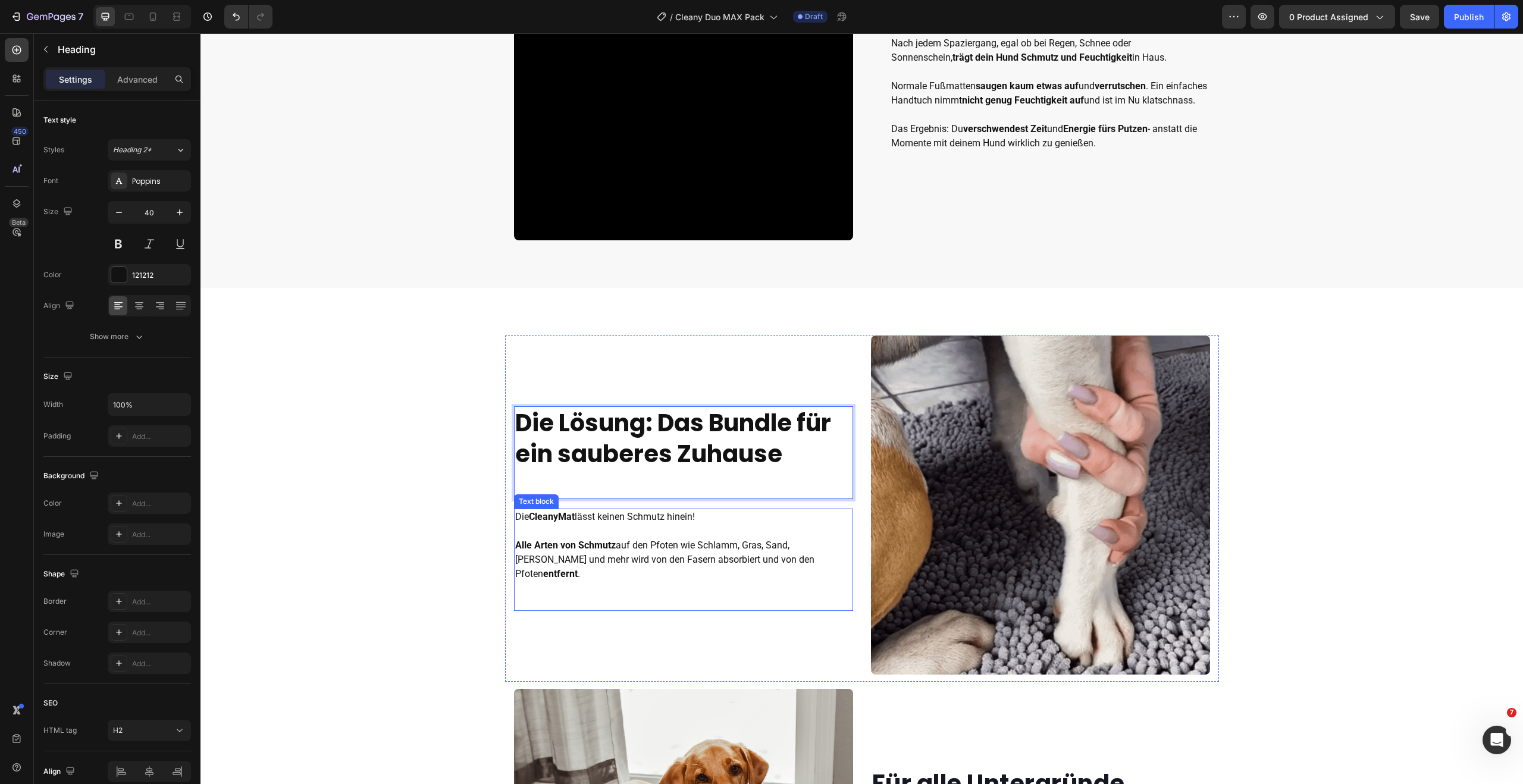
click at [588, 530] on p at bounding box center [683, 531] width 337 height 14
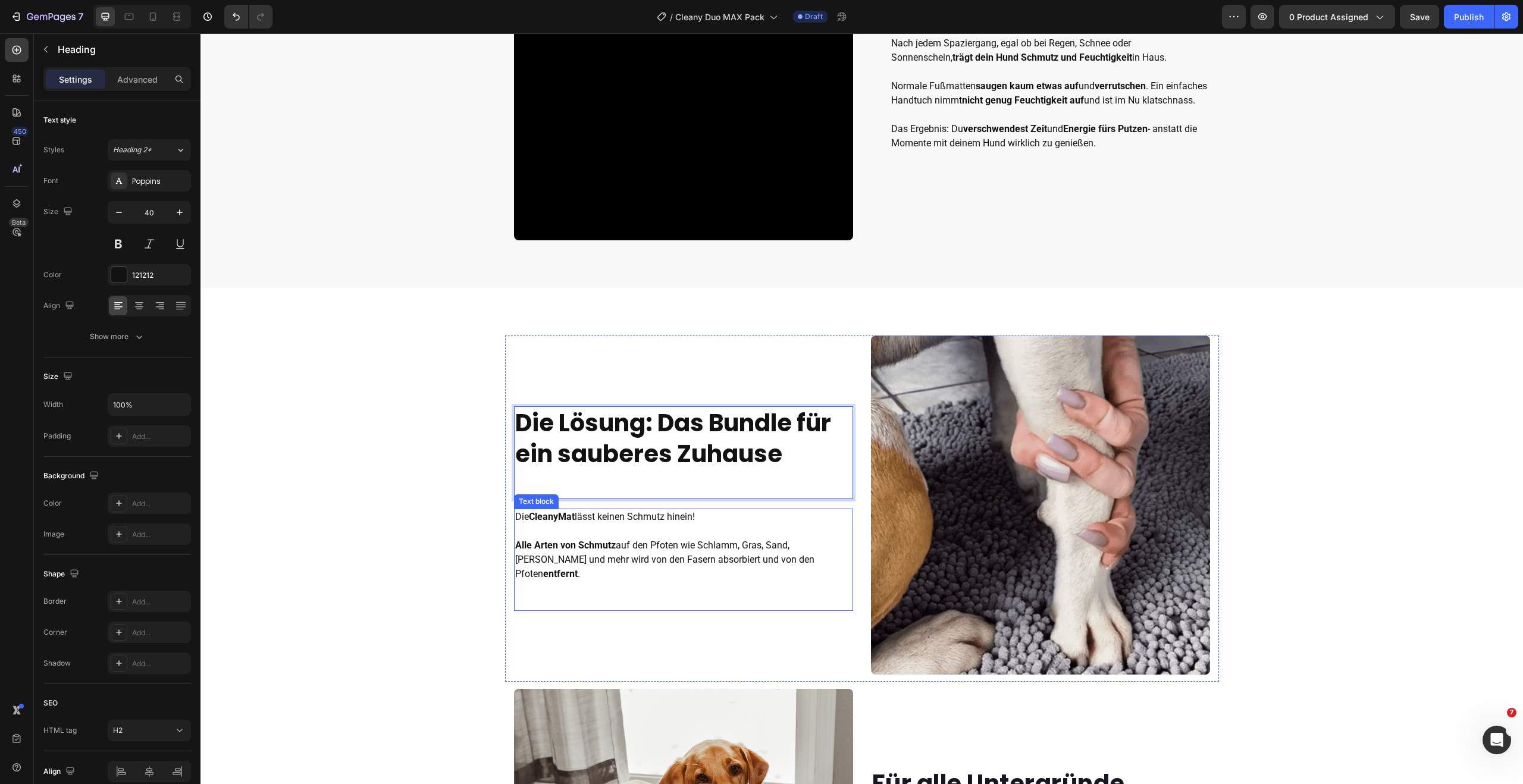
click at [588, 530] on div "Die CleanyMat lässt keinen Schmutz hinein! Alle Arten von Schmutz auf den Pfote…" at bounding box center [683, 545] width 339 height 73
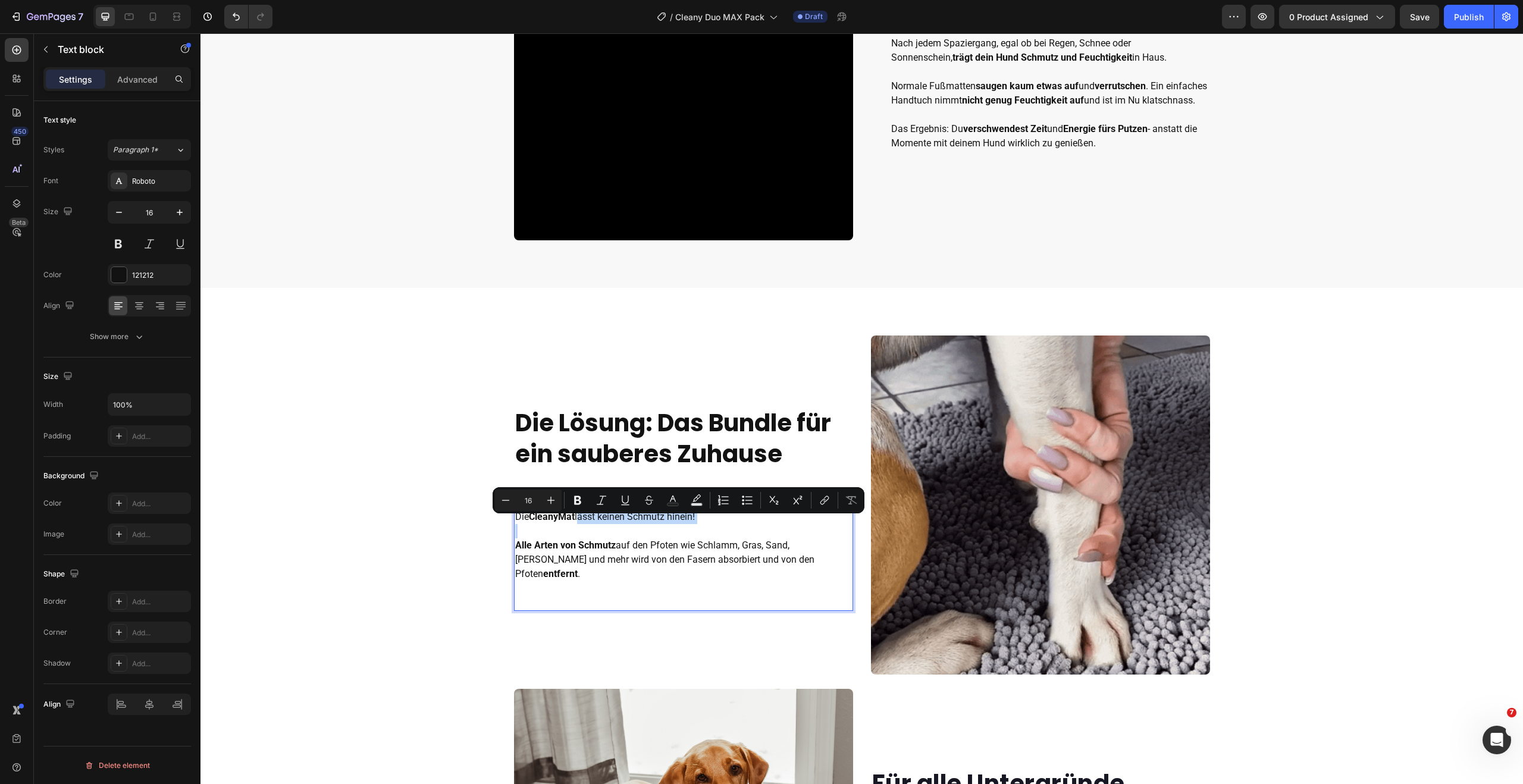
click at [578, 524] on p "Die CleanyMat lässt keinen Schmutz hinein!" at bounding box center [683, 516] width 337 height 14
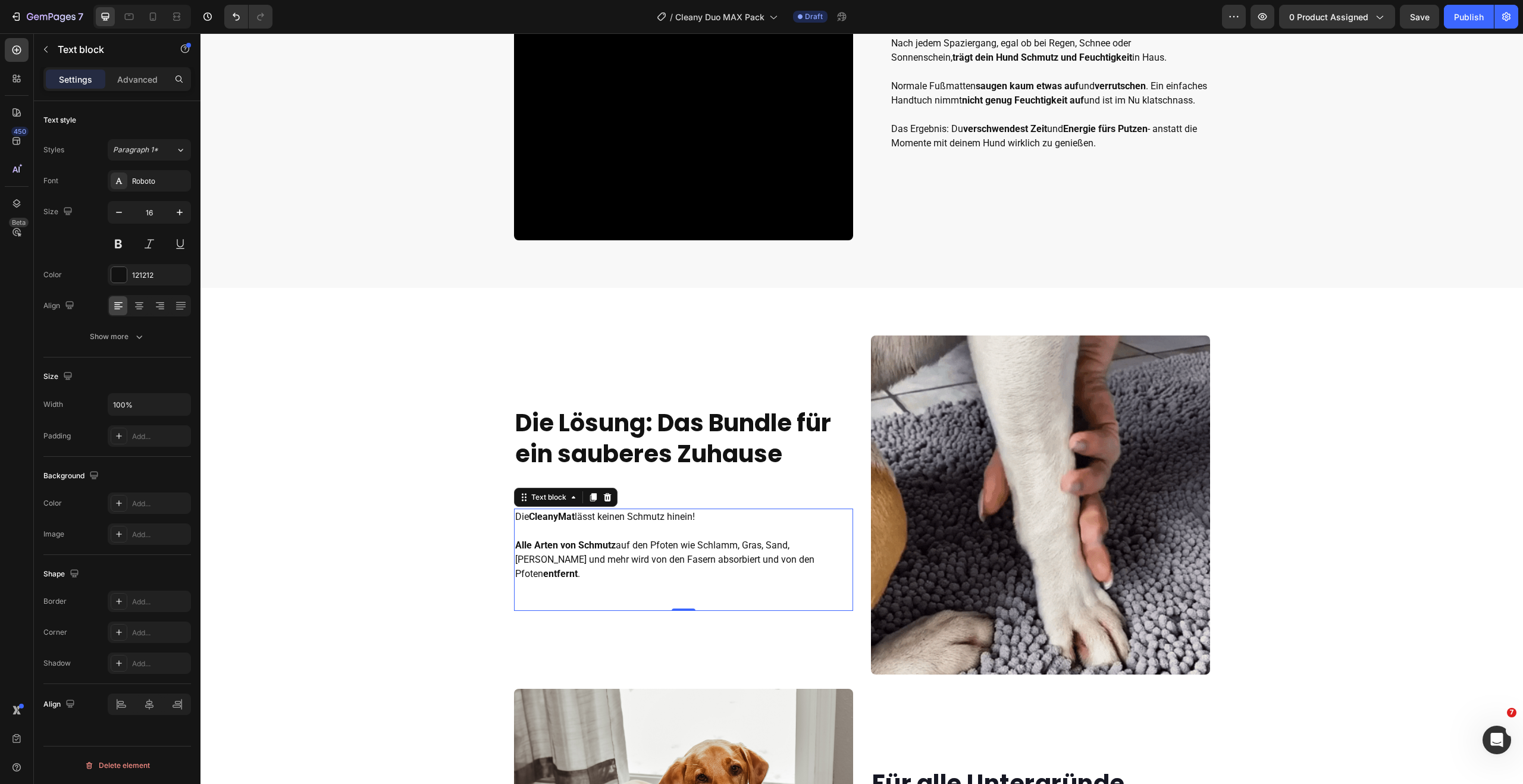
click at [639, 524] on p "Die CleanyMat lässt keinen Schmutz hinein!" at bounding box center [683, 516] width 337 height 14
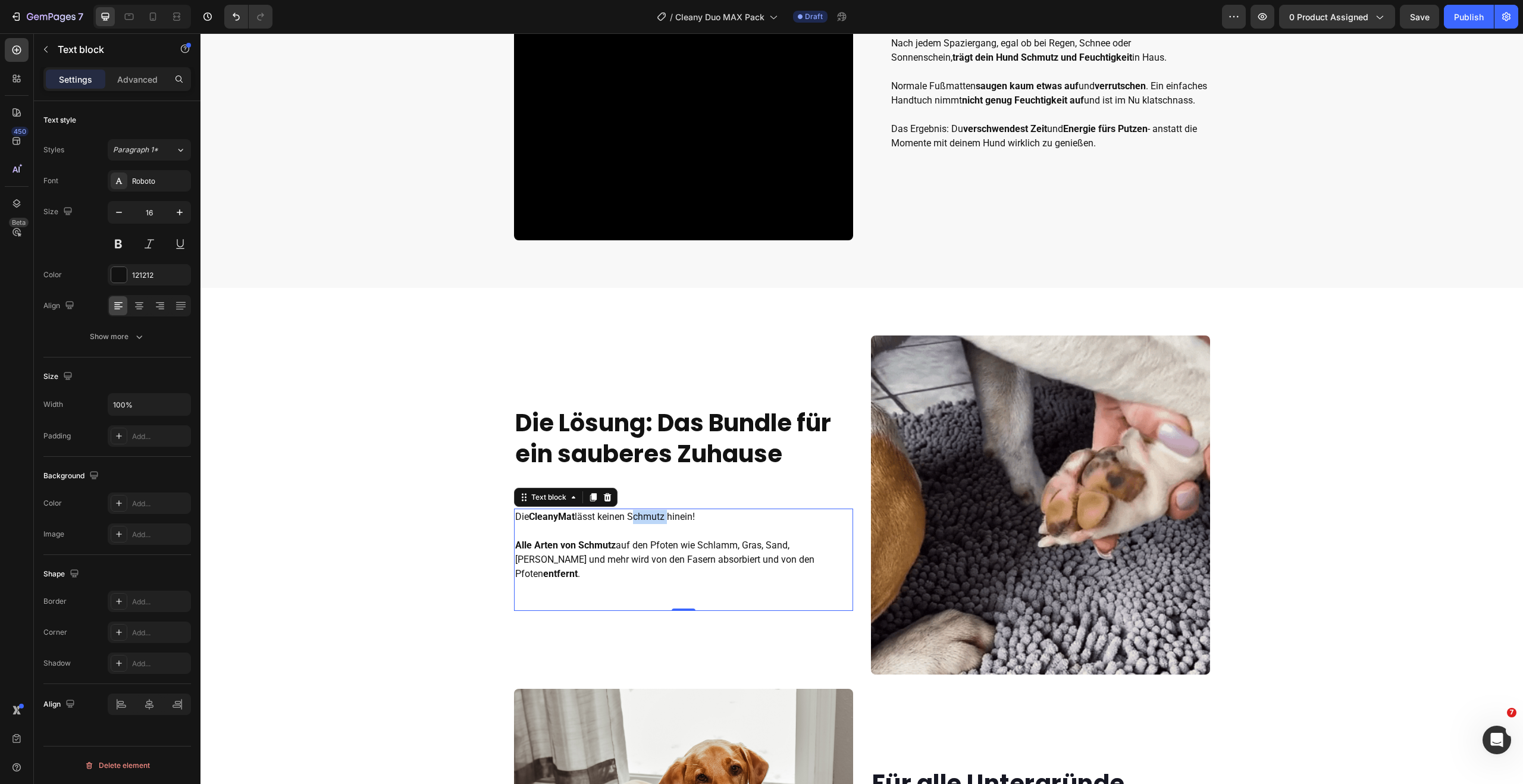
click at [639, 524] on p "Die CleanyMat lässt keinen Schmutz hinein!" at bounding box center [683, 516] width 337 height 14
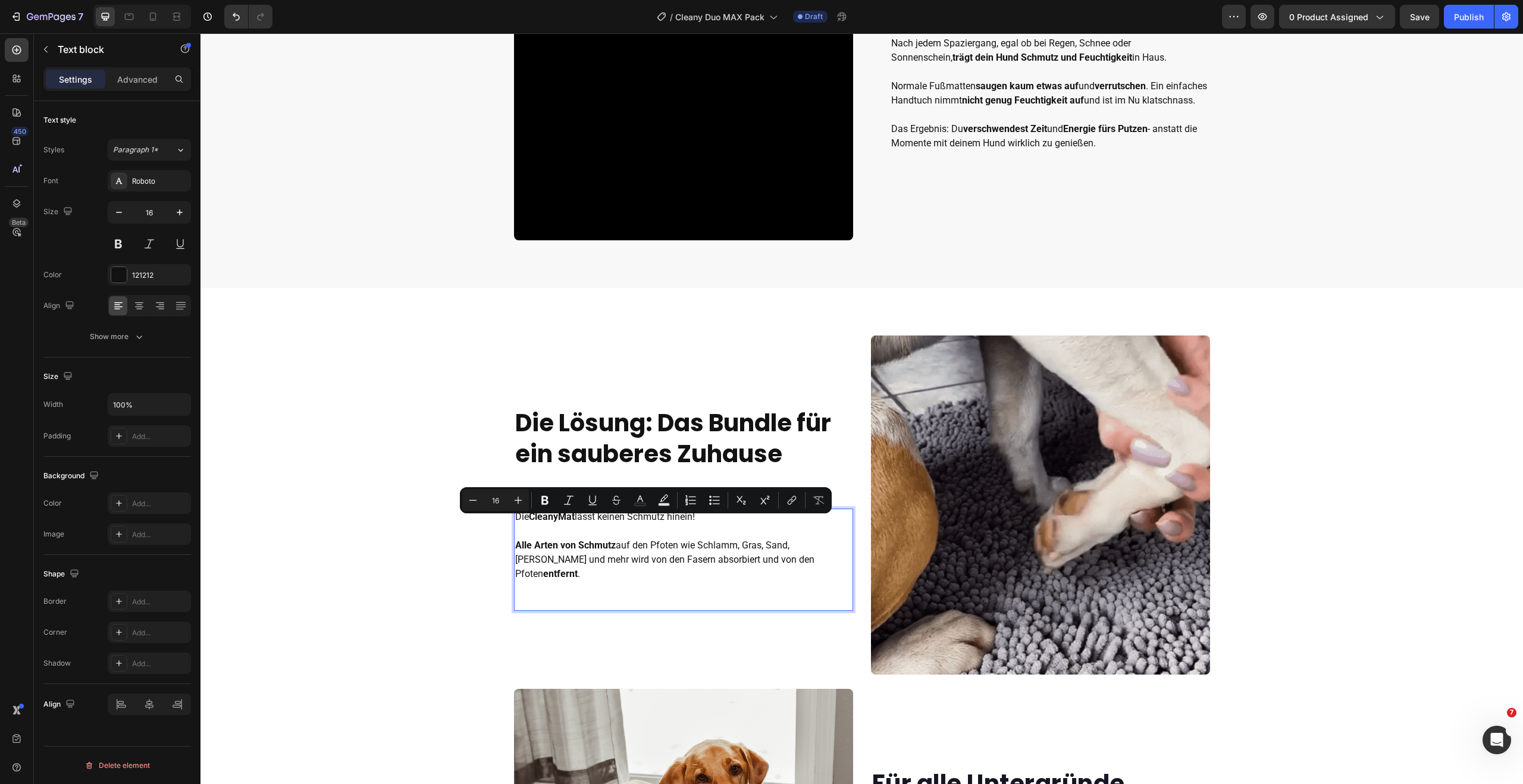
click at [584, 524] on p "Die CleanyMat lässt keinen Schmutz hinein!" at bounding box center [683, 516] width 337 height 14
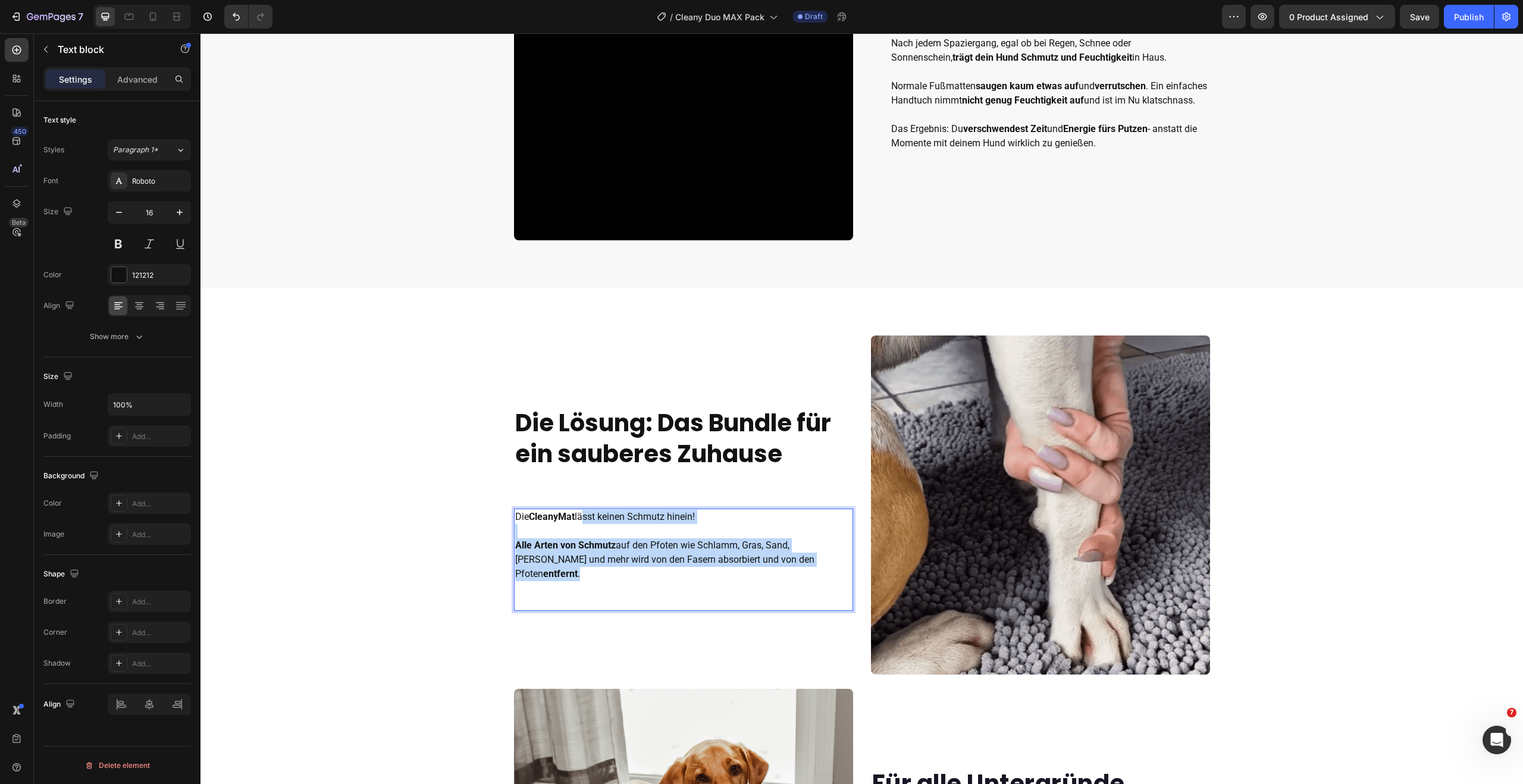
drag, startPoint x: 584, startPoint y: 527, endPoint x: 789, endPoint y: 570, distance: 209.5
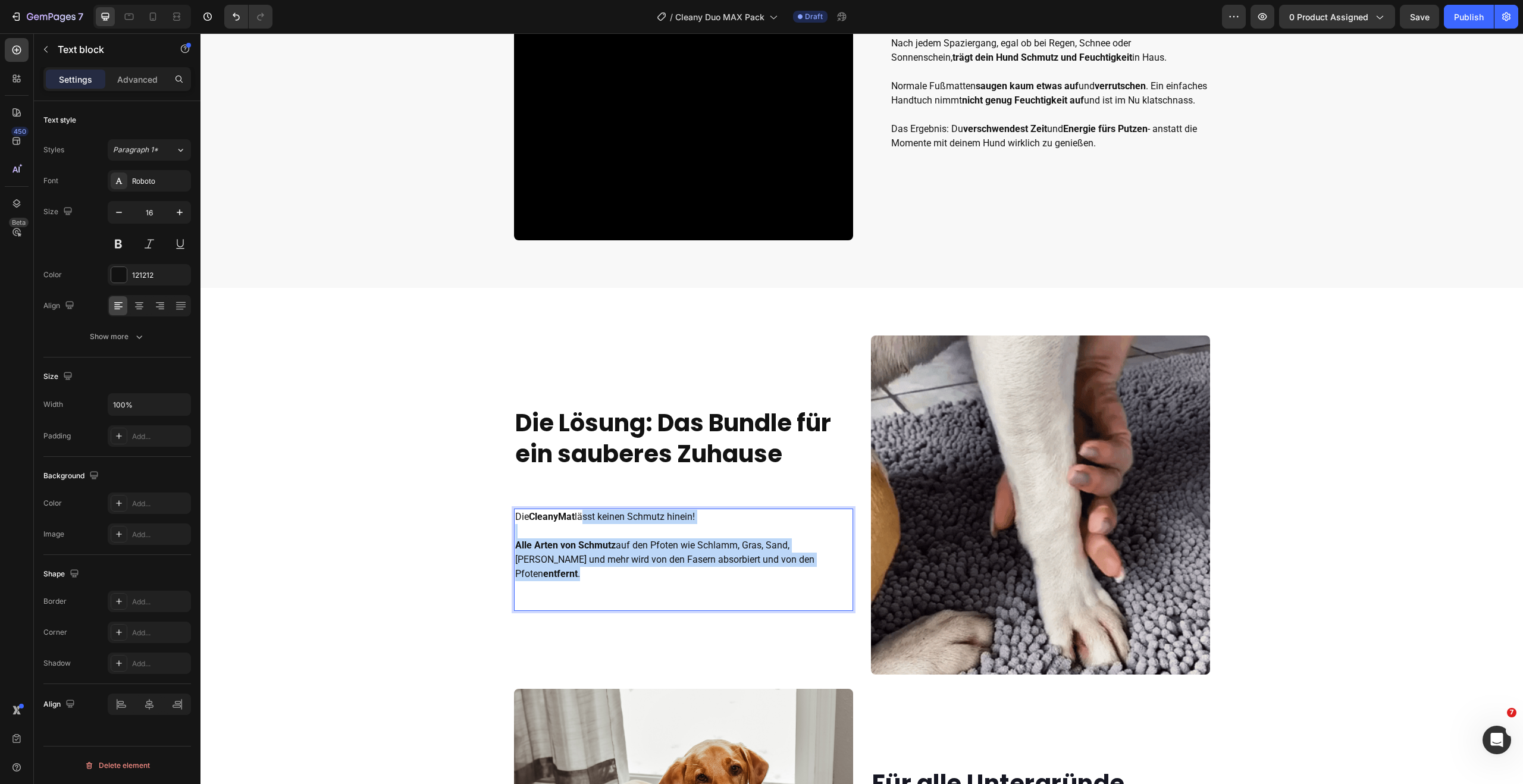
click at [789, 571] on div "Die CleanyMat lässt keinen Schmutz hinein! Alle Arten von Schmutz auf den Pfote…" at bounding box center [683, 545] width 339 height 73
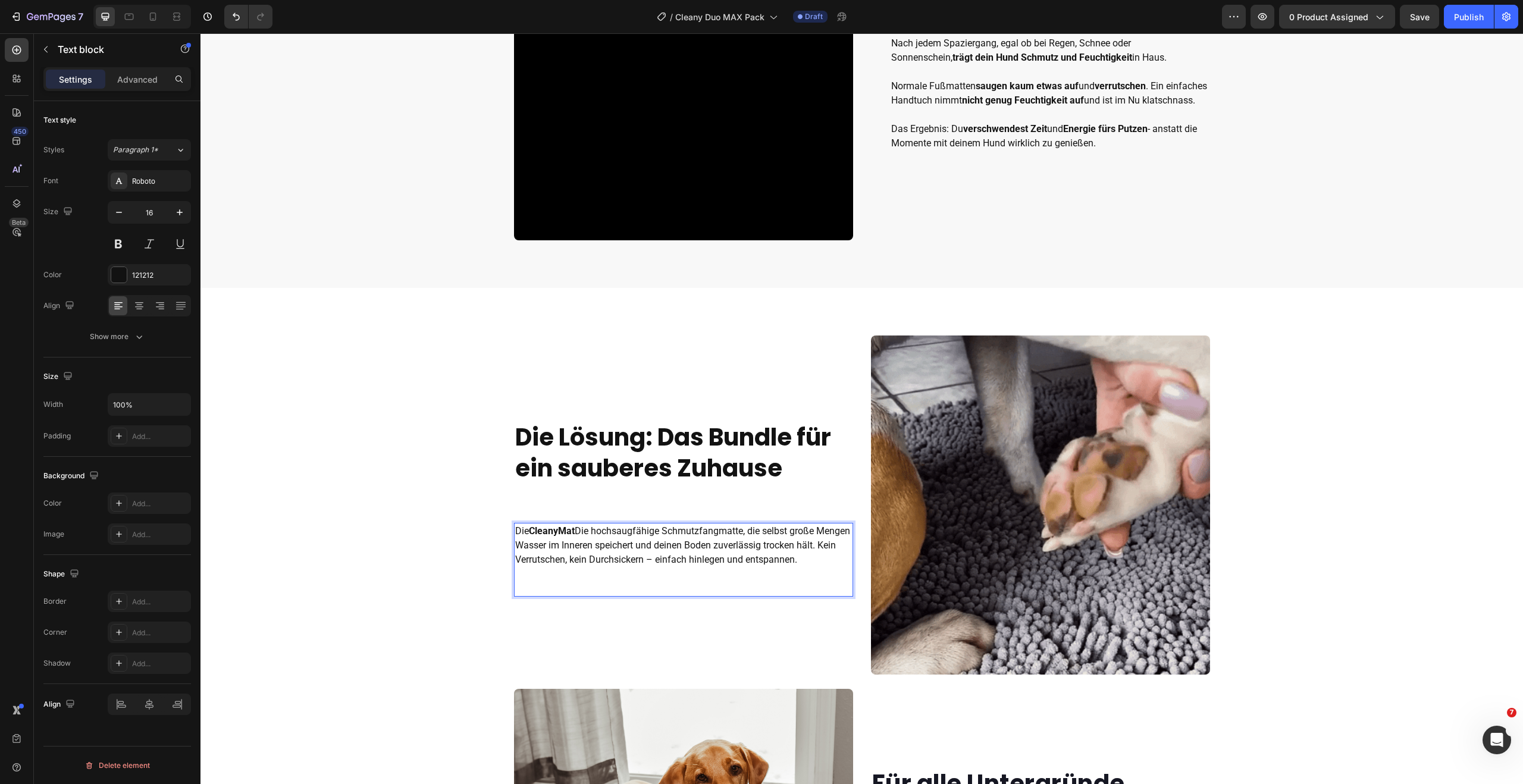
click at [574, 528] on p "Die CleanyMat Die hochsaugfähige Schmutzfangmatte, die selbst große Mengen Wass…" at bounding box center [683, 545] width 337 height 43
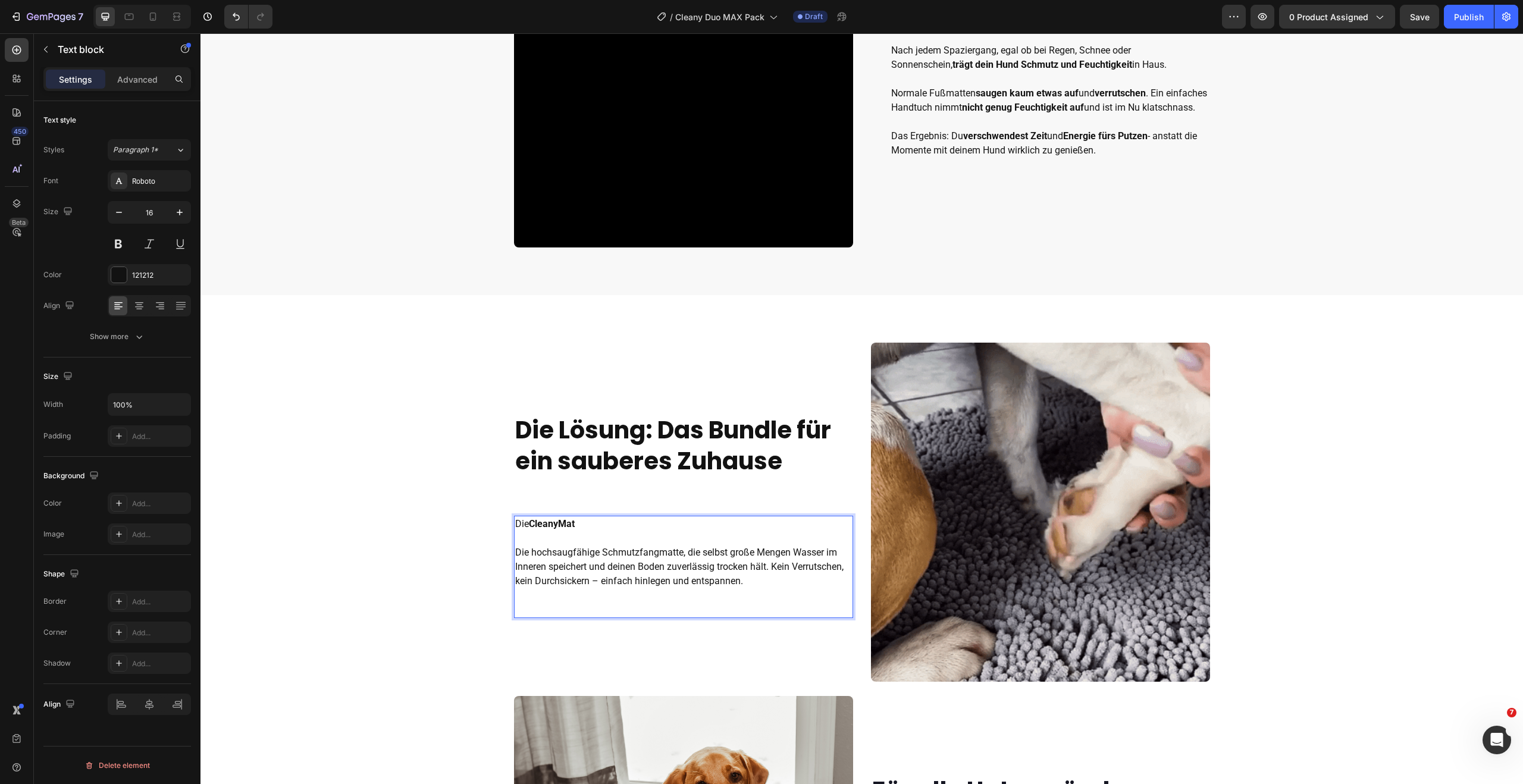
scroll to position [726, 0]
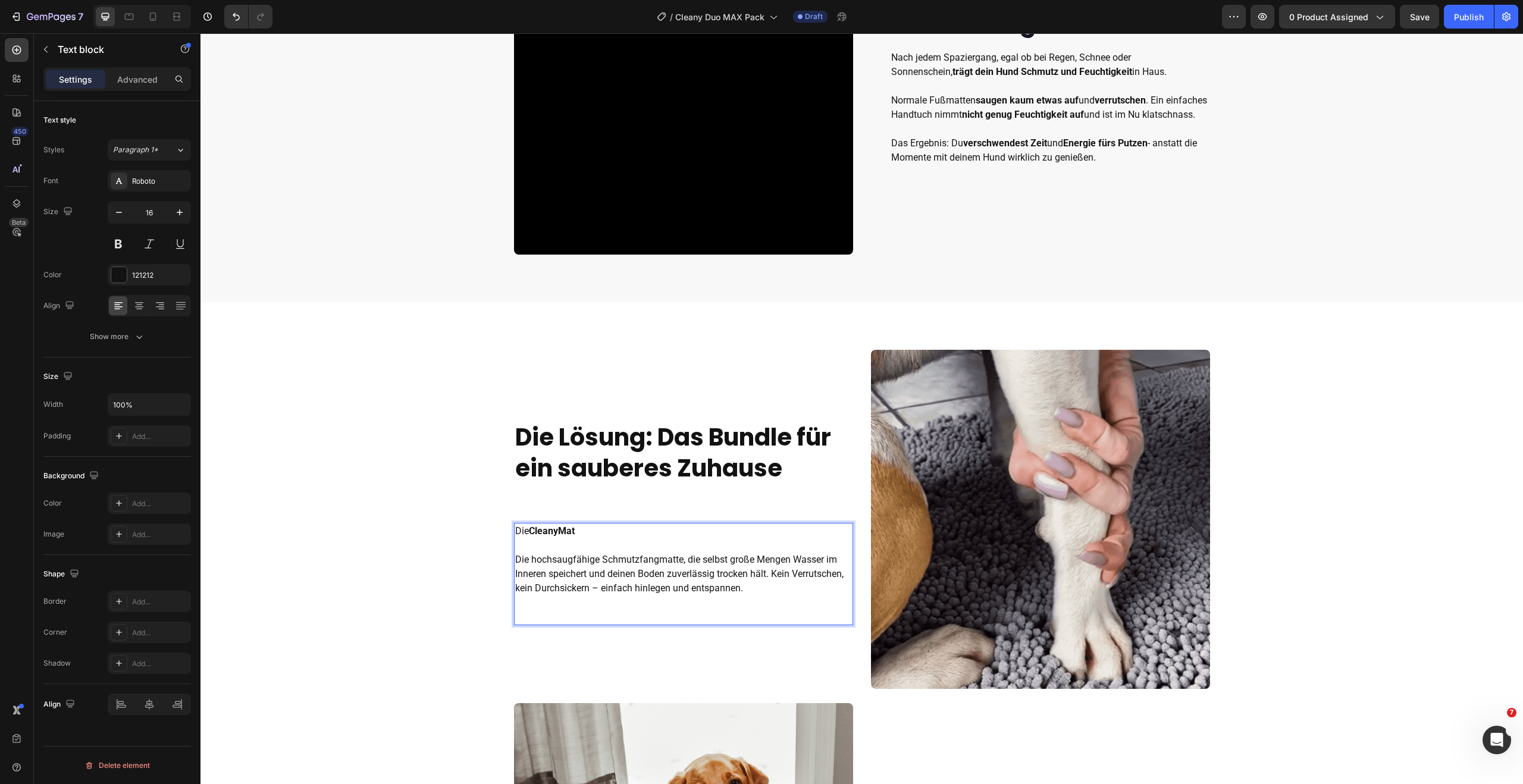
click at [764, 561] on p "Die CleanyMat Die hochsaugfähige Schmutzfangmatte, die selbst große Mengen Wass…" at bounding box center [683, 560] width 337 height 72
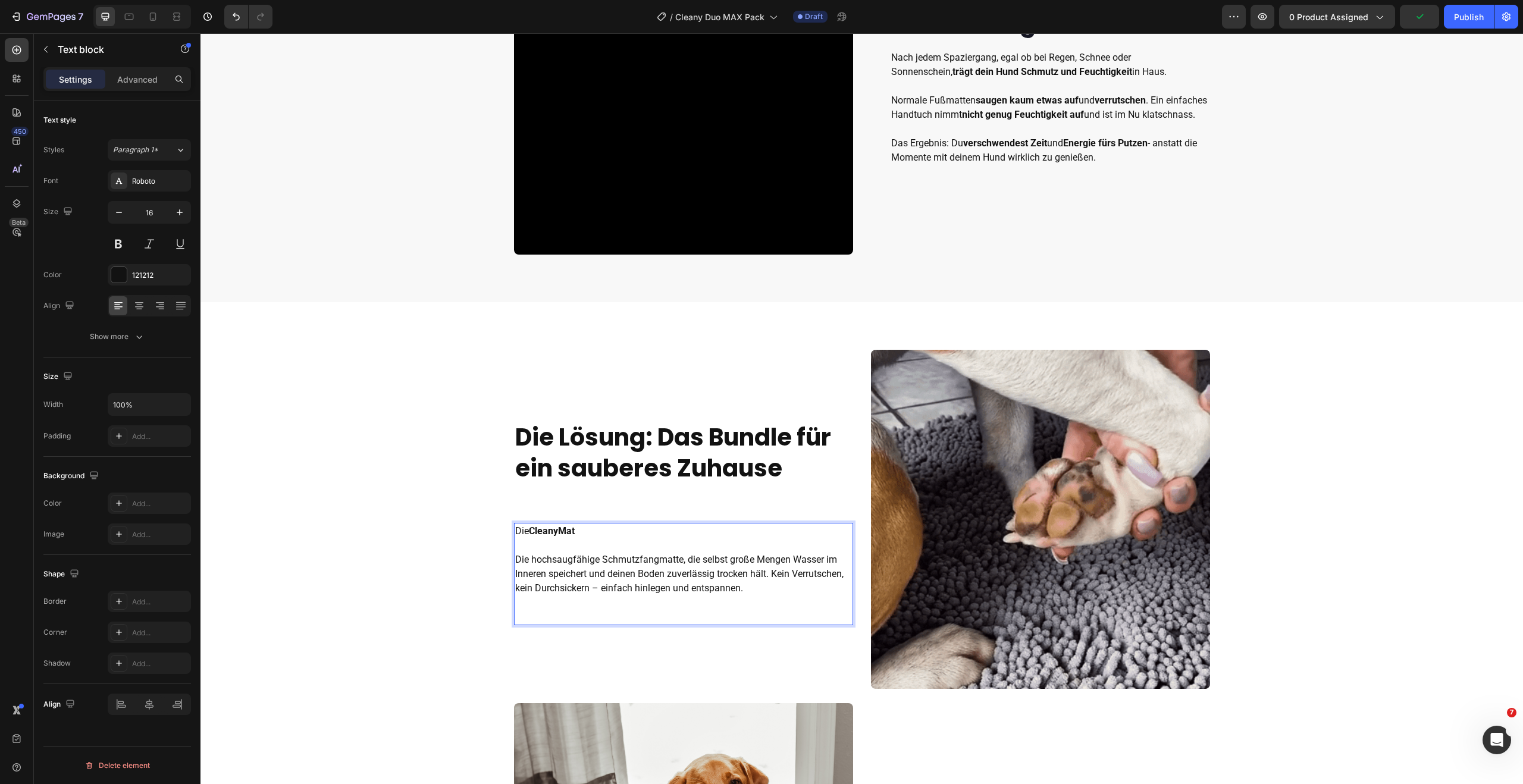
click at [718, 575] on p "Die CleanyMat Die hochsaugfähige Schmutzfangmatte, die selbst große Mengen Wass…" at bounding box center [683, 560] width 337 height 72
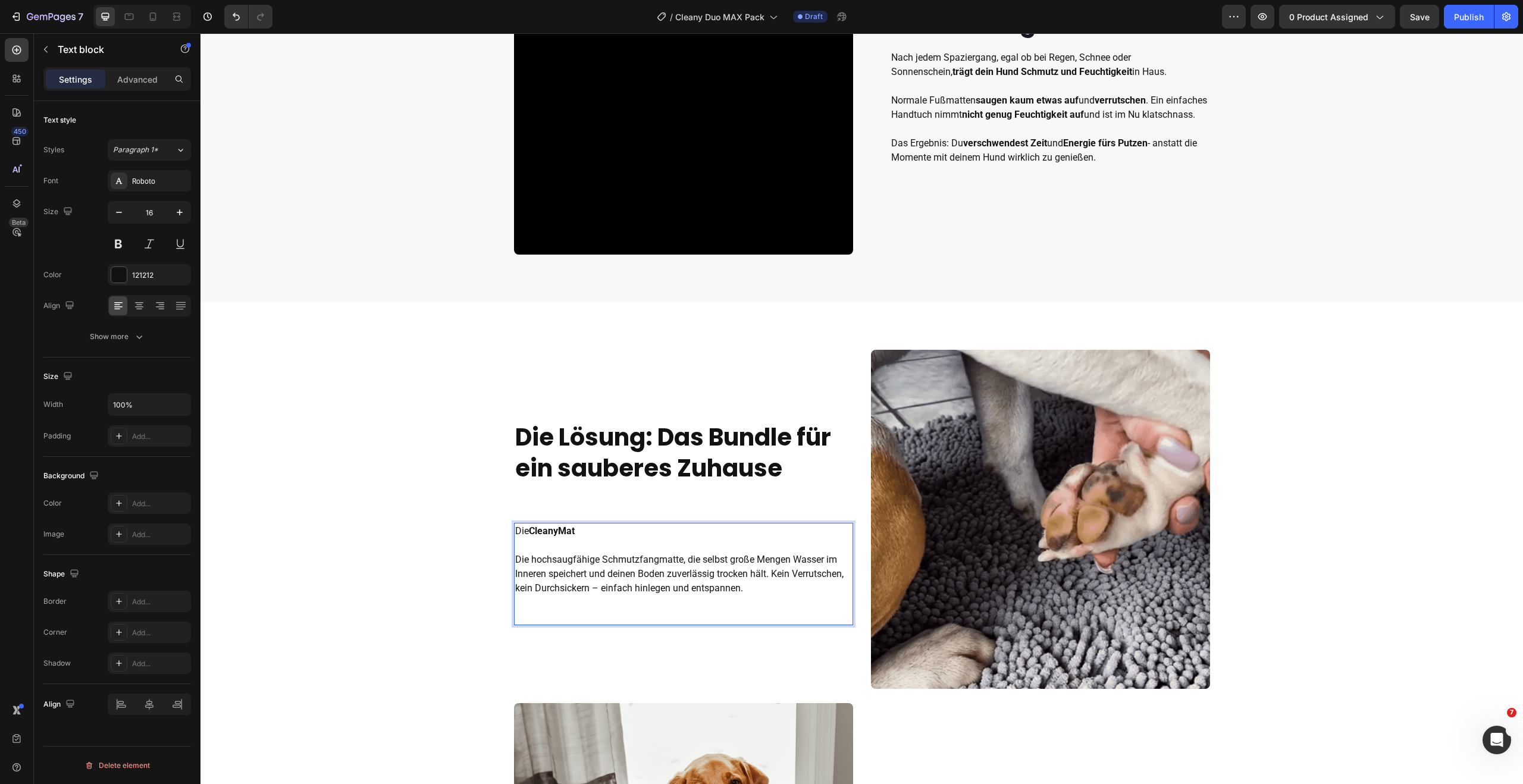
click at [605, 588] on p "Die CleanyMat Die hochsaugfähige Schmutzfangmatte, die selbst große Mengen Wass…" at bounding box center [683, 560] width 337 height 72
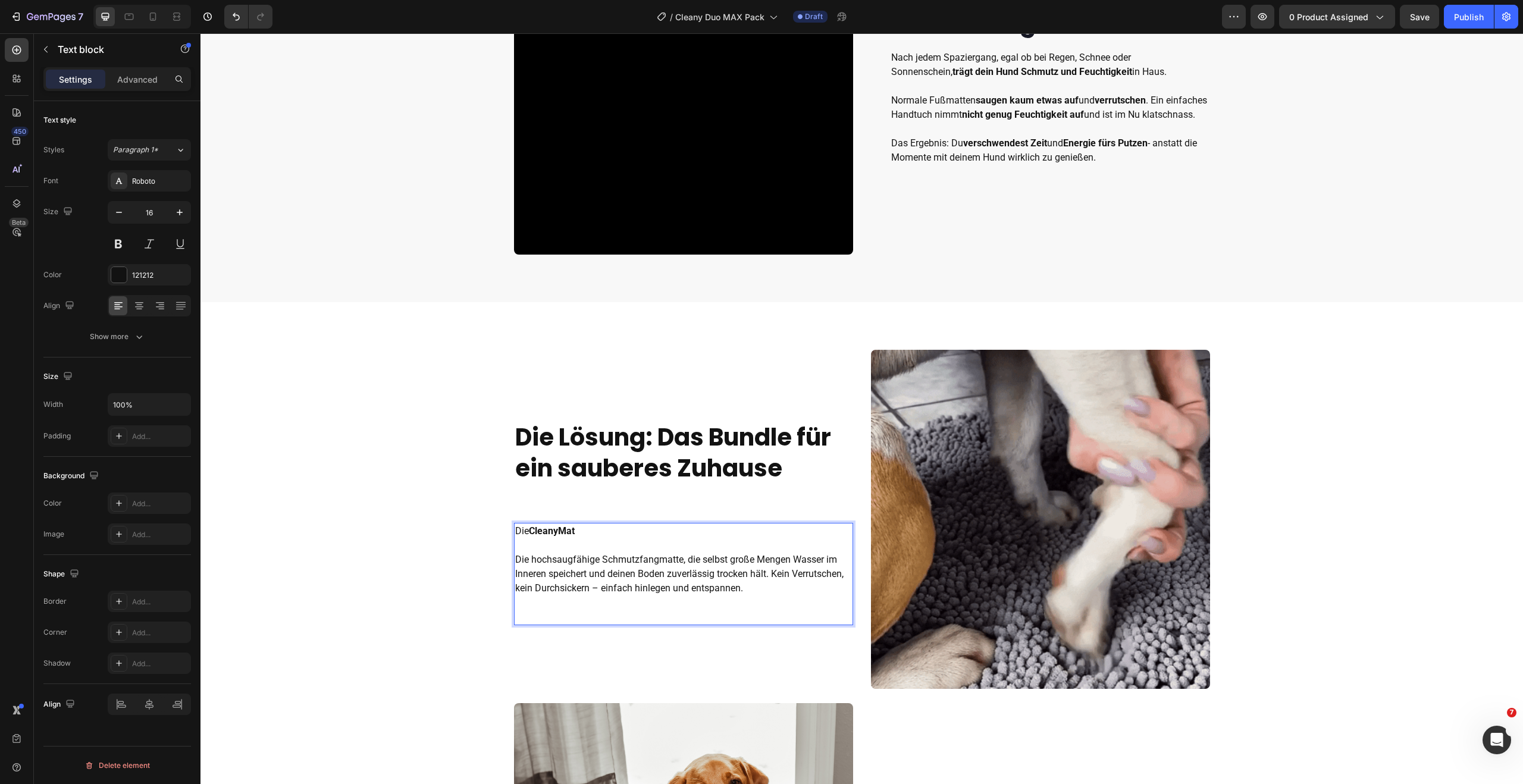
click at [539, 559] on p "Die CleanyMat Die hochsaugfähige Schmutzfangmatte, die selbst große Mengen Wass…" at bounding box center [683, 560] width 337 height 72
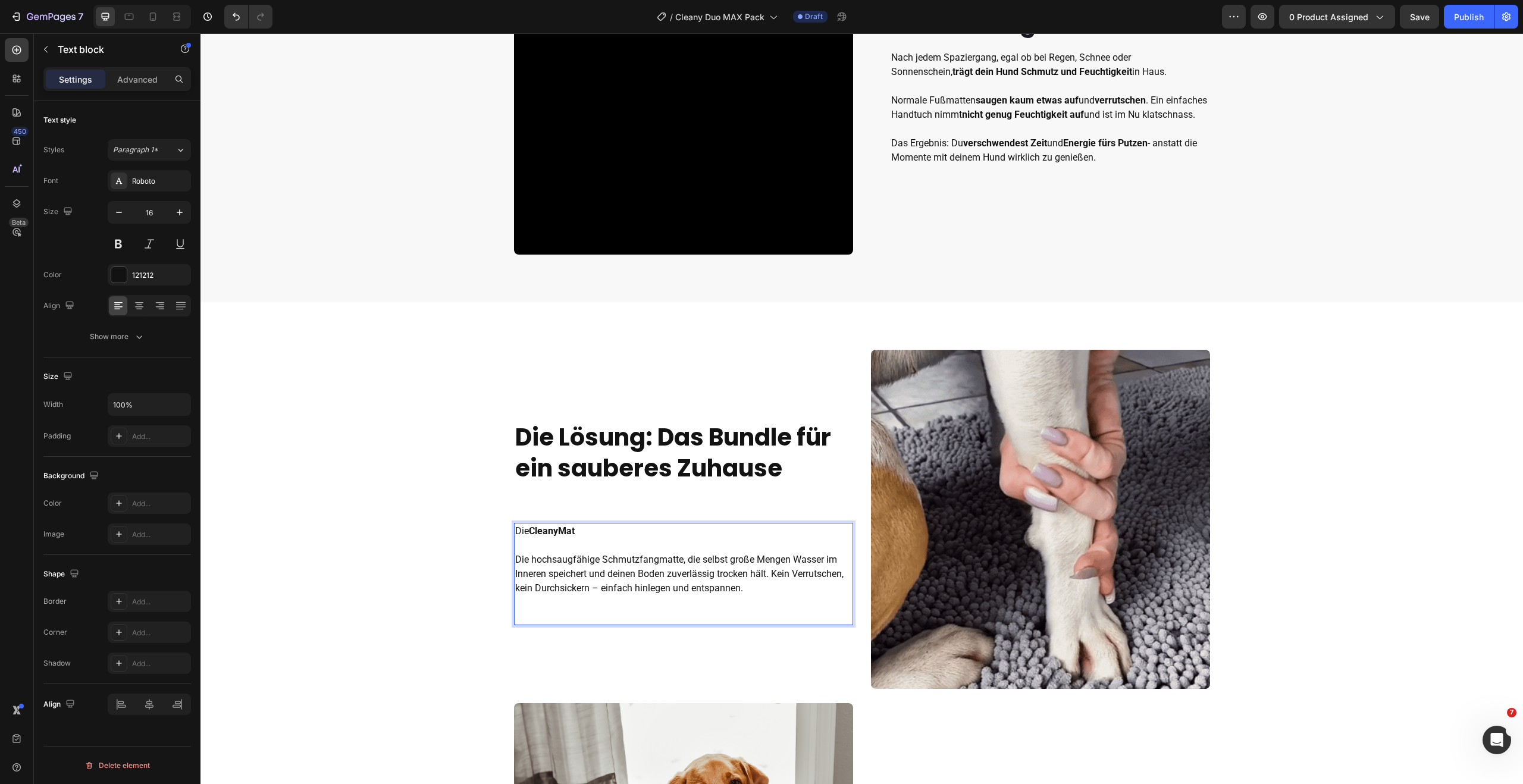
click at [565, 557] on p "Die CleanyMat Die hochsaugfähige Schmutzfangmatte, die selbst große Mengen Wass…" at bounding box center [683, 560] width 337 height 72
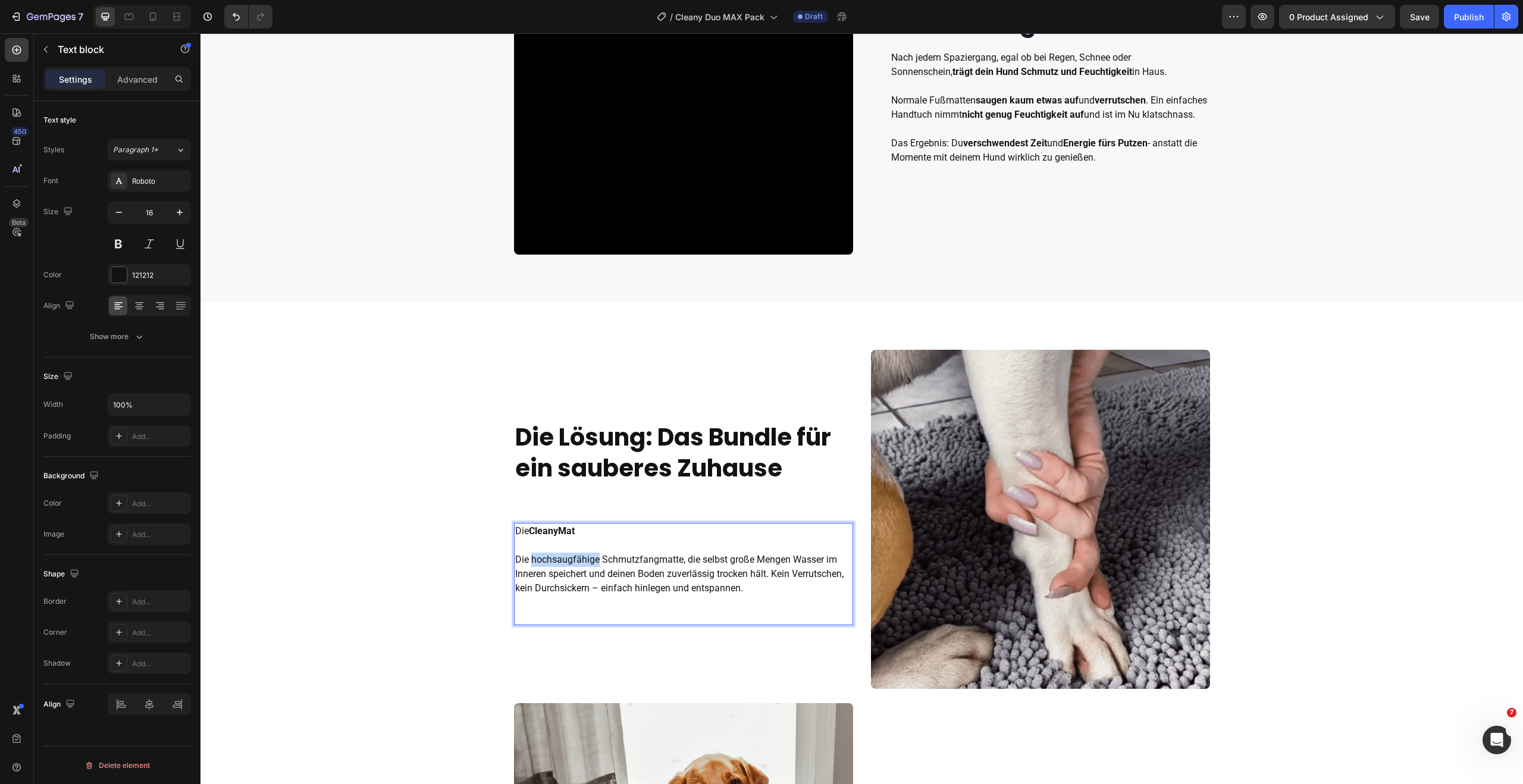
click at [565, 557] on p "Die CleanyMat Die hochsaugfähige Schmutzfangmatte, die selbst große Mengen Wass…" at bounding box center [683, 560] width 337 height 72
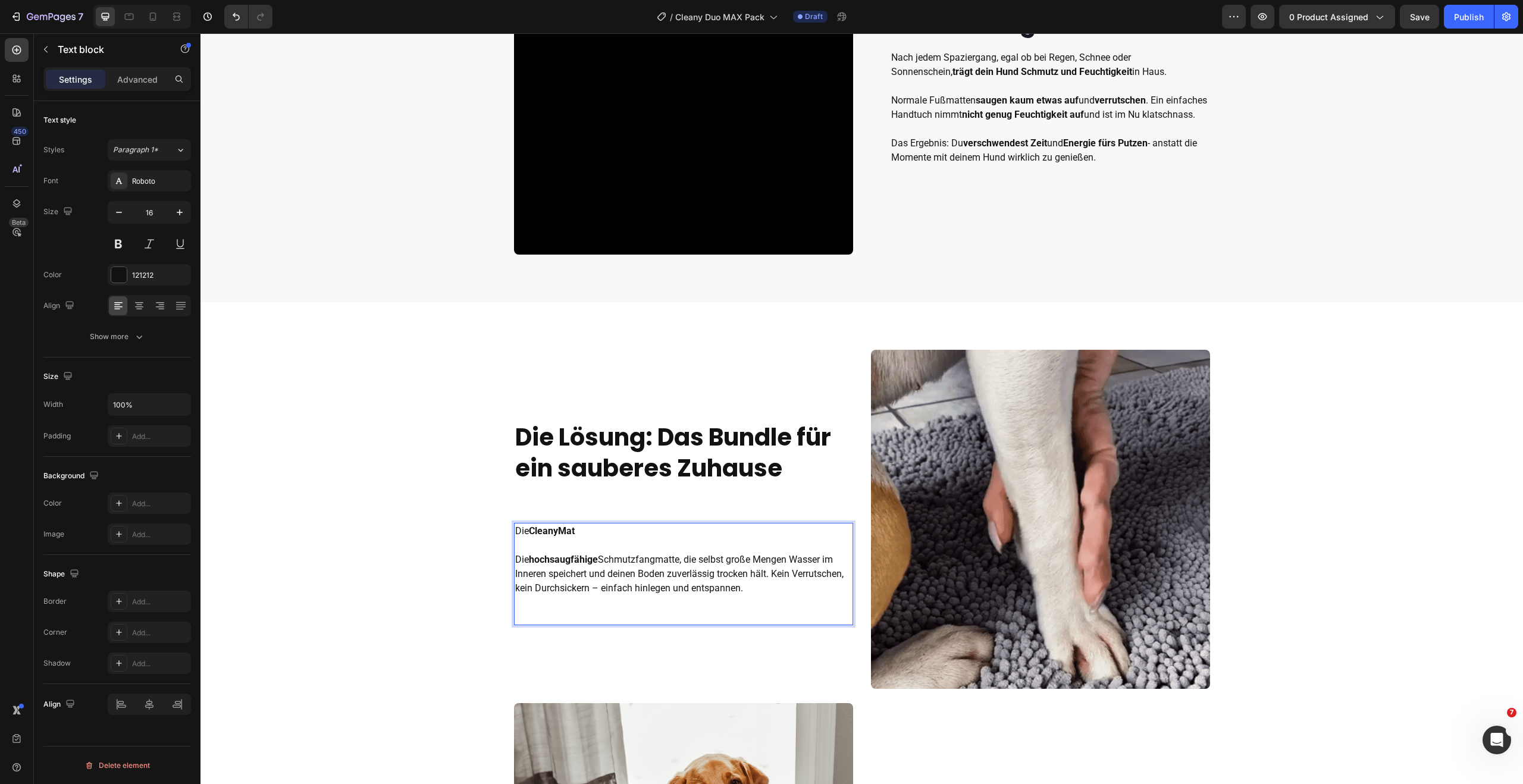
click at [634, 561] on p "Die CleanyMat Die hochsaugfähige Schmutzfangmatte, die selbst große Mengen Wass…" at bounding box center [683, 560] width 337 height 72
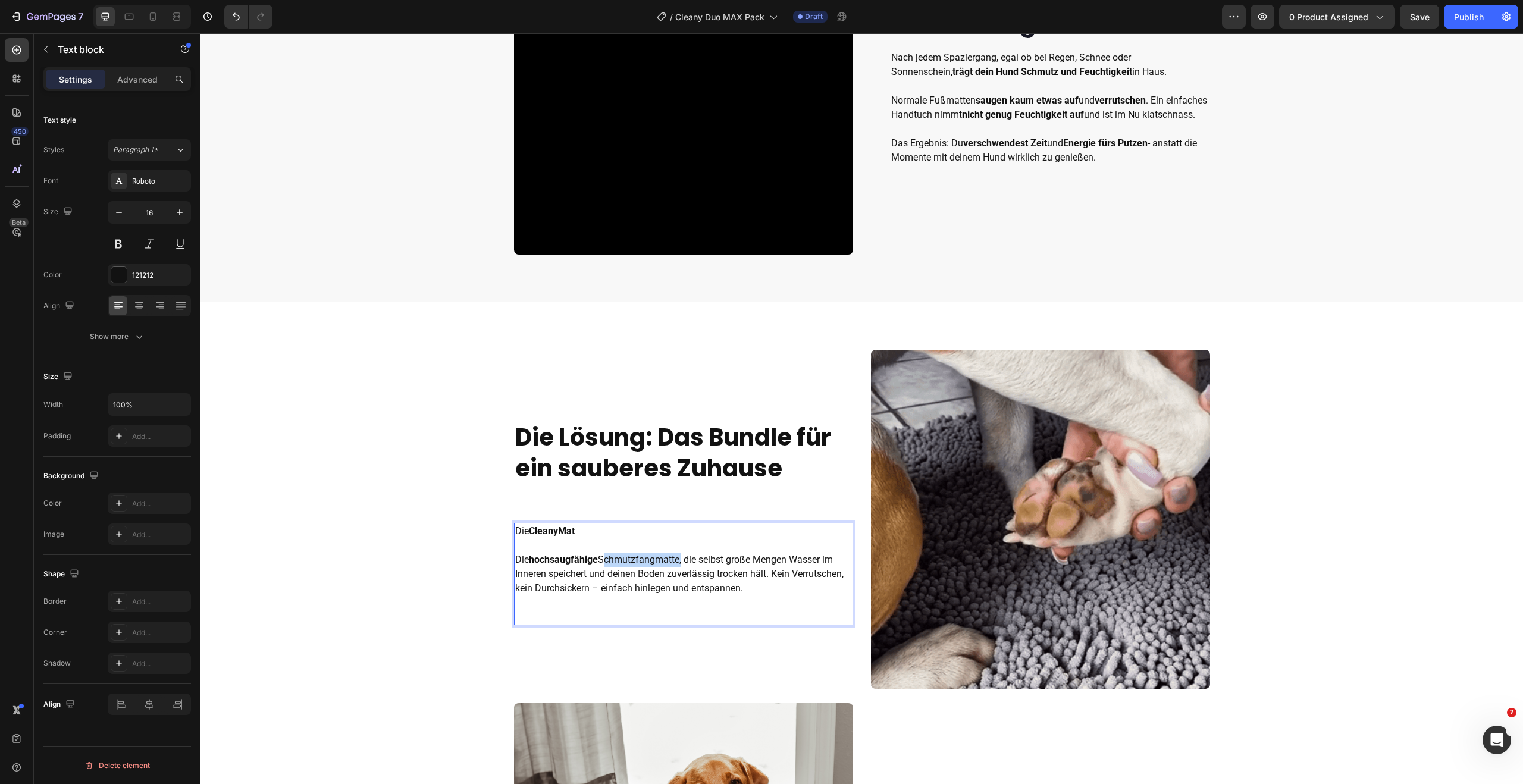
click at [634, 561] on p "Die CleanyMat Die hochsaugfähige Schmutzfangmatte, die selbst große Mengen Wass…" at bounding box center [683, 560] width 337 height 72
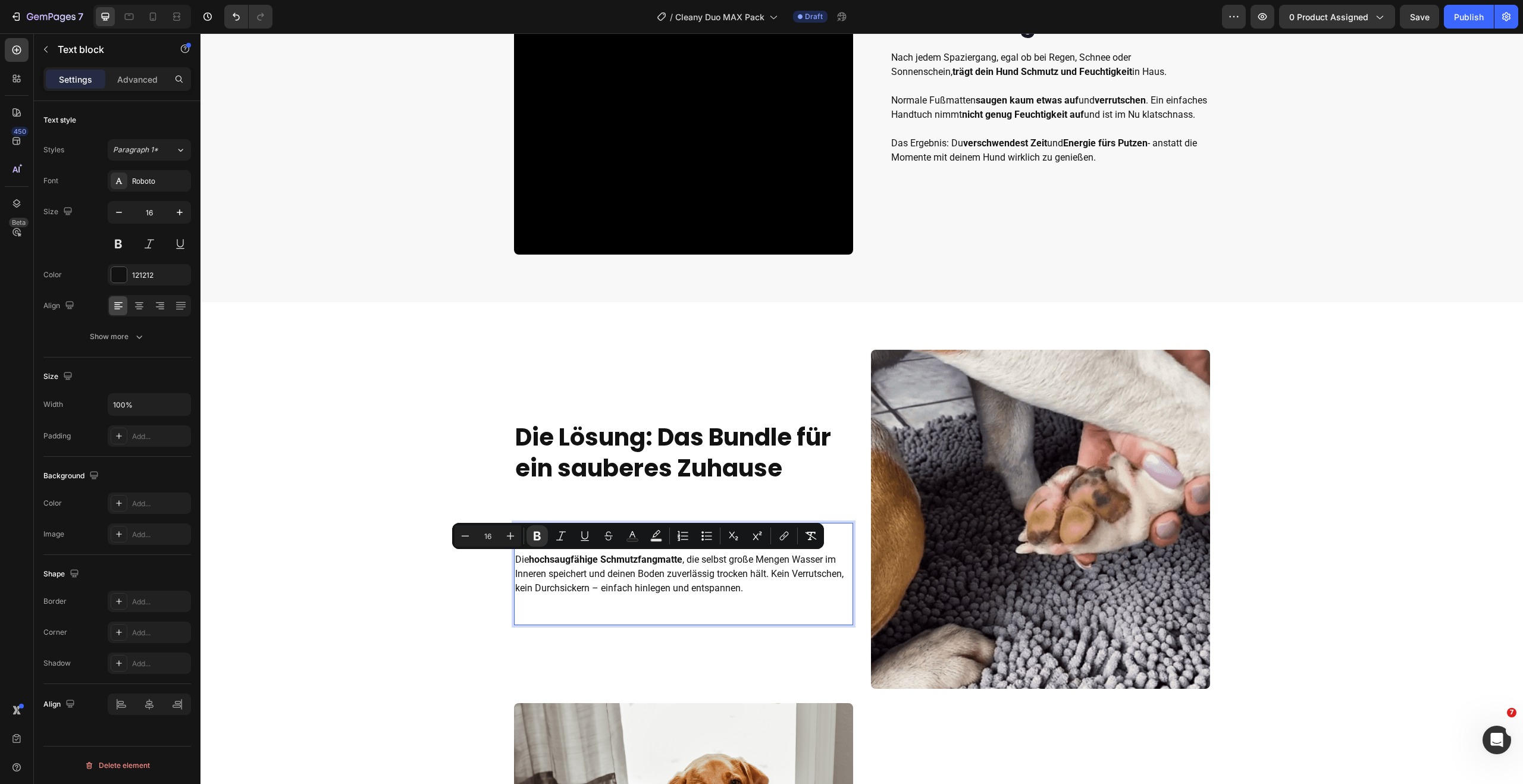
click at [710, 564] on p "Die CleanyMat Die hochsaugfähige Schmutzfangmatte , die selbst große Mengen Was…" at bounding box center [683, 560] width 337 height 72
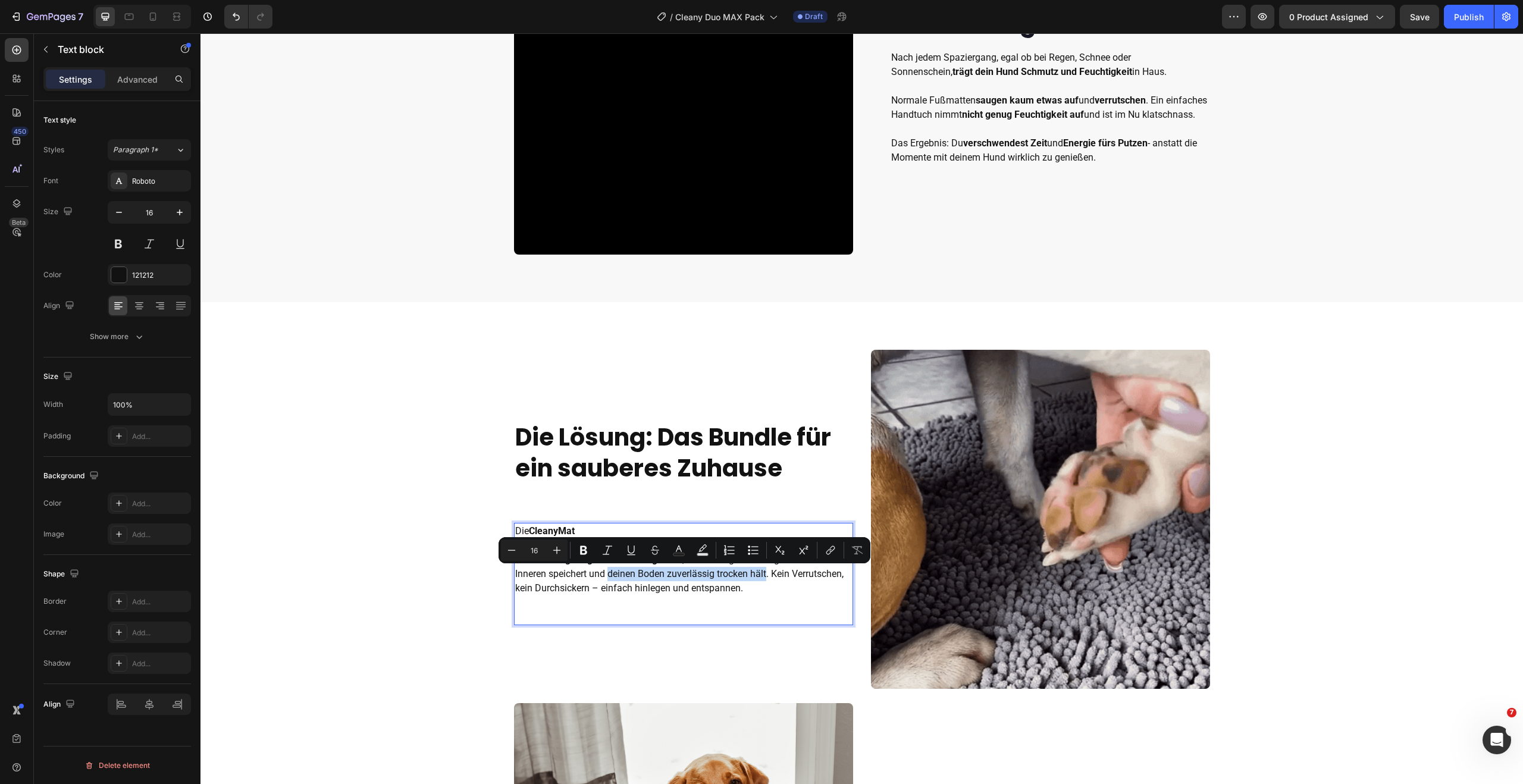
drag, startPoint x: 605, startPoint y: 574, endPoint x: 763, endPoint y: 581, distance: 158.2
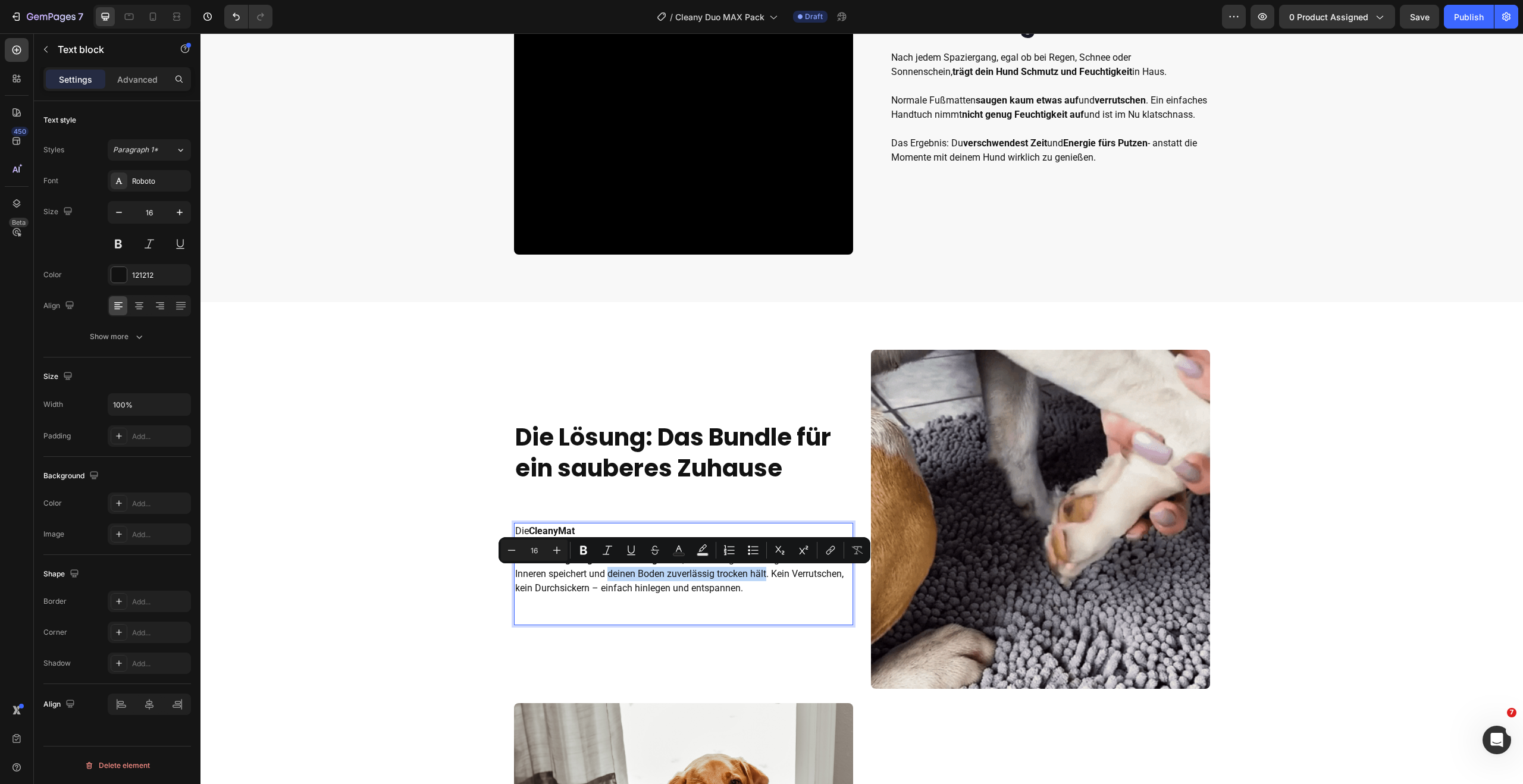
click at [763, 581] on p "Die CleanyMat Die hochsaugfähige Schmutzfangmatte , die selbst große Mengen Was…" at bounding box center [683, 560] width 337 height 72
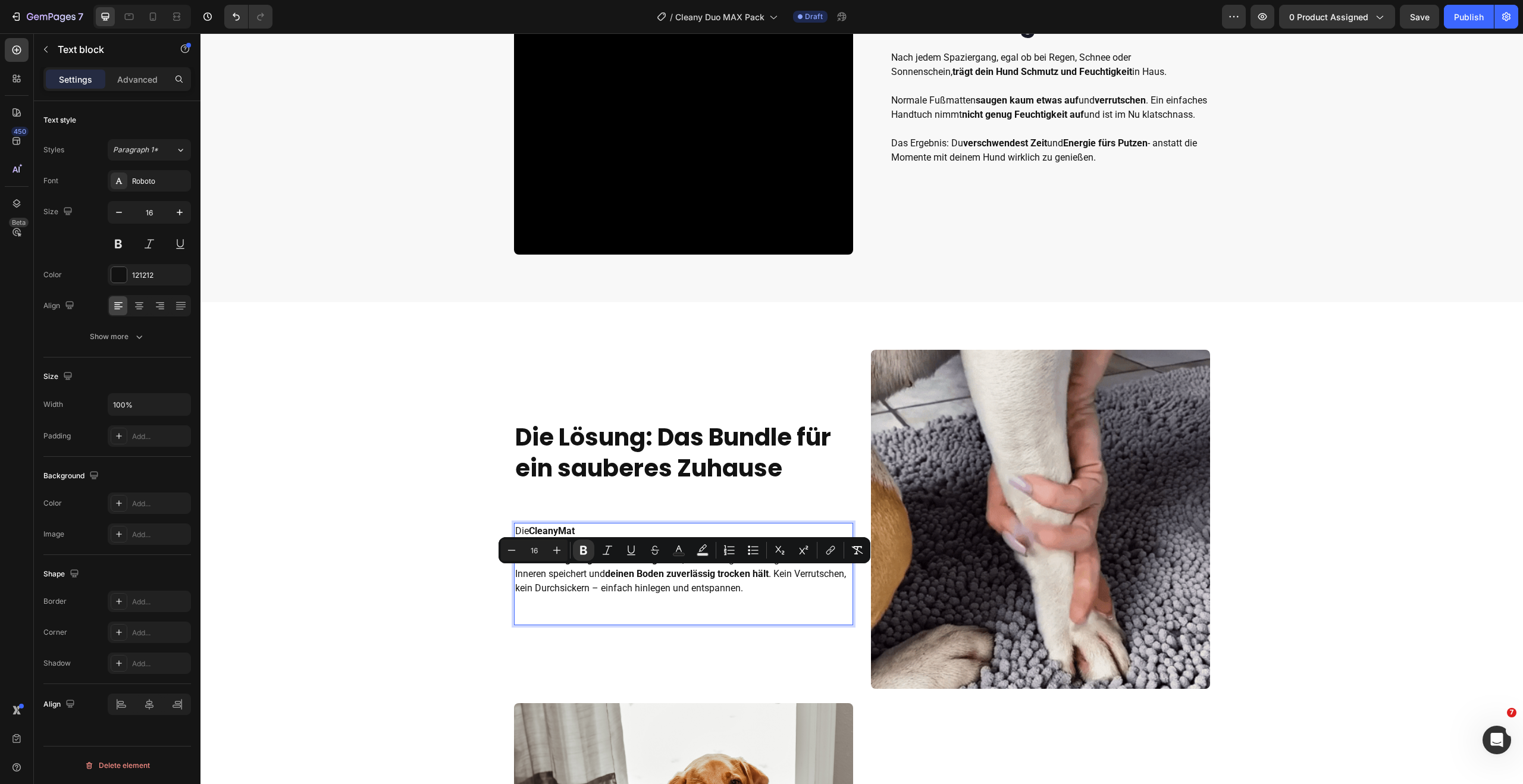
click at [817, 577] on p "Die CleanyMat Die hochsaugfähige Schmutzfangmatte , die selbst große Mengen Was…" at bounding box center [683, 560] width 337 height 72
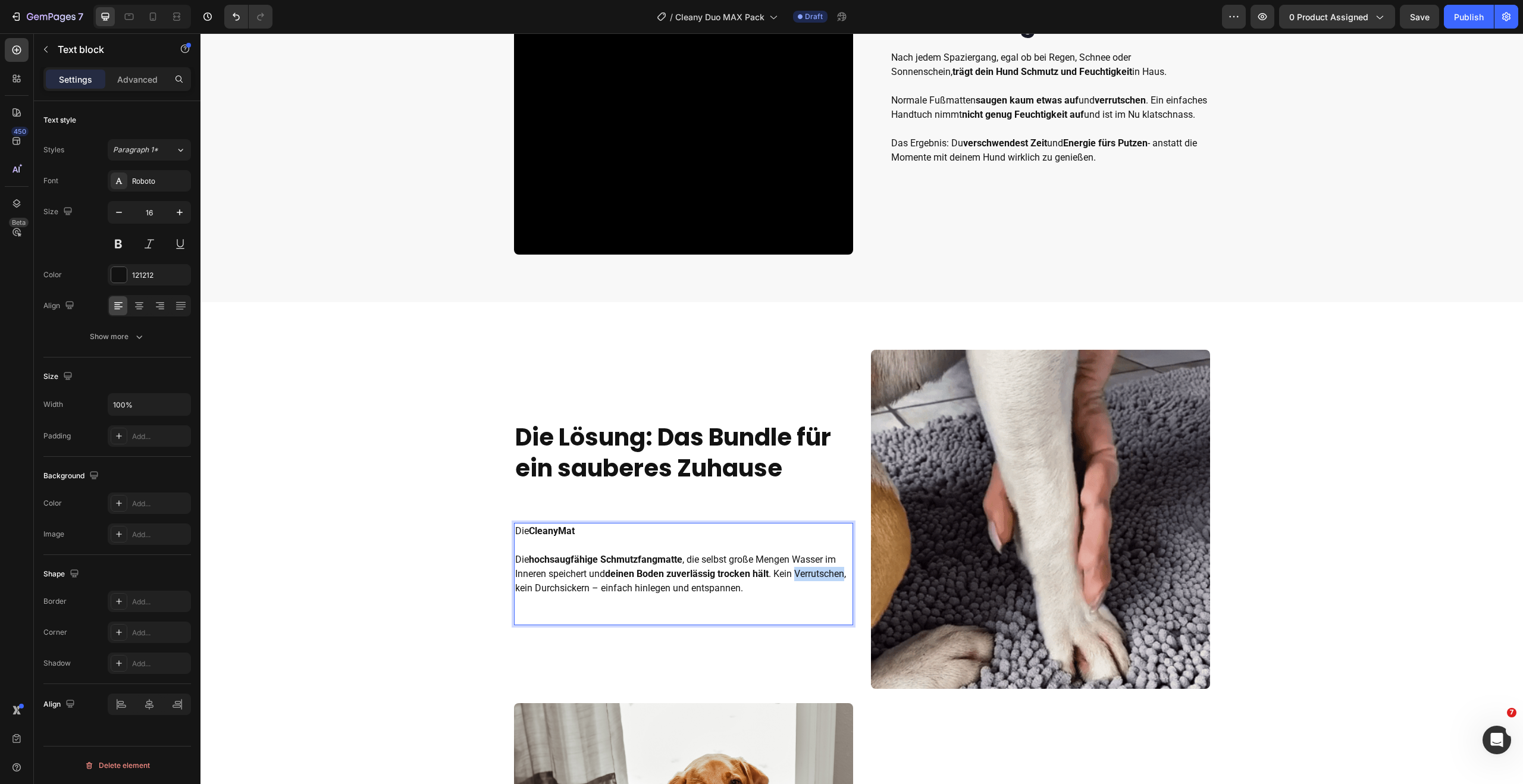
click at [817, 577] on p "Die CleanyMat Die hochsaugfähige Schmutzfangmatte , die selbst große Mengen Was…" at bounding box center [683, 560] width 337 height 72
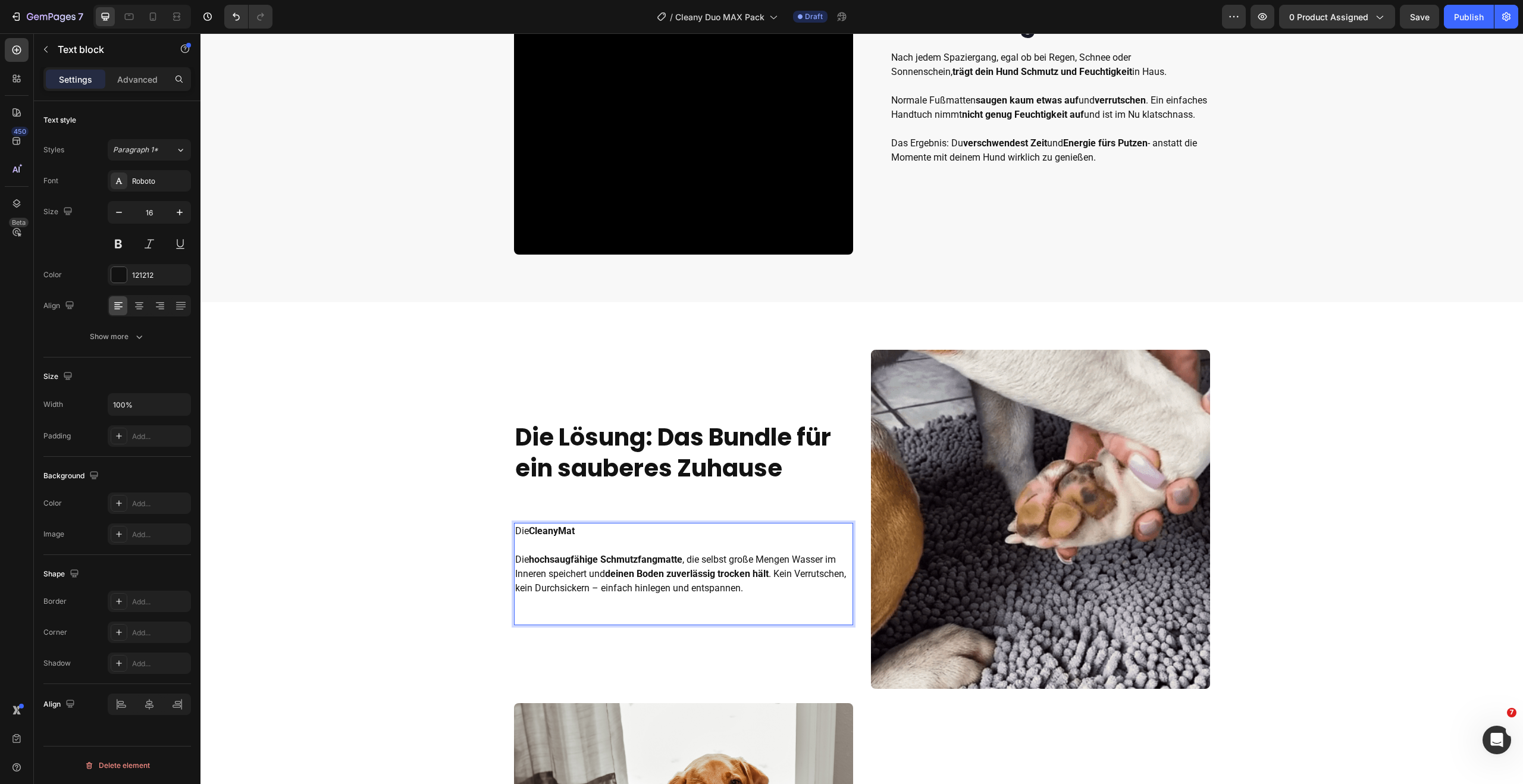
click at [555, 586] on p "Die CleanyMat Die hochsaugfähige Schmutzfangmatte , die selbst große Mengen Was…" at bounding box center [683, 560] width 337 height 72
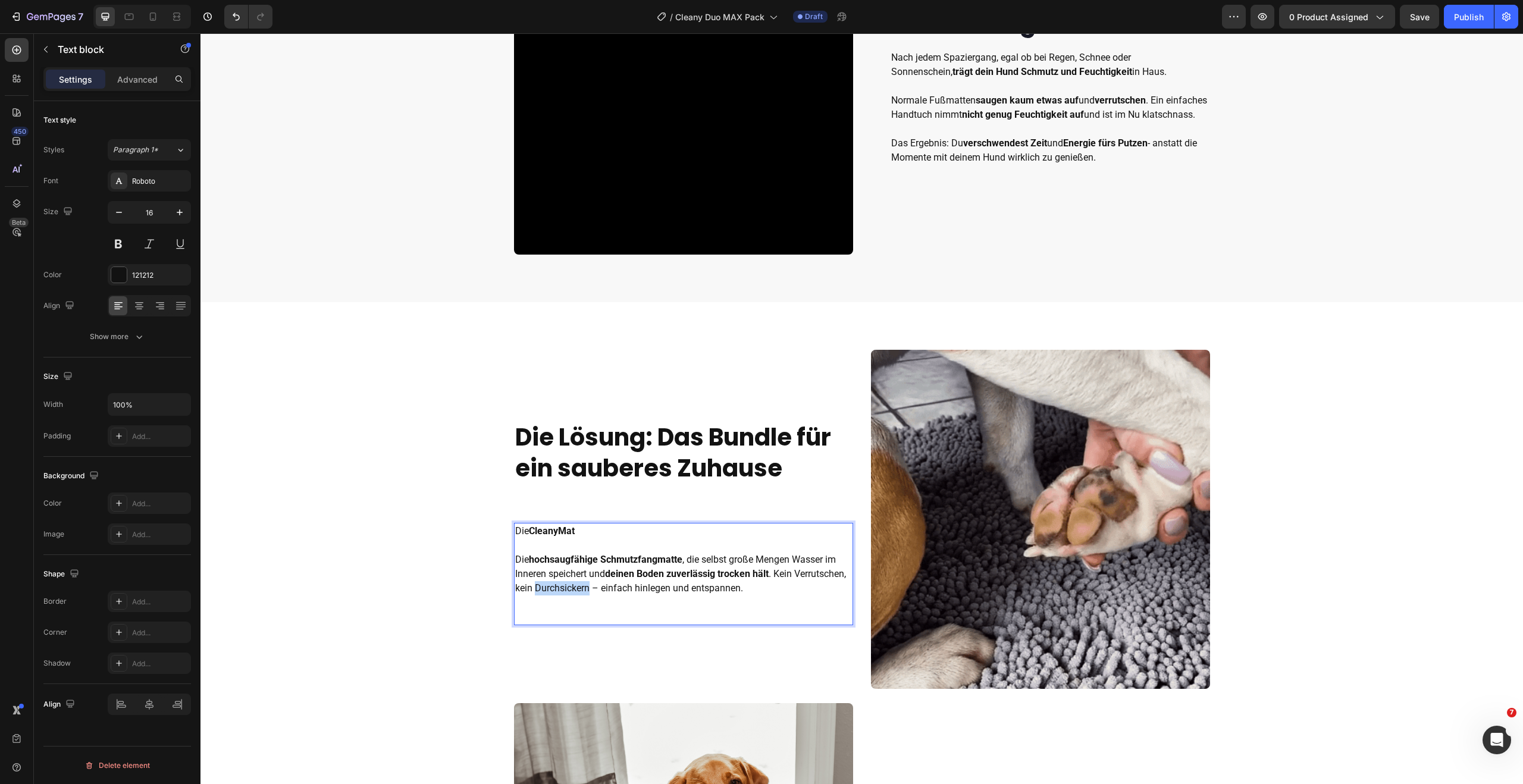
click at [555, 586] on p "Die CleanyMat Die hochsaugfähige Schmutzfangmatte , die selbst große Mengen Was…" at bounding box center [683, 560] width 337 height 72
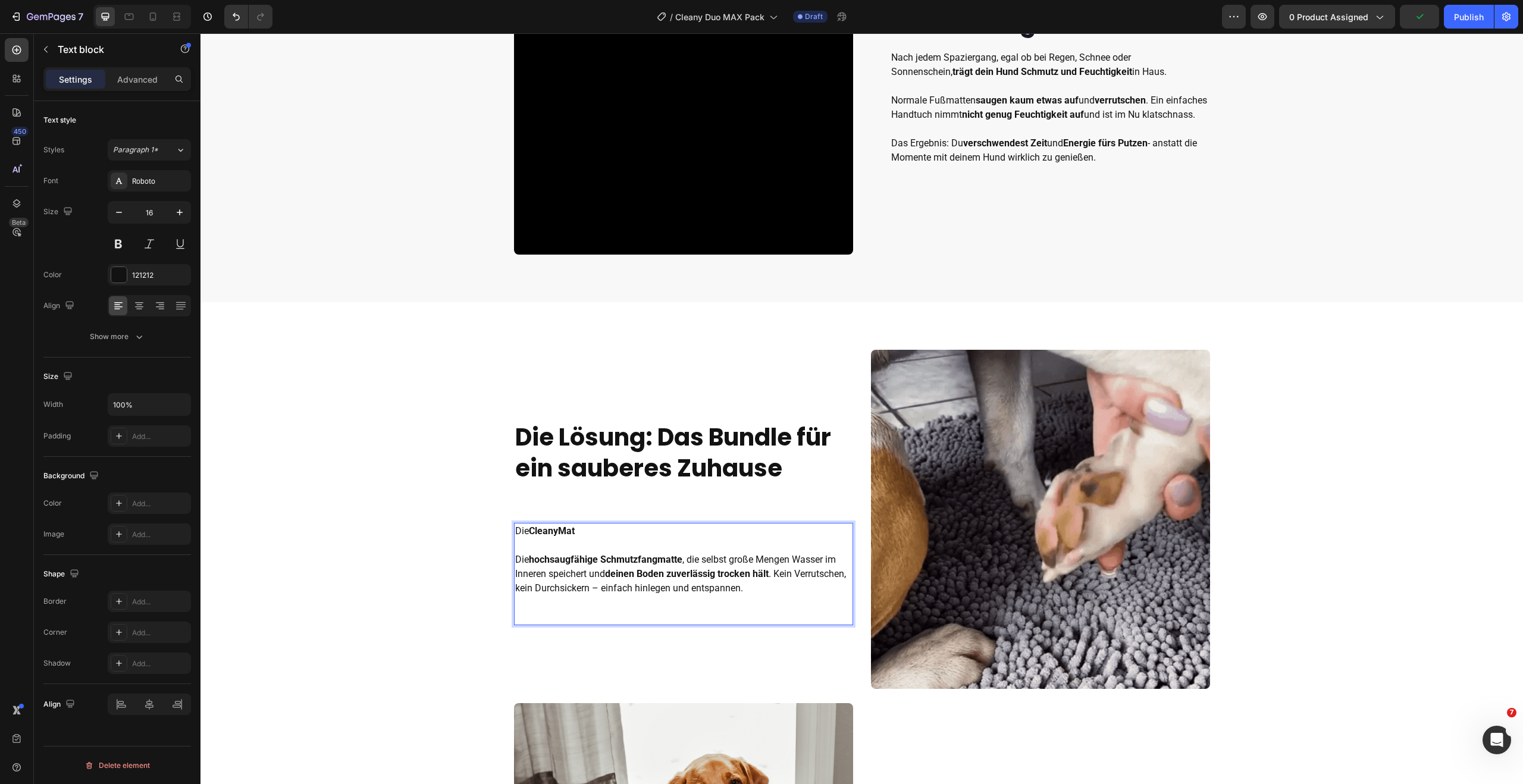
click at [707, 594] on p "Die CleanyMat Die hochsaugfähige Schmutzfangmatte , die selbst große Mengen Was…" at bounding box center [683, 560] width 337 height 72
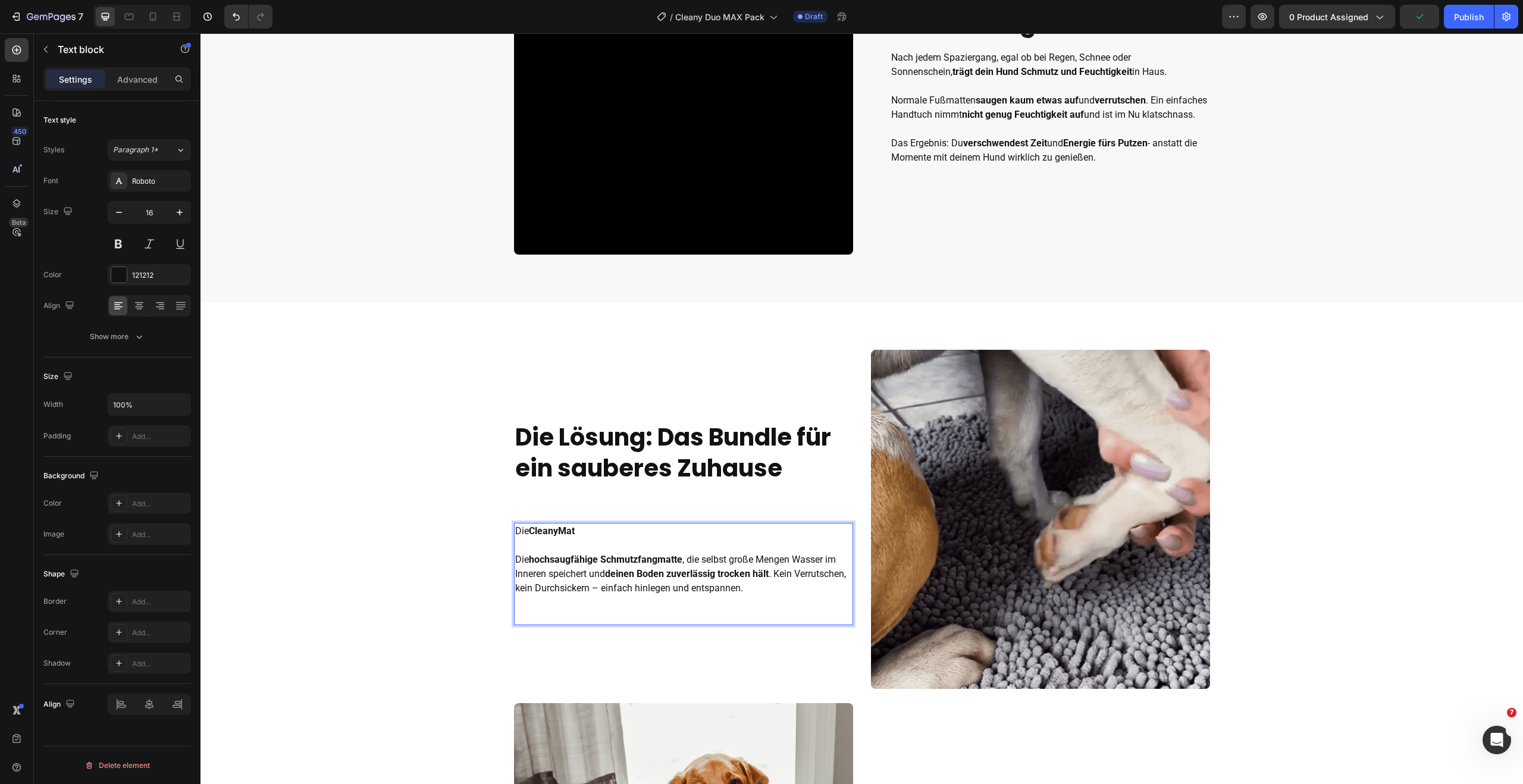
click at [771, 575] on p "Die CleanyMat Die hochsaugfähige Schmutzfangmatte , die selbst große Mengen Was…" at bounding box center [683, 560] width 337 height 72
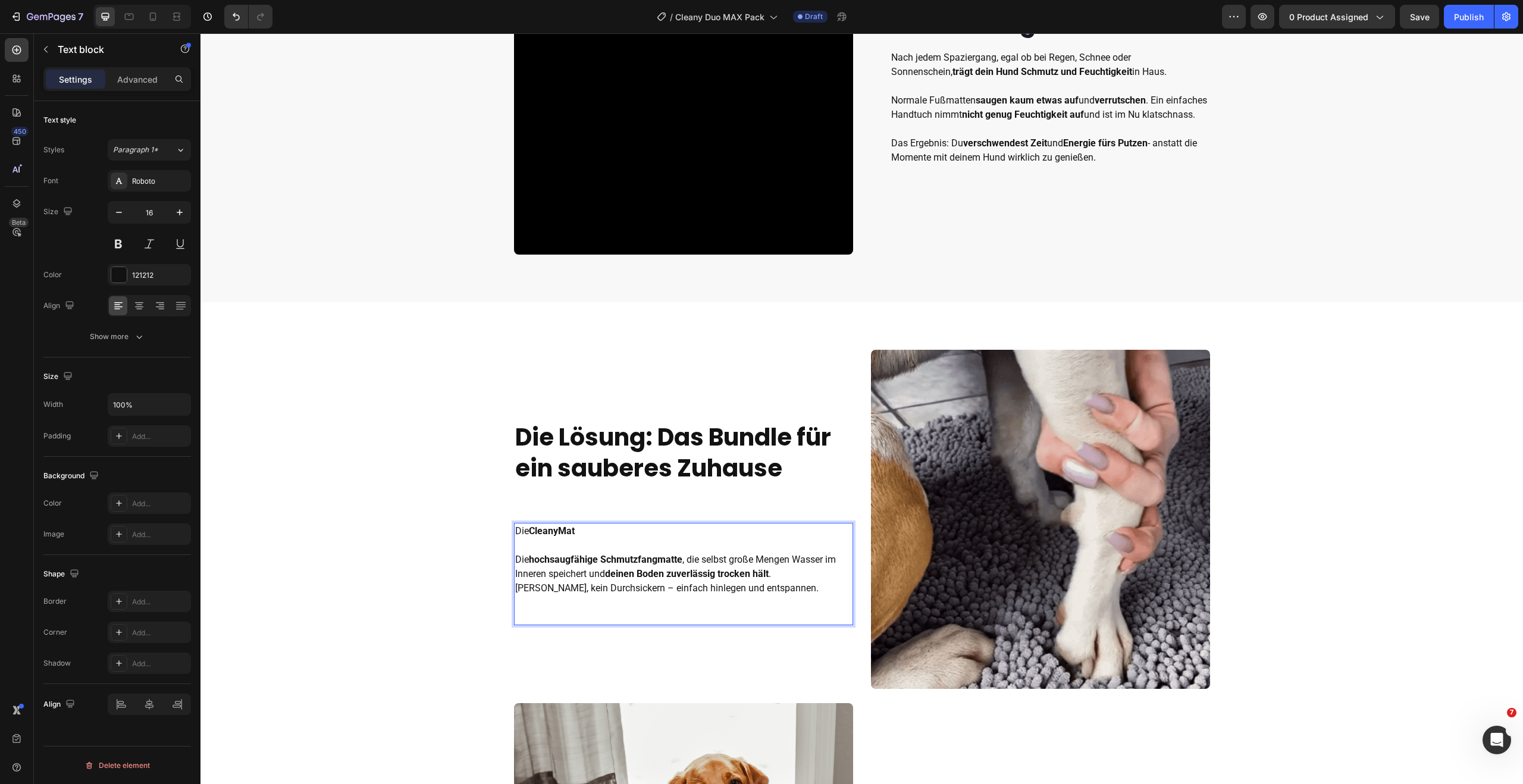
scroll to position [719, 0]
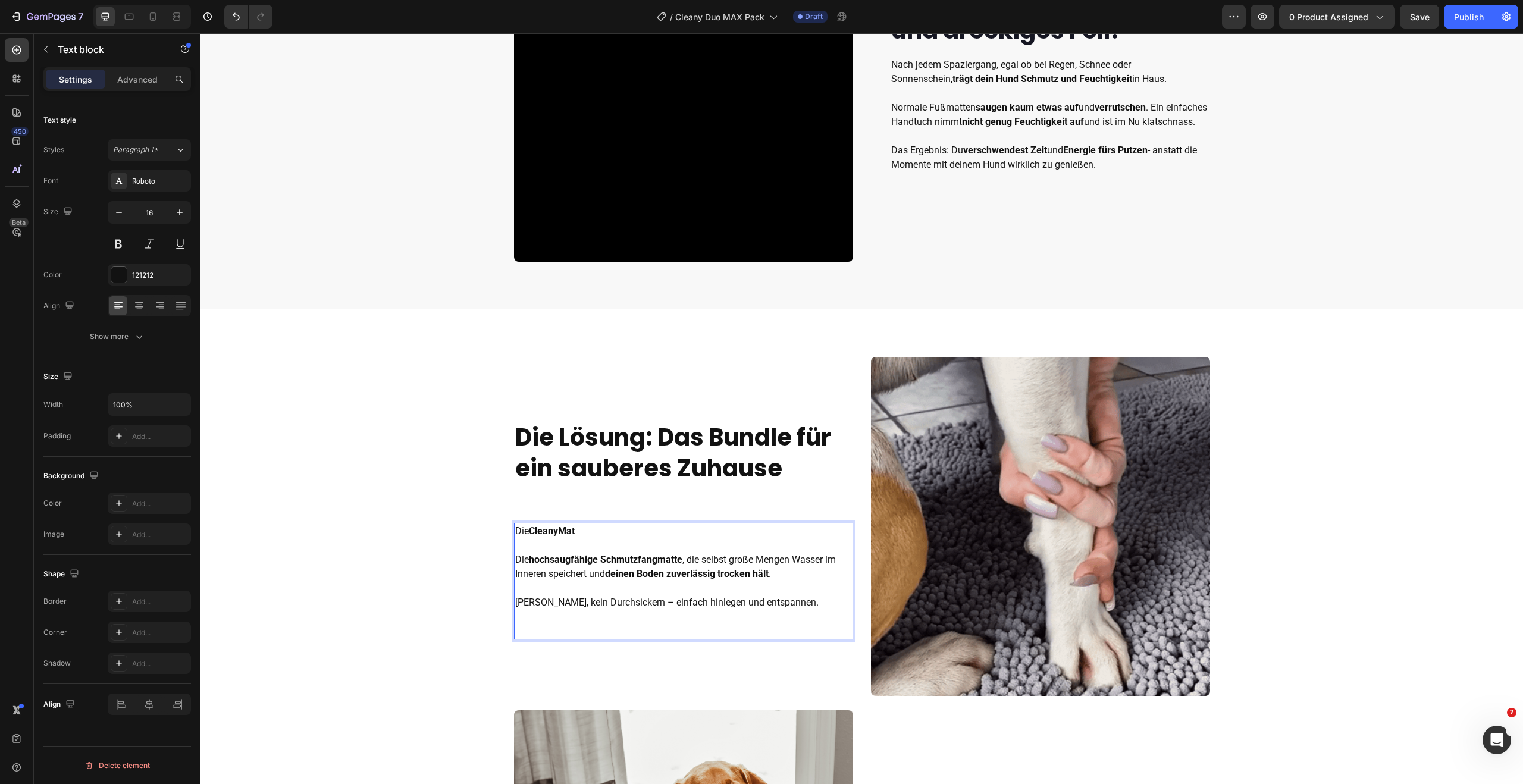
click at [632, 599] on p "Die CleanyMat Die hochsaugfähige Schmutzfangmatte , die selbst große Mengen Was…" at bounding box center [683, 567] width 337 height 86
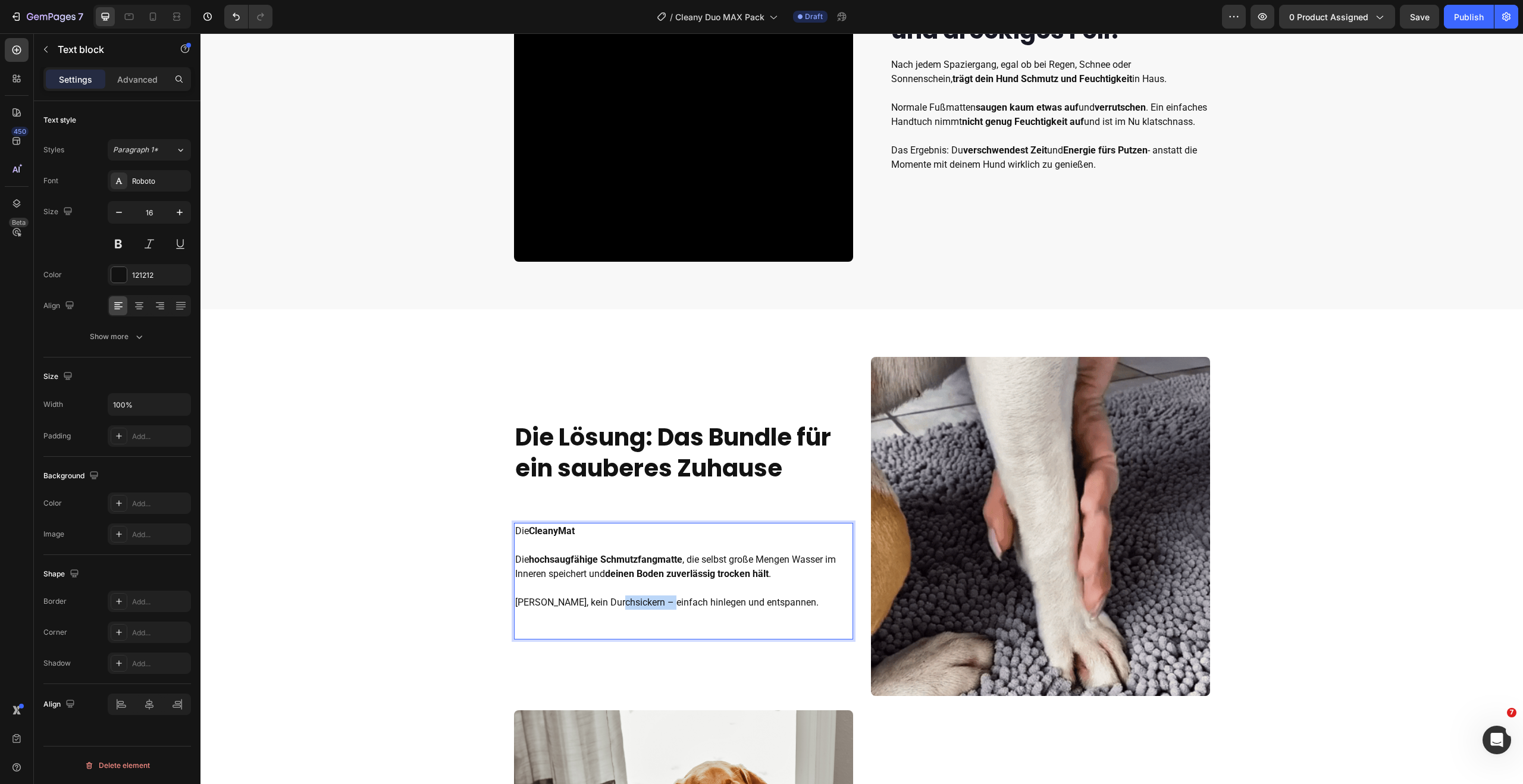
click at [632, 599] on p "Die CleanyMat Die hochsaugfähige Schmutzfangmatte , die selbst große Mengen Was…" at bounding box center [683, 567] width 337 height 86
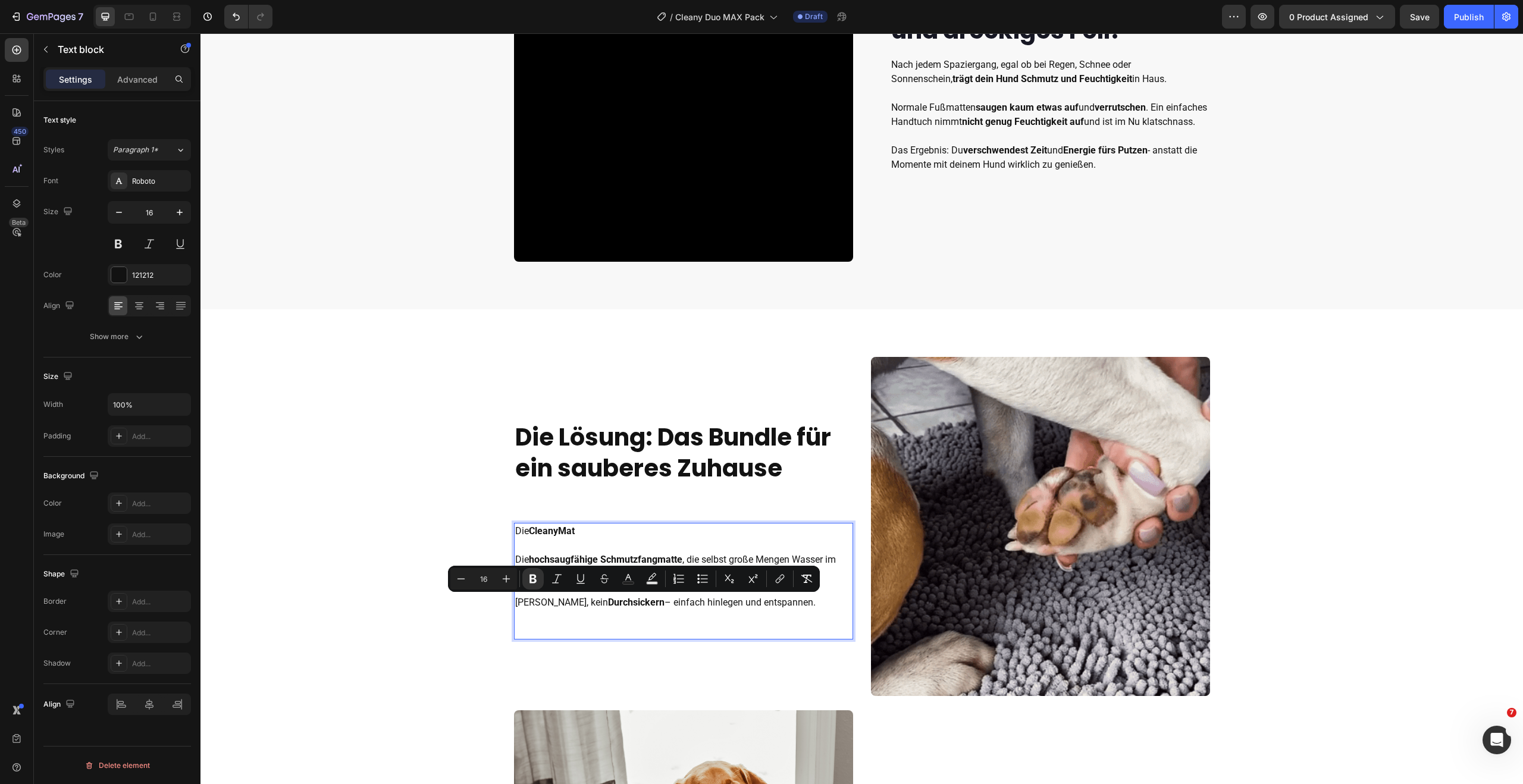
click at [590, 599] on p "Die CleanyMat Die hochsaugfähige Schmutzfangmatte , die selbst große Mengen Was…" at bounding box center [683, 567] width 337 height 86
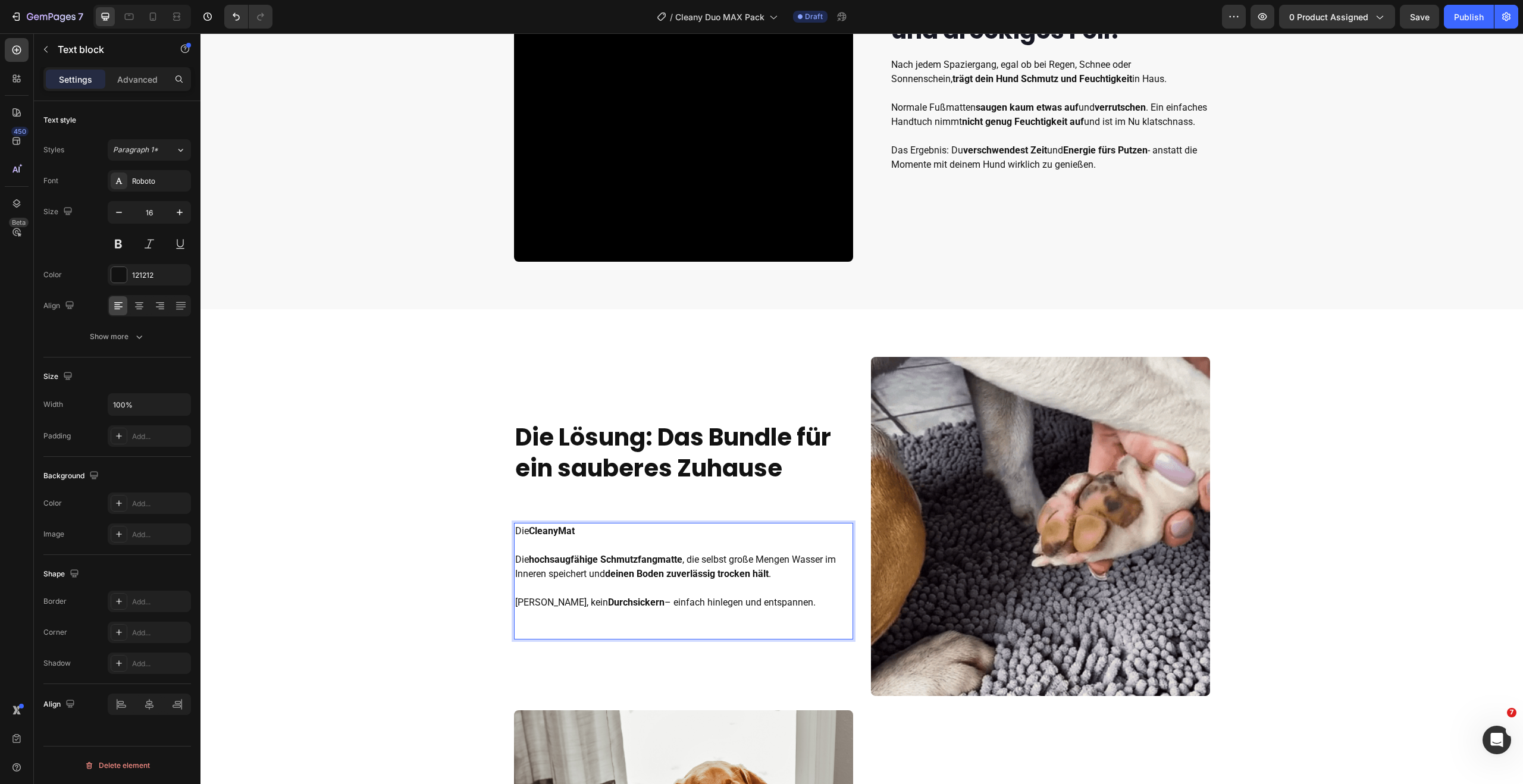
click at [590, 599] on p "Die CleanyMat Die hochsaugfähige Schmutzfangmatte , die selbst große Mengen Was…" at bounding box center [683, 567] width 337 height 86
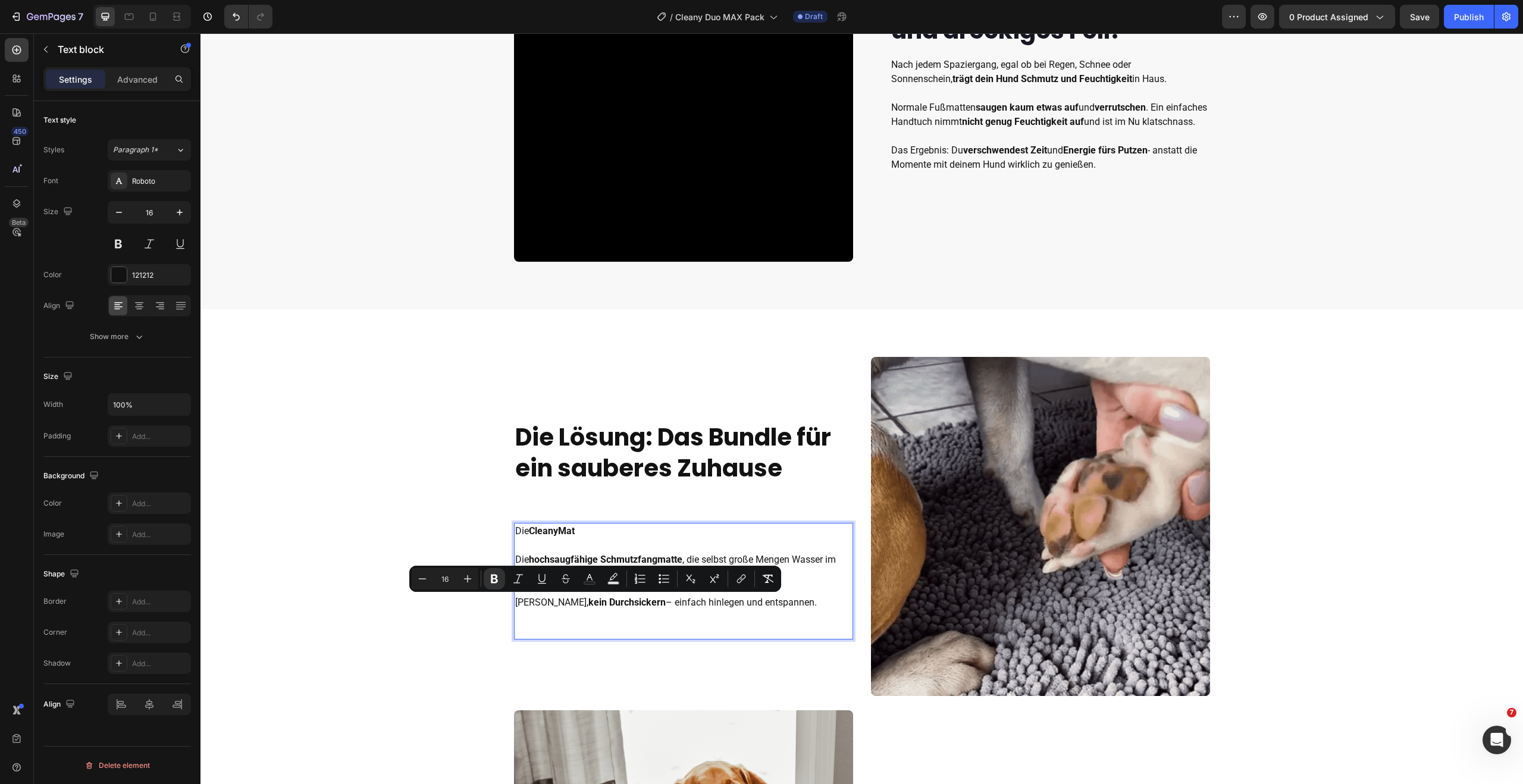
click at [550, 603] on p "Die CleanyMat Die hochsaugfähige Schmutzfangmatte , die selbst große Mengen Was…" at bounding box center [683, 567] width 337 height 86
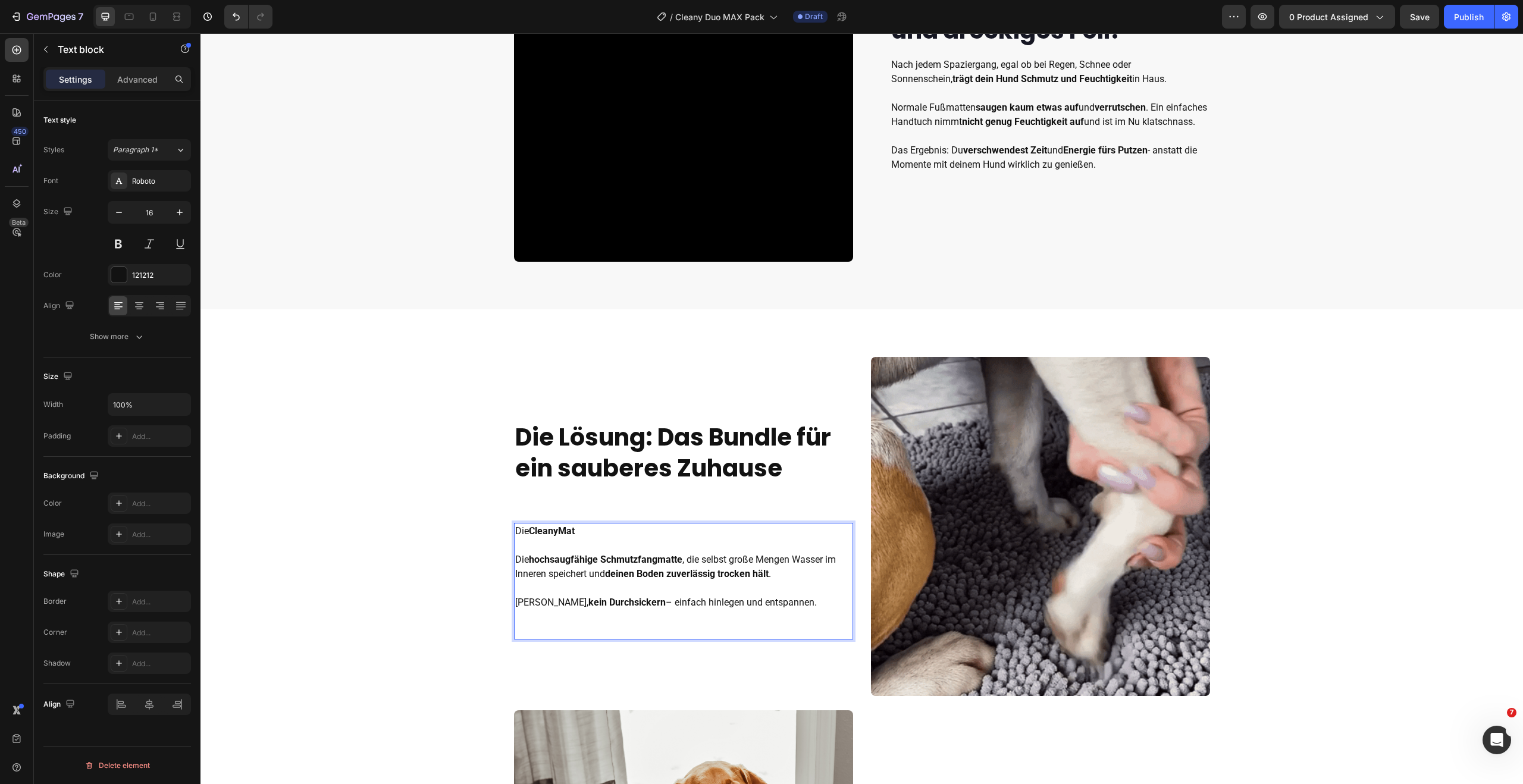
click at [550, 603] on p "Die CleanyMat Die hochsaugfähige Schmutzfangmatte , die selbst große Mengen Was…" at bounding box center [683, 567] width 337 height 86
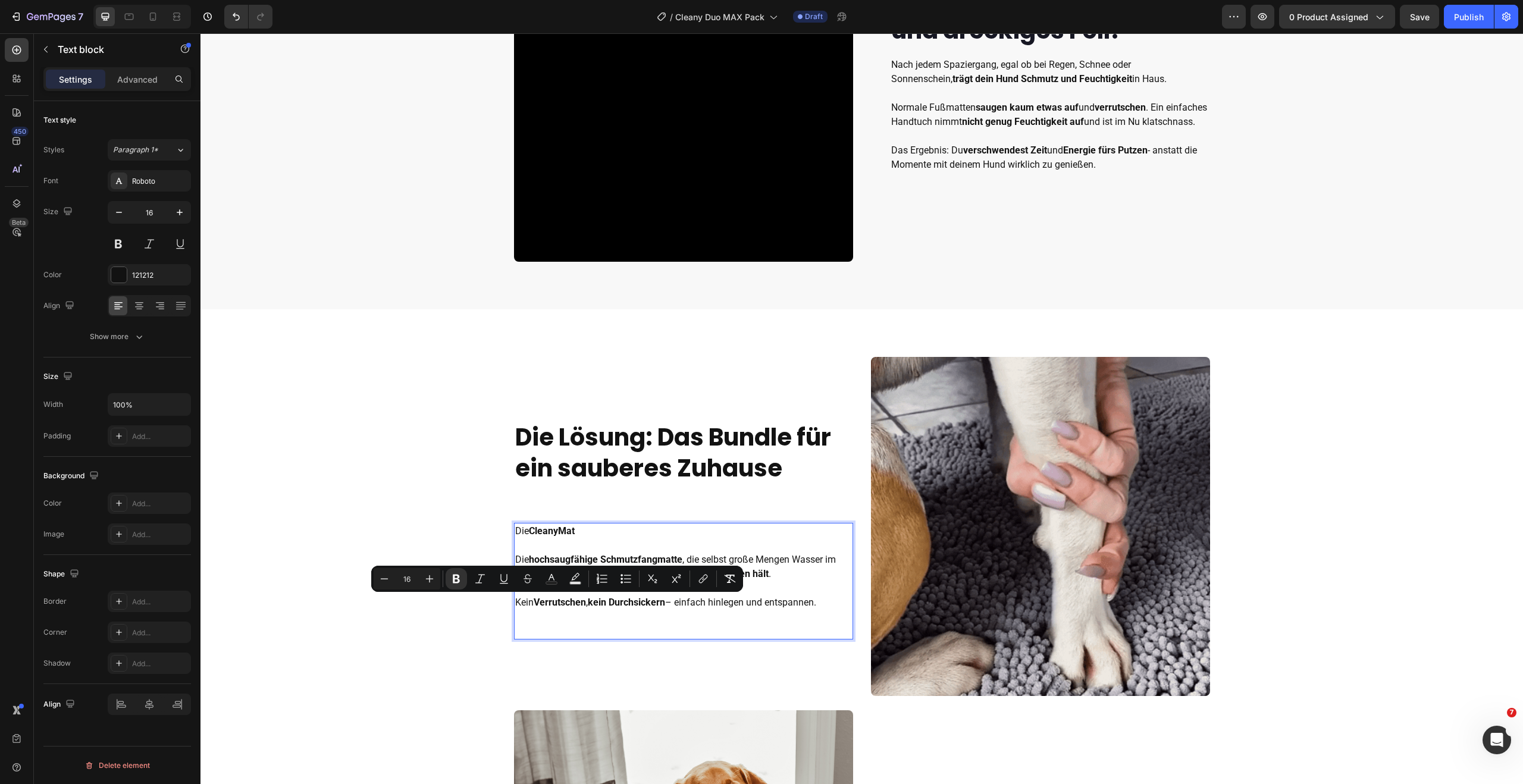
click at [523, 603] on p "Die CleanyMat Die hochsaugfähige Schmutzfangmatte , die selbst große Mengen Was…" at bounding box center [683, 567] width 337 height 86
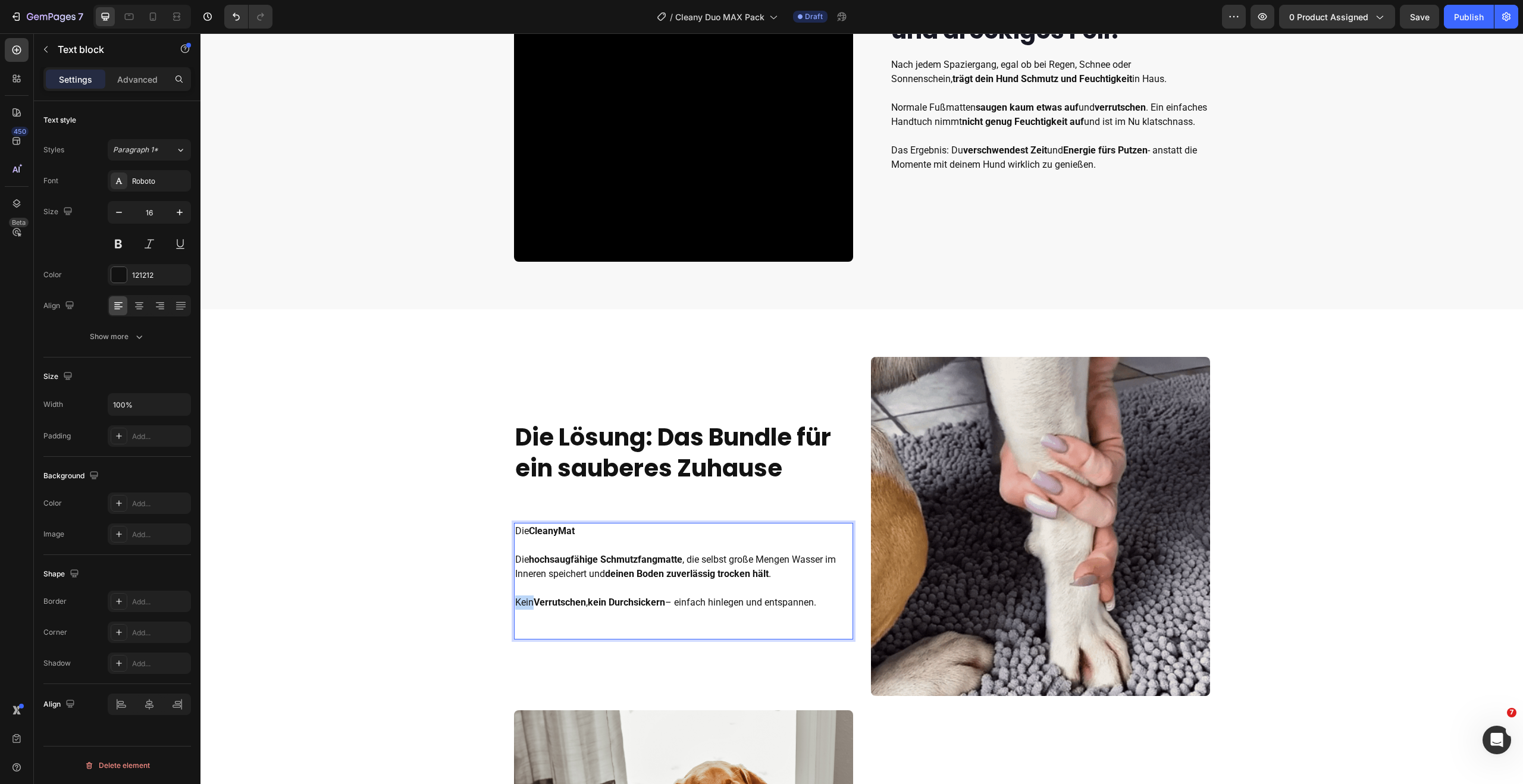
click at [523, 603] on p "Die CleanyMat Die hochsaugfähige Schmutzfangmatte , die selbst große Mengen Was…" at bounding box center [683, 567] width 337 height 86
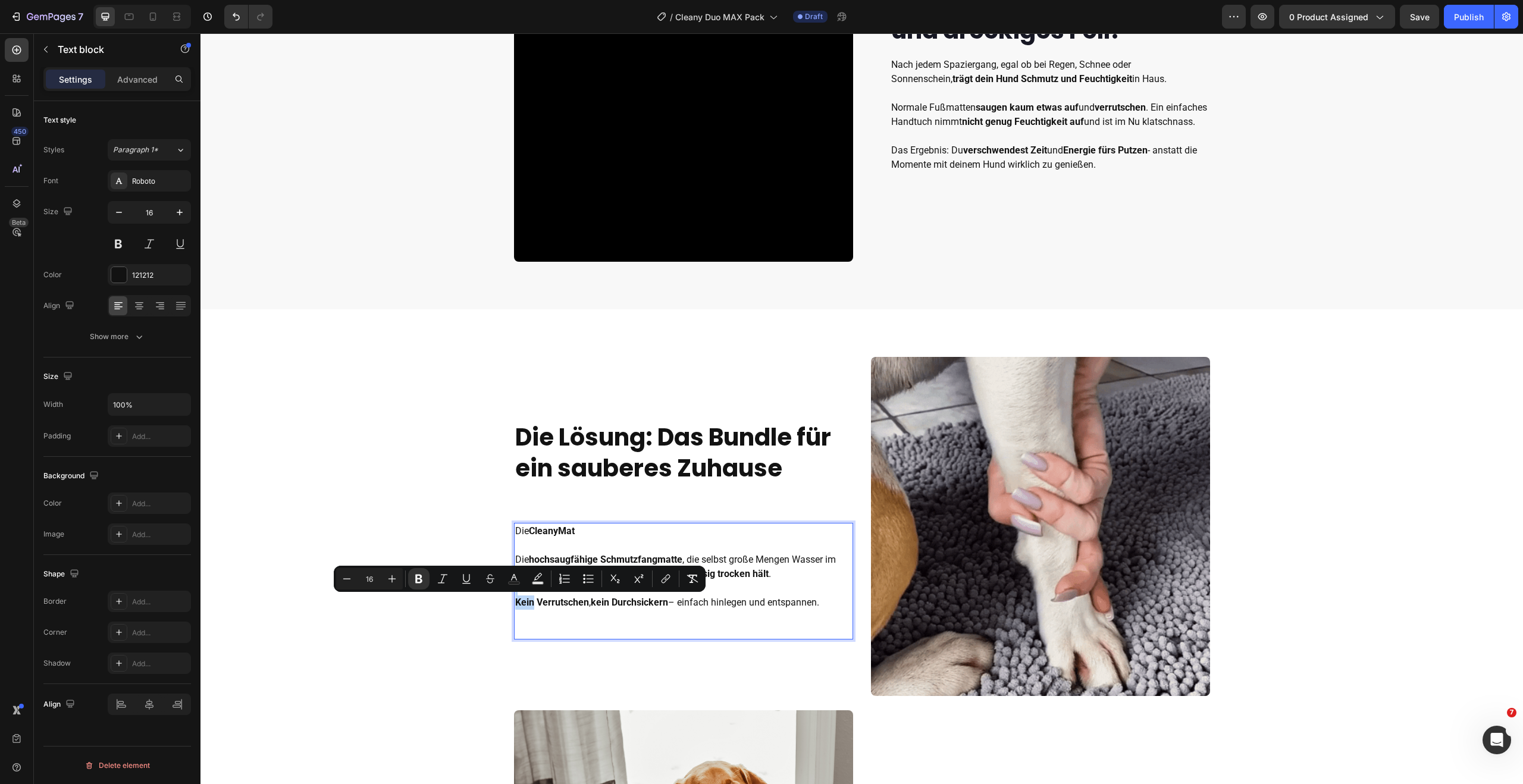
click at [656, 613] on div "Die CleanyMat Die hochsaugfähige Schmutzfangmatte , die selbst große Mengen Was…" at bounding box center [683, 581] width 339 height 117
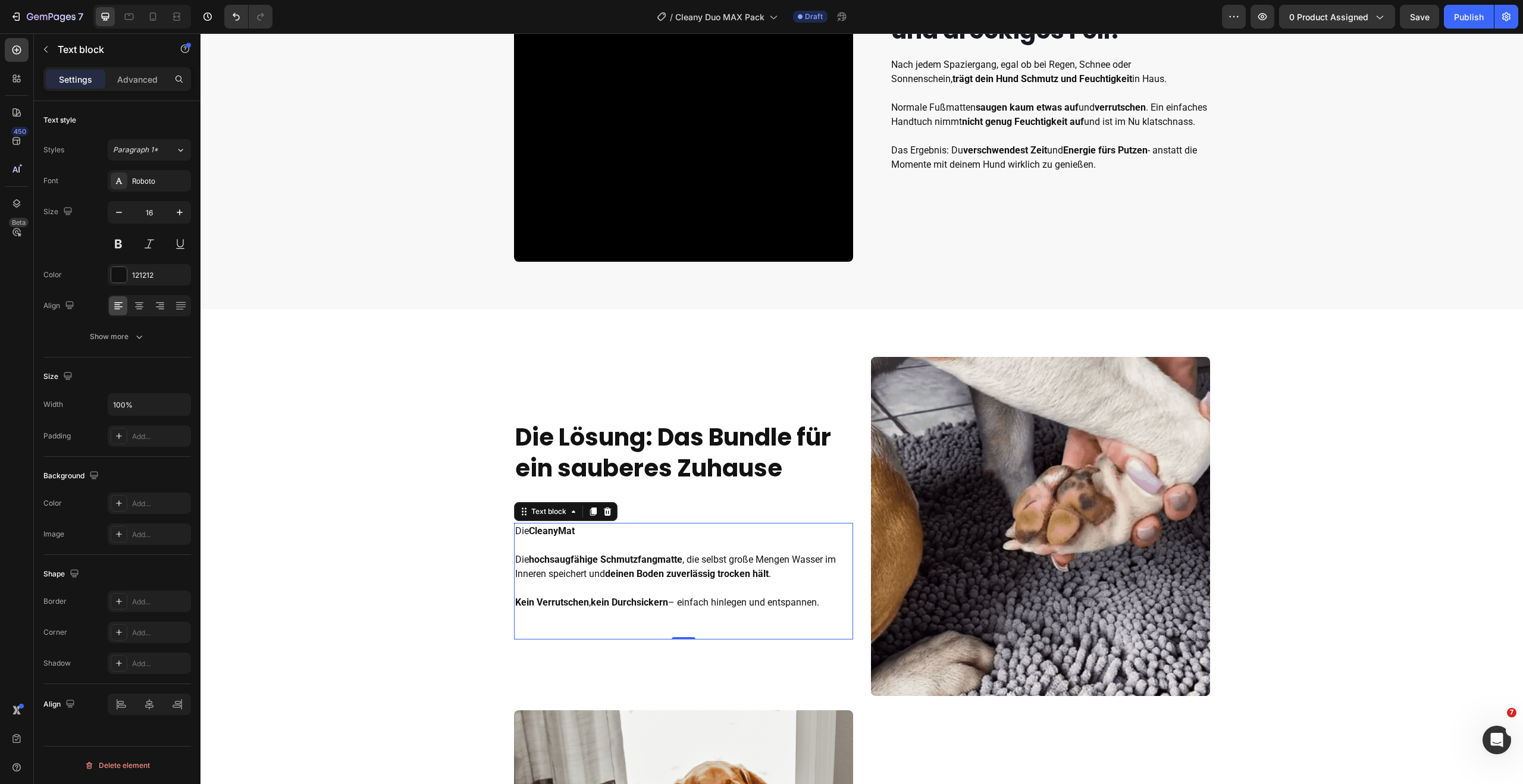
click at [787, 569] on p "Die CleanyMat Die hochsaugfähige Schmutzfangmatte , die selbst große Mengen Was…" at bounding box center [683, 567] width 337 height 86
click at [821, 560] on p "Die CleanyMat Die hochsaugfähige Schmutzfangmatte , die selbst große Mengen Was…" at bounding box center [683, 567] width 337 height 86
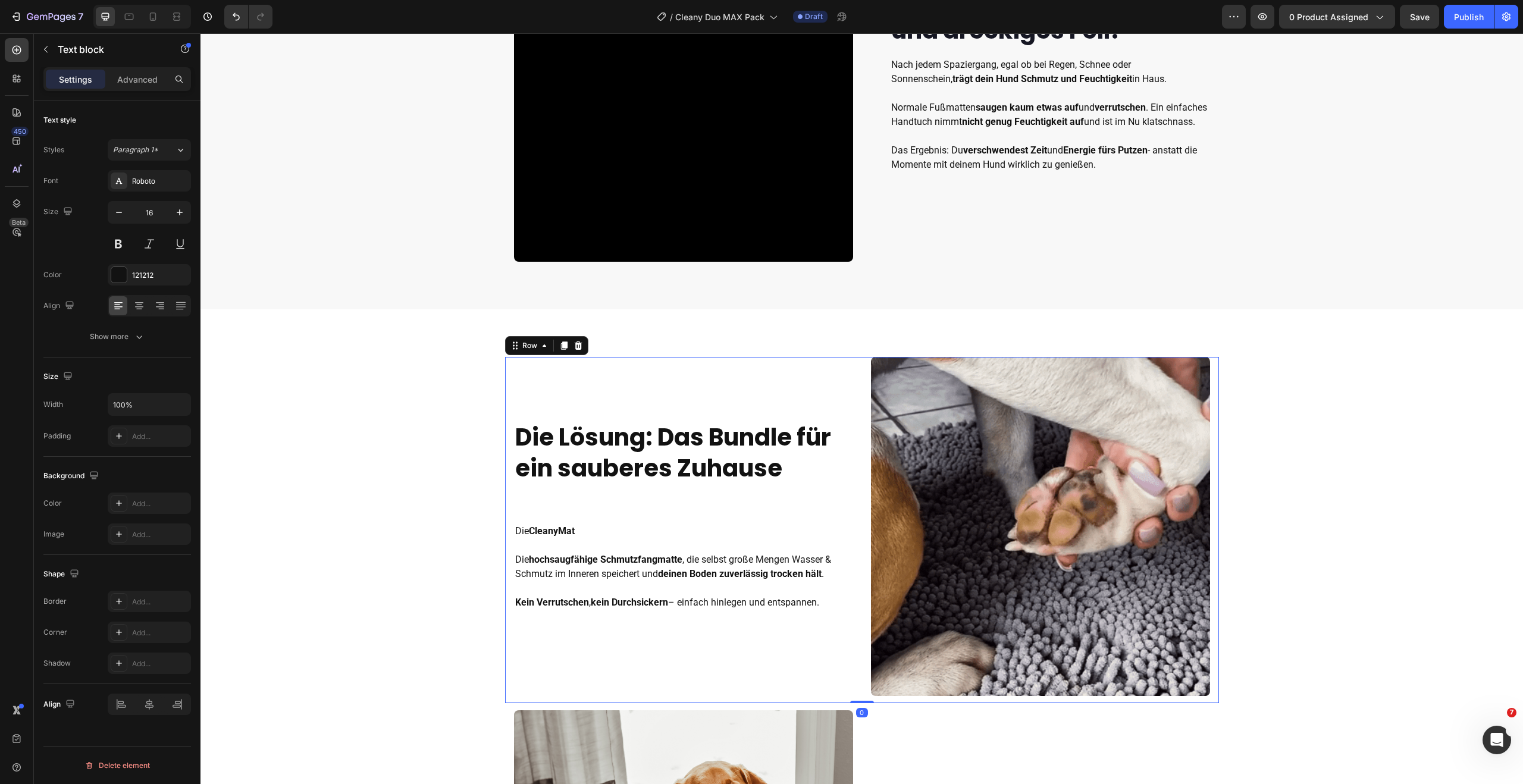
click at [757, 647] on div "⁠⁠⁠⁠⁠⁠⁠ Die Lösung: Das Bundle für ein sauberes Zuhause Heading Die CleanyMat D…" at bounding box center [683, 530] width 339 height 346
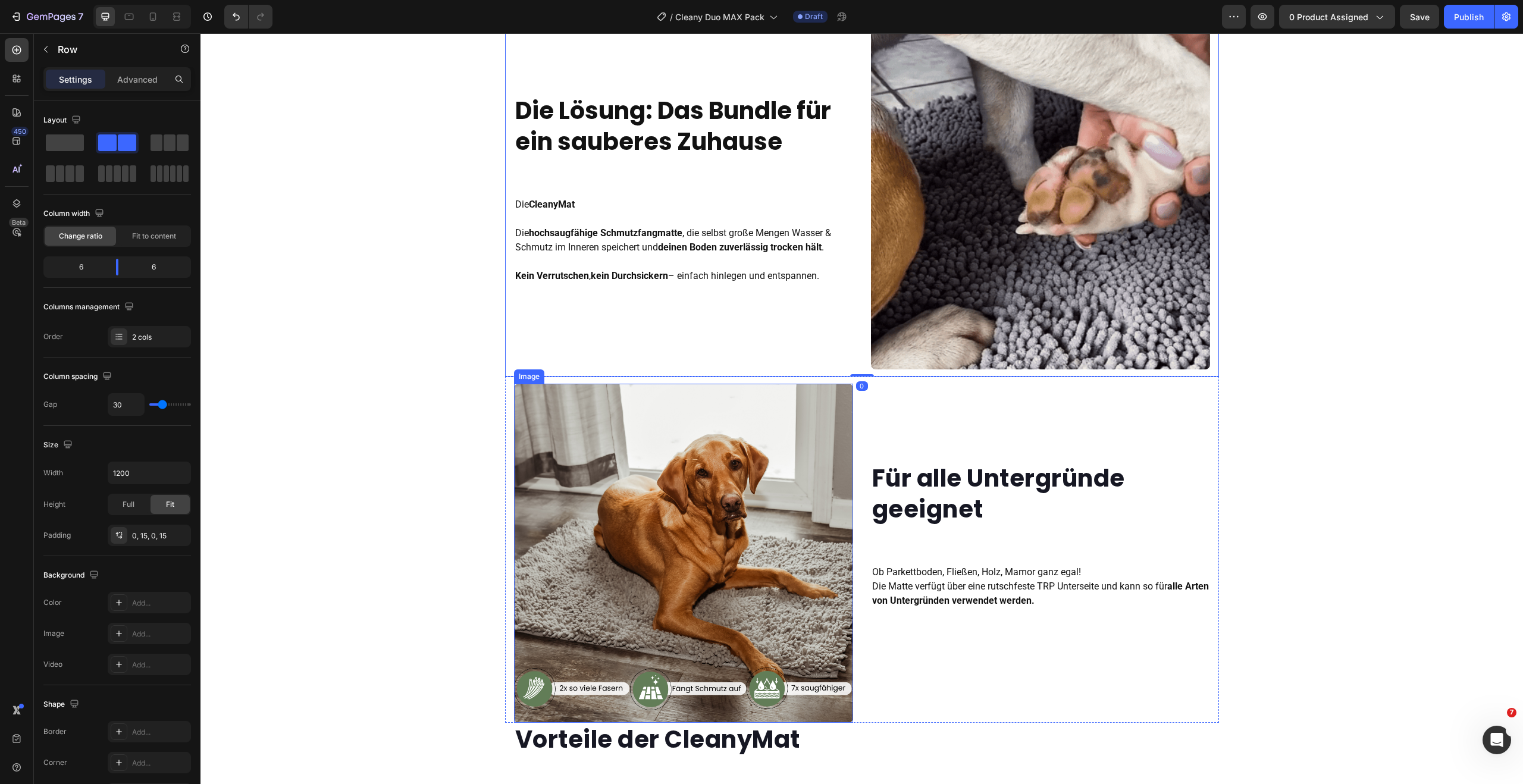
scroll to position [1051, 0]
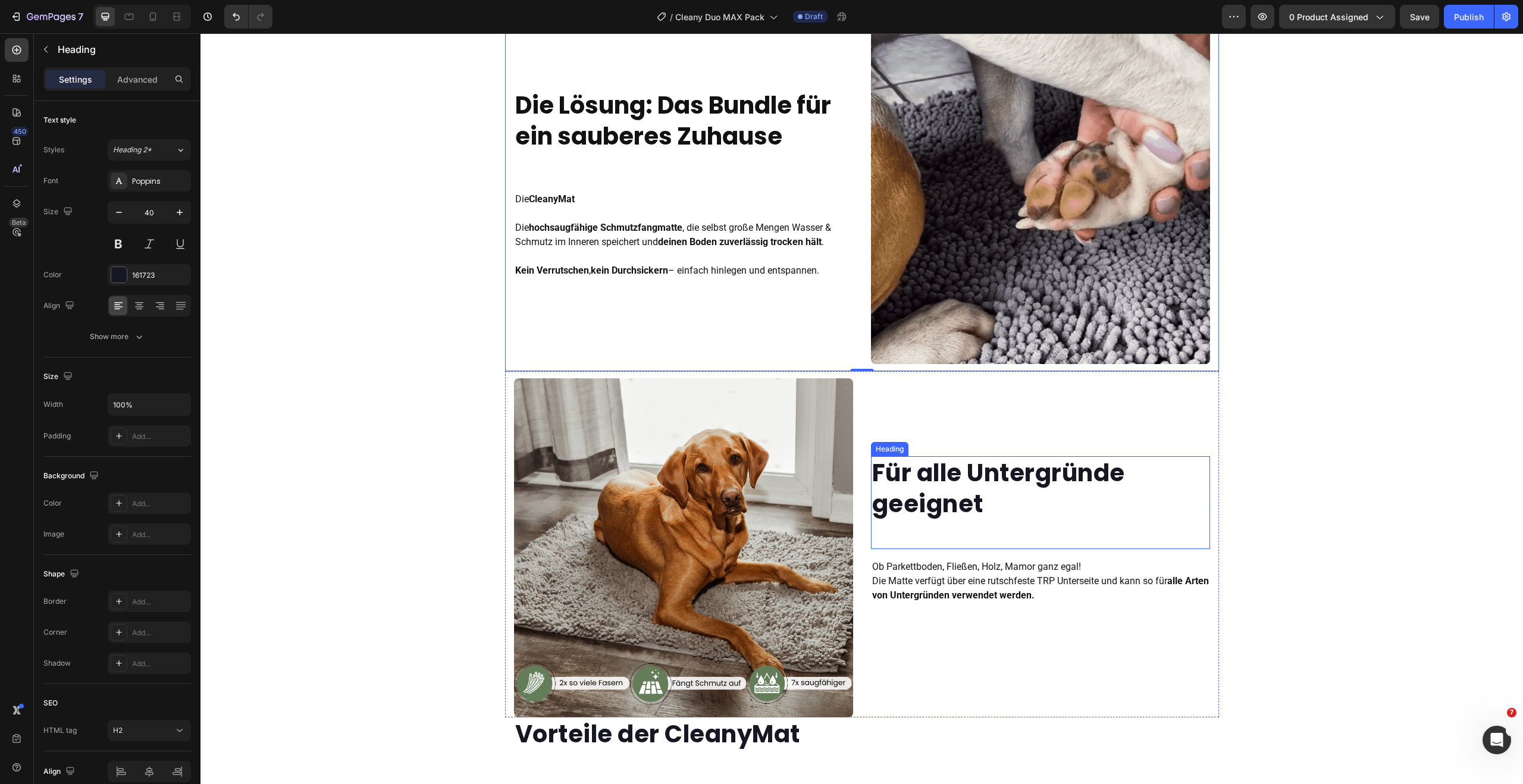
click at [949, 482] on strong "Für alle Untergründe geeignet" at bounding box center [998, 488] width 253 height 64
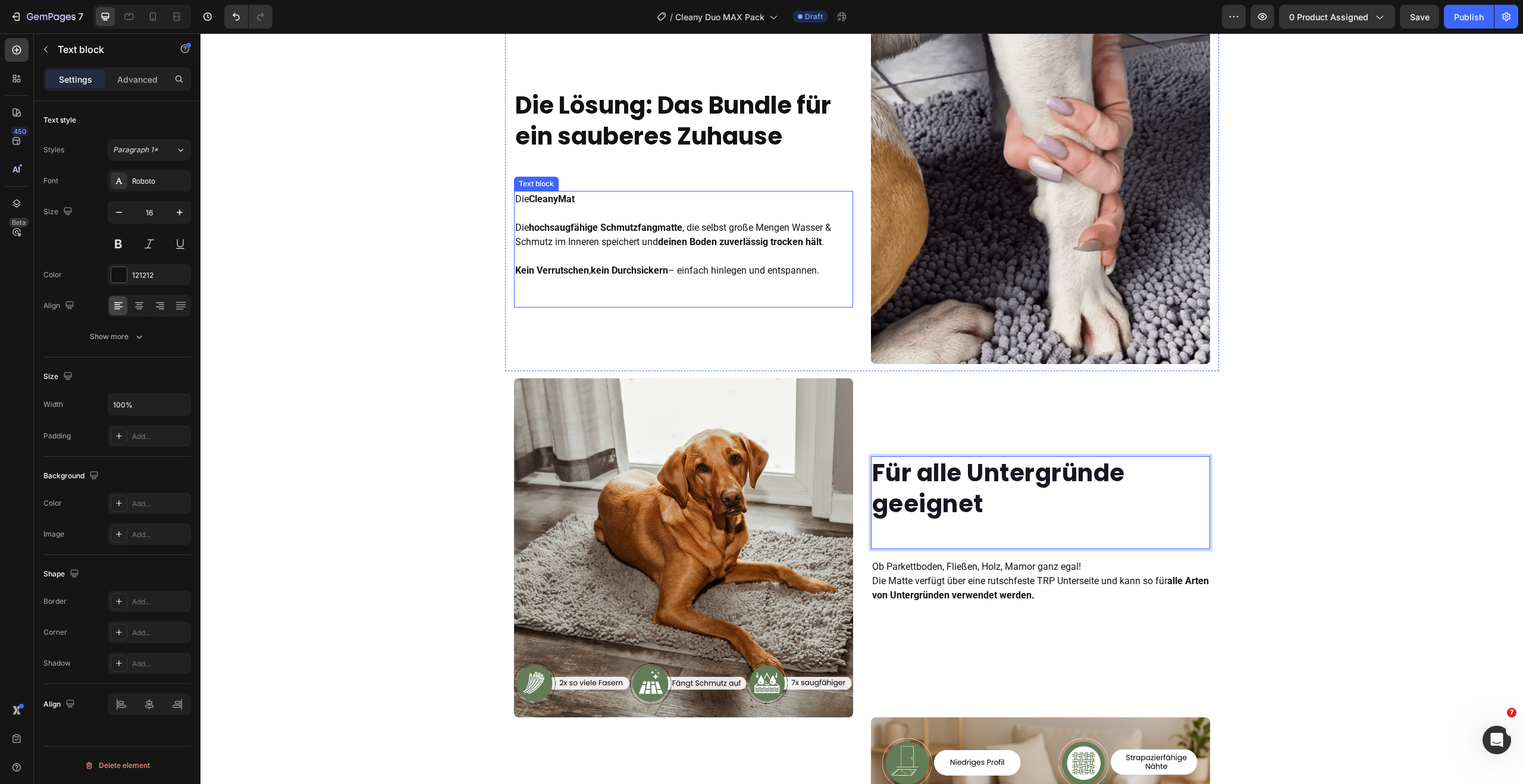
click at [697, 268] on p "Die CleanyMat Die hochsaugfähige Schmutzfangmatte , die selbst große Mengen Was…" at bounding box center [683, 235] width 337 height 86
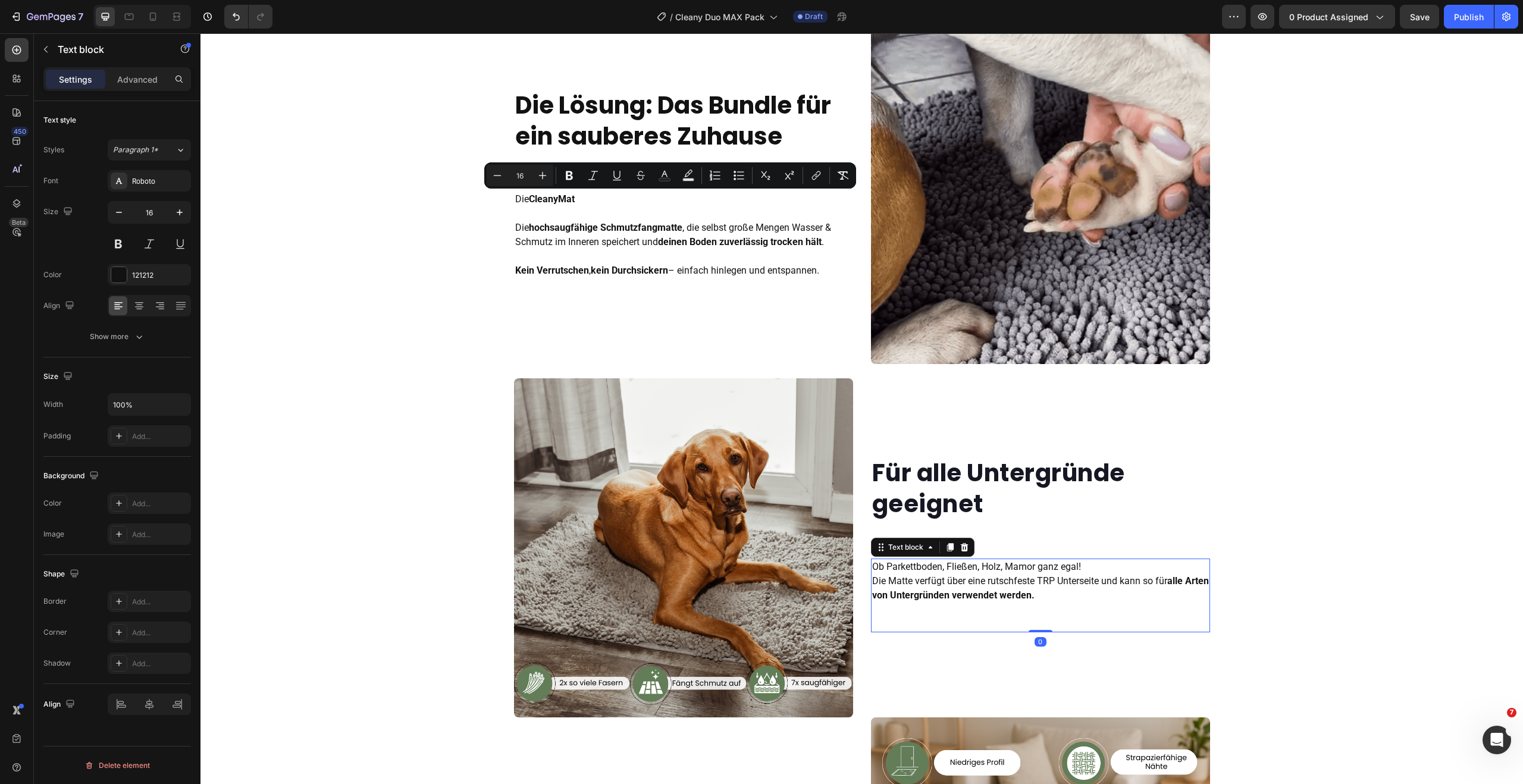
click at [964, 592] on strong "alle Arten von Untergründen verwendet werden." at bounding box center [1040, 587] width 337 height 25
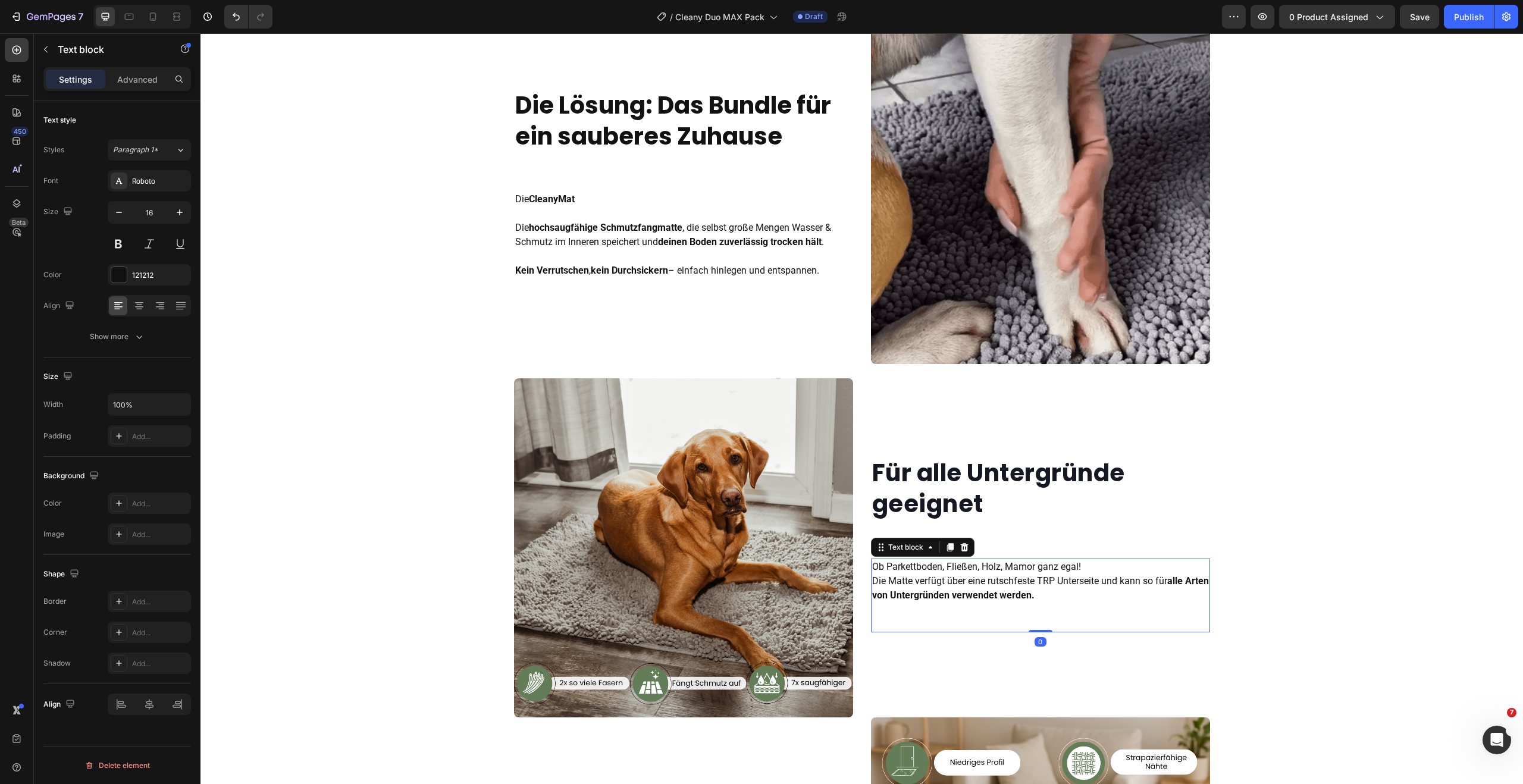
click at [964, 592] on strong "alle Arten von Untergründen verwendet werden." at bounding box center [1040, 587] width 337 height 25
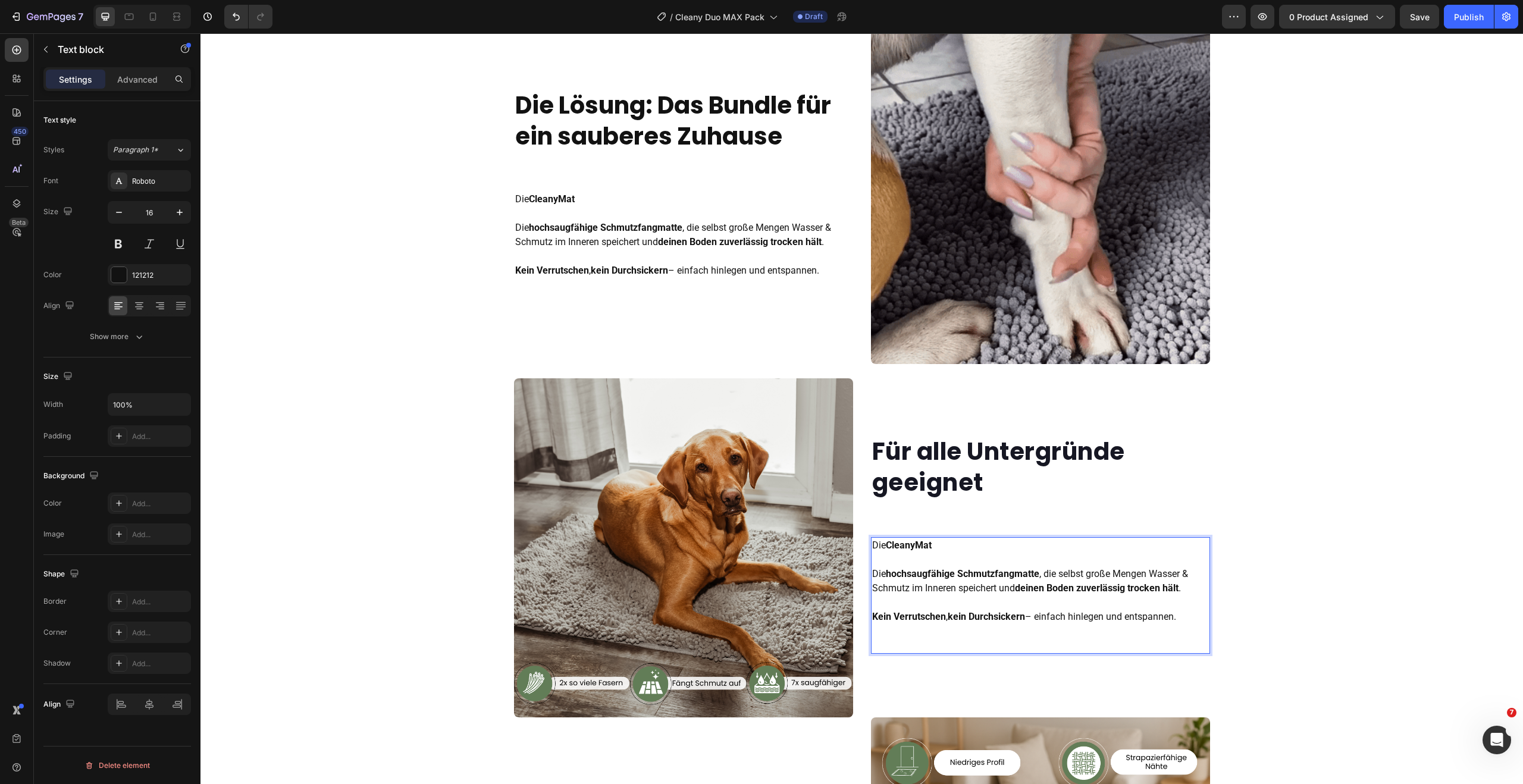
click at [909, 544] on strong "CleanyMat" at bounding box center [908, 545] width 46 height 11
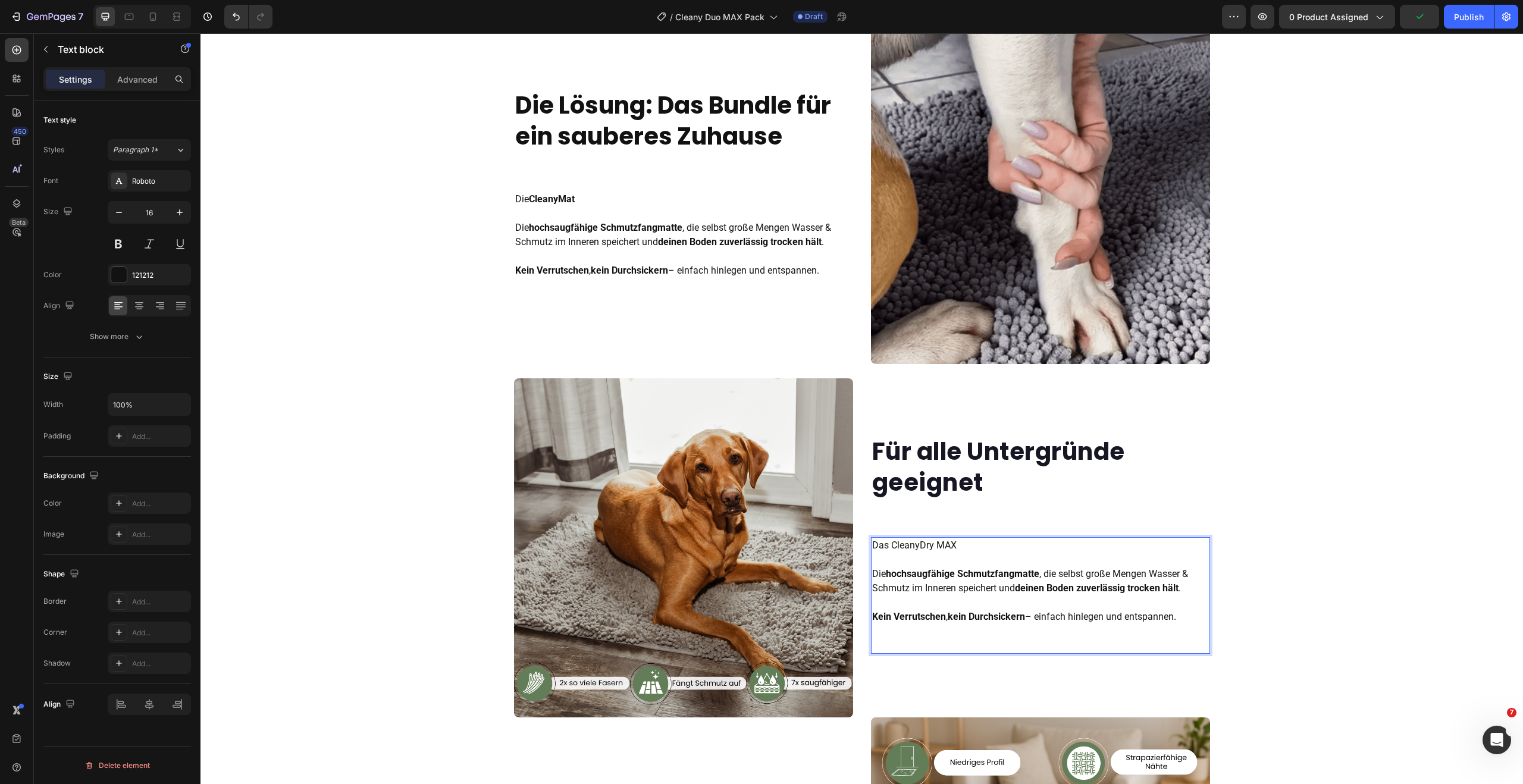
drag, startPoint x: 886, startPoint y: 546, endPoint x: 959, endPoint y: 550, distance: 73.1
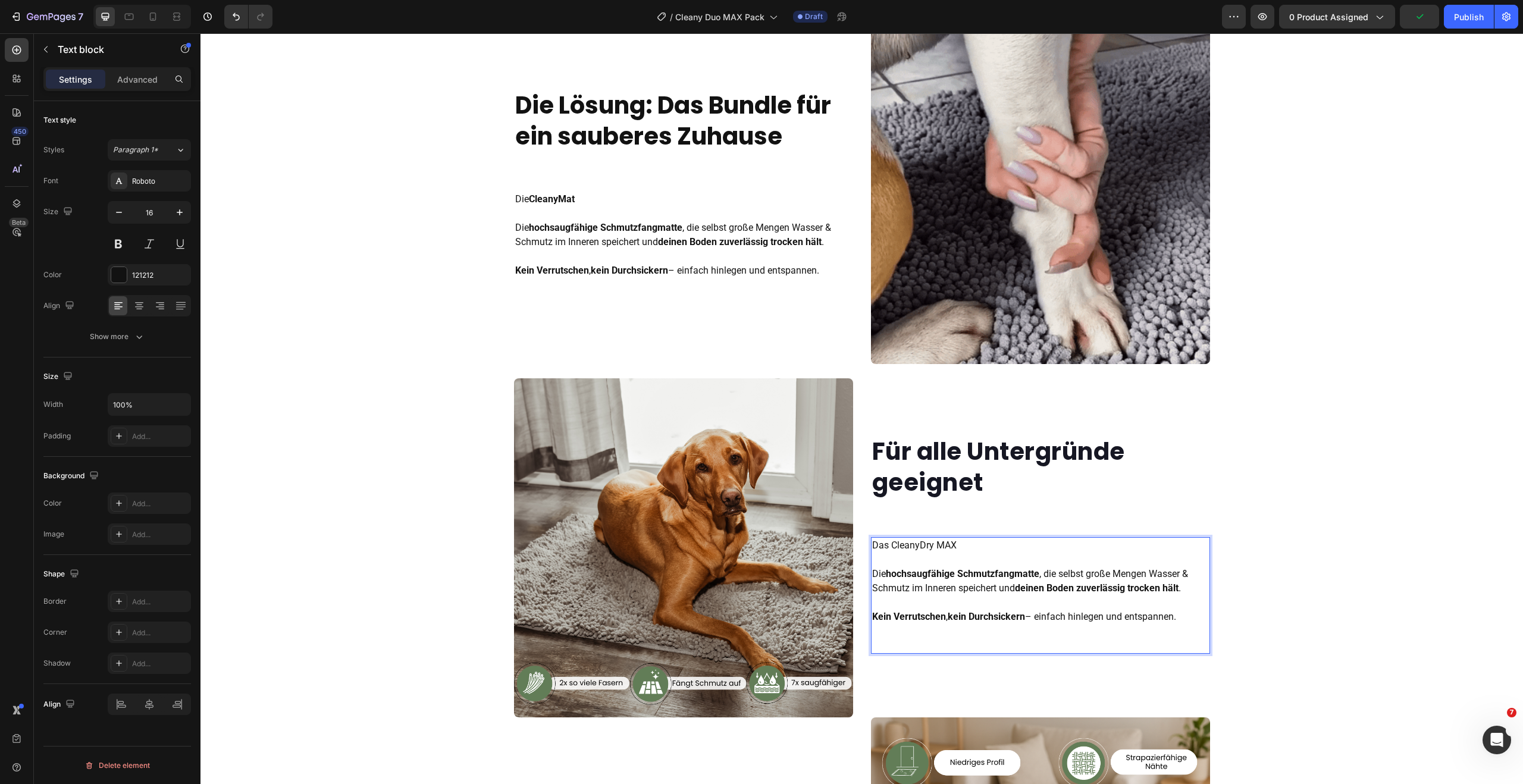
click at [959, 550] on p "Das CleanyDry MAX Die hochsaugfähige Schmutzfangmatte , die selbst große Mengen…" at bounding box center [1040, 581] width 337 height 86
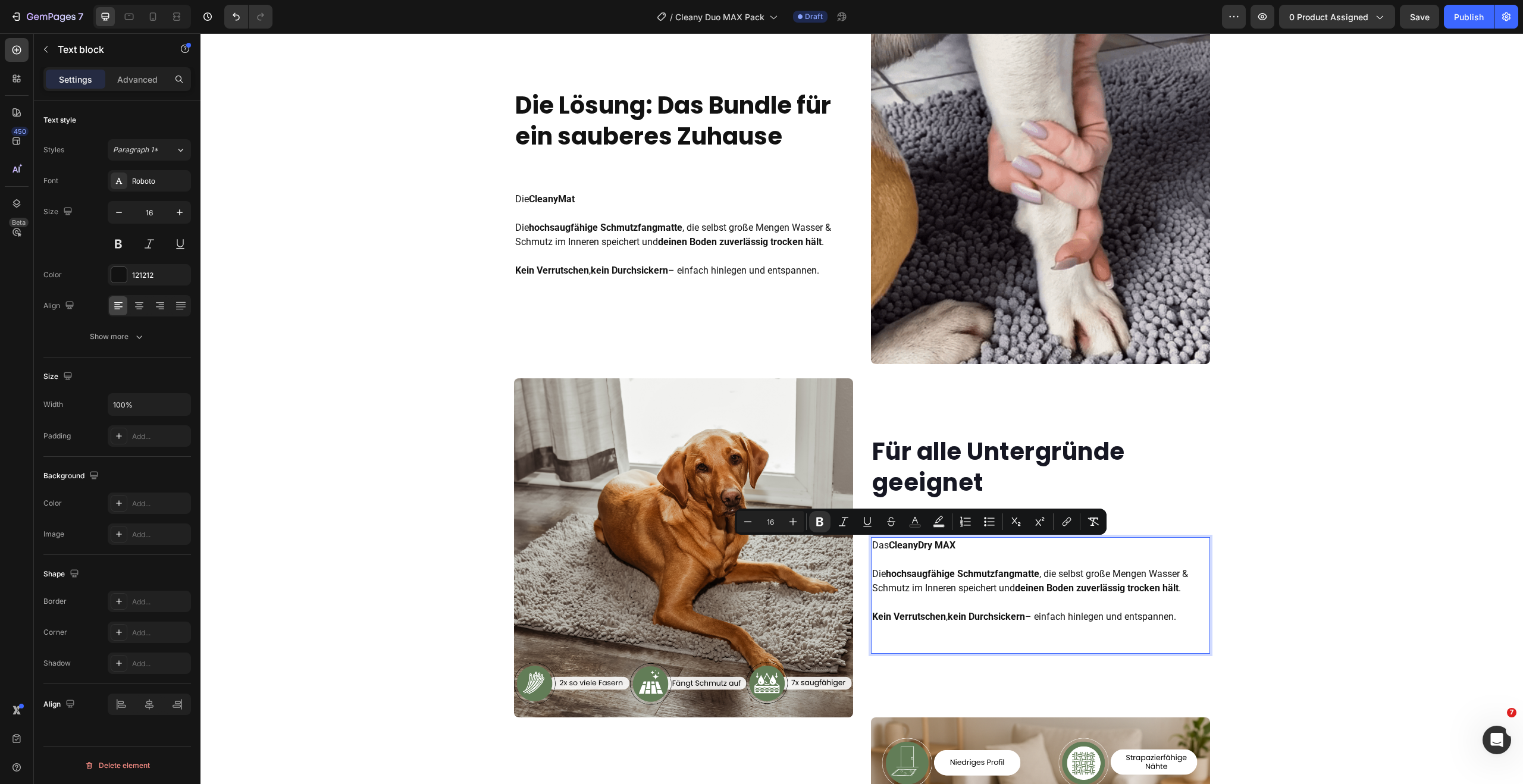
click at [1178, 617] on p "Das CleanyDry MAX Die hochsaugfähige Schmutzfangmatte , die selbst große Mengen…" at bounding box center [1040, 581] width 337 height 86
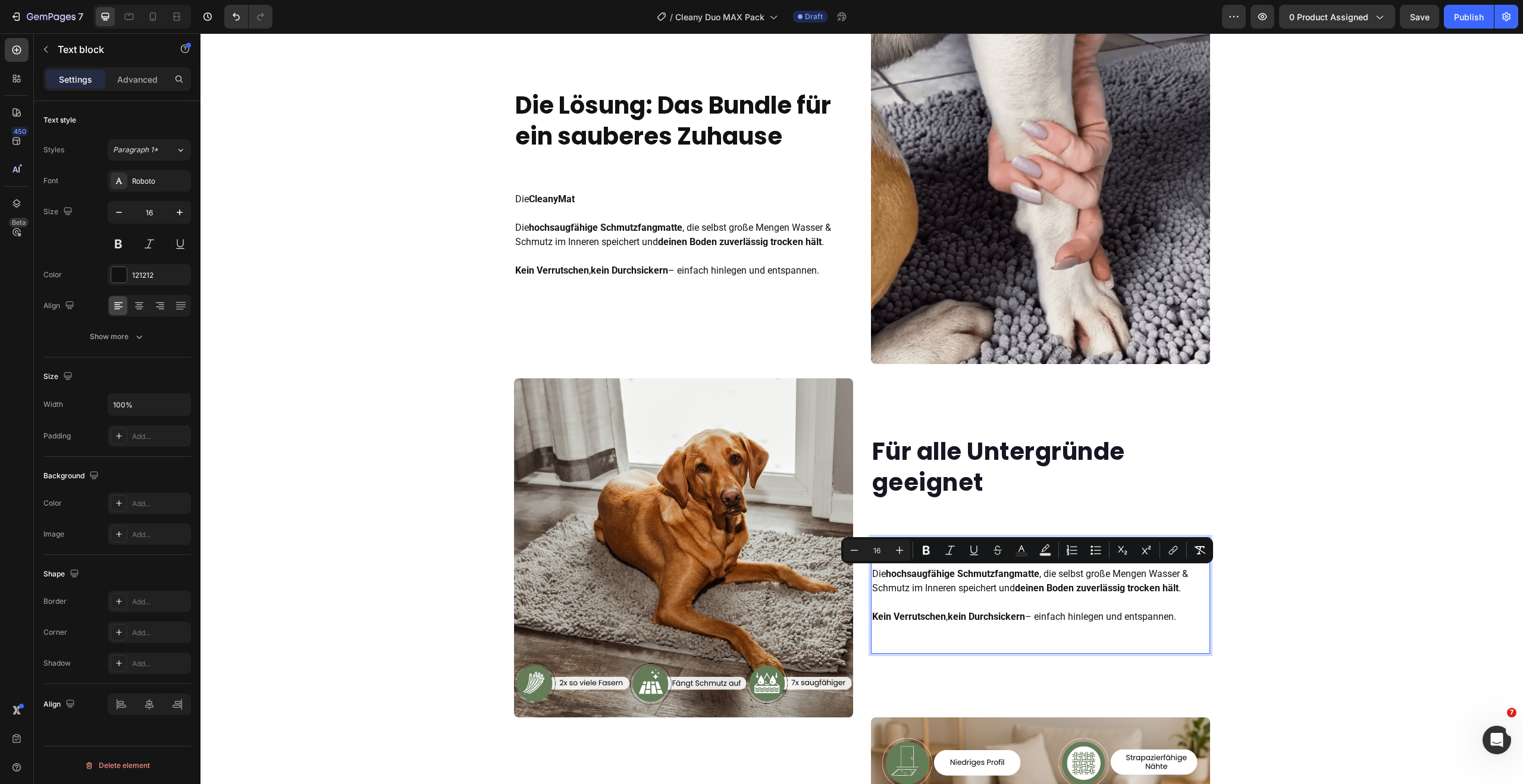
drag, startPoint x: 1175, startPoint y: 617, endPoint x: 868, endPoint y: 575, distance: 309.9
click at [872, 575] on p "Das CleanyDry MAX Die hochsaugfähige Schmutzfangmatte , die selbst große Mengen…" at bounding box center [1040, 581] width 337 height 86
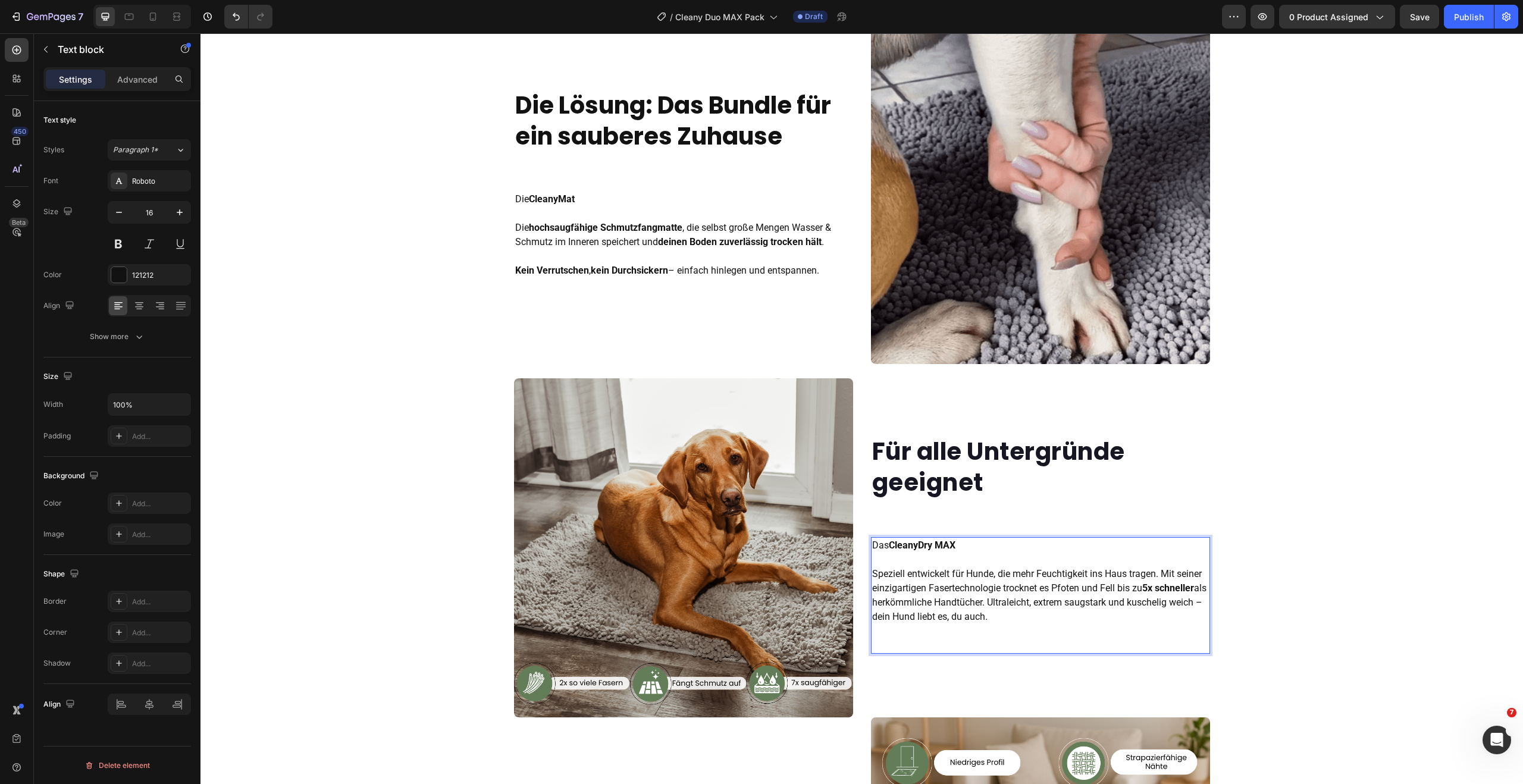
click at [915, 577] on p "Das CleanyDry [PERSON_NAME] entwickelt für Hunde, die mehr Feuchtigkeit ins Hau…" at bounding box center [1040, 581] width 337 height 86
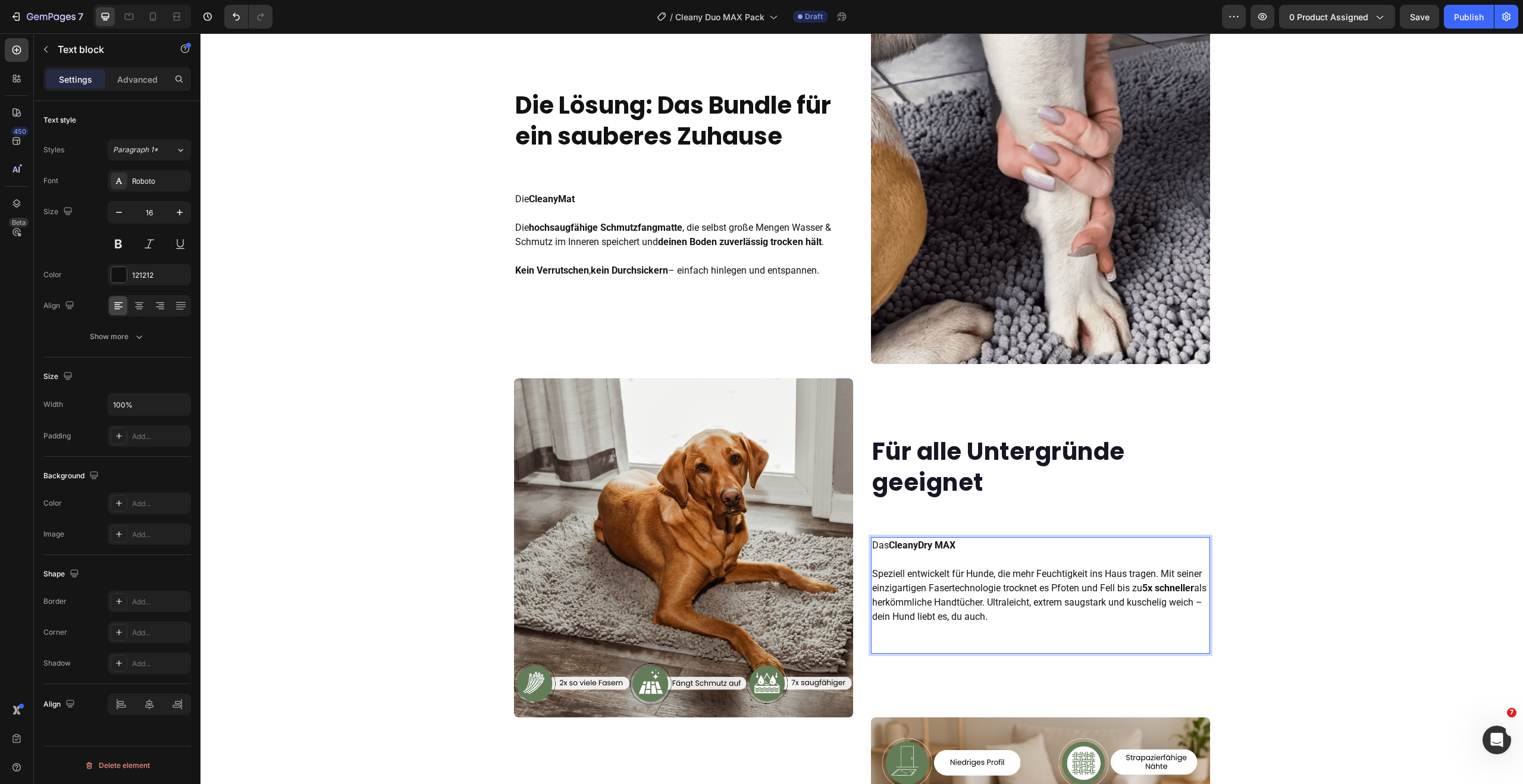
click at [1159, 574] on p "Das CleanyDry [PERSON_NAME] entwickelt für Hunde, die mehr Feuchtigkeit ins Hau…" at bounding box center [1040, 581] width 337 height 86
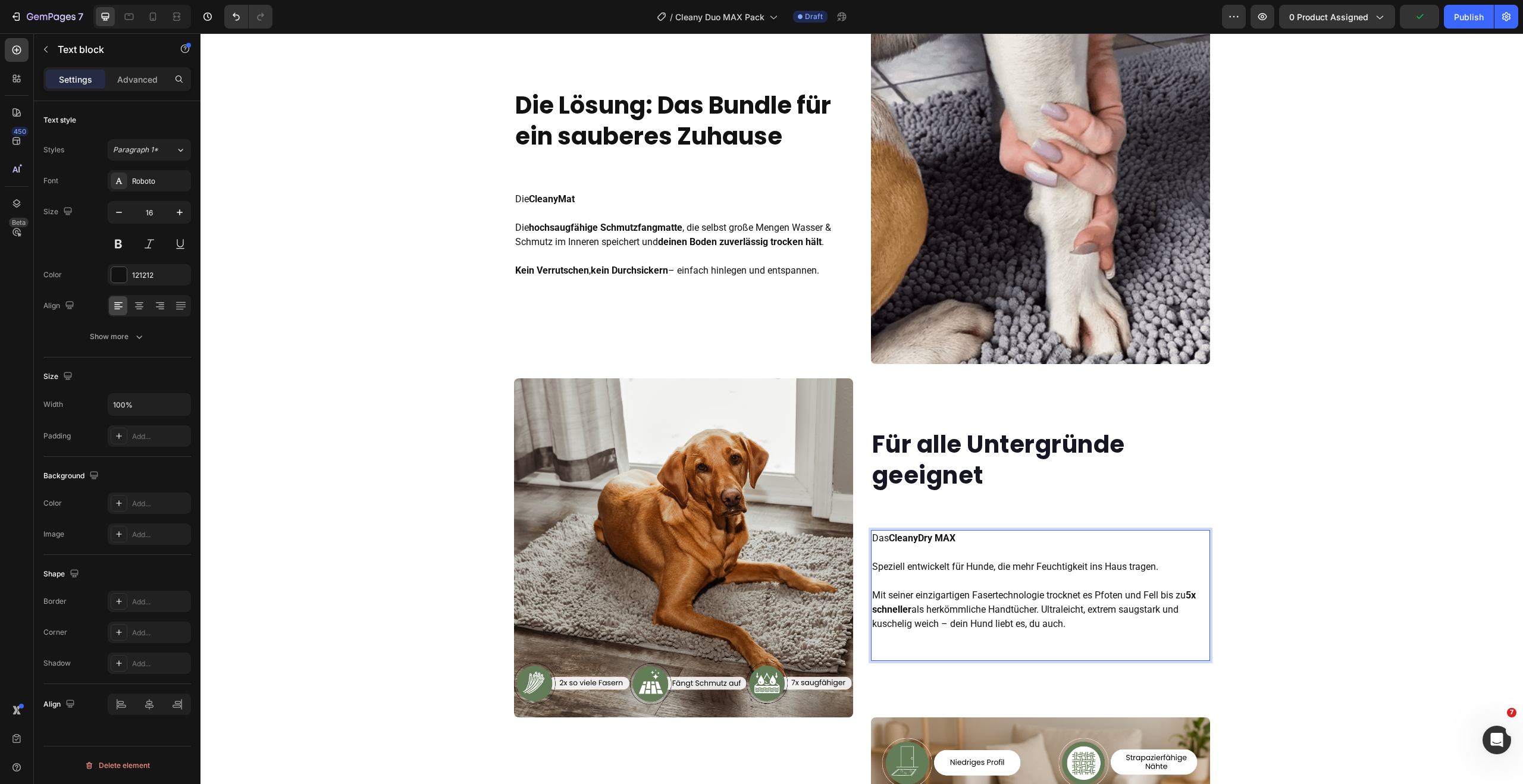
click at [1026, 570] on p "Das CleanyDry [PERSON_NAME] entwickelt für Hunde, die mehr Feuchtigkeit ins Hau…" at bounding box center [1040, 581] width 337 height 100
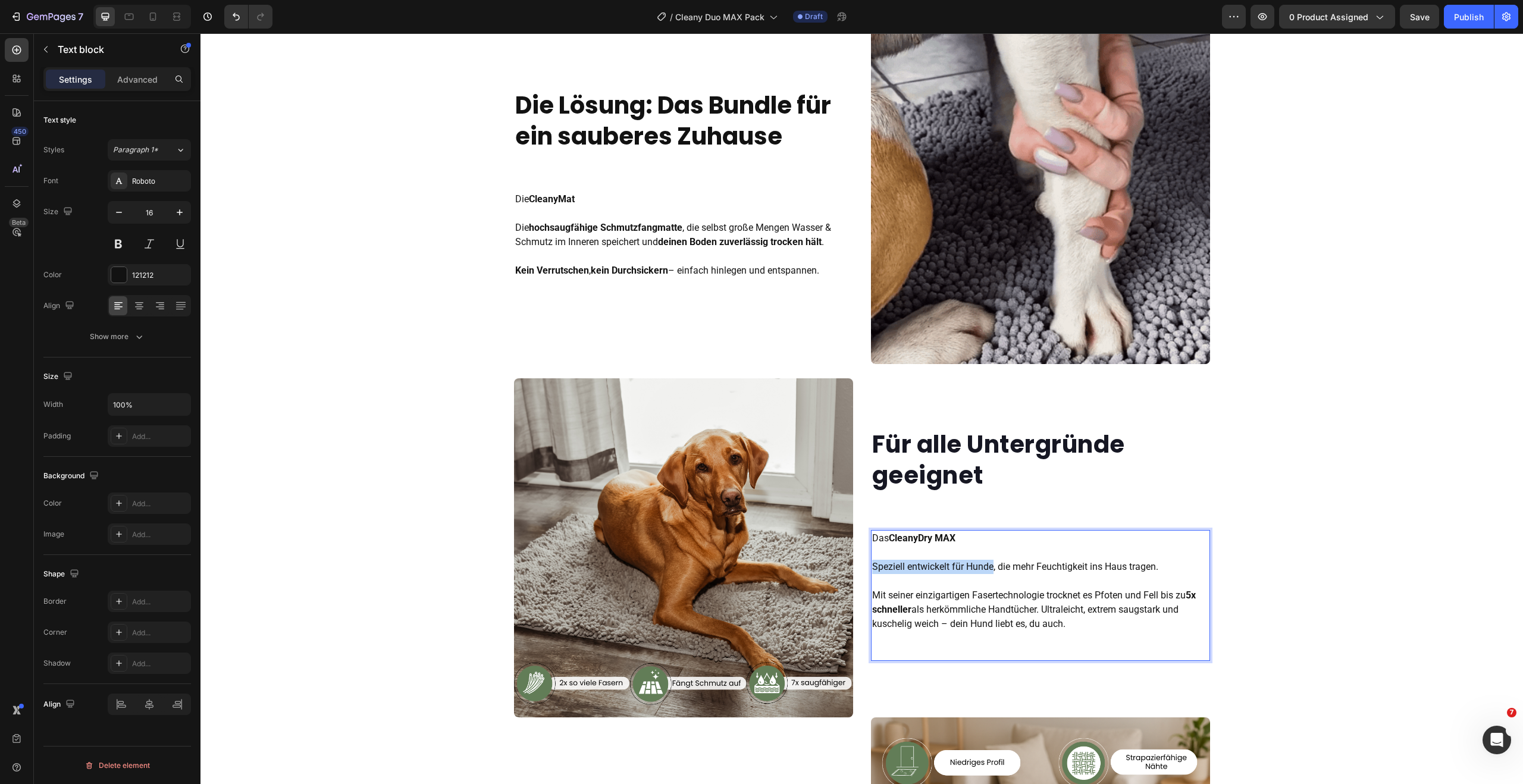
drag, startPoint x: 990, startPoint y: 567, endPoint x: 866, endPoint y: 569, distance: 124.0
click at [872, 569] on p "Das CleanyDry [PERSON_NAME] entwickelt für Hunde, die mehr Feuchtigkeit ins Hau…" at bounding box center [1040, 581] width 337 height 100
click at [921, 602] on p "Das CleanyDry [PERSON_NAME] entwickelt für Hunde , die mehr Feuchtigkeit ins Ha…" at bounding box center [1040, 581] width 337 height 100
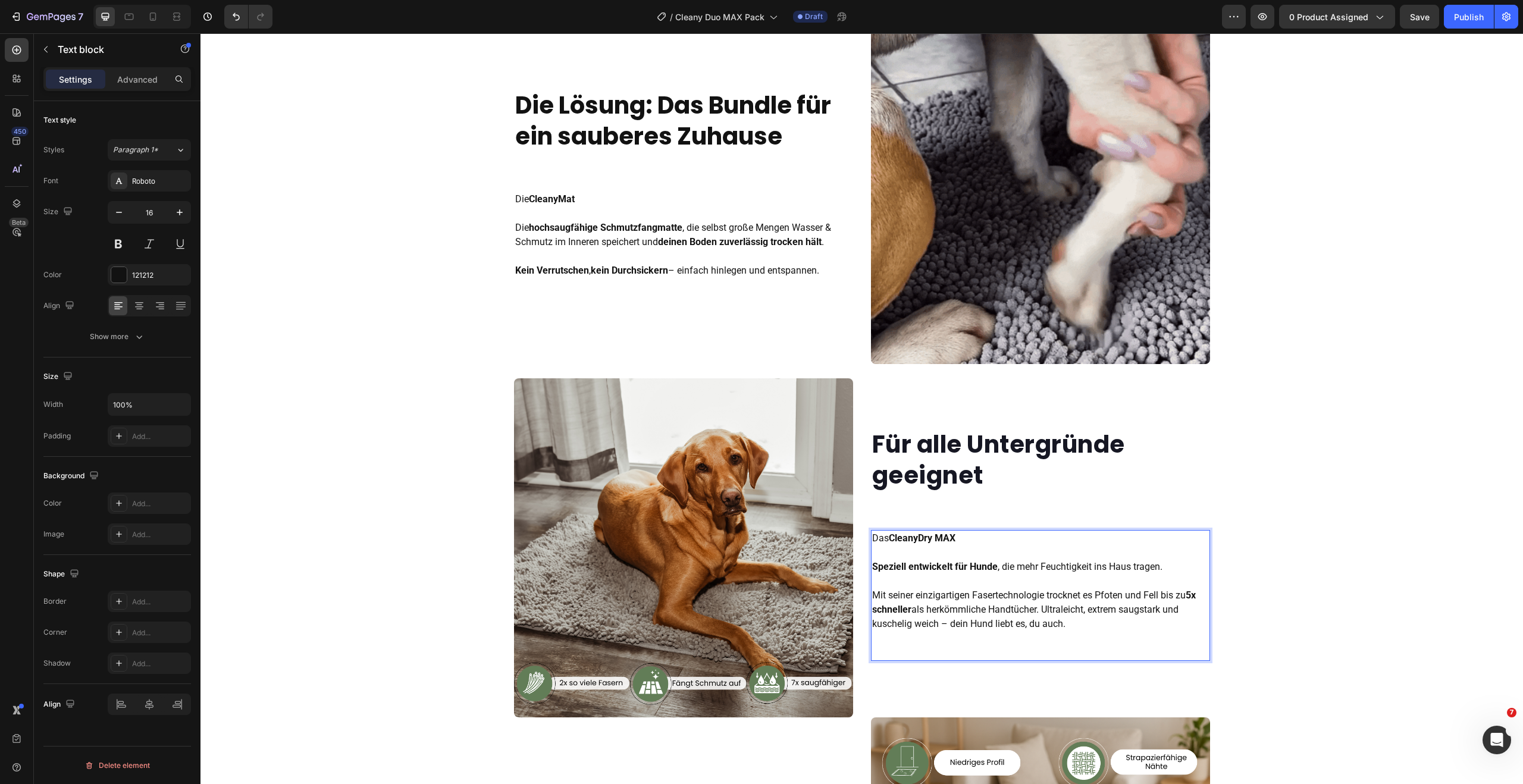
click at [1194, 593] on strong "5x schneller" at bounding box center [1034, 602] width 324 height 25
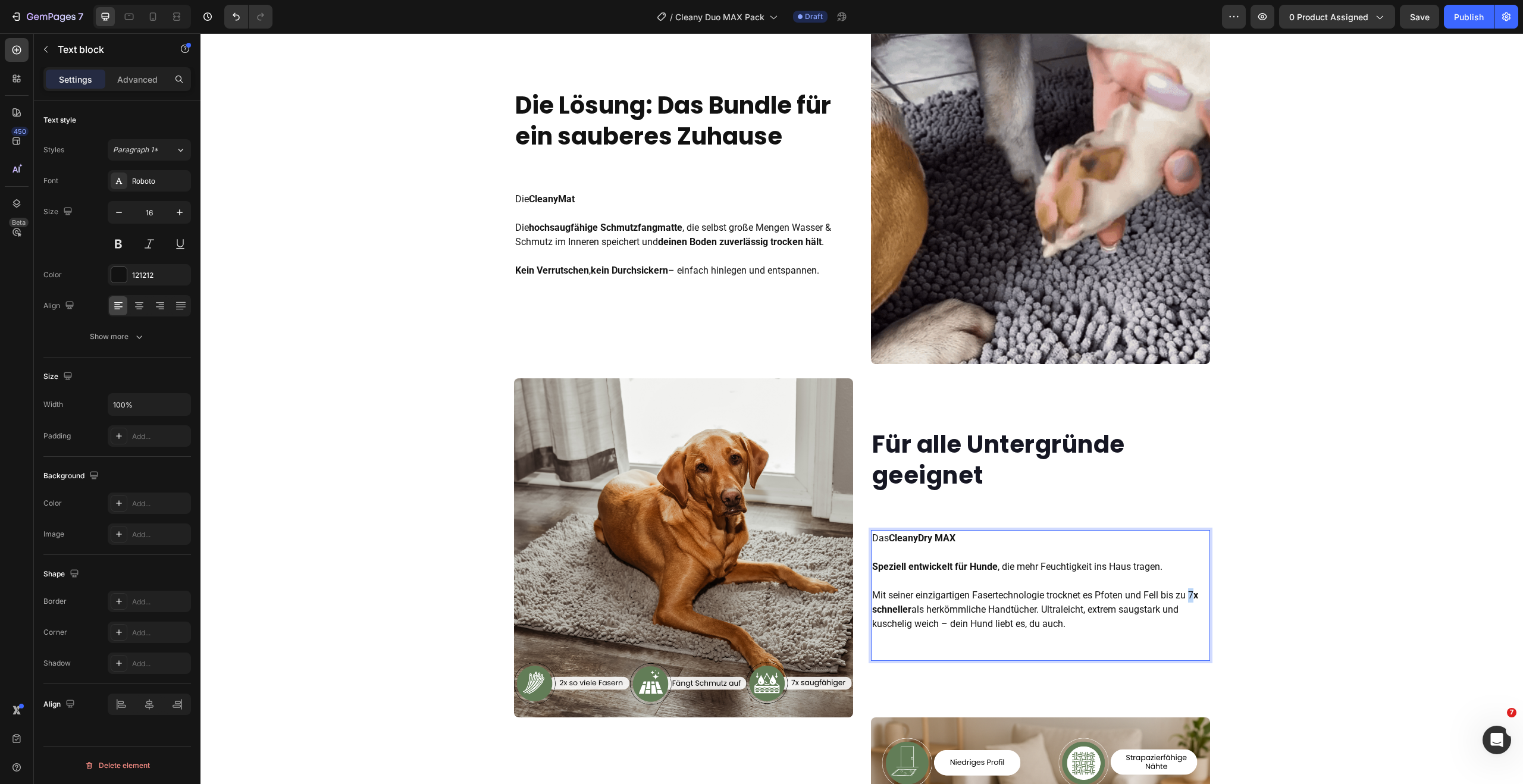
click at [1191, 594] on p "Das CleanyDry [PERSON_NAME] entwickelt für Hunde , die mehr Feuchtigkeit ins Ha…" at bounding box center [1040, 581] width 337 height 100
click at [1178, 607] on p "Das CleanyDry [PERSON_NAME] entwickelt für Hunde , die mehr Feuchtigkeit ins Ha…" at bounding box center [1040, 581] width 337 height 100
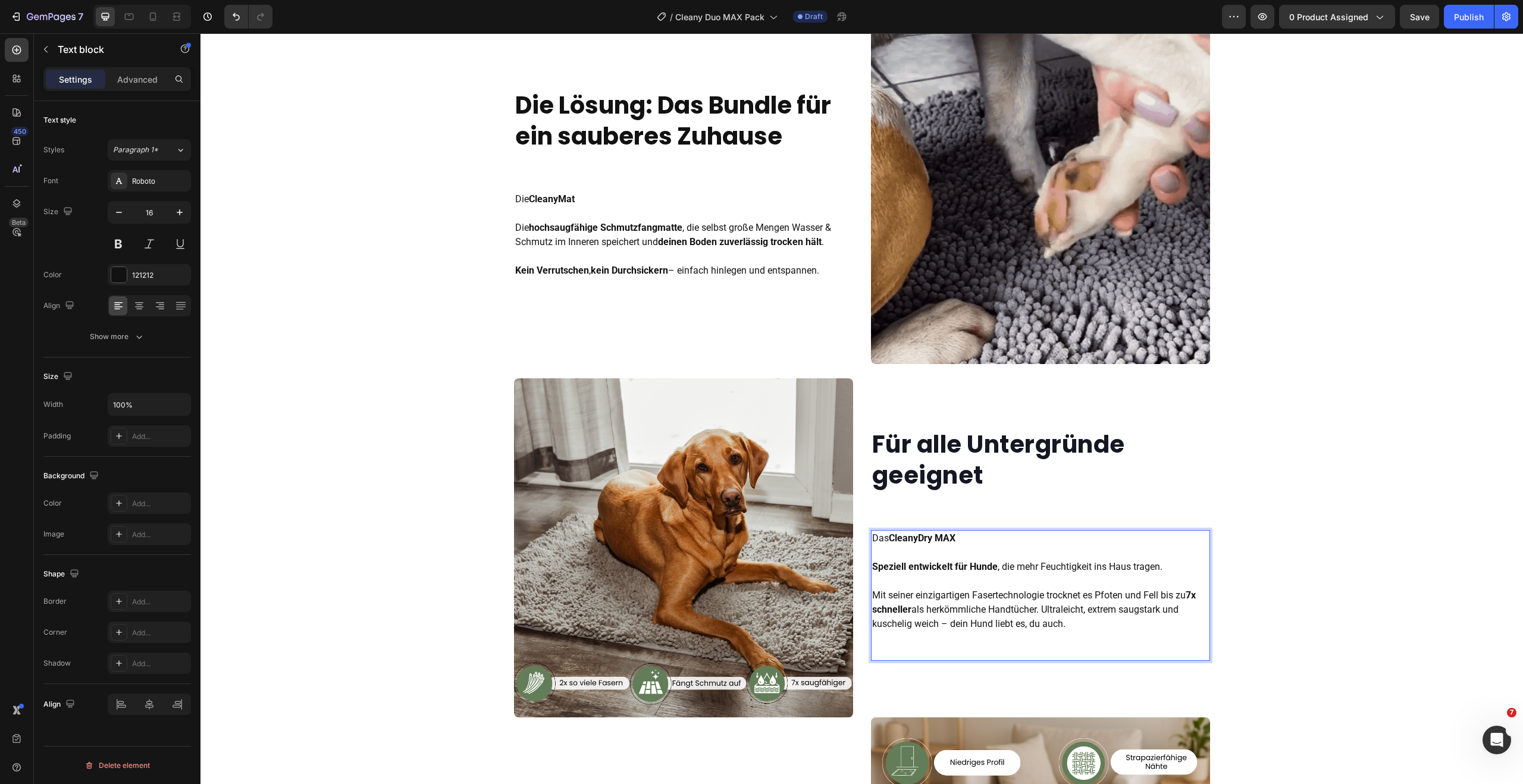
click at [1041, 608] on p "Das CleanyDry [PERSON_NAME] entwickelt für Hunde , die mehr Feuchtigkeit ins Ha…" at bounding box center [1040, 581] width 337 height 100
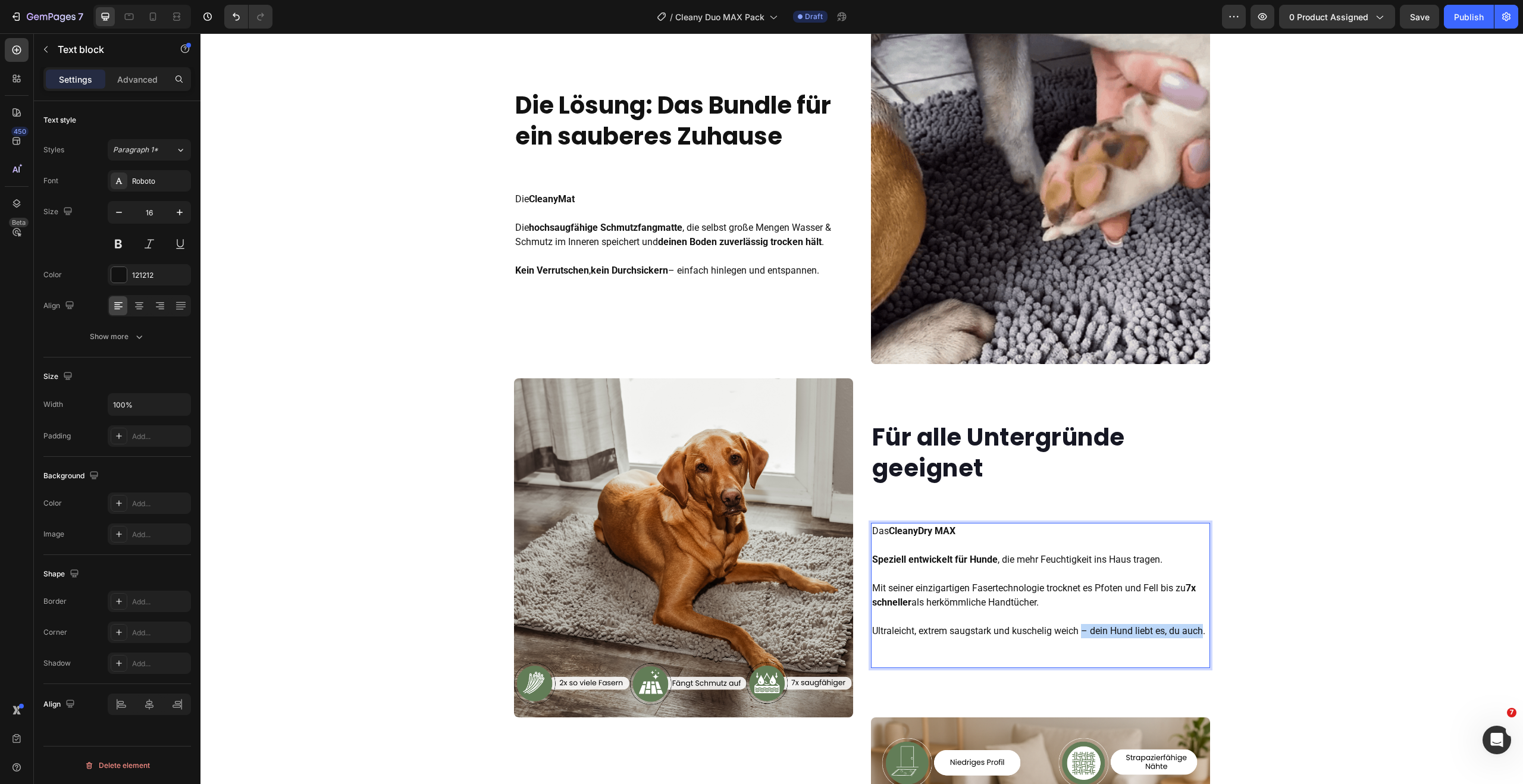
drag, startPoint x: 1079, startPoint y: 632, endPoint x: 1198, endPoint y: 635, distance: 119.0
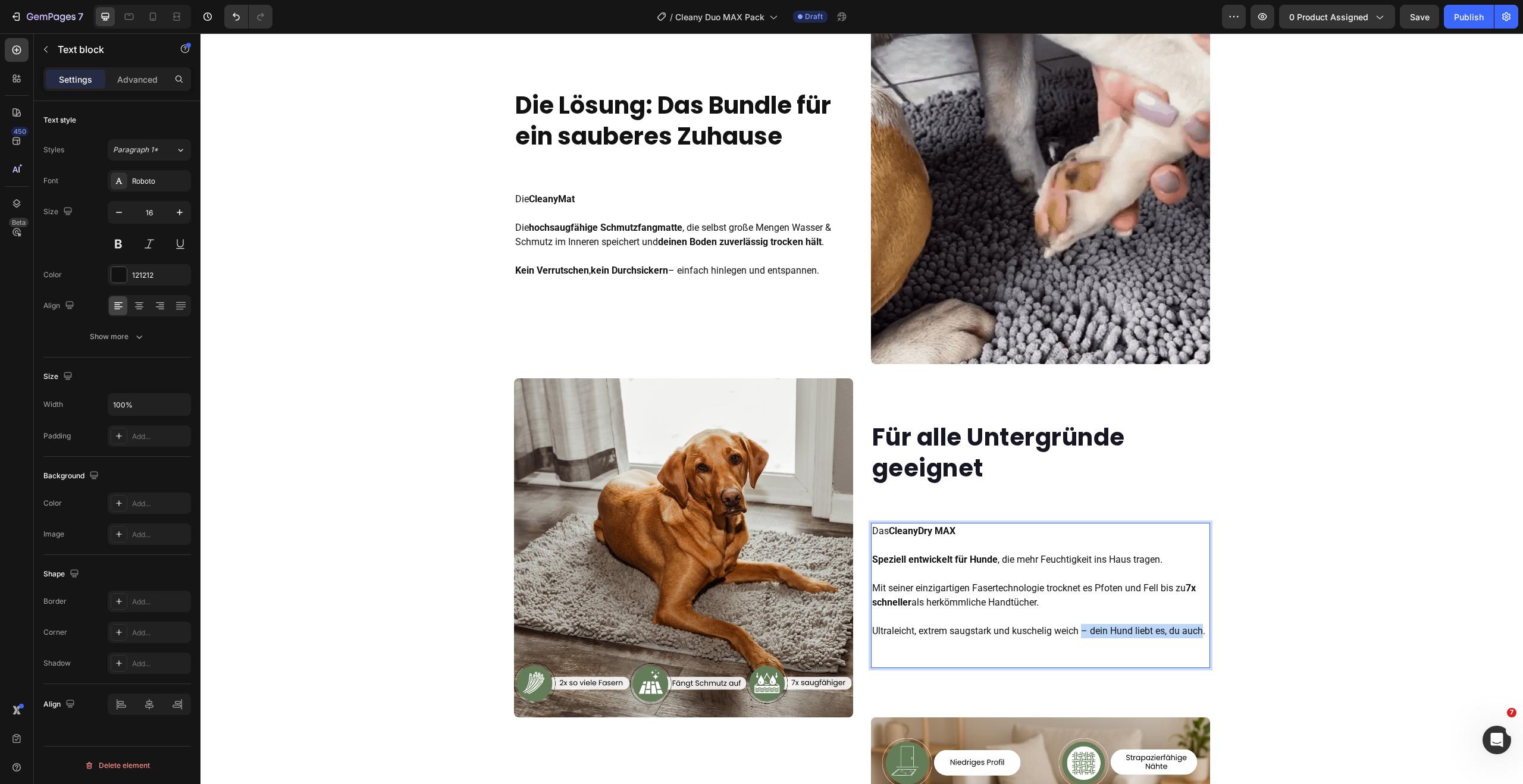
click at [1198, 635] on body "Header ⁠⁠⁠⁠⁠⁠⁠ Die Lösung: Das Bundle für ein sauberes Zuhause Heading Die Clea…" at bounding box center [862, 742] width 1322 height 3519
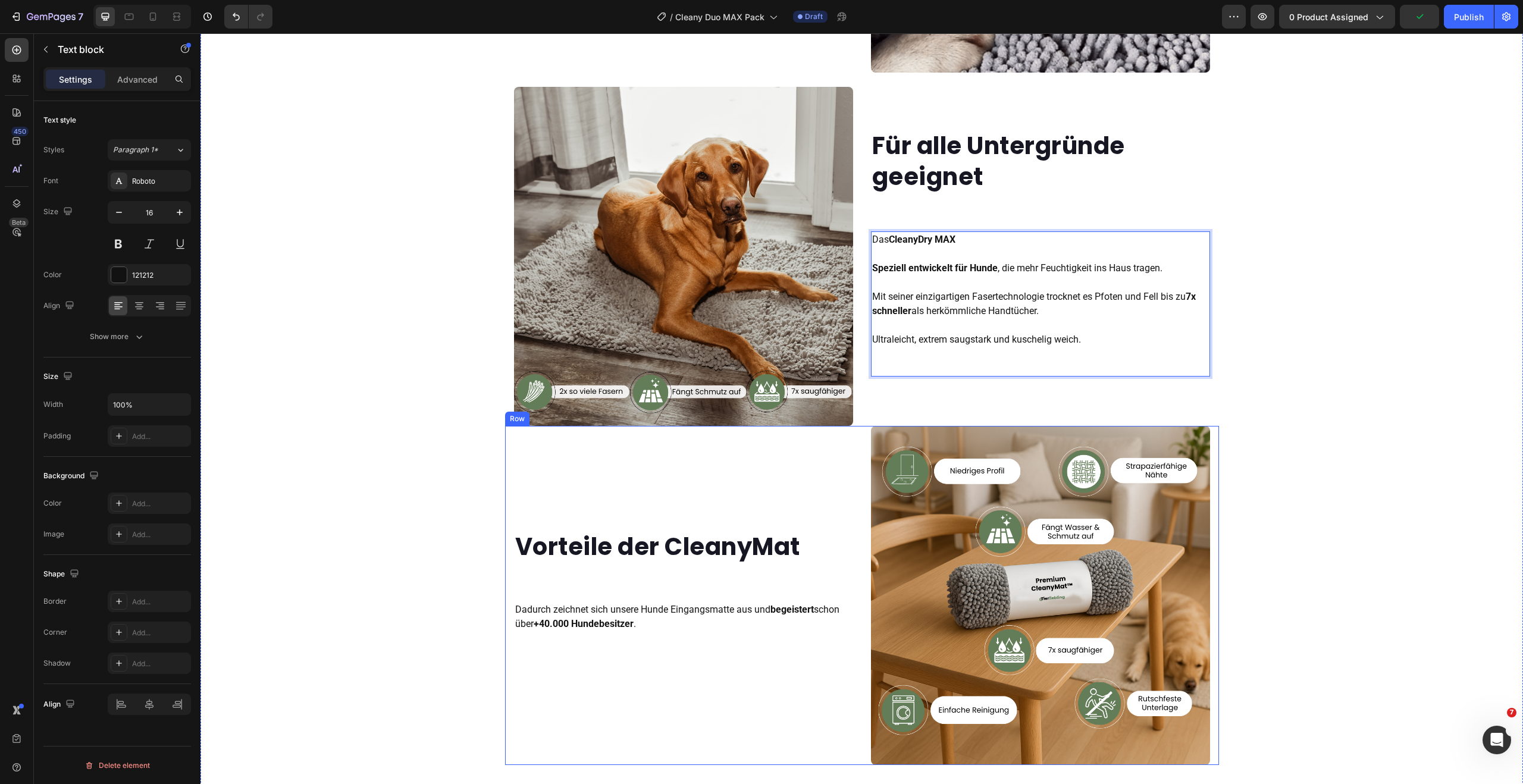
scroll to position [1390, 0]
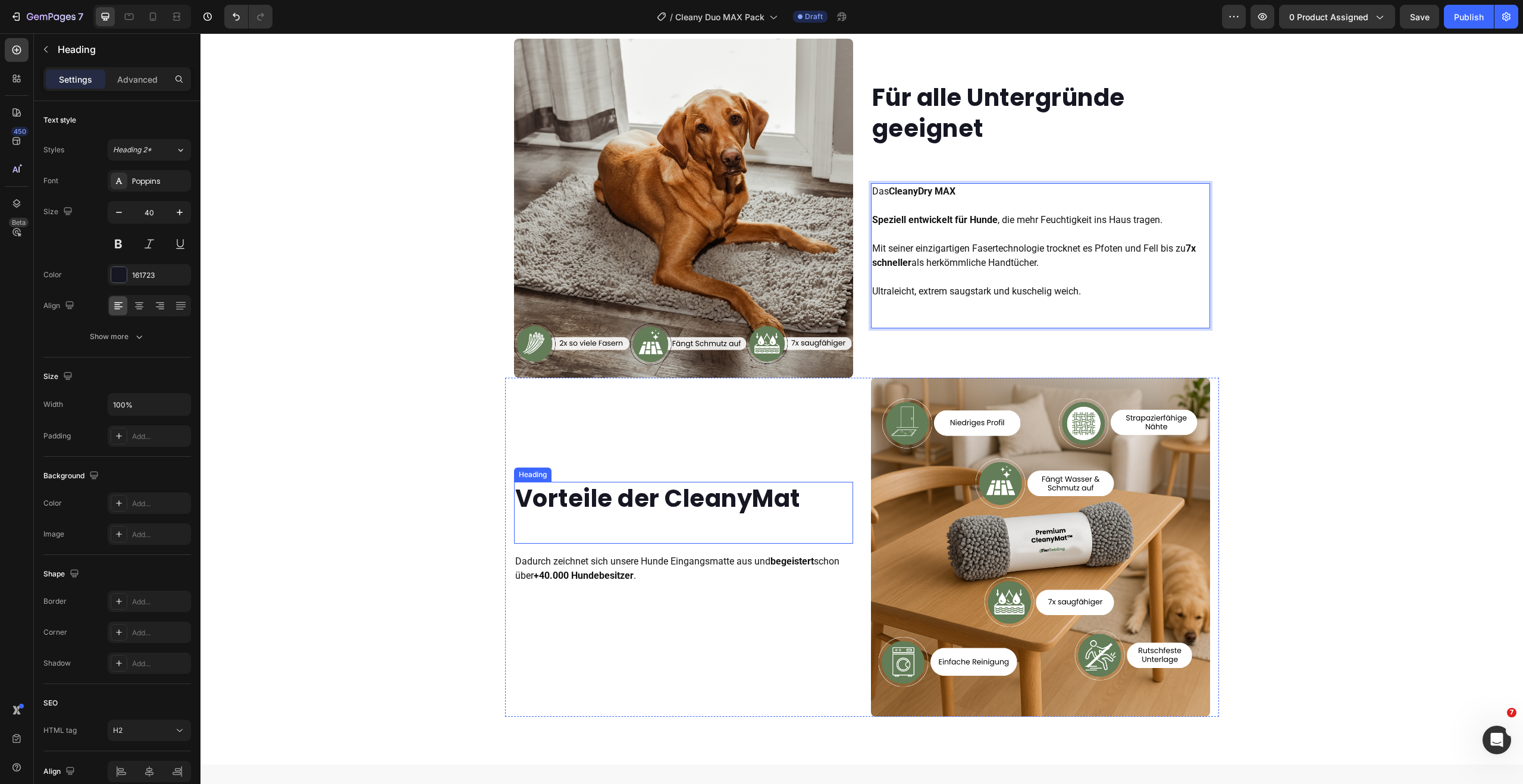
click at [685, 493] on strong "Vorteile der CleanyMat" at bounding box center [657, 498] width 285 height 33
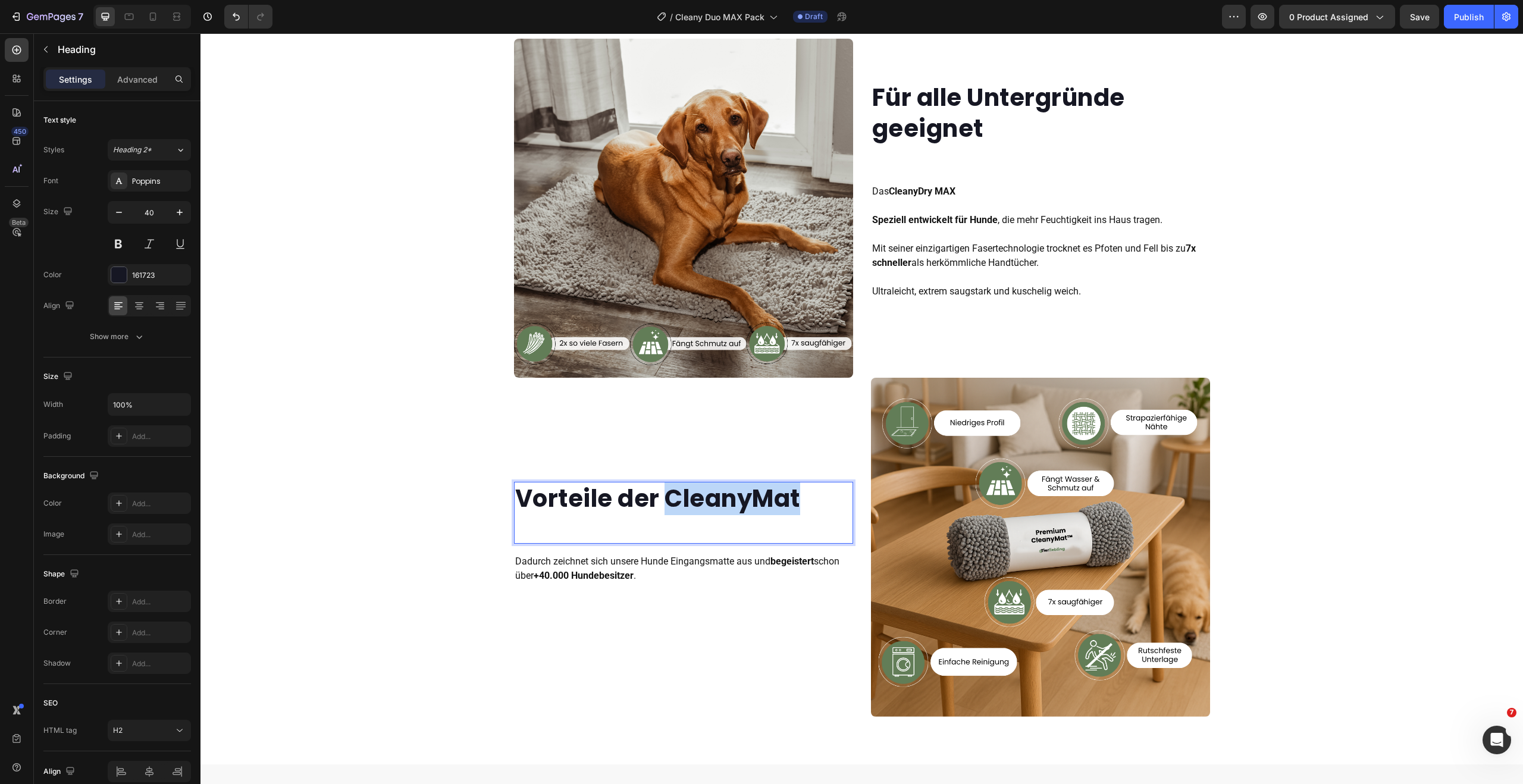
drag, startPoint x: 664, startPoint y: 498, endPoint x: 794, endPoint y: 504, distance: 130.1
click at [794, 504] on strong "Vorteile der CleanyMat" at bounding box center [657, 498] width 285 height 33
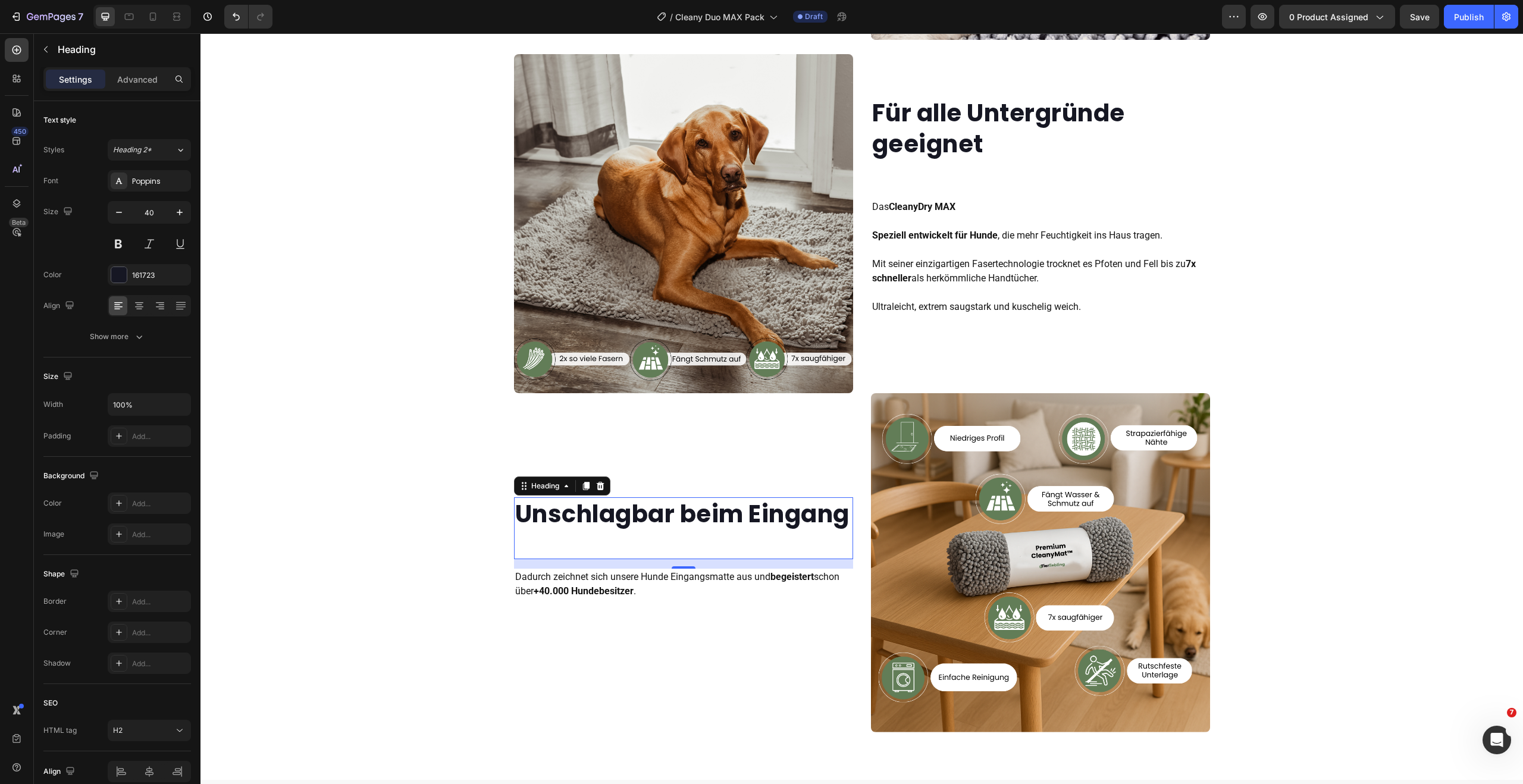
click at [593, 593] on p "Dadurch zeichnet sich unsere Hunde Eingangsmatte aus und begeistert schon über …" at bounding box center [683, 584] width 337 height 28
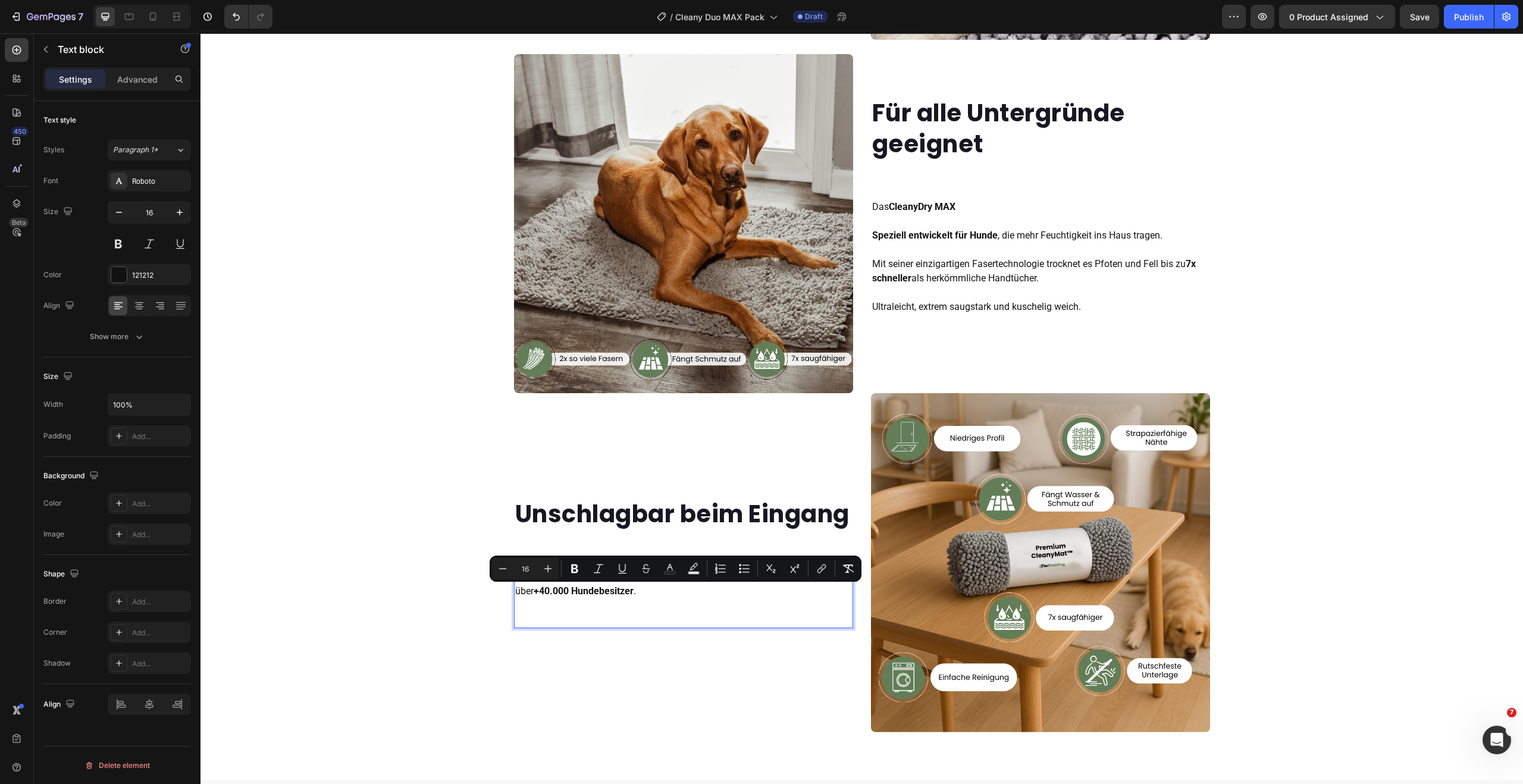
click at [540, 598] on p "Dadurch zeichnet sich unsere Hunde Eingangsmatte aus und begeistert schon über …" at bounding box center [683, 584] width 337 height 28
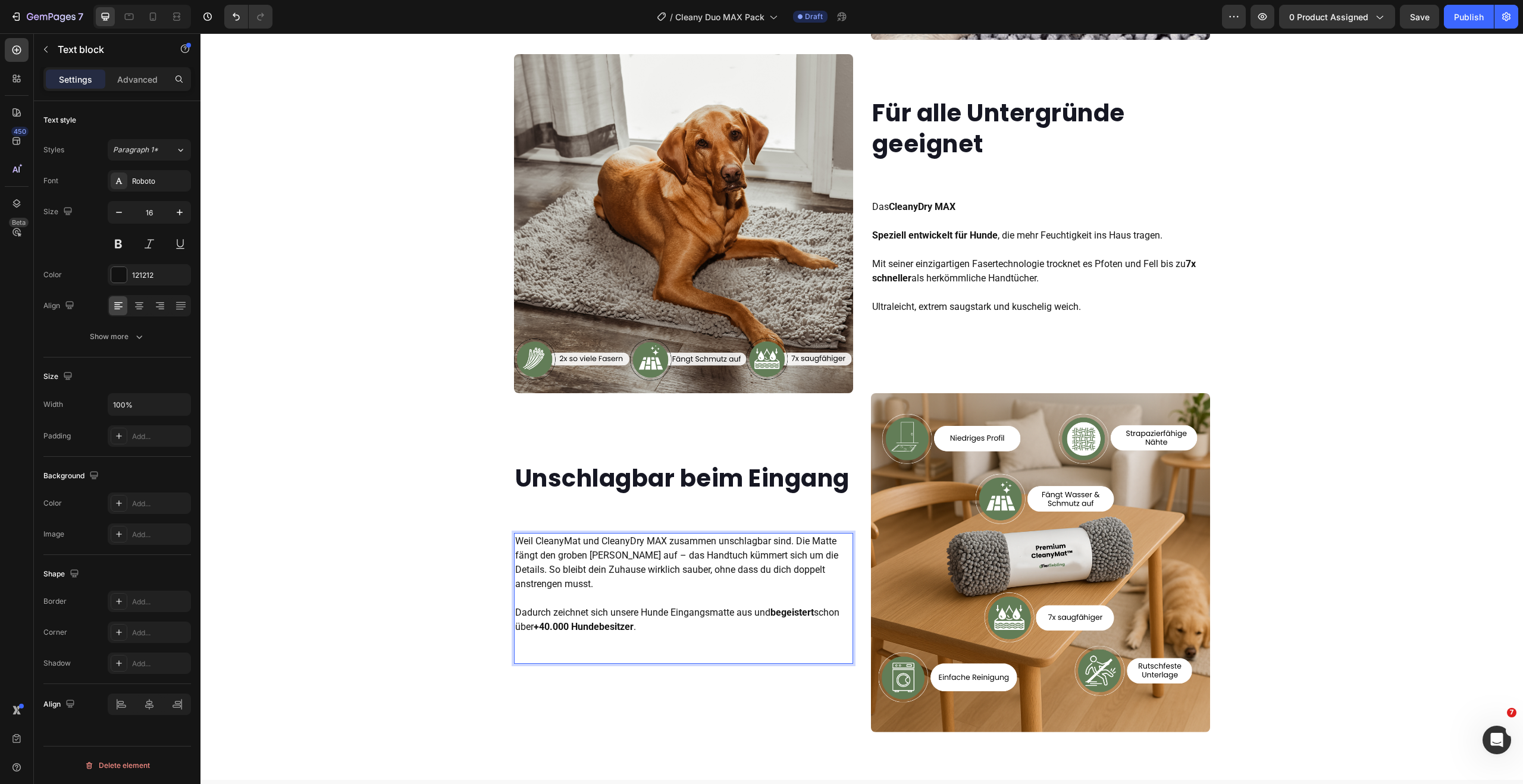
click at [555, 559] on p "Weil CleanyMat und CleanyDry MAX zusammen unschlagbar sind. Die Matte fängt den…" at bounding box center [683, 584] width 337 height 100
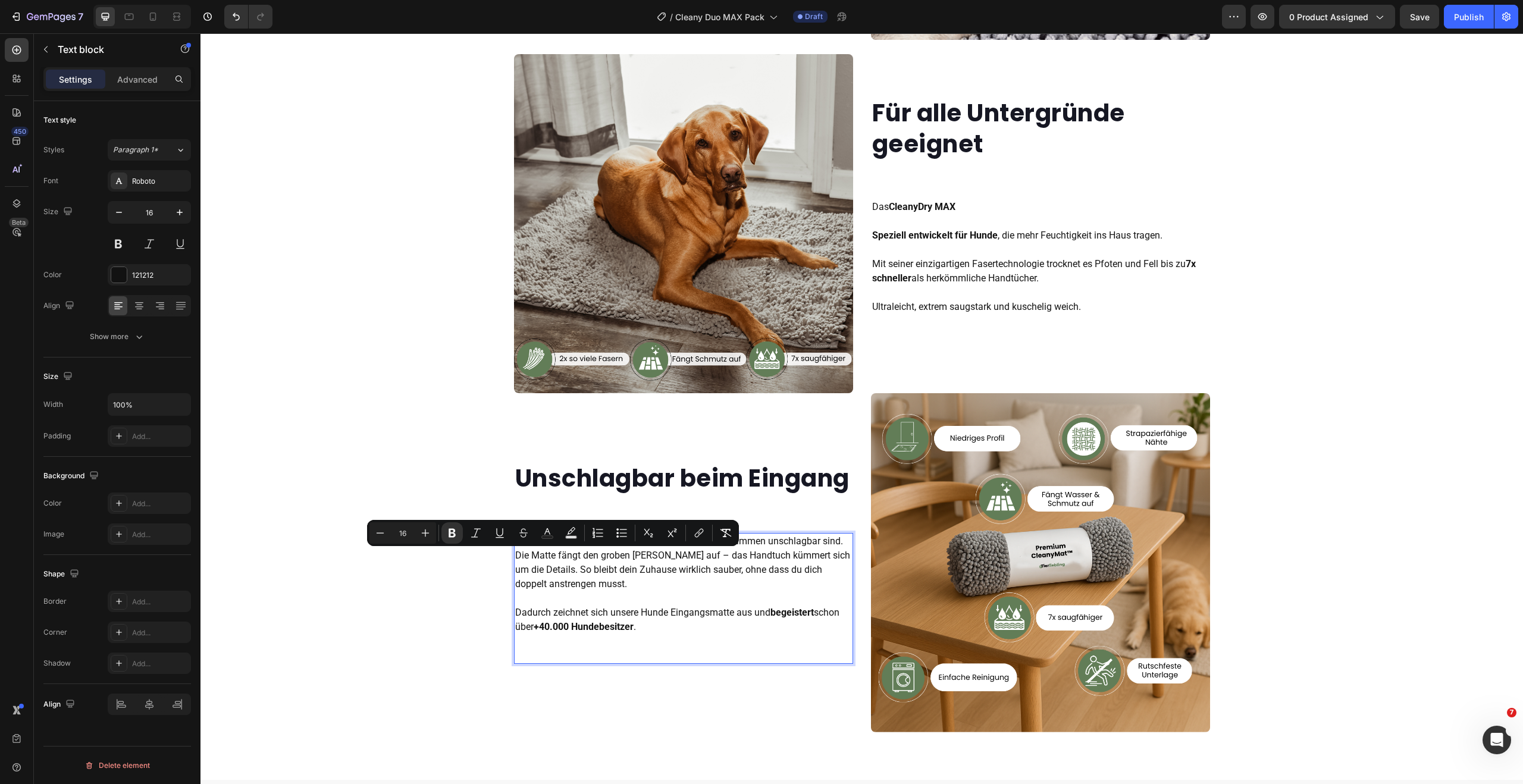
click at [603, 556] on p "Weil CleanyMat und CleanyDry MAX zusammen unschlagbar sind. Die Matte fängt den…" at bounding box center [683, 584] width 337 height 100
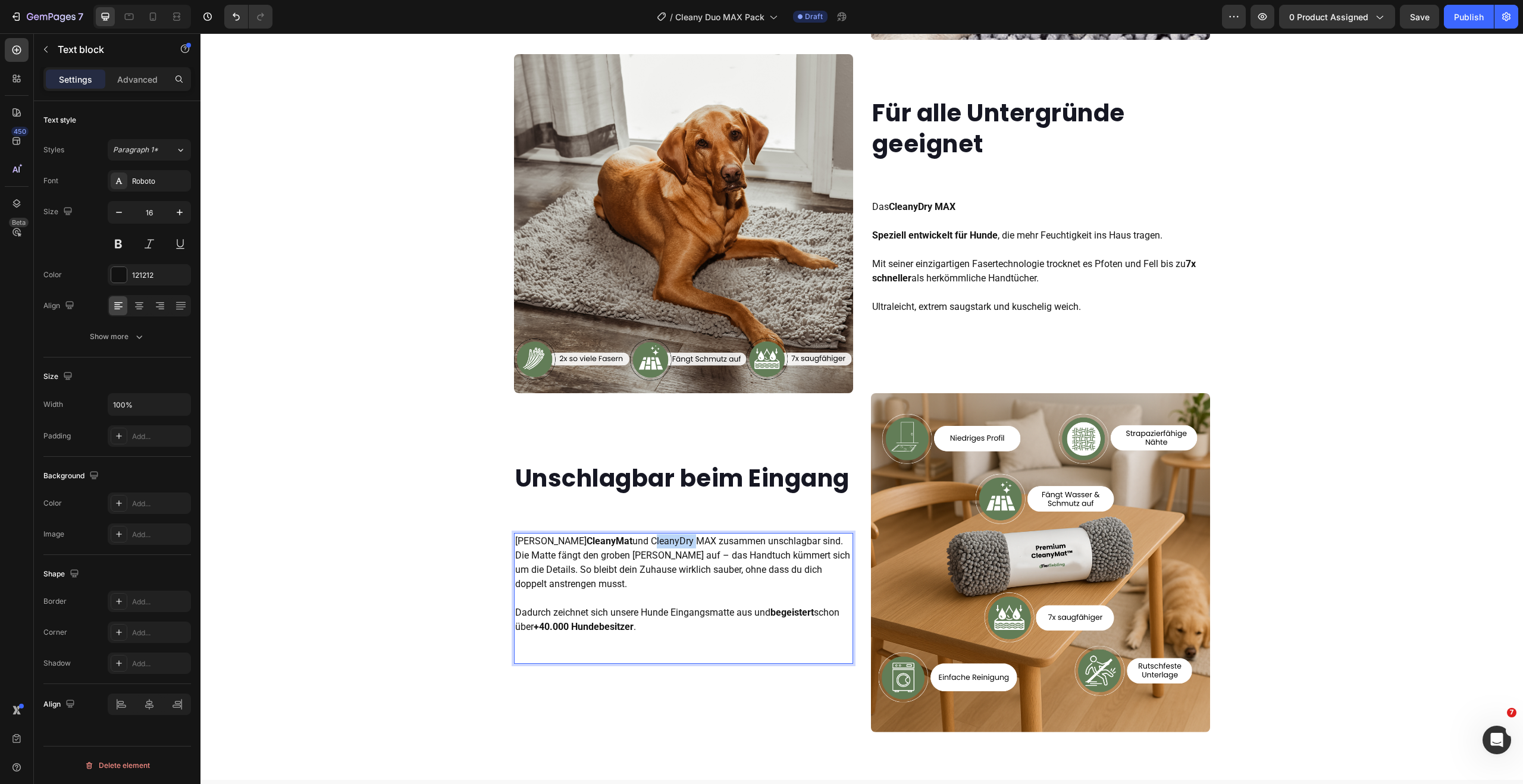
click at [603, 556] on p "Weil CleanyMat und CleanyDry MAX zusammen unschlagbar sind. Die Matte fängt den…" at bounding box center [683, 584] width 337 height 100
click at [645, 556] on p "Weil CleanyMat und CleanyDry MAX zusammen unschlagbar sind. Die Matte fängt den…" at bounding box center [683, 584] width 337 height 100
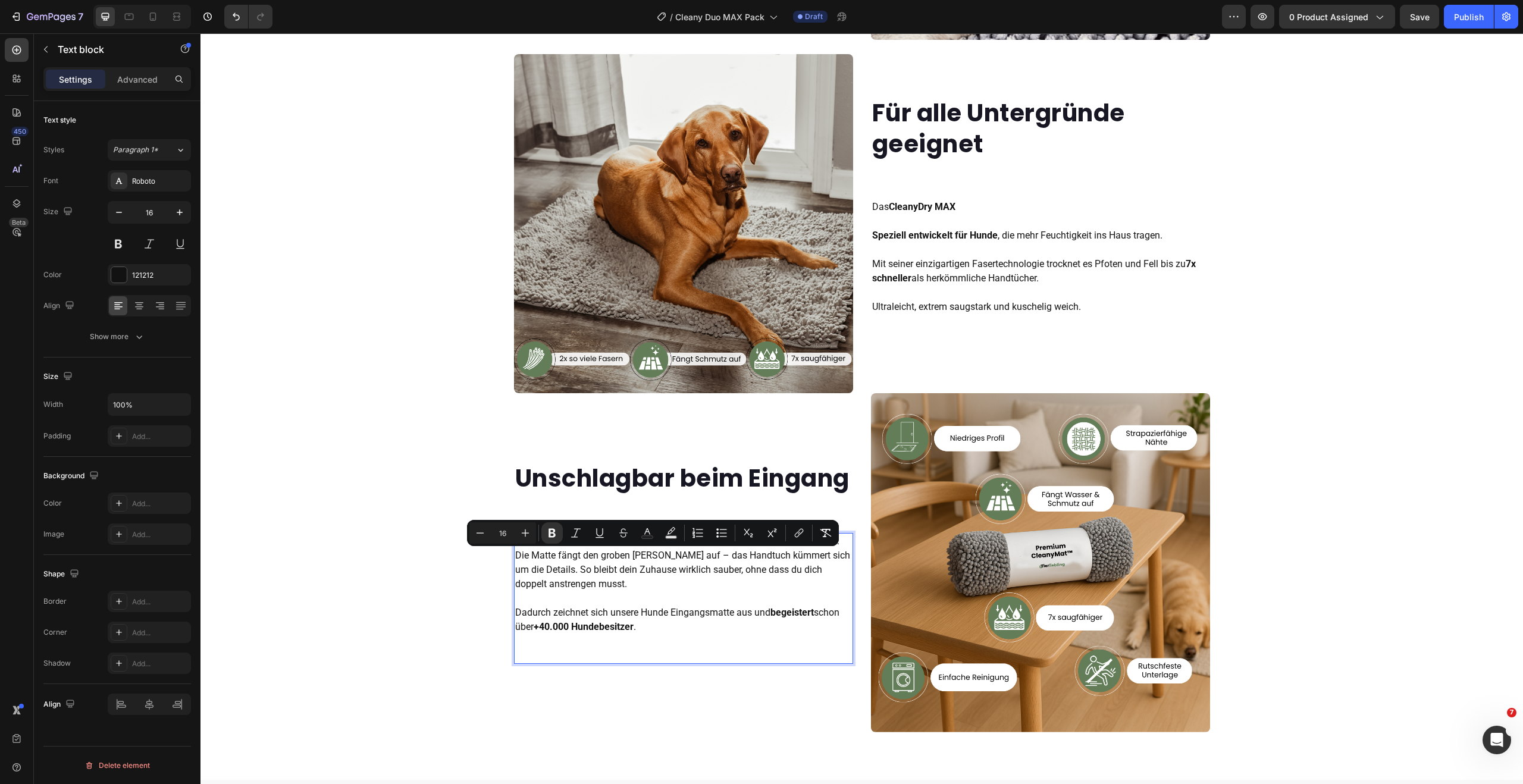
click at [793, 557] on p "Weil CleanyMat und CleanyDry MAX zusammen unschlagbar sind. Die Matte fängt den…" at bounding box center [683, 584] width 337 height 100
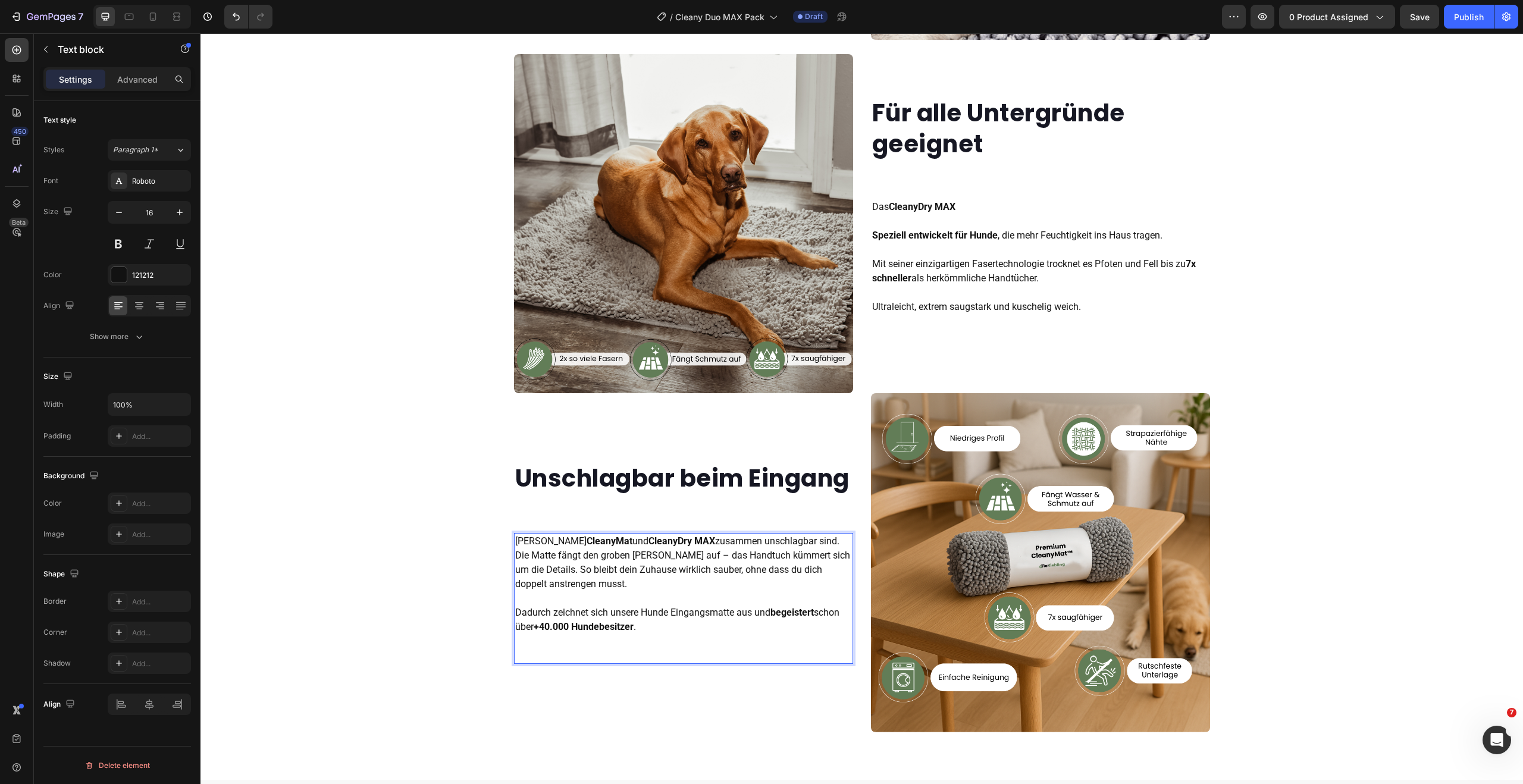
scroll to position [1367, 0]
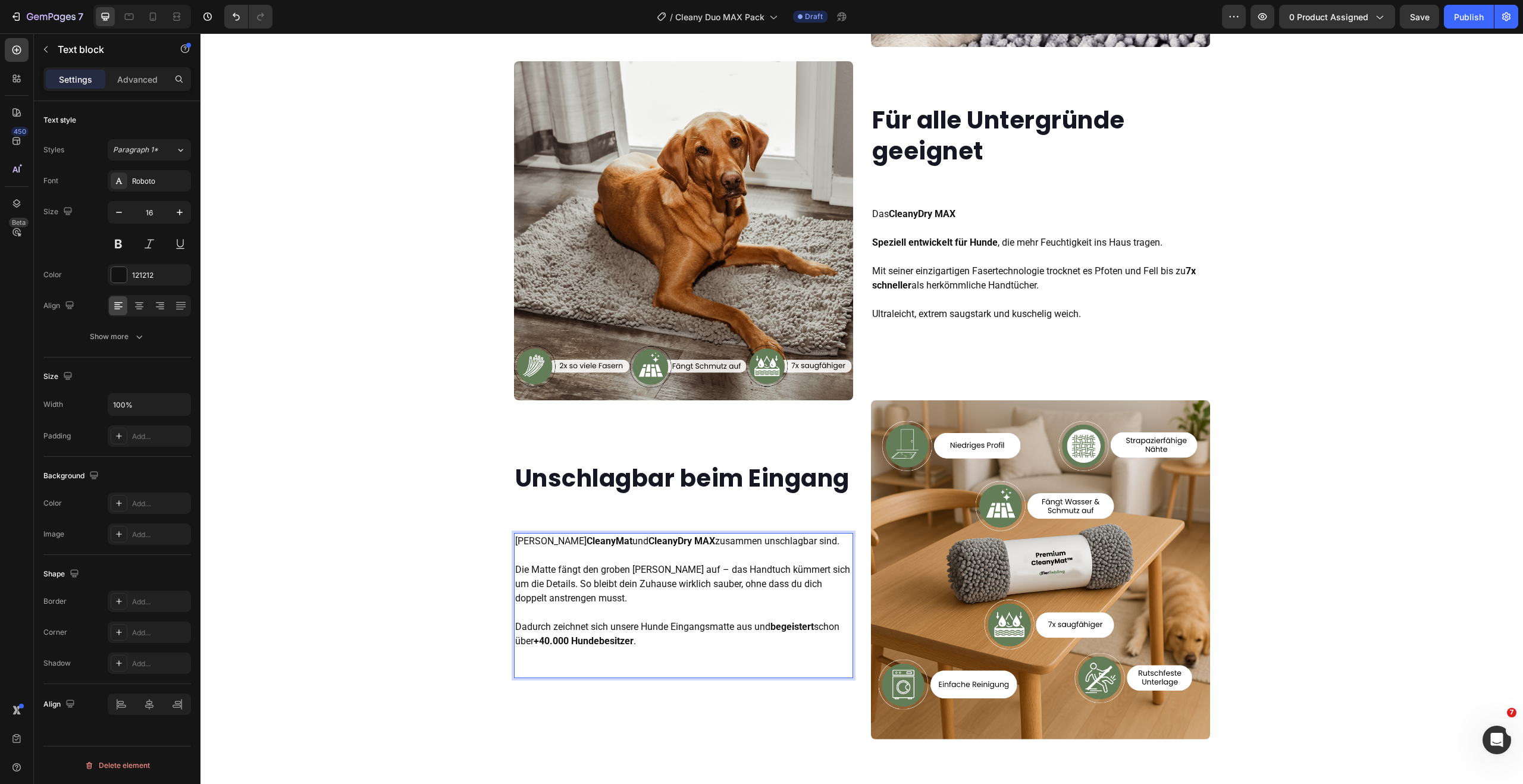
click at [535, 586] on p "Weil CleanyMat und CleanyDry MAX zusammen unschlagbar sind. Die Matte fängt den…" at bounding box center [683, 591] width 337 height 114
click at [684, 586] on p "Weil CleanyMat und CleanyDry MAX zusammen unschlagbar sind. Die Schmutzfangmatt…" at bounding box center [683, 591] width 337 height 114
click at [662, 587] on p "Weil CleanyMat und CleanyDry MAX zusammen unschlagbar sind. Die Schmutzfangmatt…" at bounding box center [683, 591] width 337 height 114
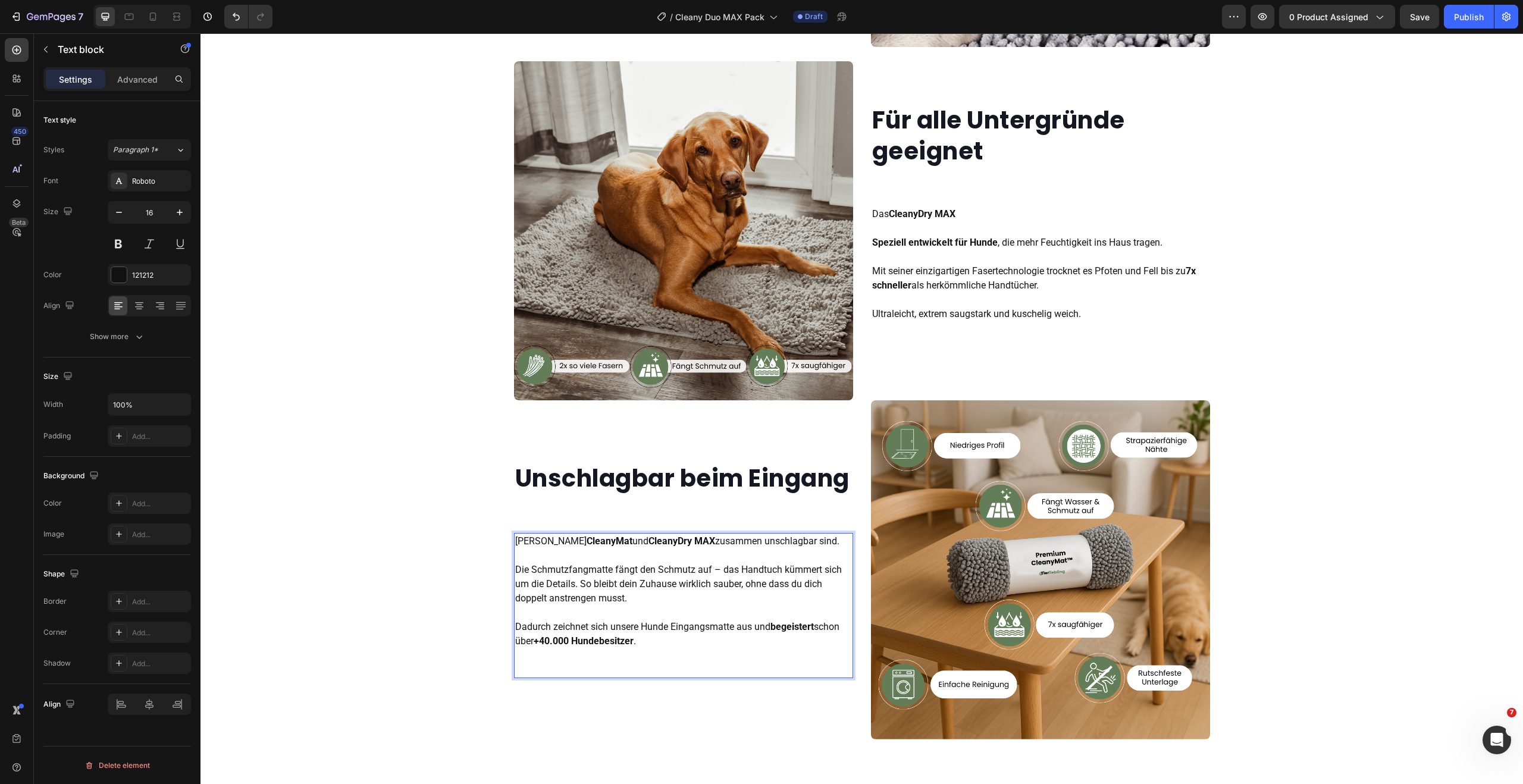
click at [687, 601] on p "Weil CleanyMat und CleanyDry MAX zusammen unschlagbar sind. Die Schmutzfangmatt…" at bounding box center [683, 591] width 337 height 114
click at [571, 584] on p "Weil CleanyMat und CleanyDry MAX zusammen unschlagbar sind. Die Schmutzfangmatt…" at bounding box center [683, 591] width 337 height 114
click at [746, 586] on p "Weil CleanyMat und CleanyDry MAX zusammen unschlagbar sind. Die Schmutzfangmatt…" at bounding box center [683, 591] width 337 height 114
click at [561, 586] on p "Weil CleanyMat und CleanyDry MAX zusammen unschlagbar sind. Die Schmutzfangmatt…" at bounding box center [683, 591] width 337 height 114
click at [564, 586] on p "Weil CleanyMat und CleanyDry MAX zusammen unschlagbar sind. Die Schmutzfangmatt…" at bounding box center [683, 591] width 337 height 114
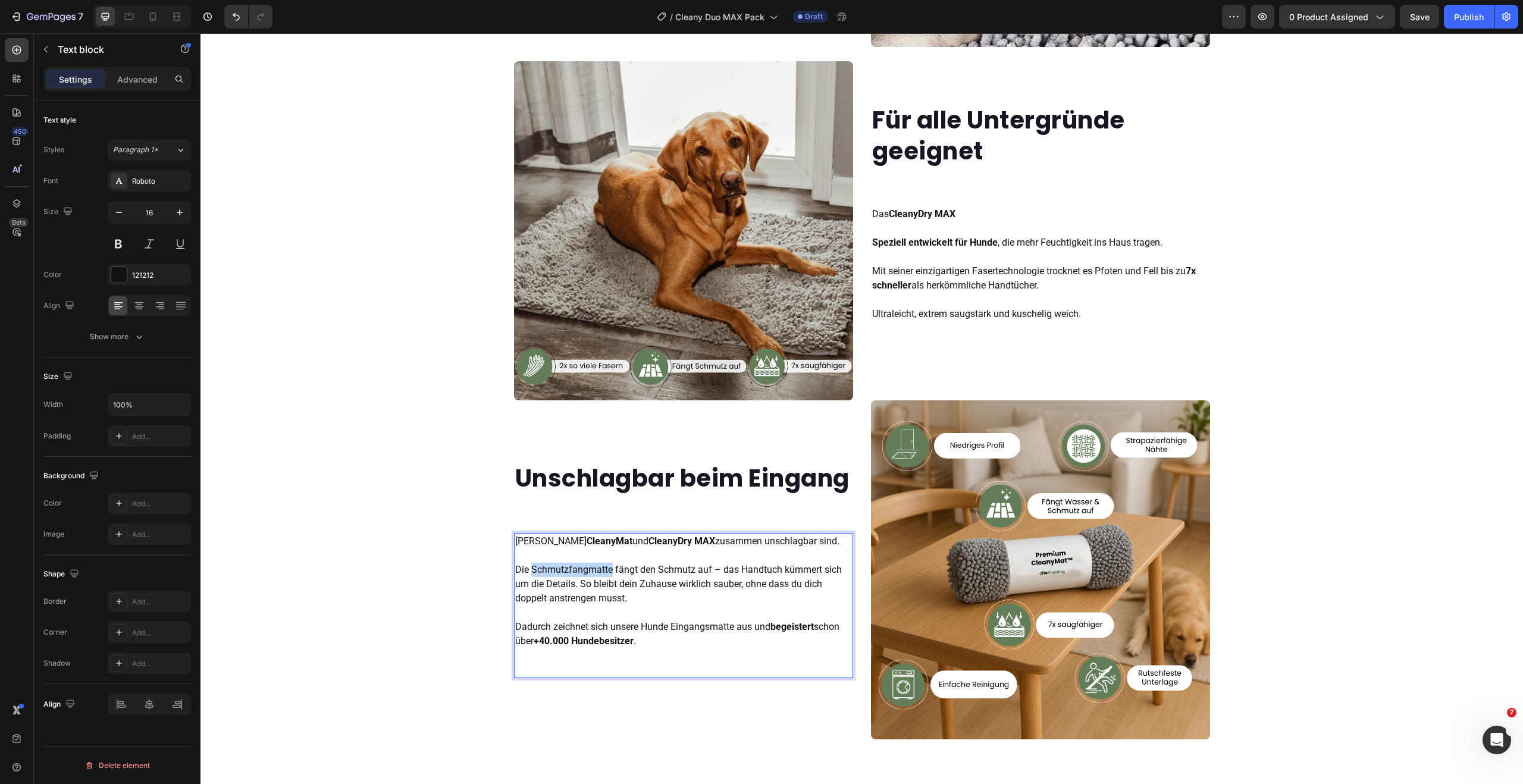
click at [564, 586] on p "Weil CleanyMat und CleanyDry MAX zusammen unschlagbar sind. Die Schmutzfangmatt…" at bounding box center [683, 591] width 337 height 114
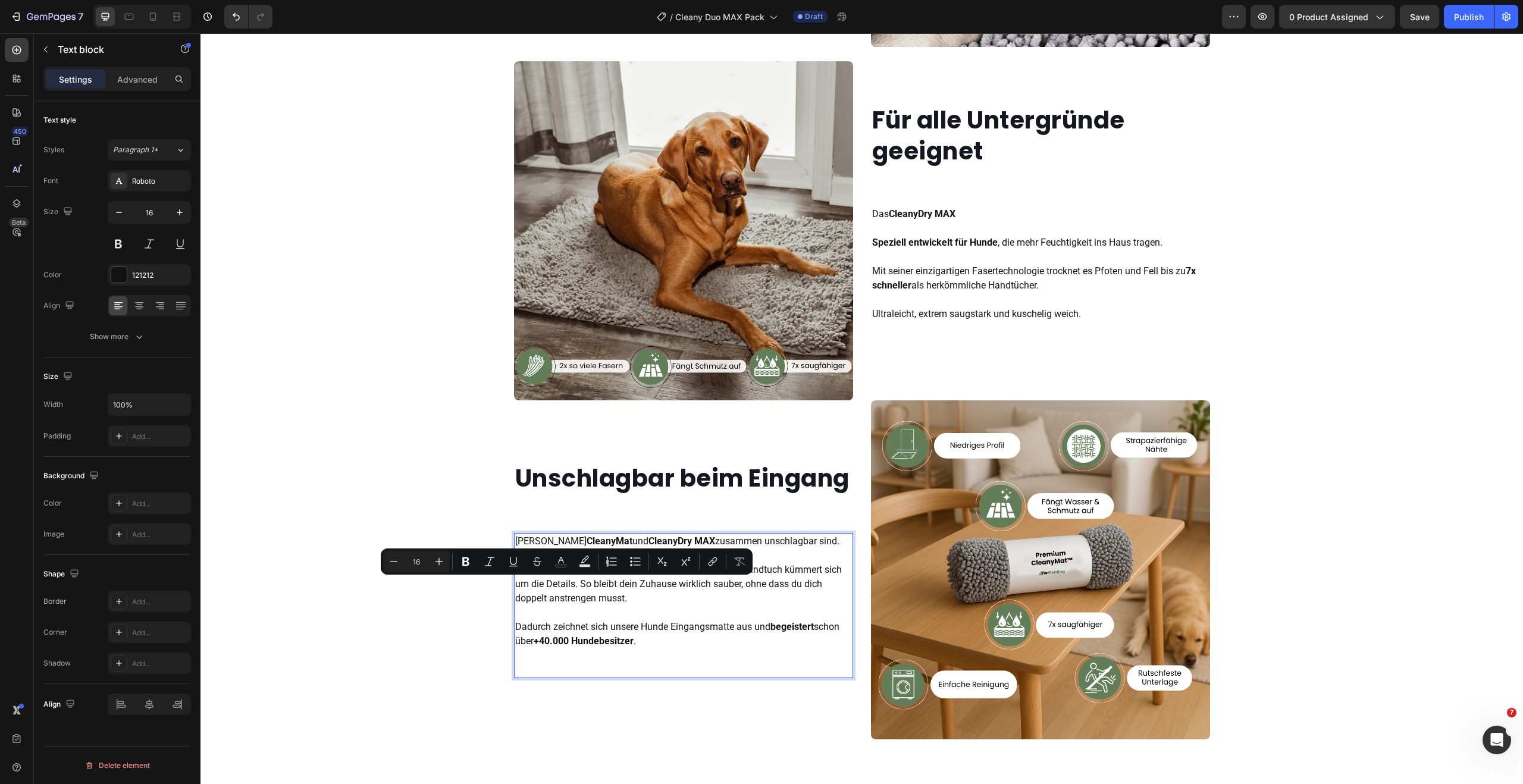
click at [682, 615] on p "Weil CleanyMat und CleanyDry MAX zusammen unschlagbar sind. Die Schmutzfangmatt…" at bounding box center [683, 591] width 337 height 114
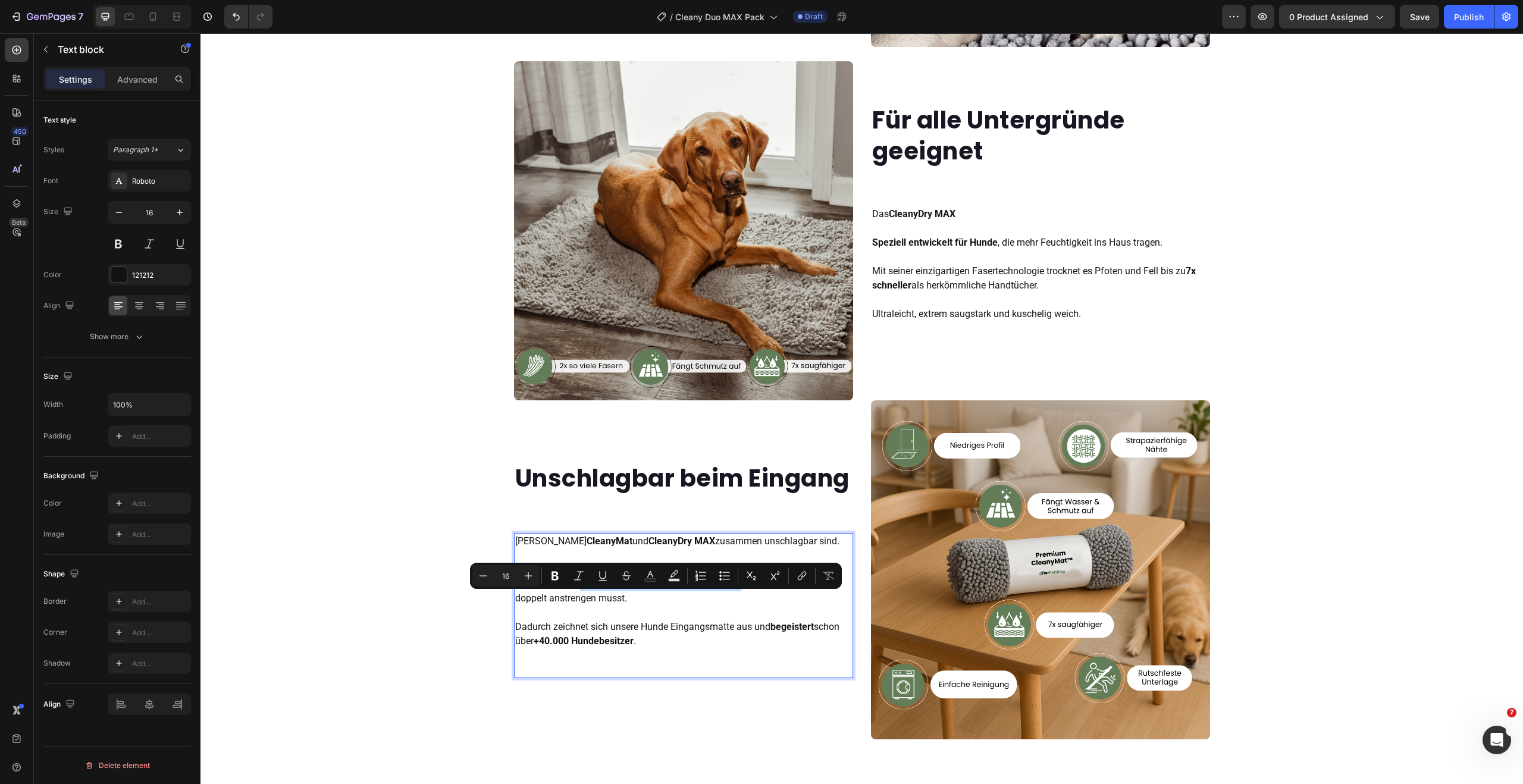
drag, startPoint x: 611, startPoint y: 605, endPoint x: 737, endPoint y: 604, distance: 126.0
click at [737, 604] on p "Weil CleanyMat und CleanyDry MAX zusammen unschlagbar sind. Die Schmutzfangmatt…" at bounding box center [683, 591] width 337 height 114
click at [626, 606] on p "Weil CleanyMat und CleanyDry MAX zusammen unschlagbar sind. Die Schmutzfangmatt…" at bounding box center [683, 591] width 337 height 114
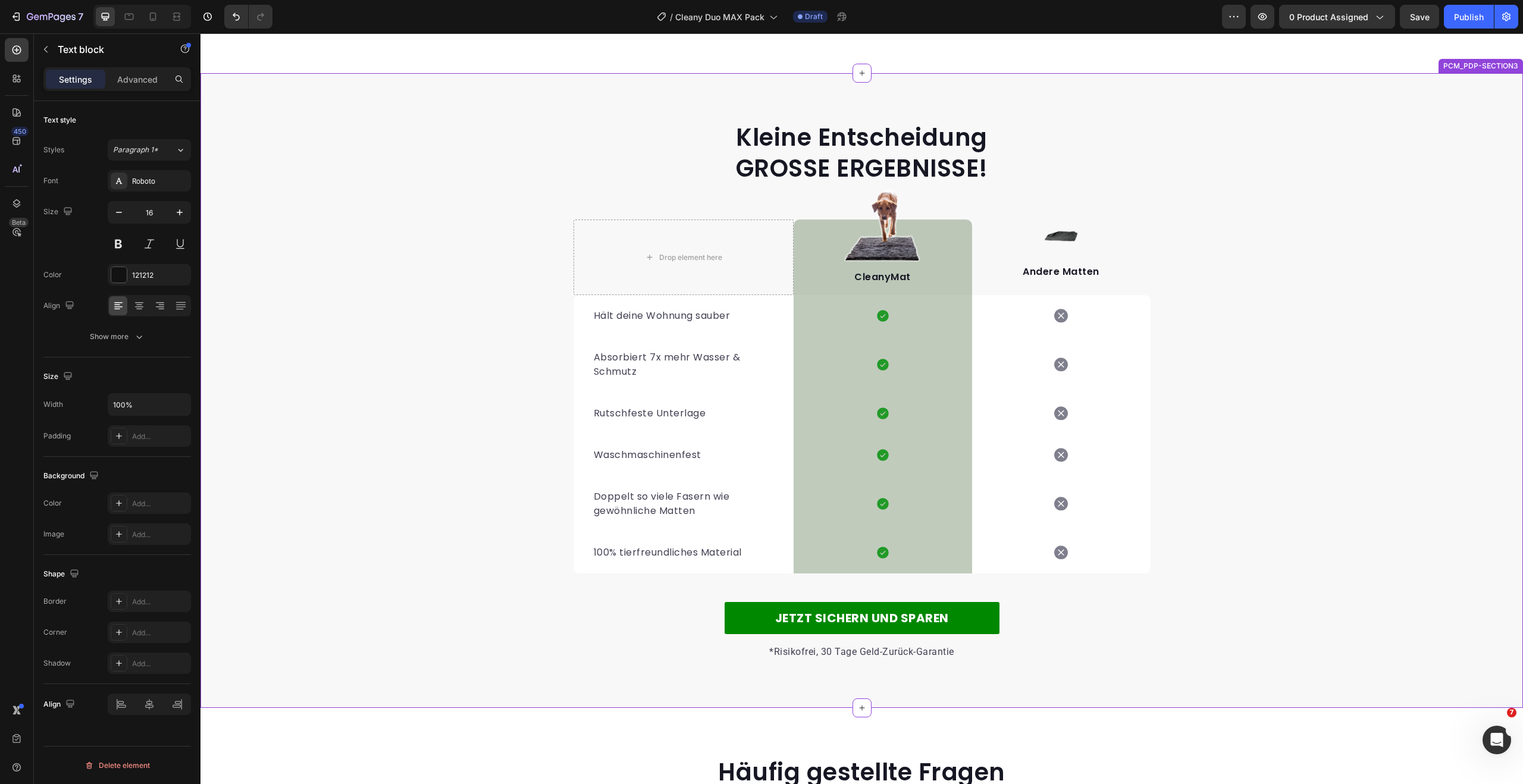
scroll to position [2087, 0]
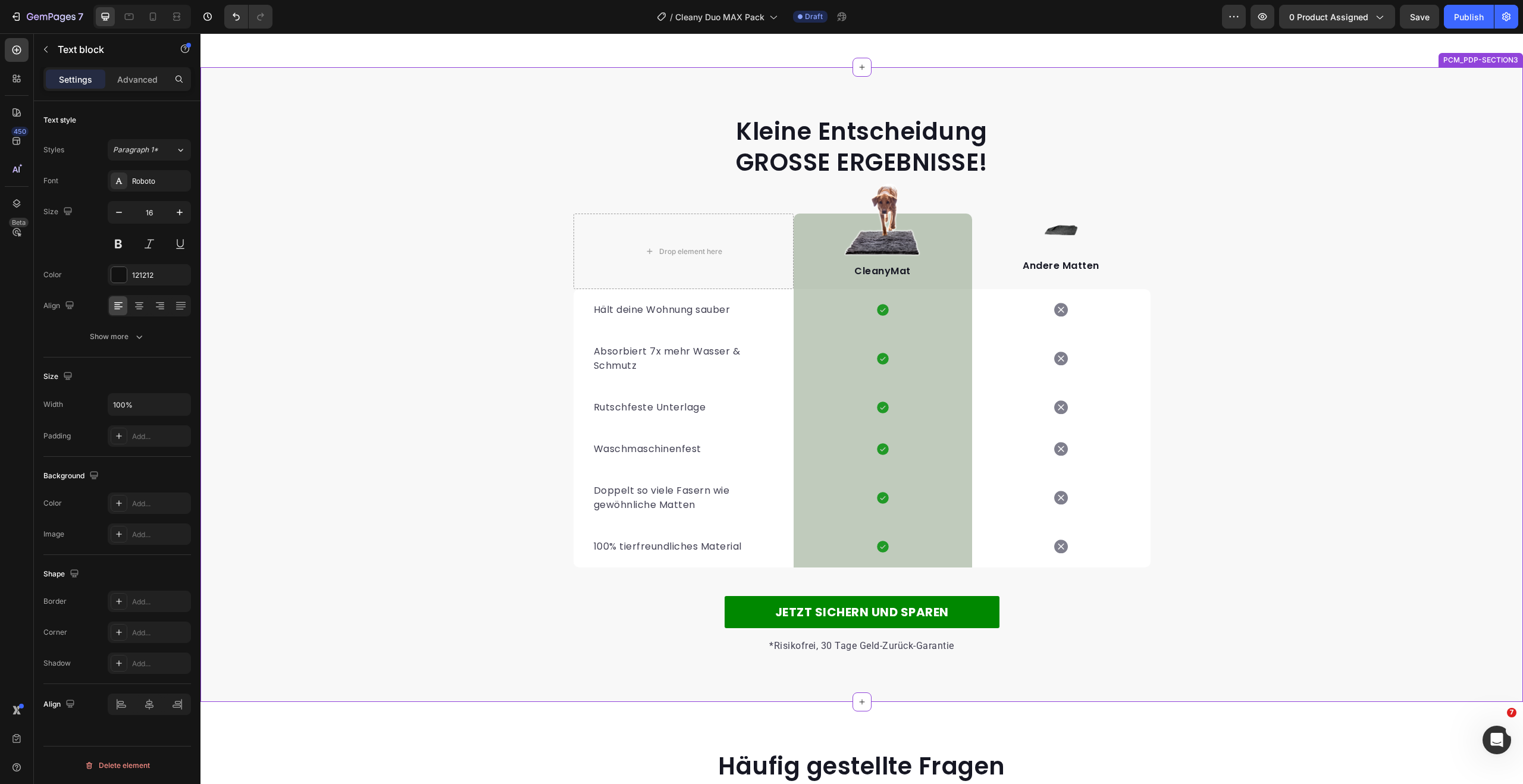
click at [869, 145] on h2 "Kleine Entscheidung GROSSE ERGEBNISSE!" at bounding box center [862, 147] width 577 height 64
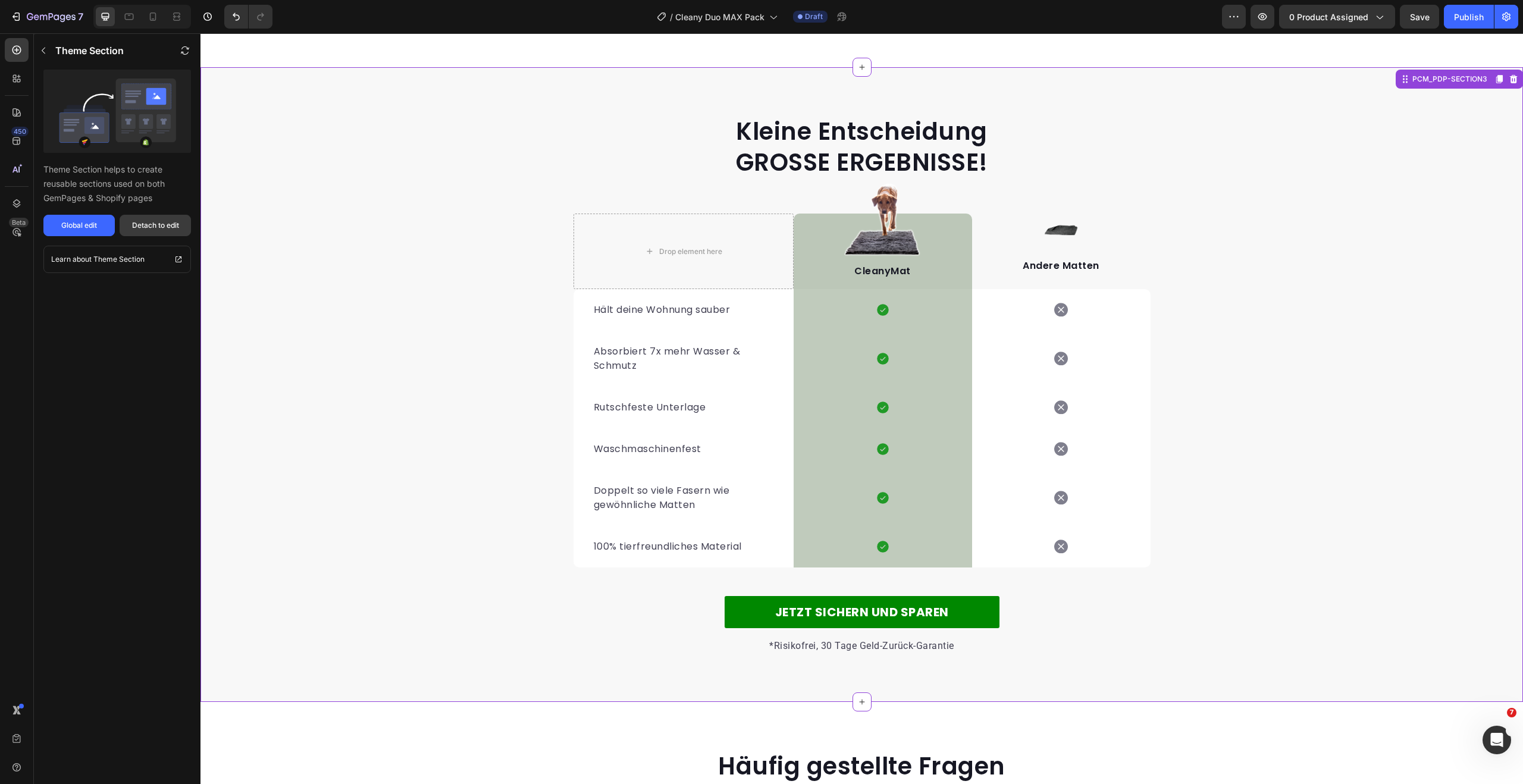
click at [162, 232] on button "Detach to edit" at bounding box center [156, 225] width 72 height 22
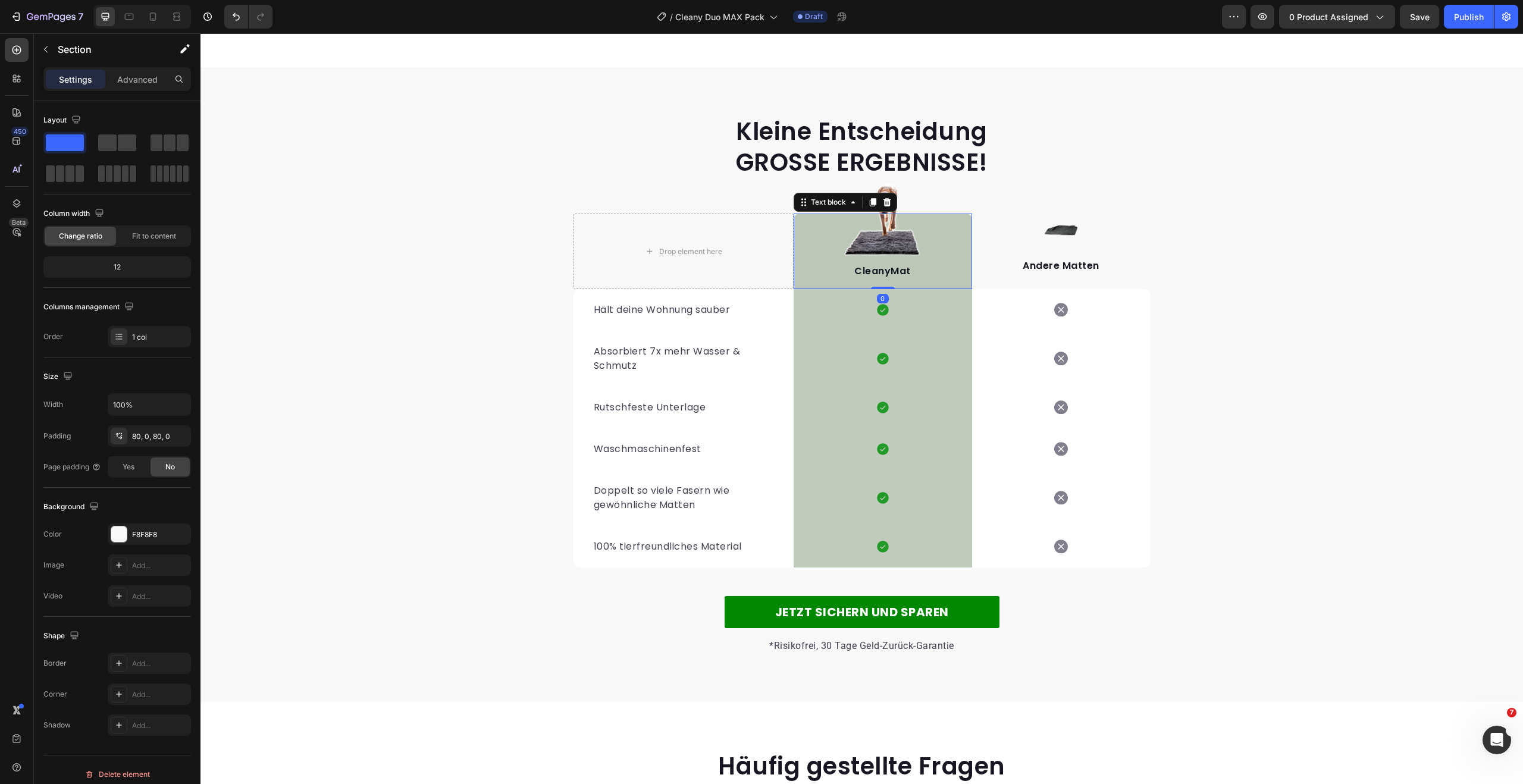
click at [894, 271] on p "CleanyMat" at bounding box center [883, 271] width 176 height 14
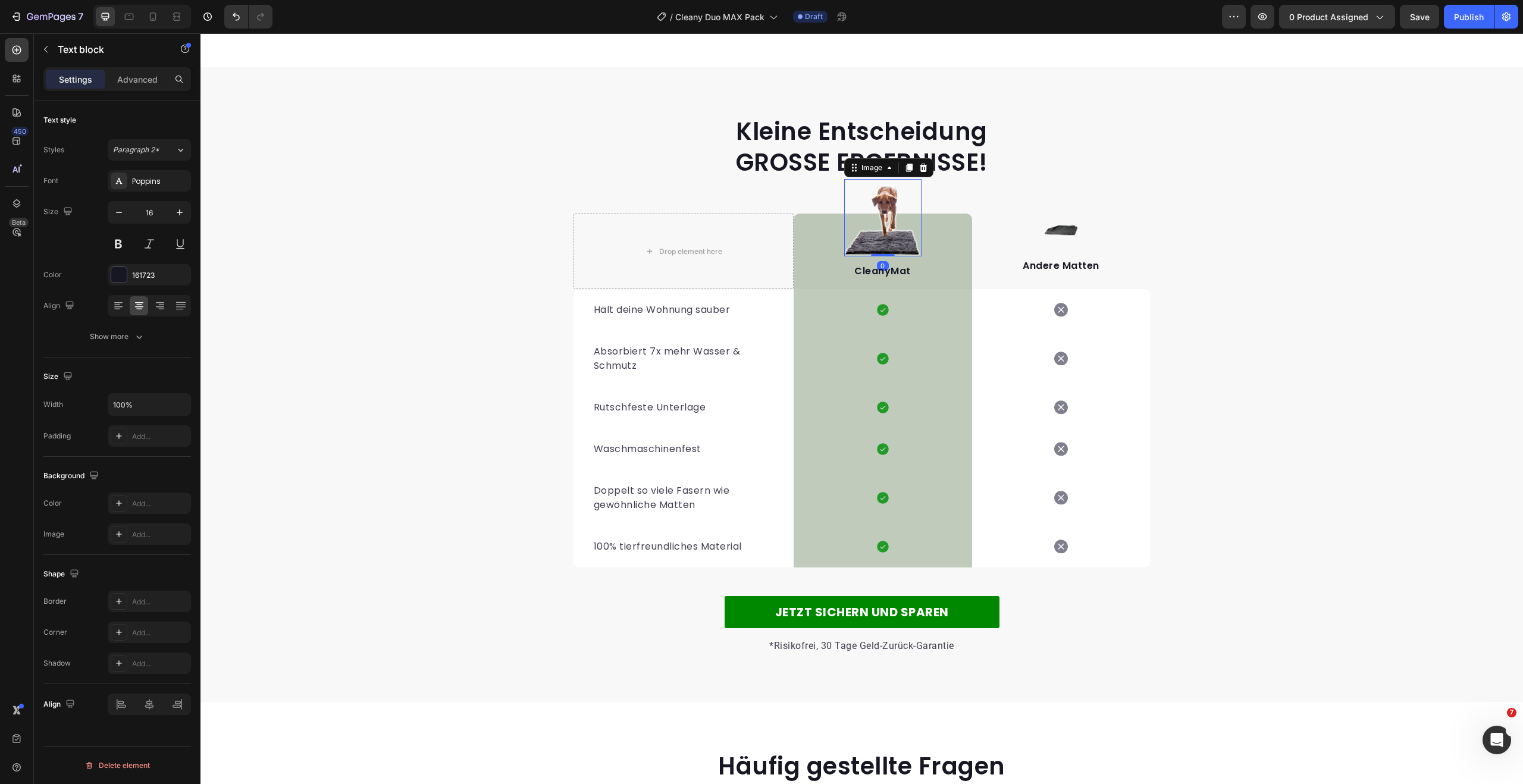
click at [882, 190] on img at bounding box center [883, 217] width 77 height 77
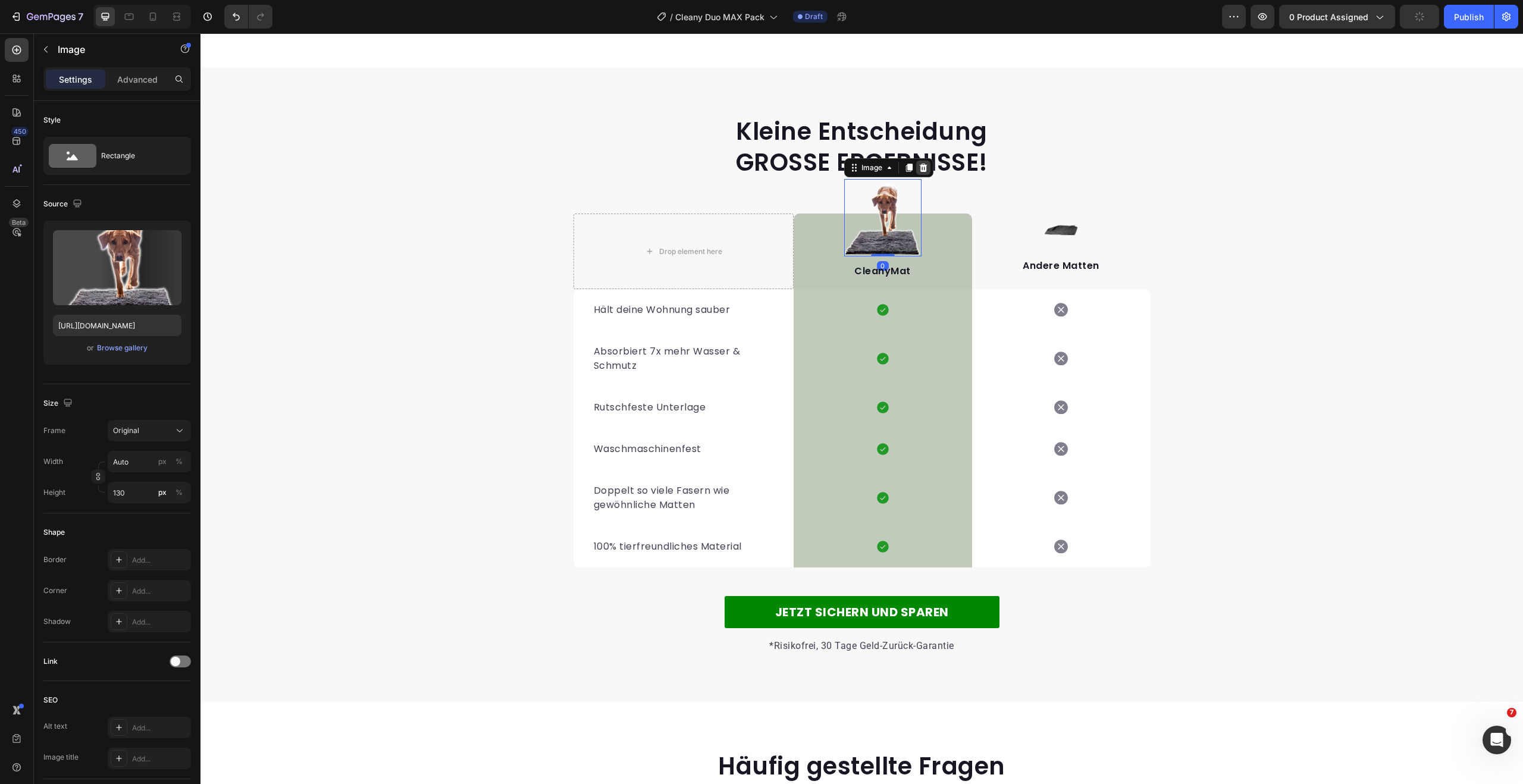
click at [918, 168] on icon at bounding box center [923, 167] width 9 height 9
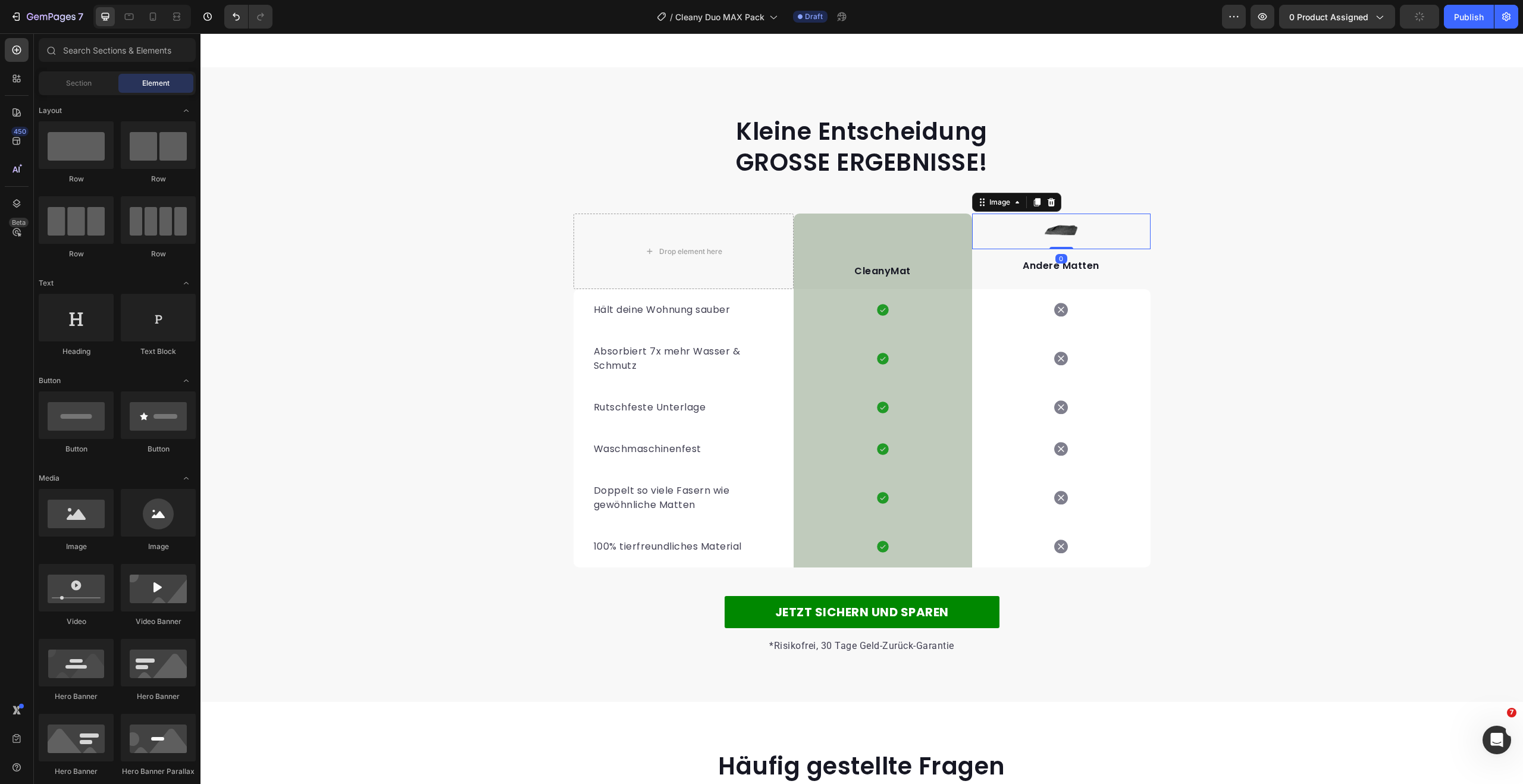
click at [1064, 232] on img at bounding box center [1061, 231] width 36 height 36
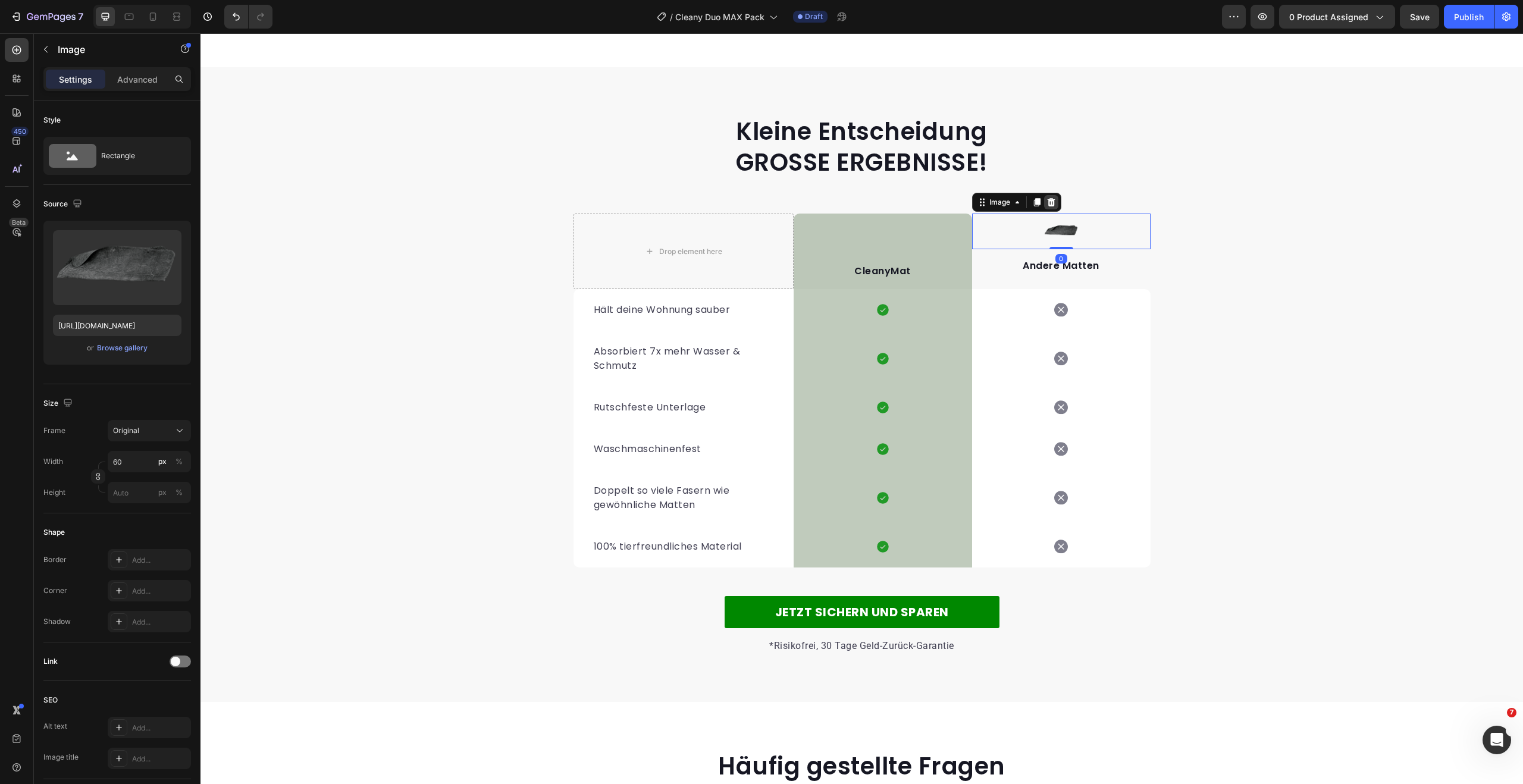
click at [1049, 196] on div at bounding box center [1051, 202] width 14 height 14
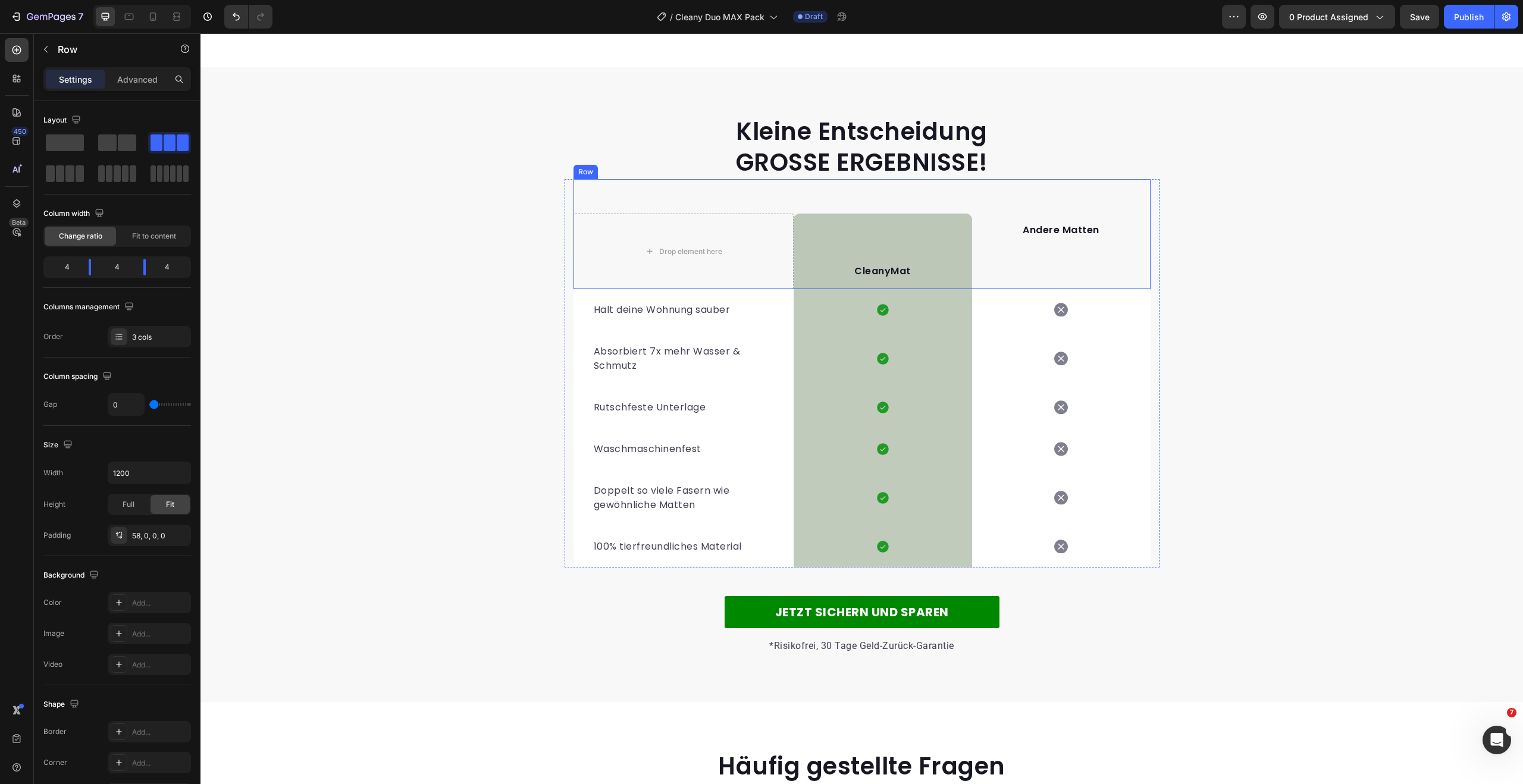
click at [1048, 256] on div "Andere Matten Text block" at bounding box center [1061, 251] width 178 height 75
click at [1047, 228] on p "Andere Matten" at bounding box center [1061, 230] width 176 height 14
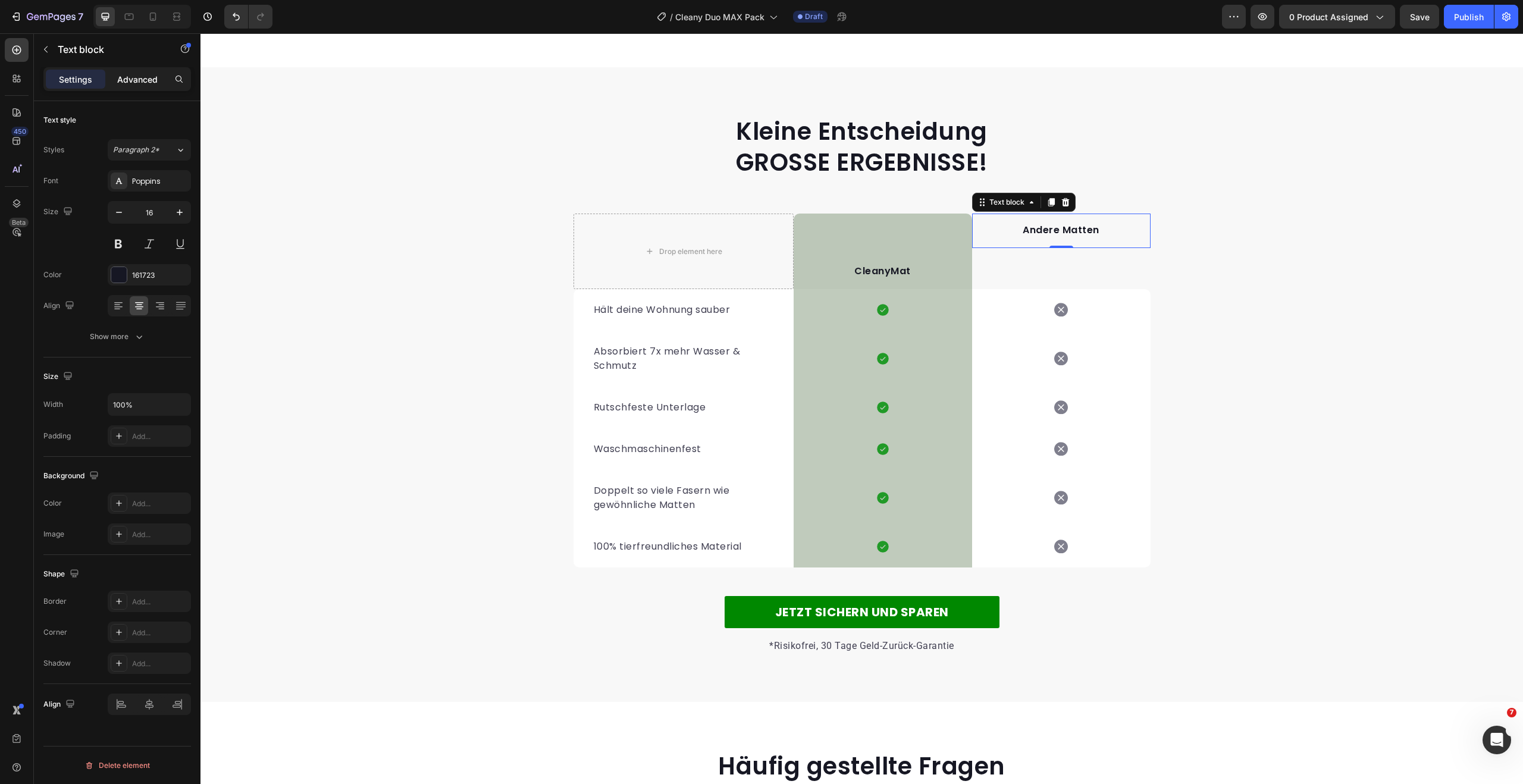
click at [142, 83] on p "Advanced" at bounding box center [137, 79] width 40 height 12
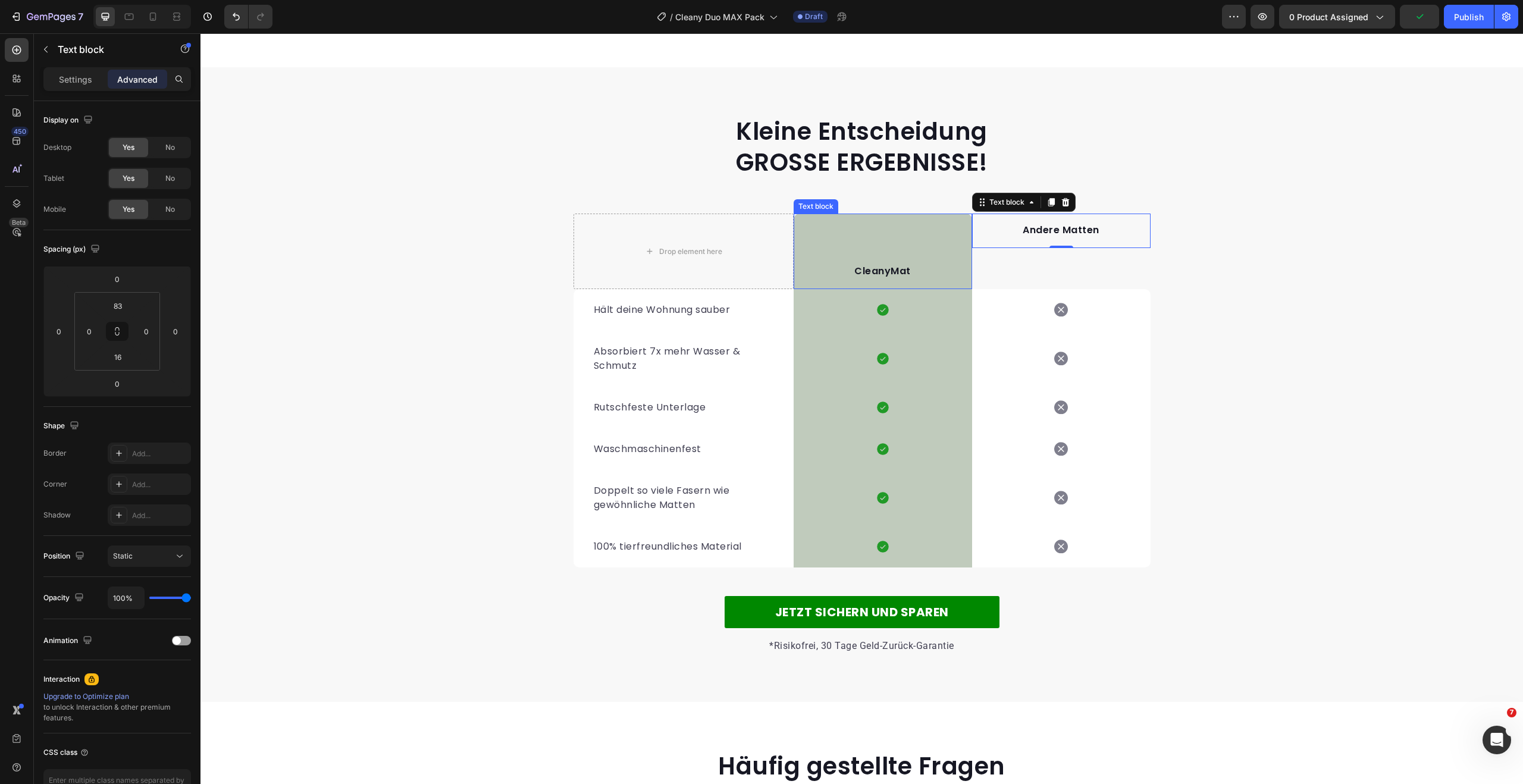
click at [895, 243] on div "CleanyMat Text block" at bounding box center [883, 251] width 178 height 75
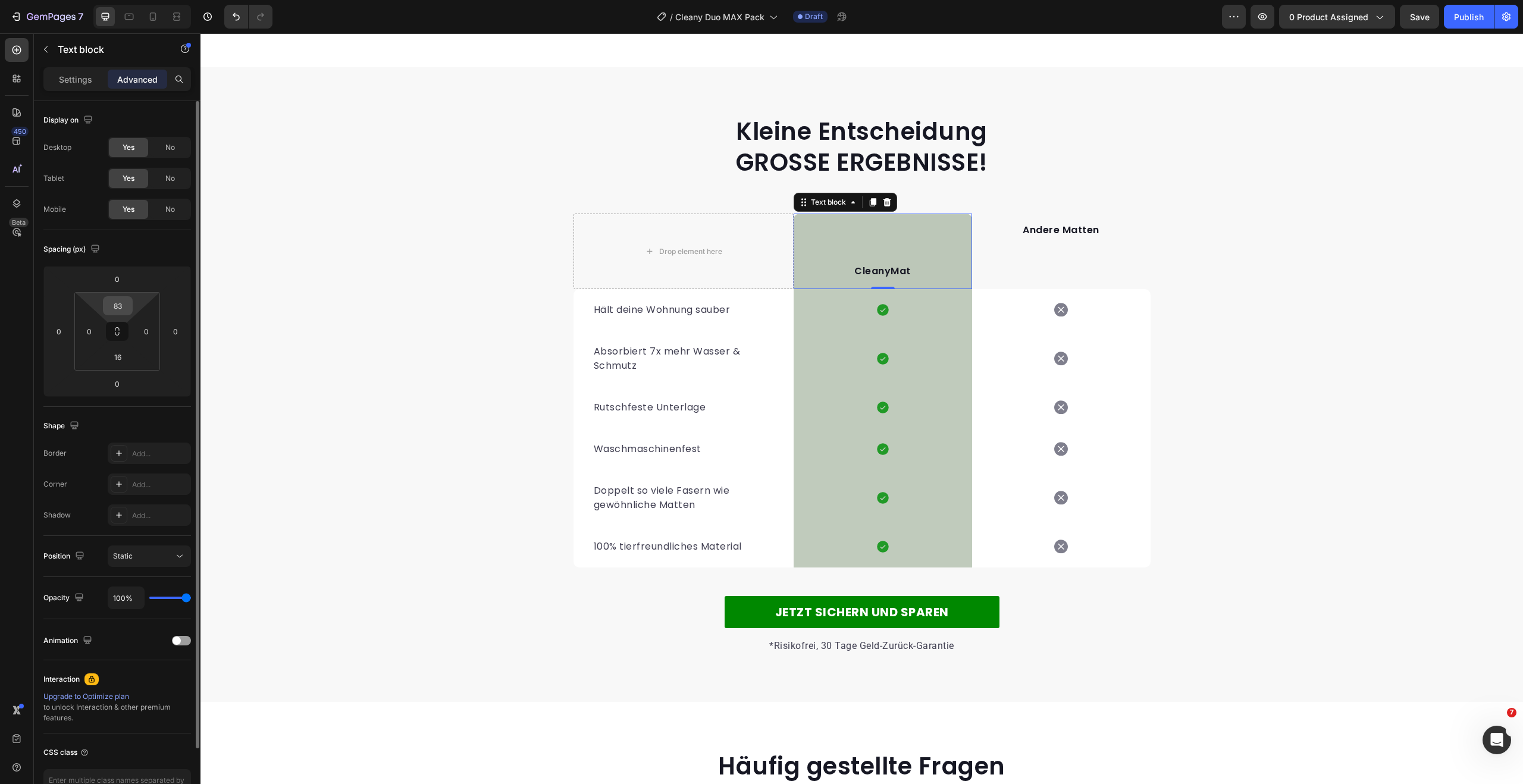
click at [127, 299] on input "83" at bounding box center [117, 306] width 24 height 18
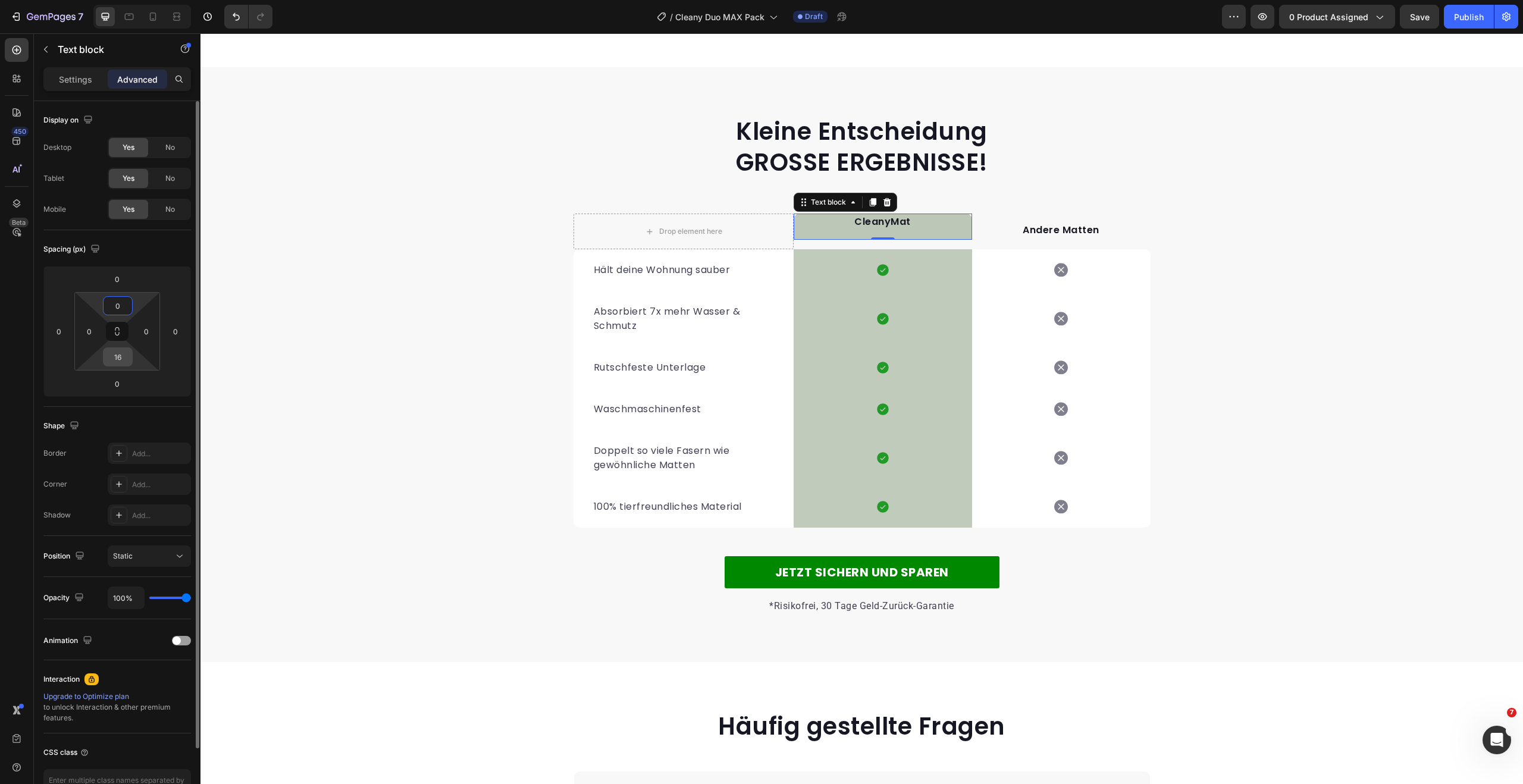
type input "0"
click at [116, 357] on input "16" at bounding box center [117, 356] width 24 height 18
type input "0"
click at [1037, 231] on p "Andere Matten" at bounding box center [1061, 230] width 176 height 14
click at [927, 224] on p "CleanyMat" at bounding box center [883, 222] width 176 height 14
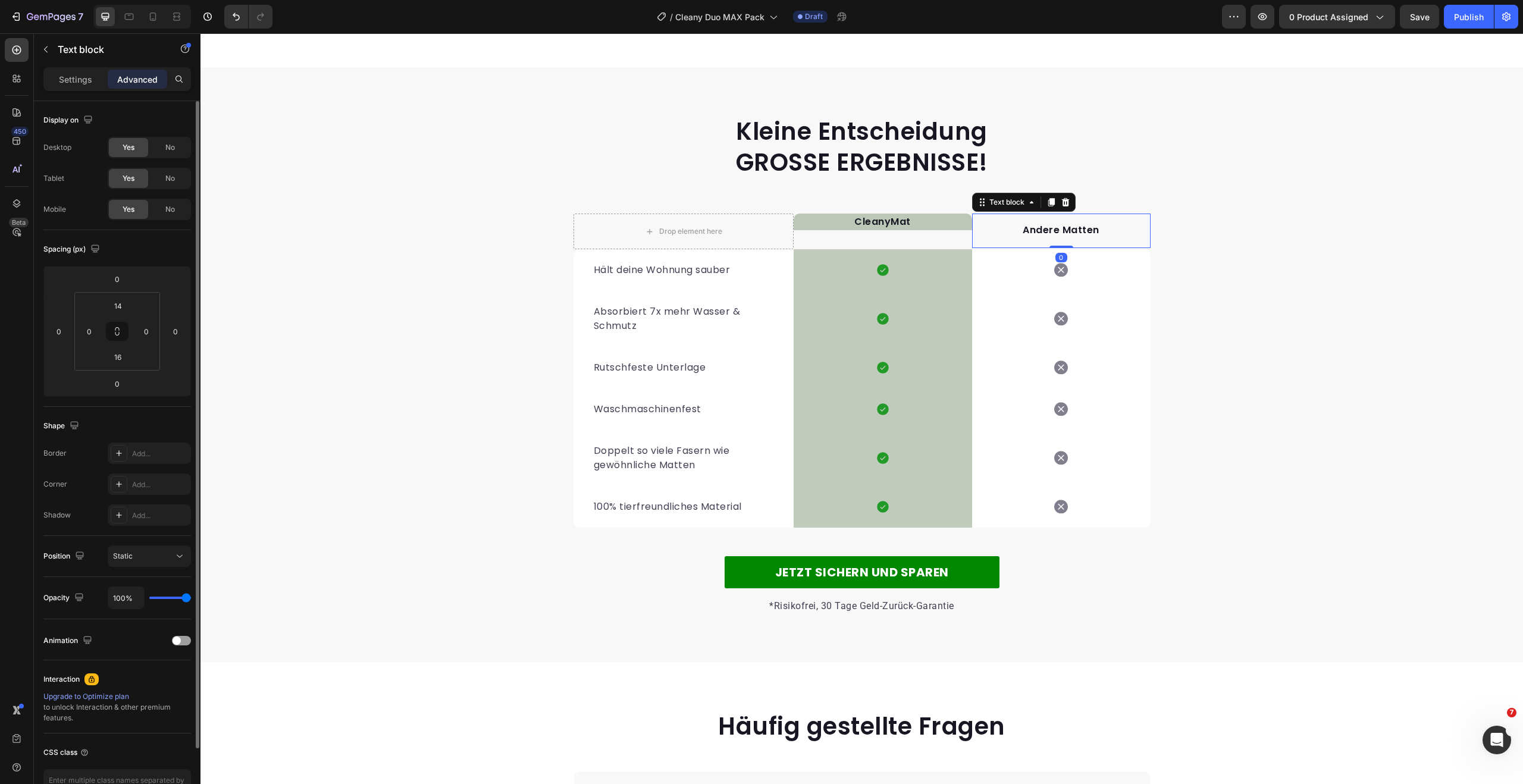
click at [1049, 230] on p "Andere Matten" at bounding box center [1061, 230] width 176 height 14
click at [920, 227] on p "CleanyMat" at bounding box center [883, 222] width 176 height 14
click at [123, 352] on input "0" at bounding box center [117, 356] width 24 height 18
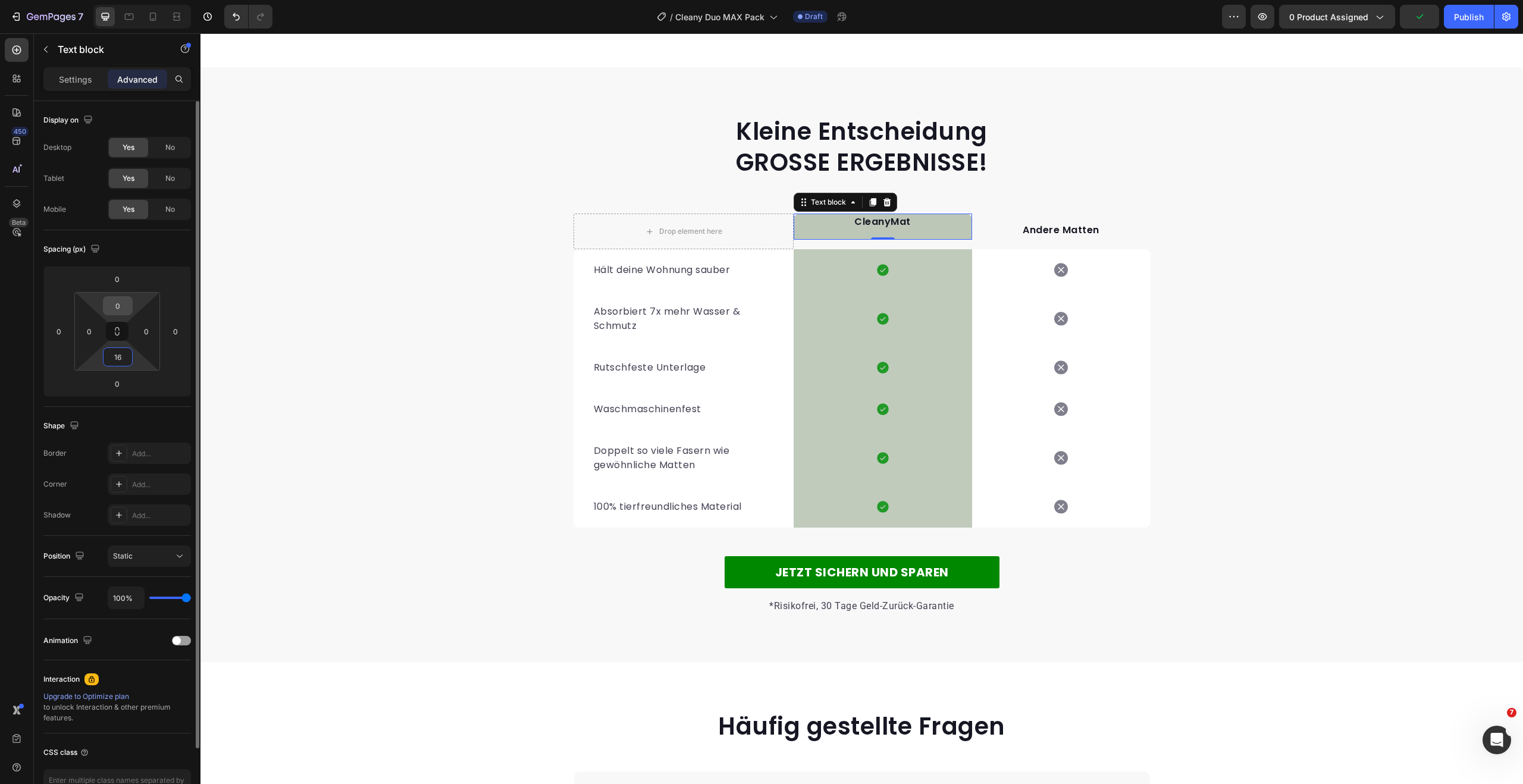
type input "16"
click at [121, 299] on input "0" at bounding box center [117, 306] width 24 height 18
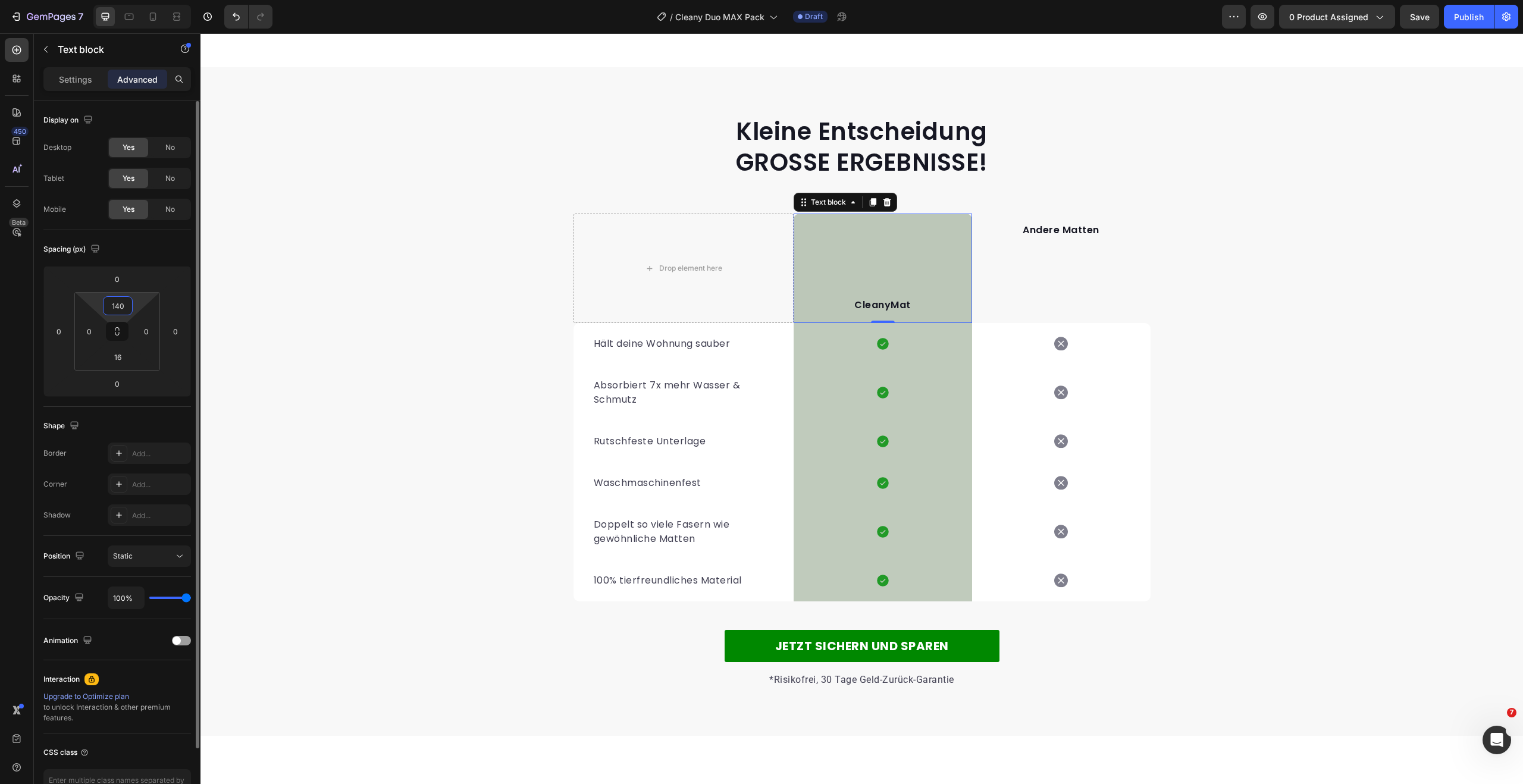
type input "14"
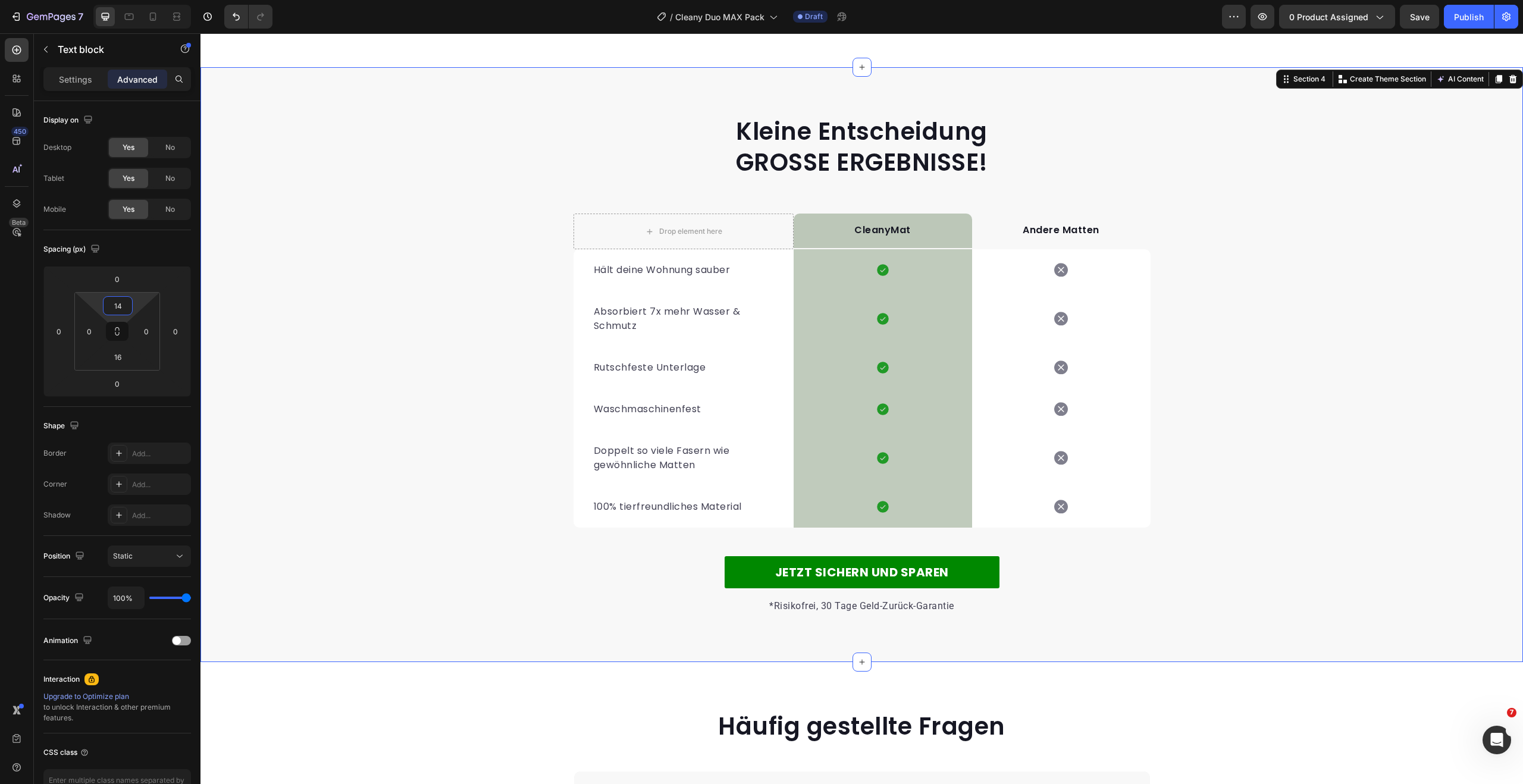
click at [1293, 406] on div "Kleine Entscheidung GROSSE ERGEBNISSE! Heading Row Drop element here CleanyMat …" at bounding box center [862, 364] width 1322 height 499
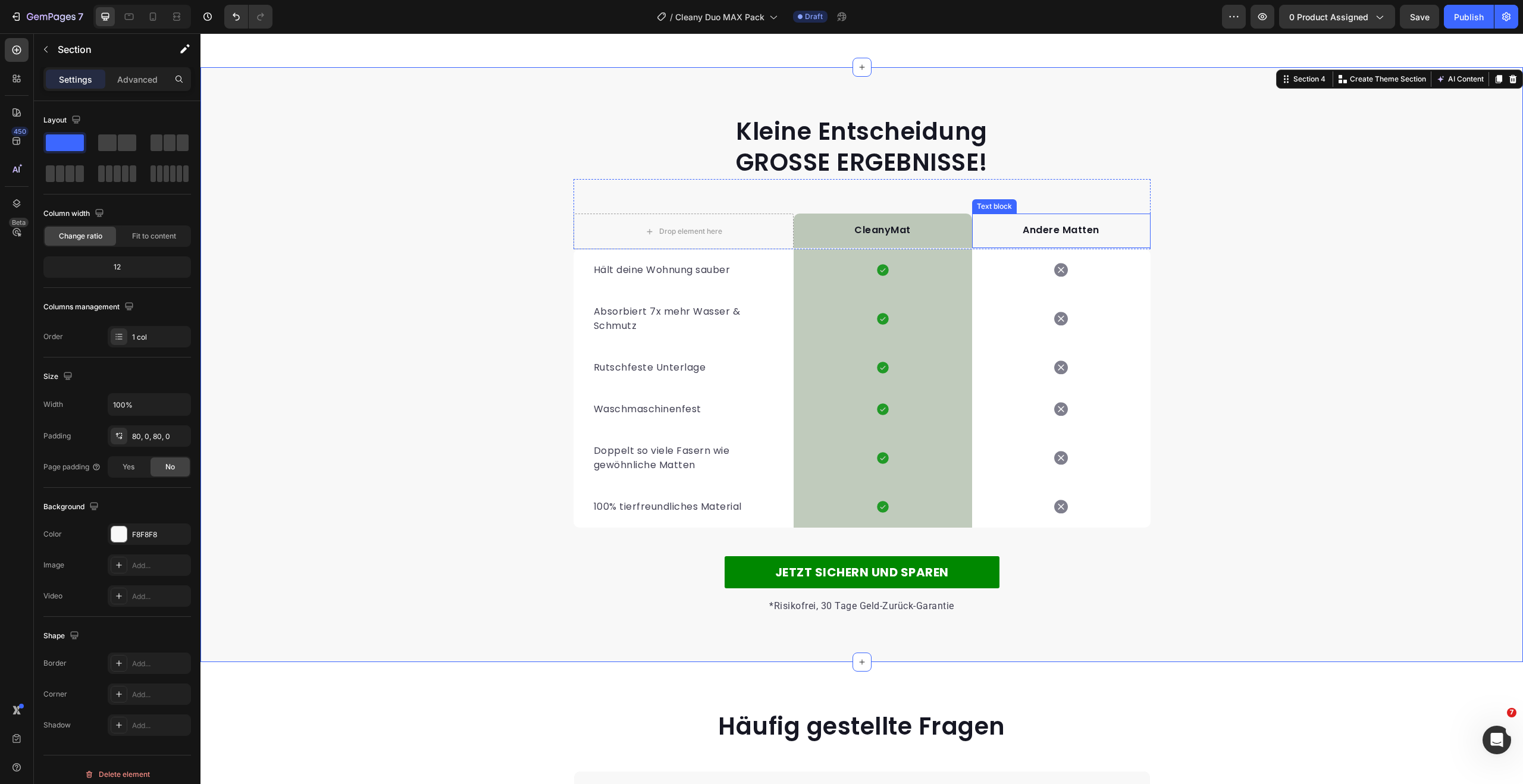
click at [1049, 229] on p "Andere Matten" at bounding box center [1061, 230] width 176 height 14
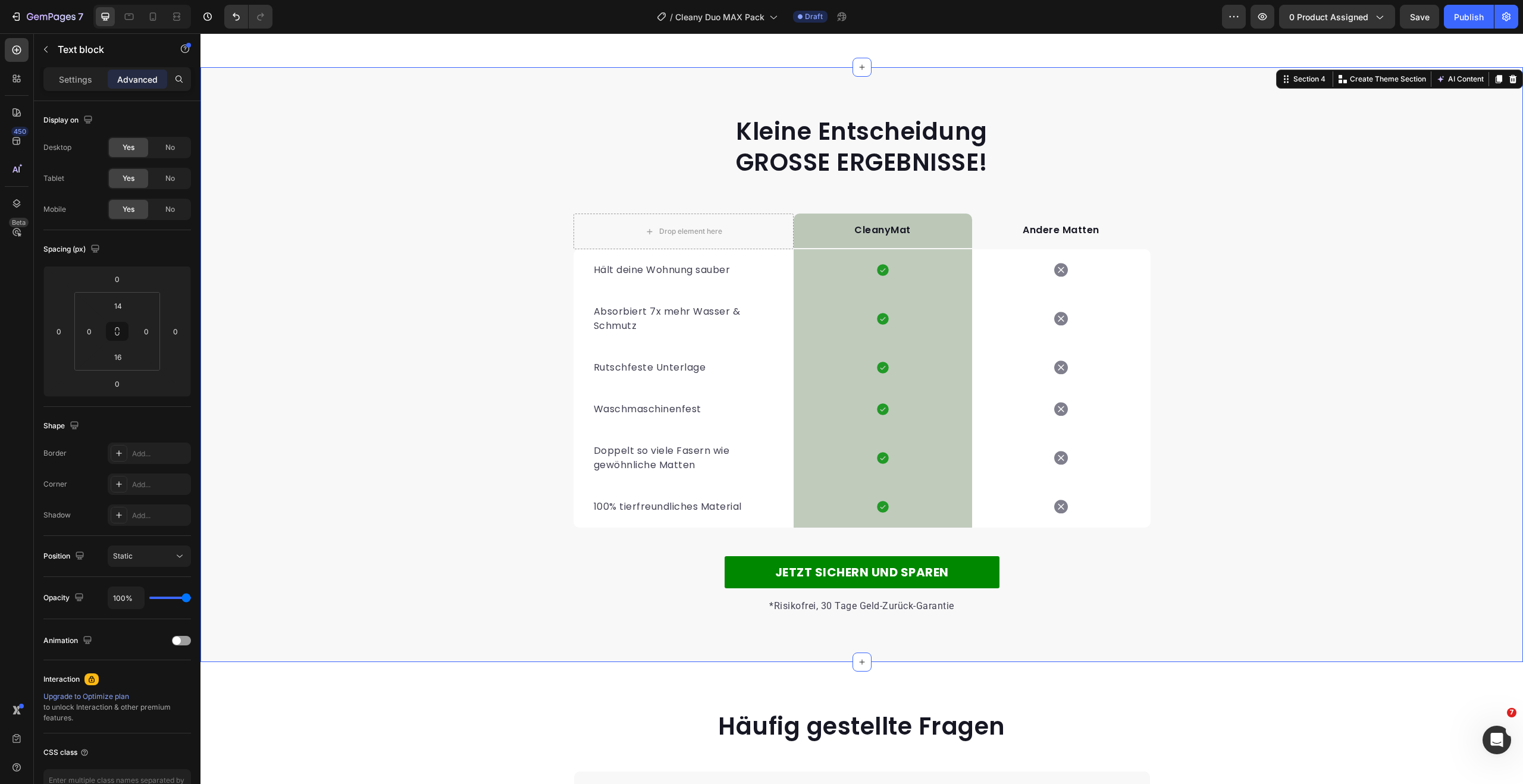
click at [1263, 283] on div "Kleine Entscheidung GROSSE ERGEBNISSE! Heading Row Drop element here CleanyMat …" at bounding box center [862, 364] width 1322 height 499
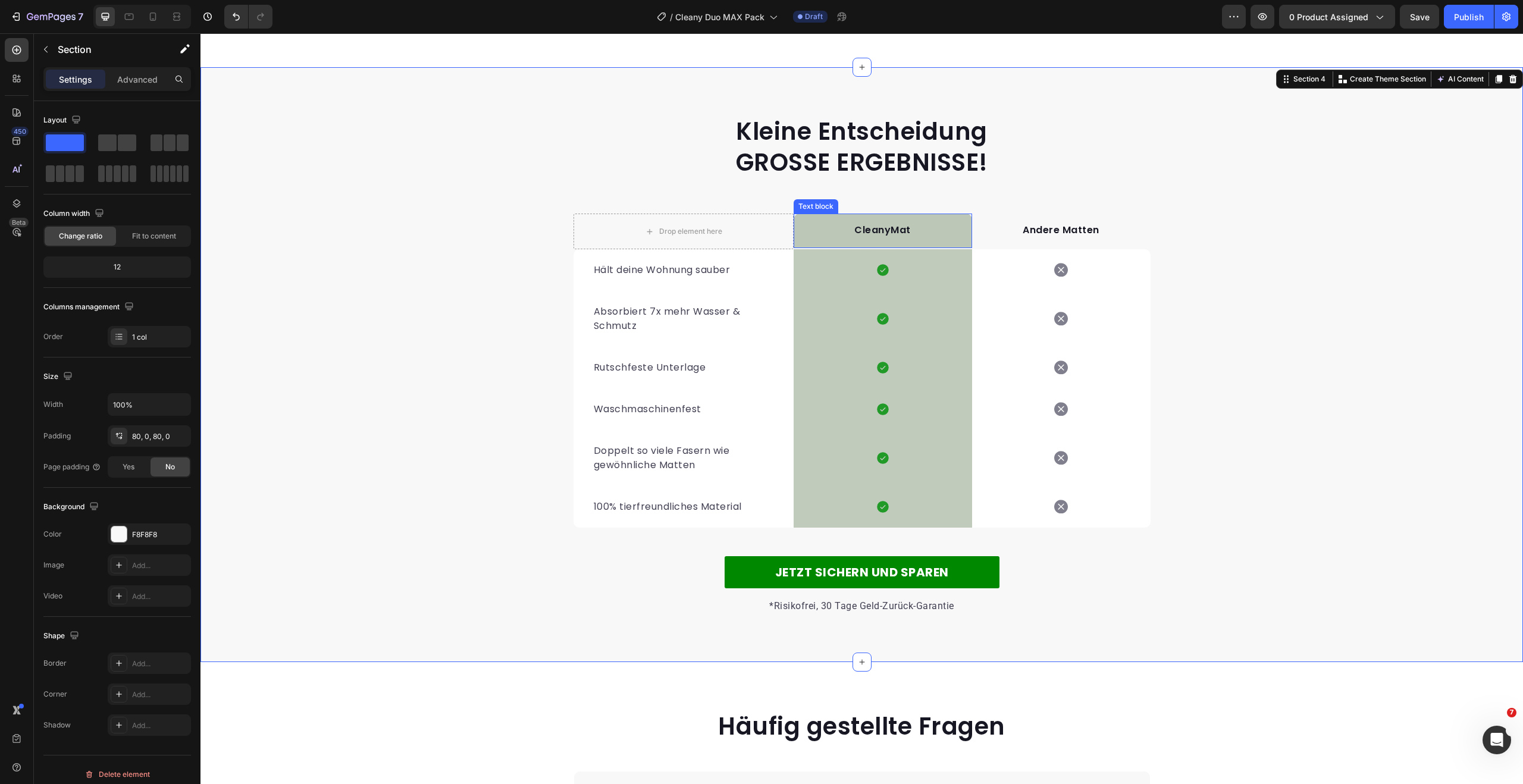
click at [869, 227] on p "CleanyMat" at bounding box center [883, 230] width 176 height 14
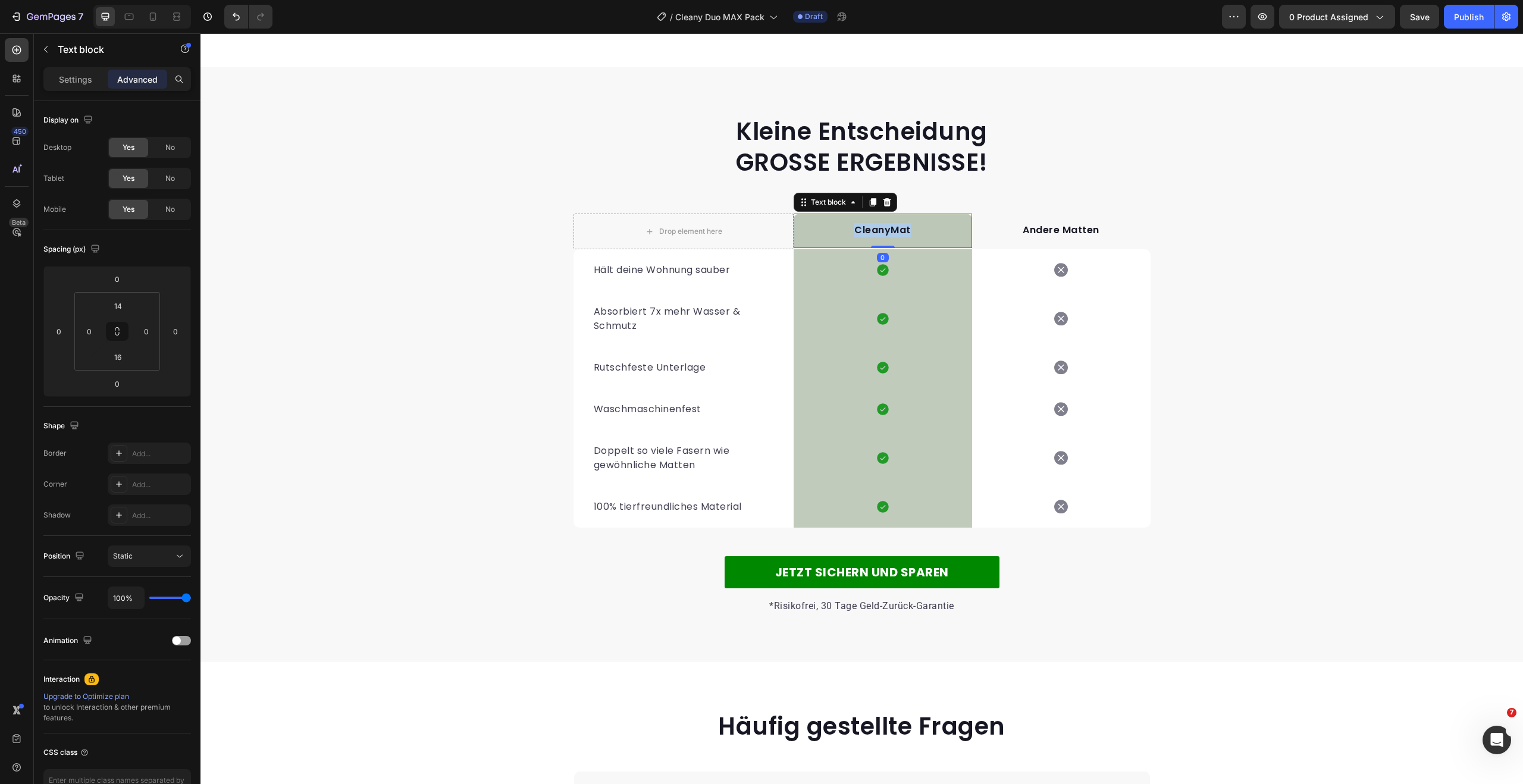
click at [869, 227] on p "CleanyMat" at bounding box center [883, 230] width 176 height 14
click at [1078, 230] on p "Andere Matten" at bounding box center [1061, 230] width 176 height 14
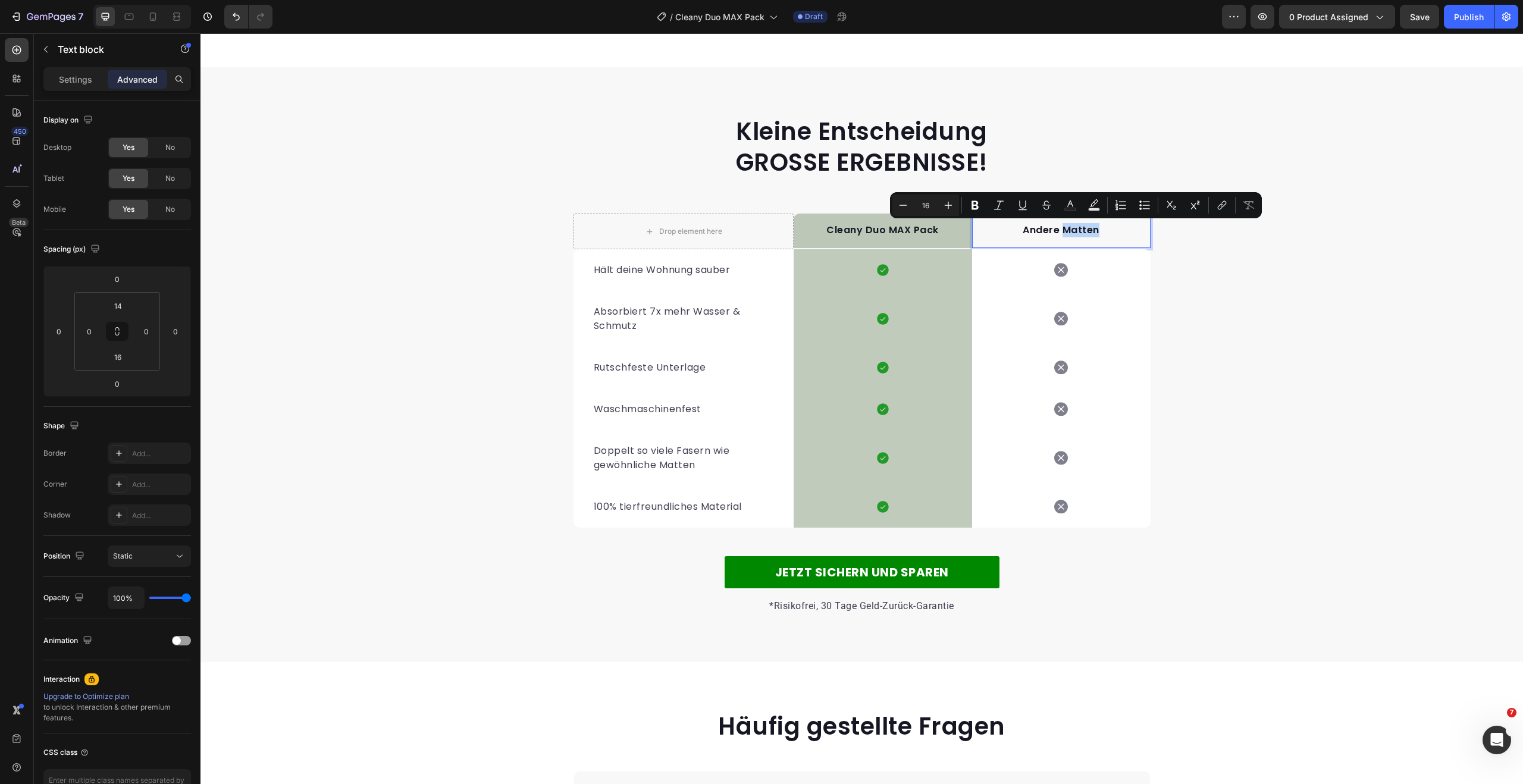
click at [1084, 230] on p "Andere Matten" at bounding box center [1061, 230] width 176 height 14
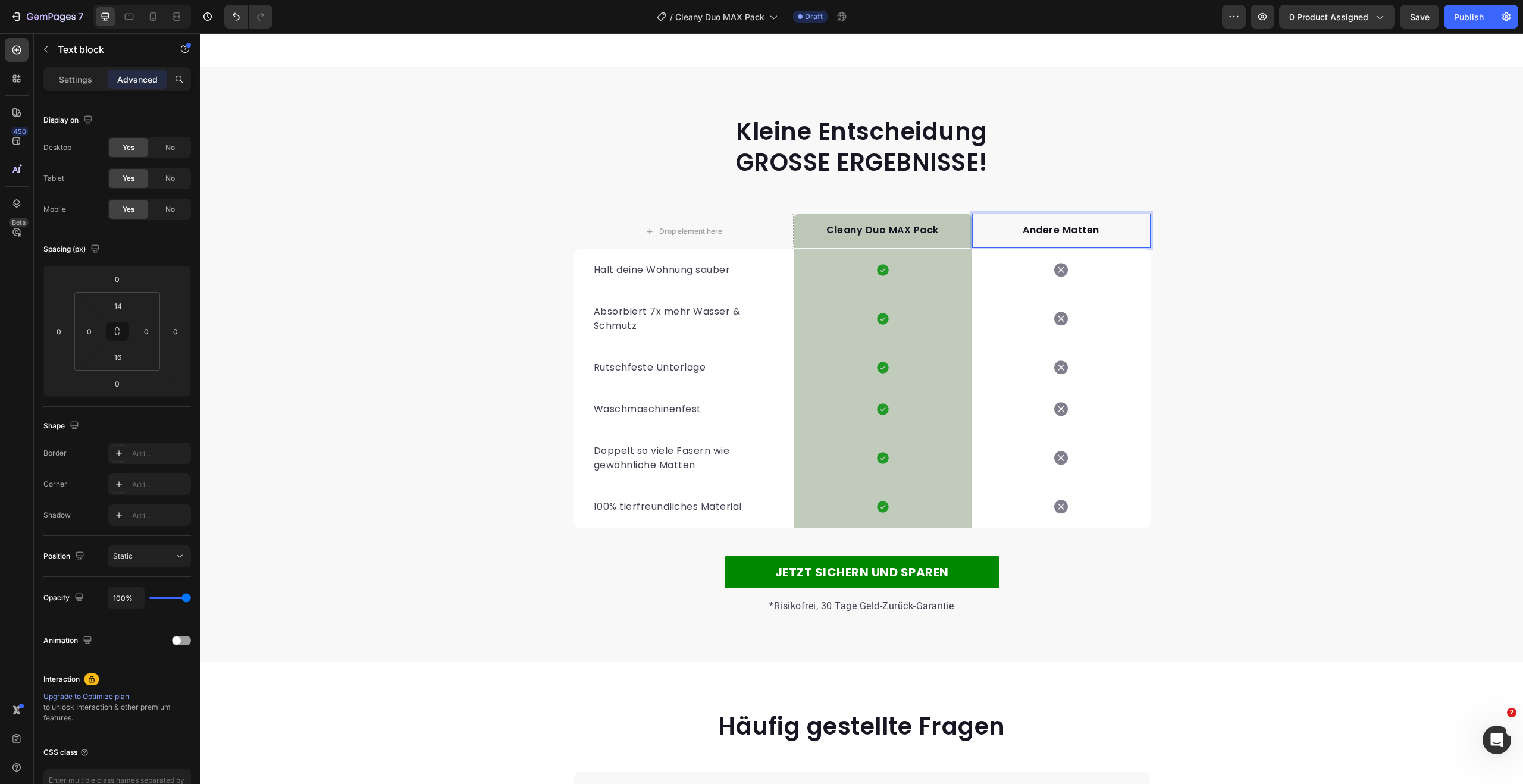
click at [1084, 230] on p "Andere Matten" at bounding box center [1061, 230] width 176 height 14
drag, startPoint x: 1094, startPoint y: 229, endPoint x: 1062, endPoint y: 230, distance: 32.0
click at [1062, 230] on p "Andere Matten" at bounding box center [1061, 230] width 176 height 14
click at [1063, 227] on p "Andere Matten" at bounding box center [1061, 230] width 176 height 14
drag, startPoint x: 1091, startPoint y: 231, endPoint x: 1011, endPoint y: 227, distance: 80.1
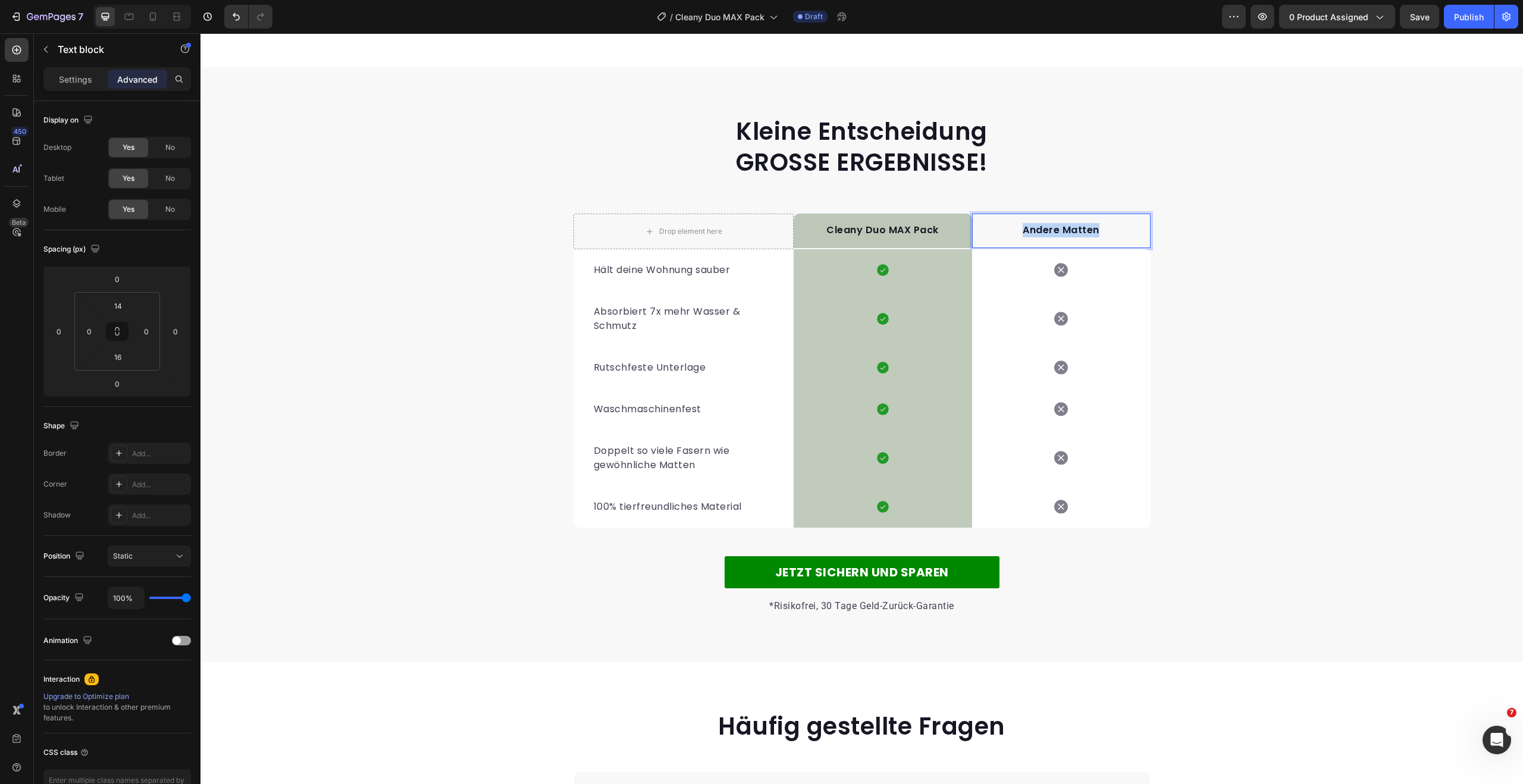
click at [1011, 227] on p "Andere Matten" at bounding box center [1061, 230] width 176 height 14
drag, startPoint x: 1075, startPoint y: 230, endPoint x: 1027, endPoint y: 231, distance: 48.0
click at [1027, 231] on p "eredAn" at bounding box center [1061, 230] width 176 height 14
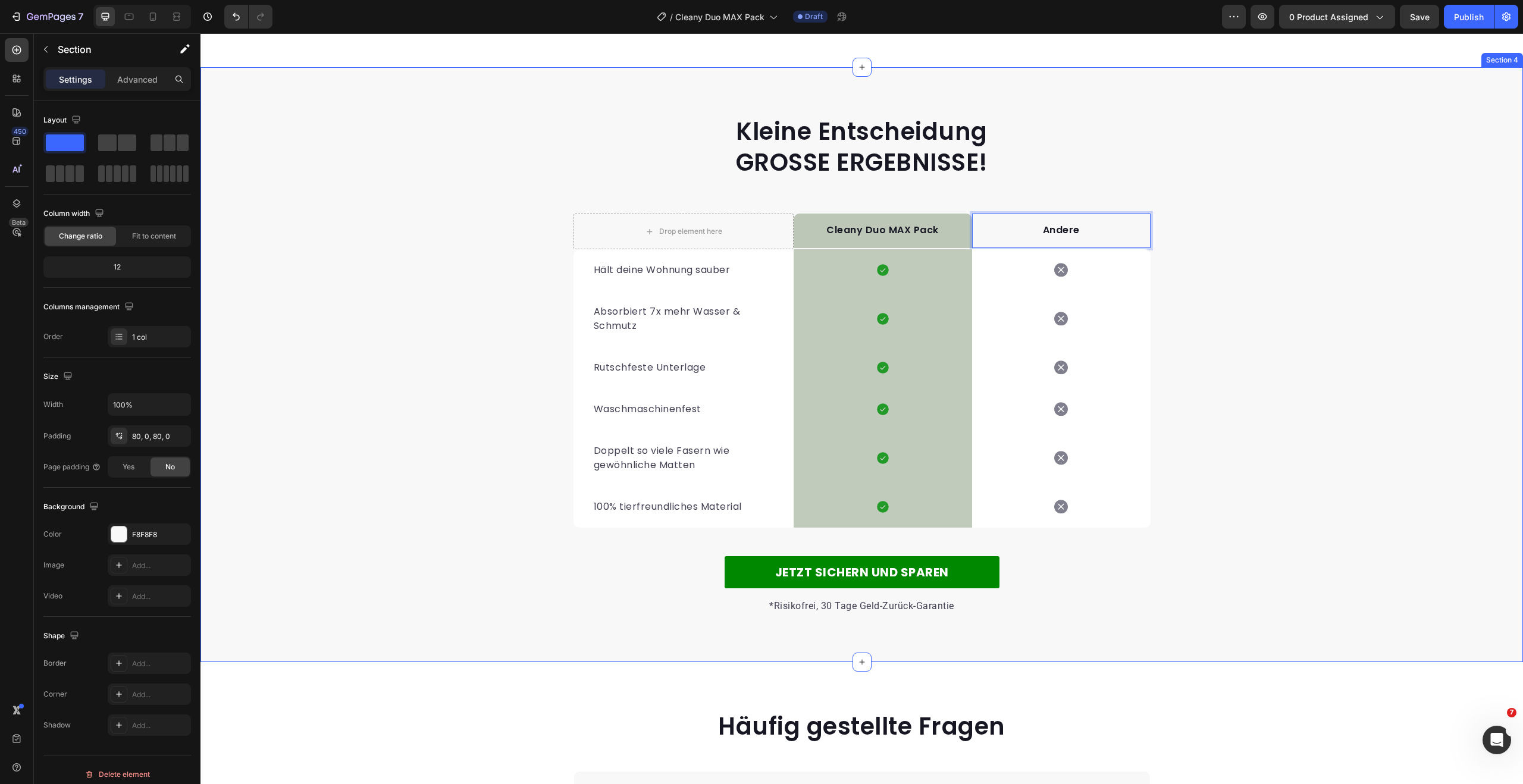
click at [1333, 230] on div "Kleine Entscheidung GROSSE ERGEBNISSE! Heading Row Drop element here Cleany Duo…" at bounding box center [862, 364] width 1322 height 499
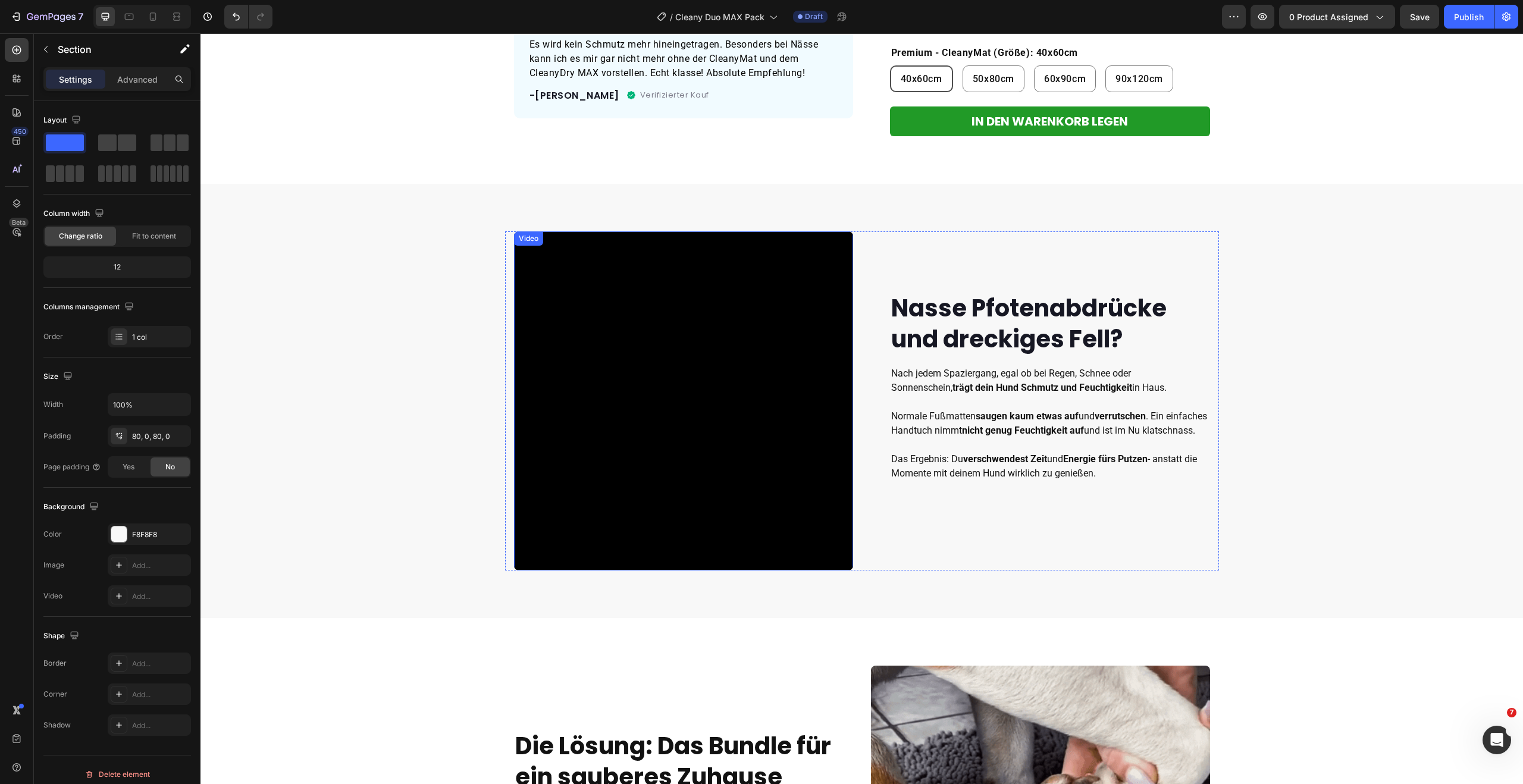
scroll to position [411, 0]
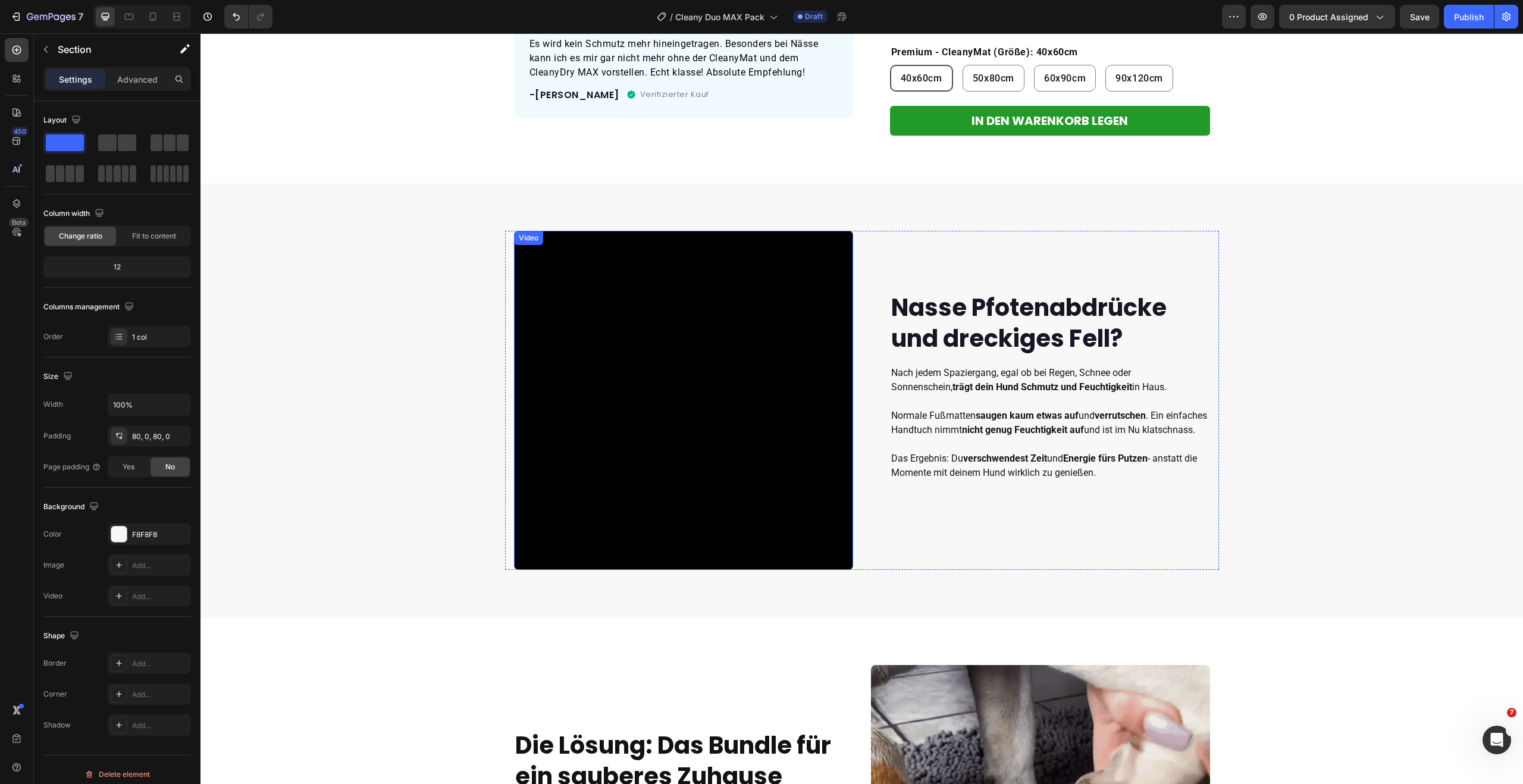
click at [757, 312] on video at bounding box center [683, 400] width 339 height 339
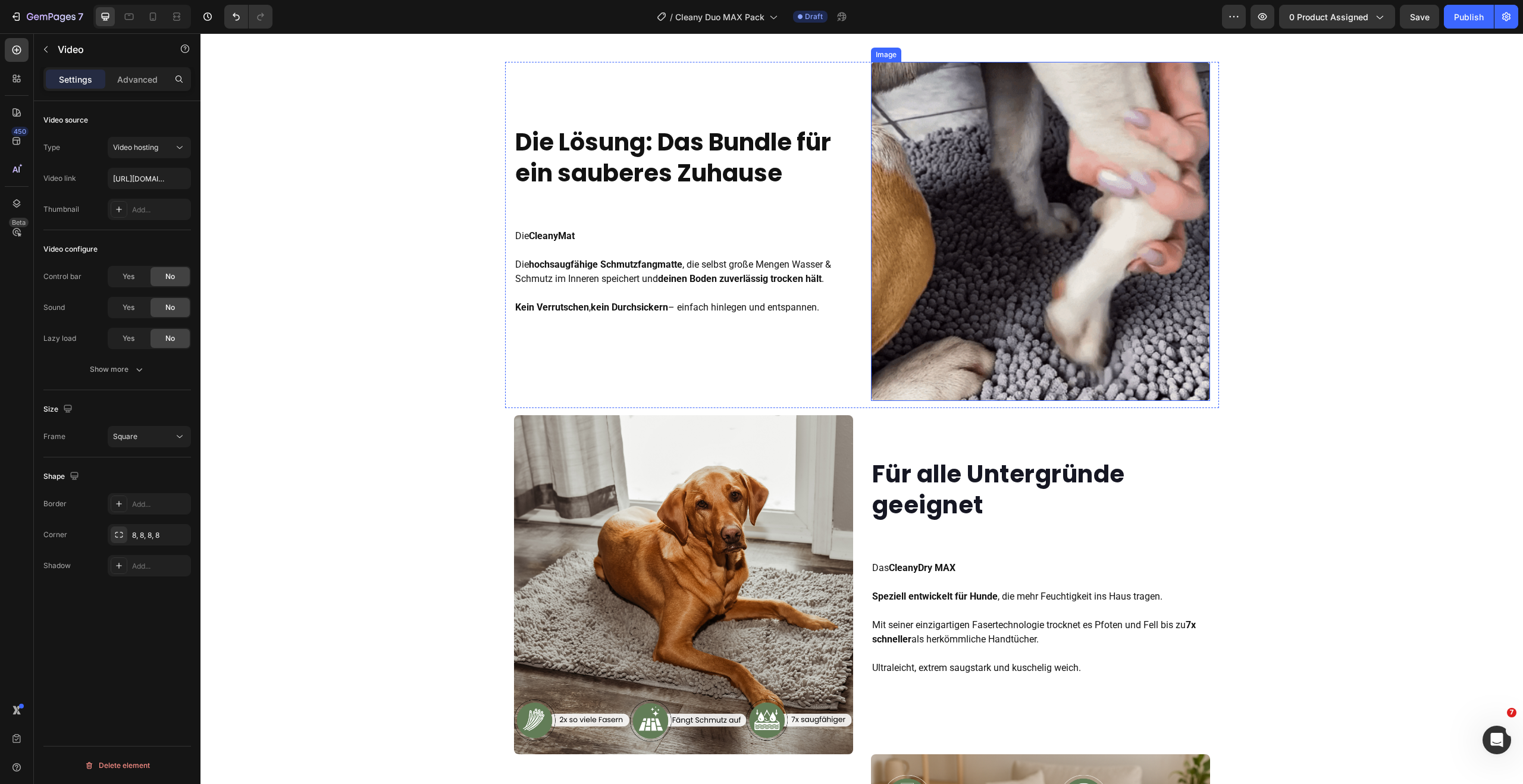
scroll to position [1062, 0]
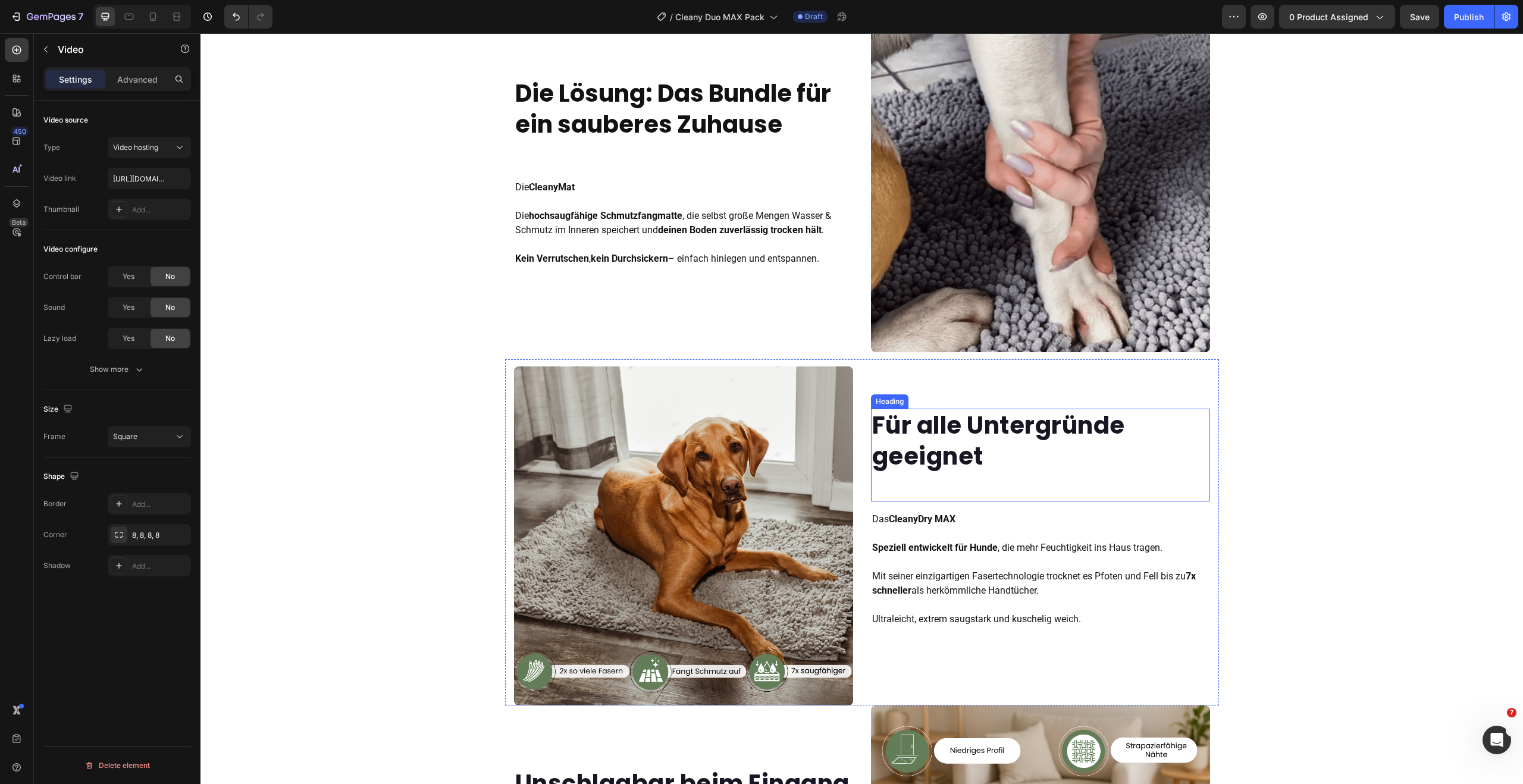
click at [952, 433] on strong "Für alle Untergründe geeignet" at bounding box center [998, 441] width 253 height 64
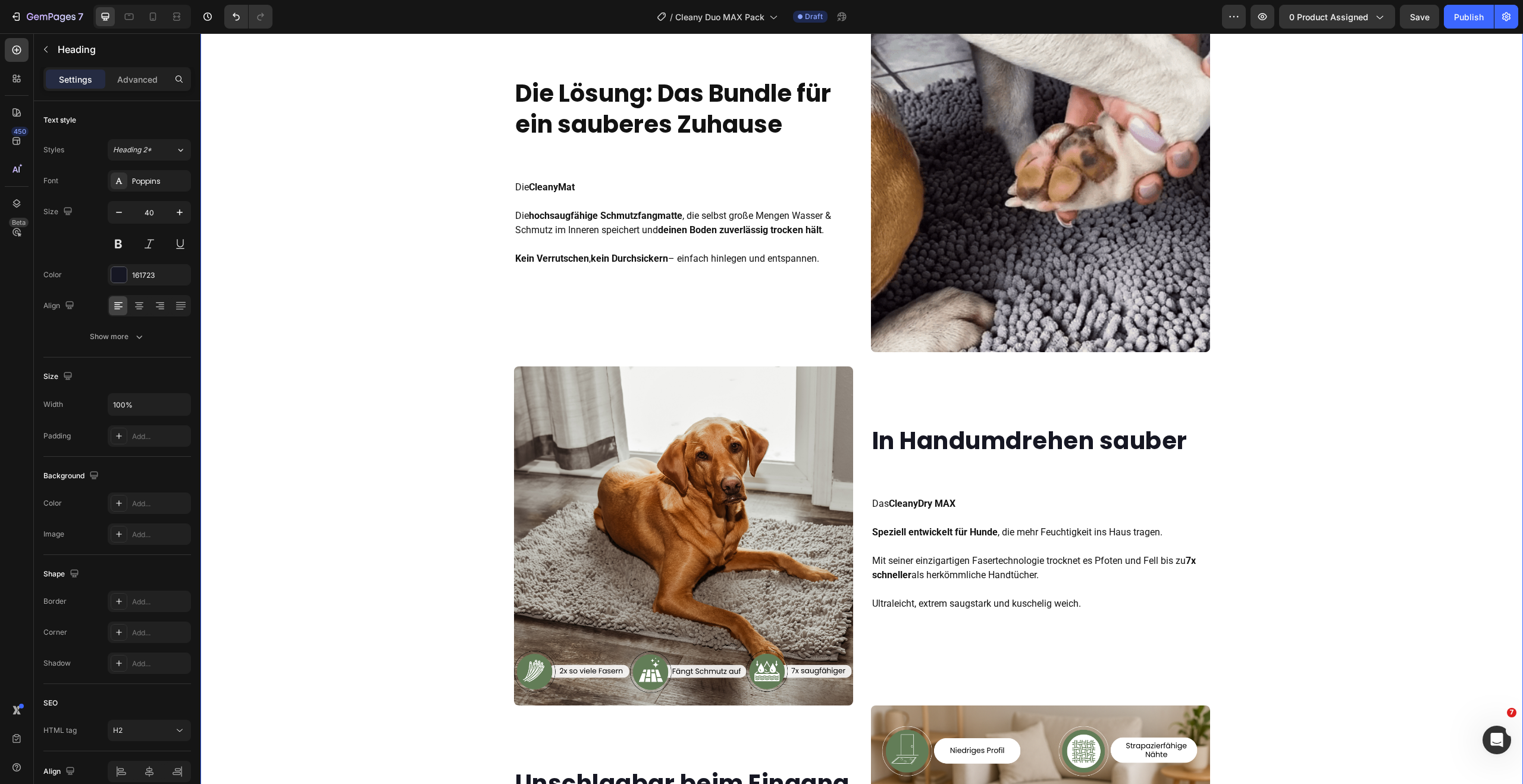
click at [1250, 251] on div "Die Lösung: Das Bundle für ein sauberes Zuhause Heading Die CleanyMat Die hochs…" at bounding box center [862, 528] width 1322 height 1031
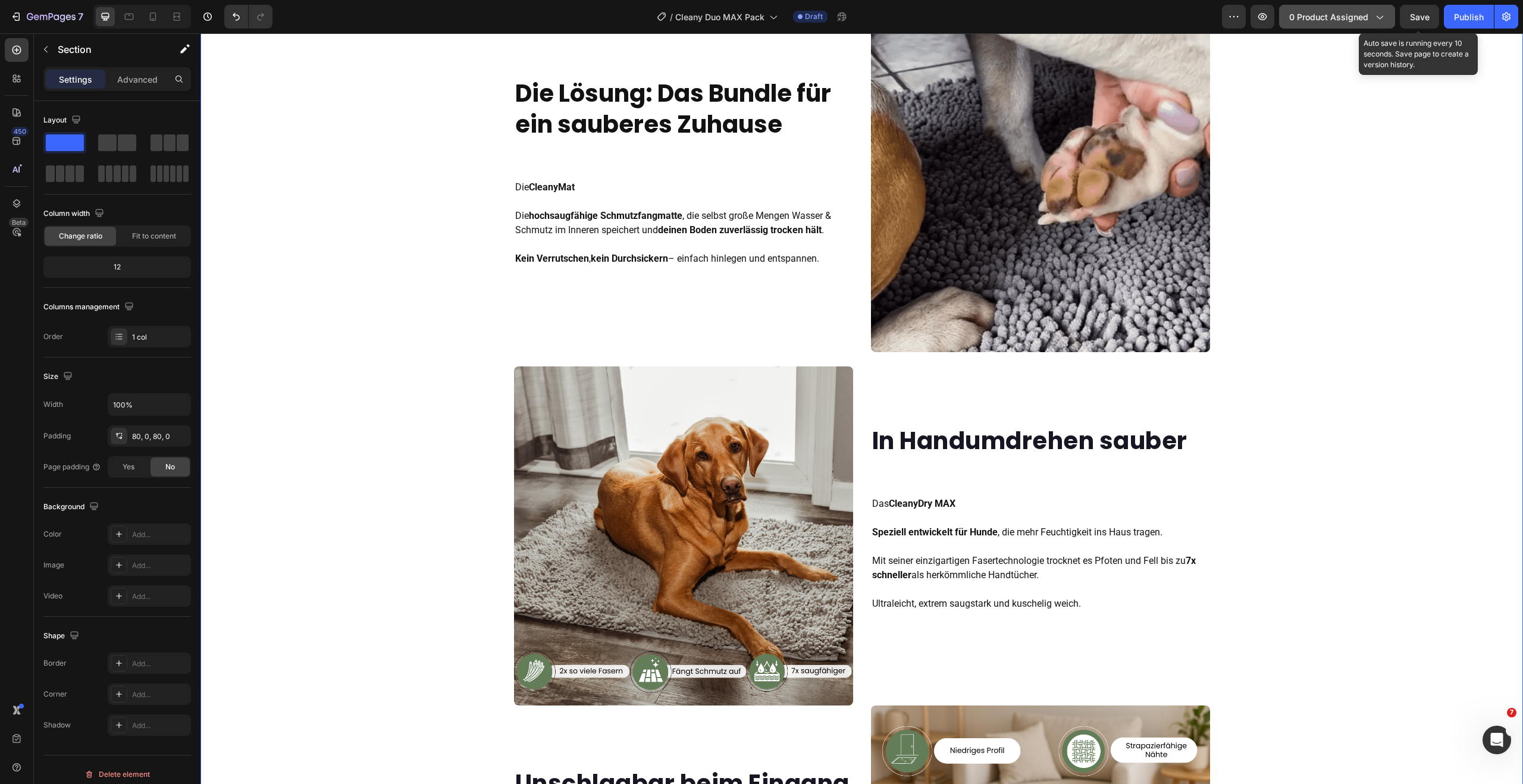
drag, startPoint x: 1417, startPoint y: 22, endPoint x: 1390, endPoint y: 17, distance: 27.5
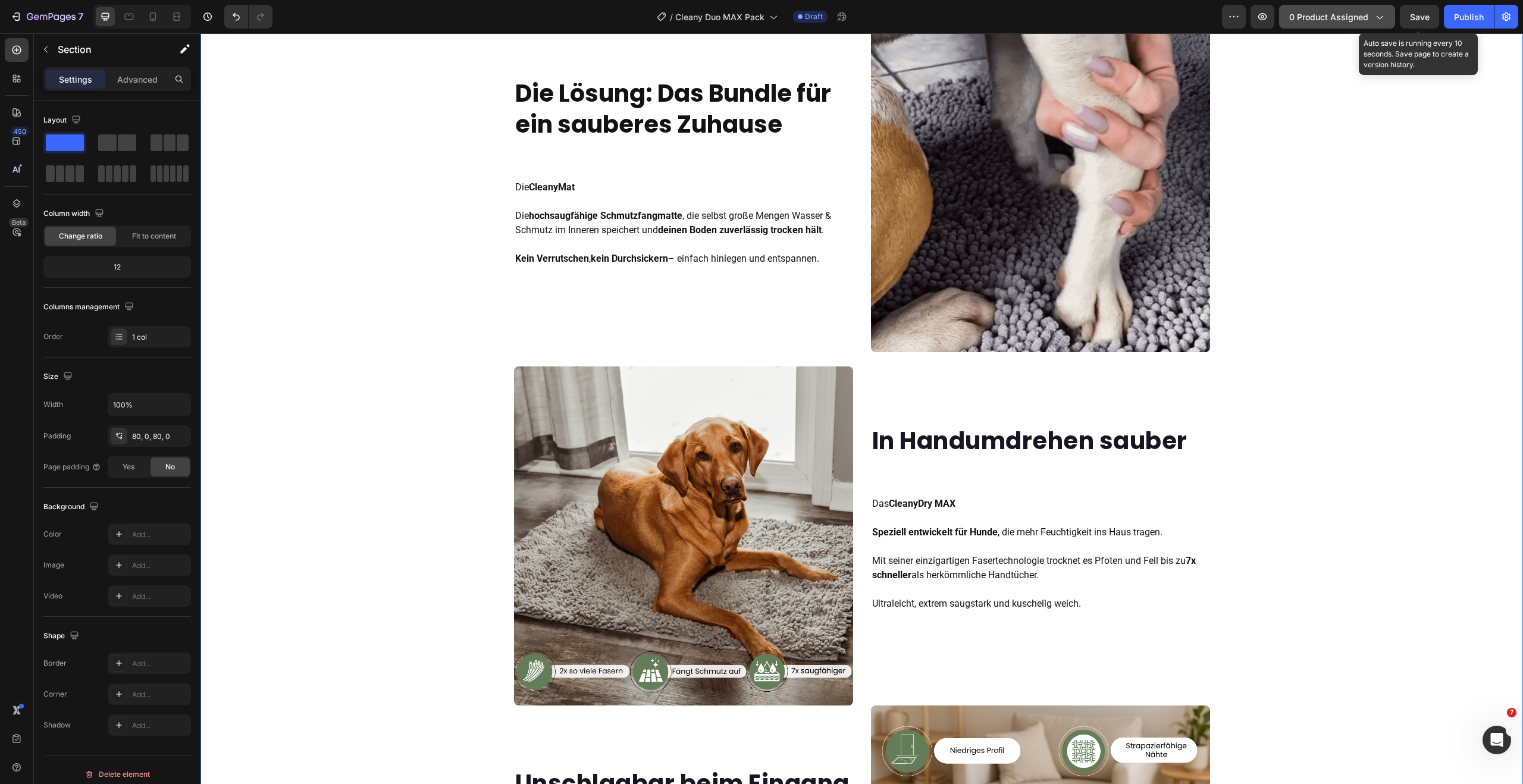
click at [1417, 22] on span "Save" at bounding box center [1420, 17] width 20 height 10
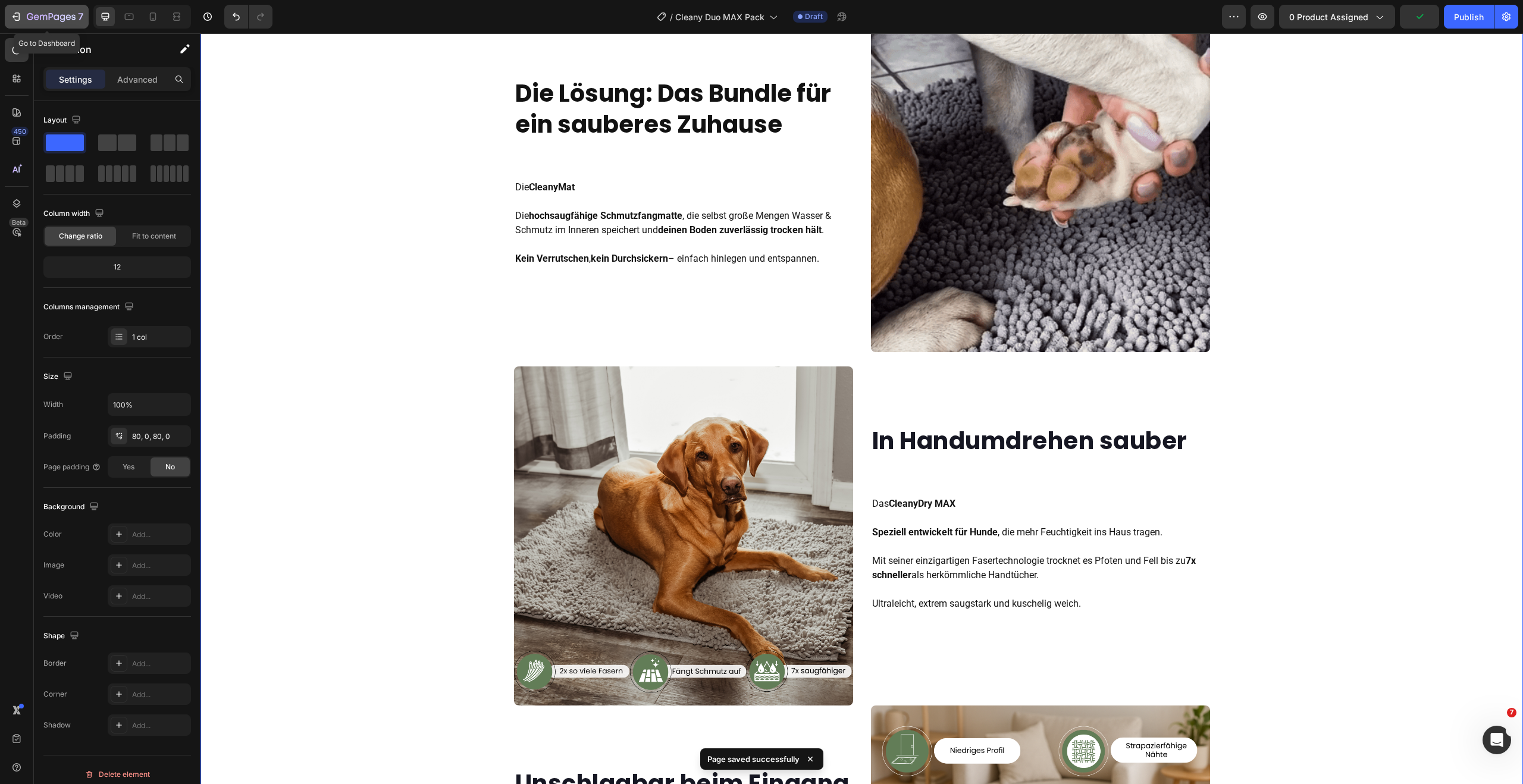
click at [29, 10] on div "7" at bounding box center [55, 16] width 57 height 14
